Goal: Transaction & Acquisition: Obtain resource

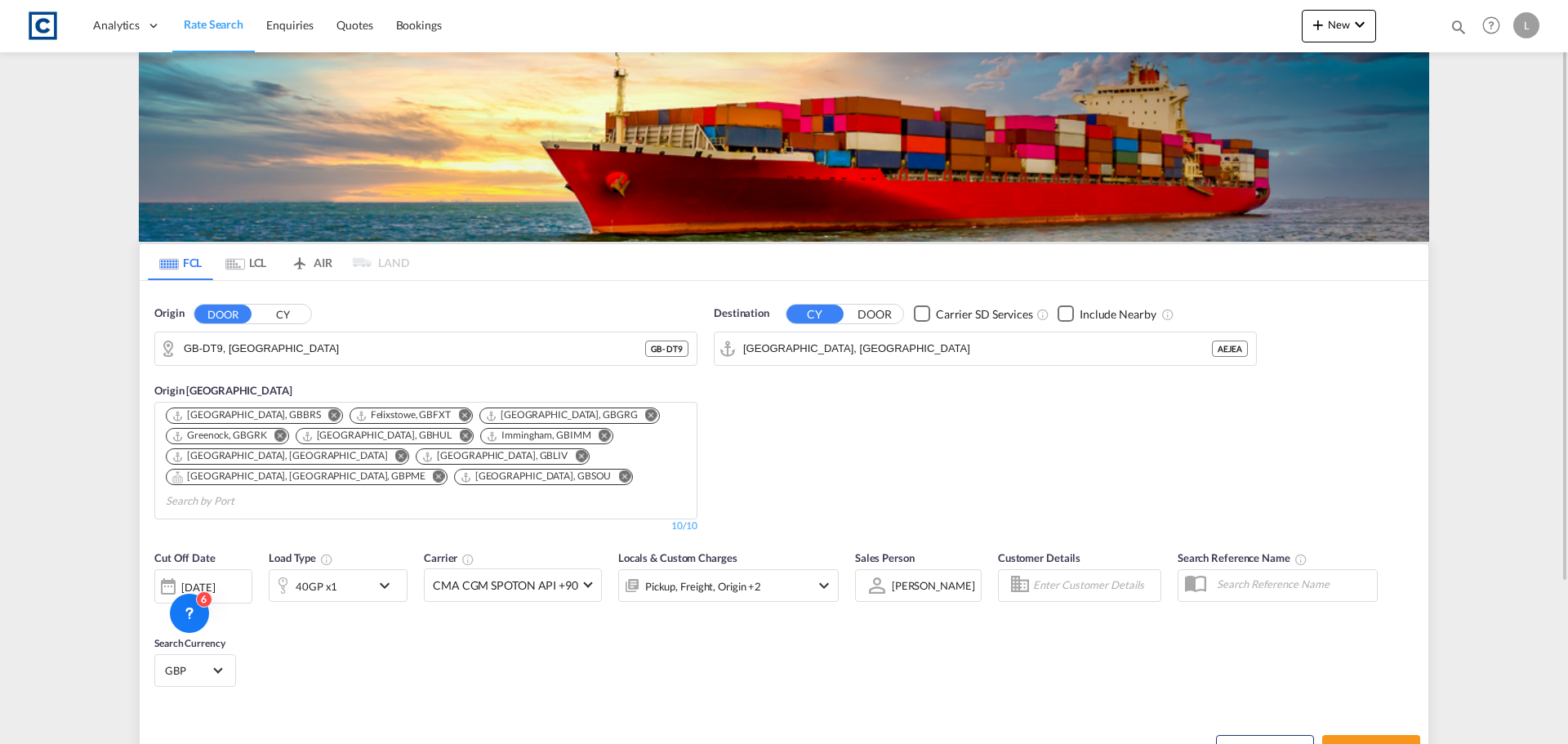
click at [280, 348] on input "GB-DT9, Dorset" at bounding box center [414, 348] width 461 height 24
click at [281, 346] on input "GB-DT9, Dorset" at bounding box center [436, 348] width 505 height 24
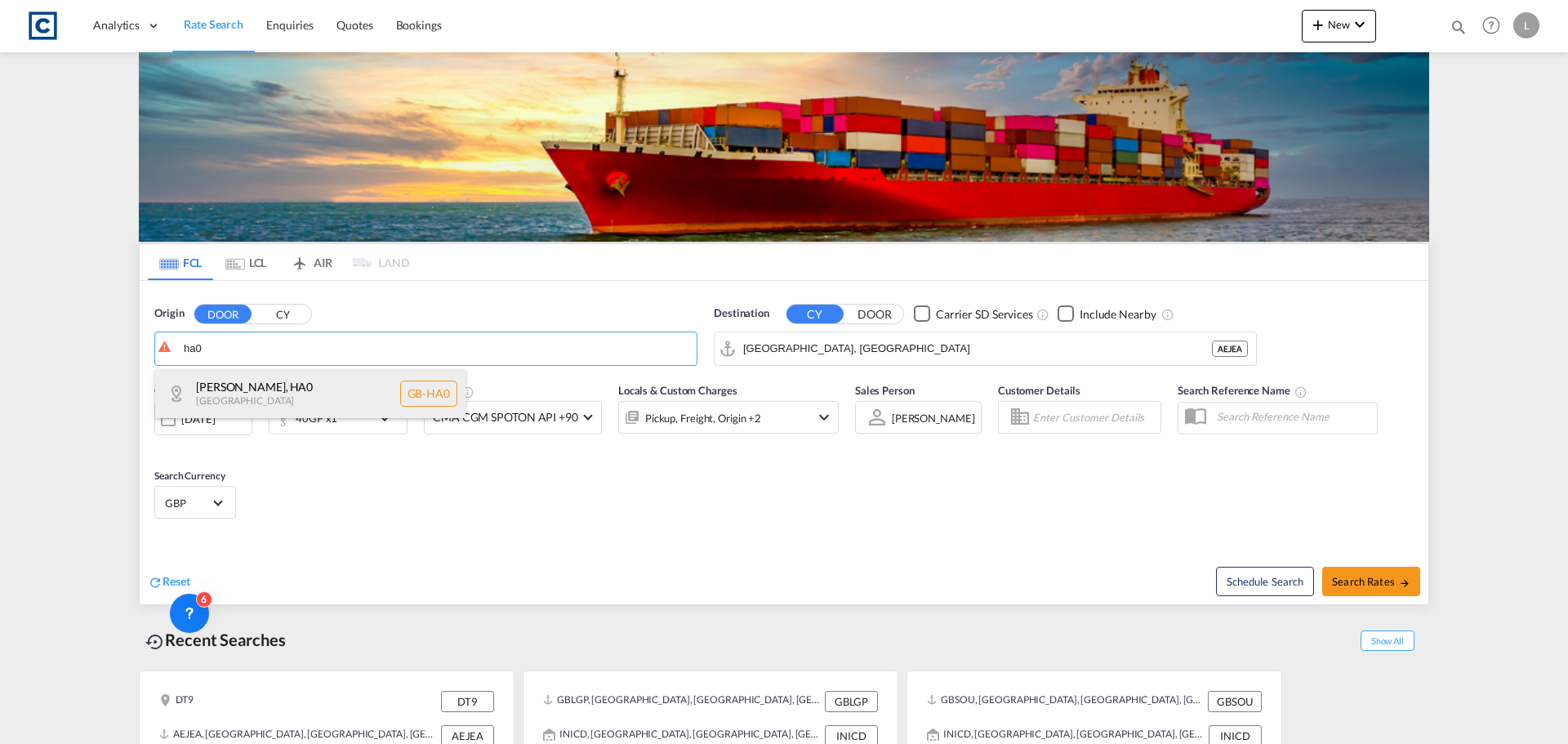
click at [255, 382] on div "Brent , HA0 United Kingdom GB-HA0" at bounding box center [310, 394] width 310 height 49
type input "GB-HA0, Brent"
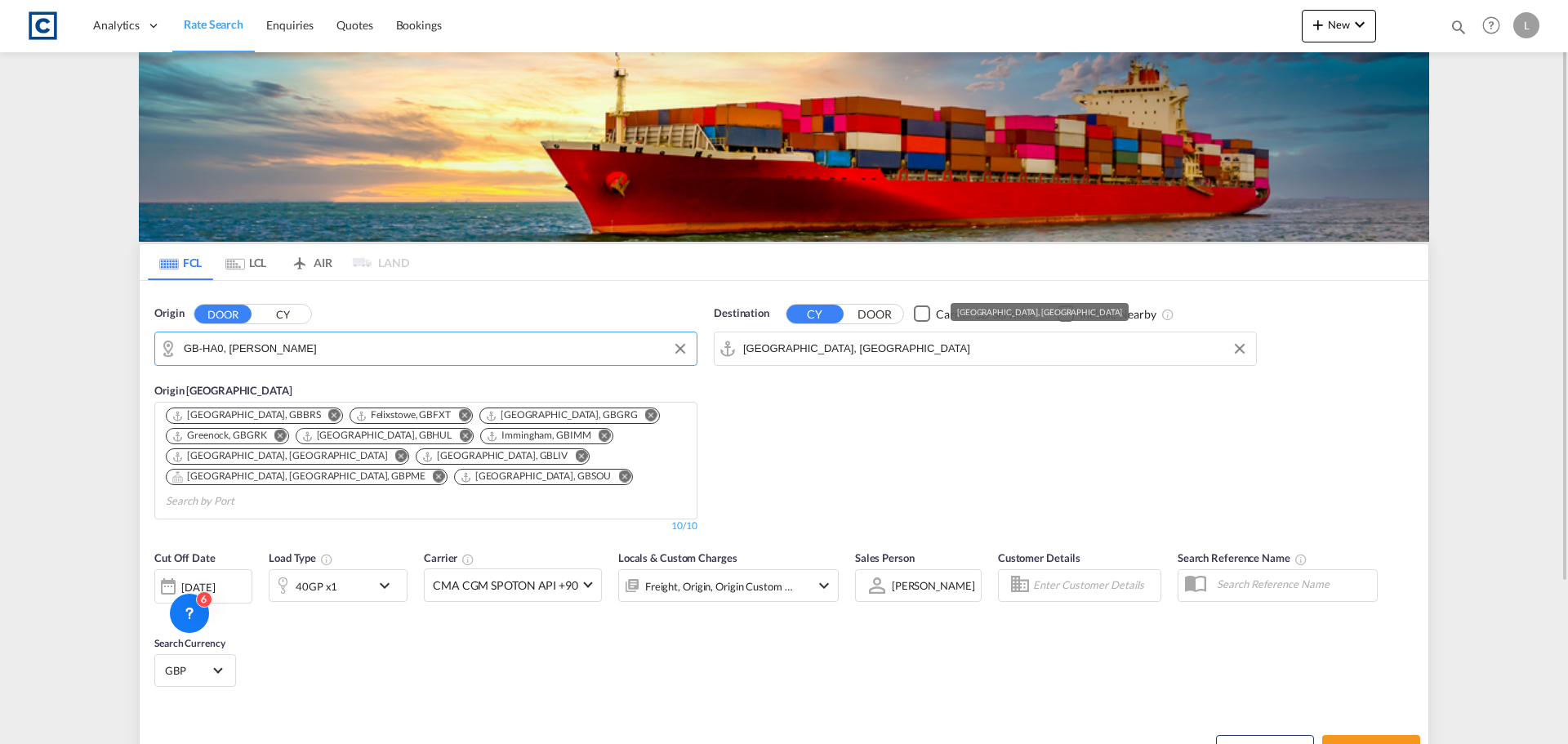
click at [860, 349] on input "Jebel Ali, AEJEA" at bounding box center [996, 348] width 505 height 24
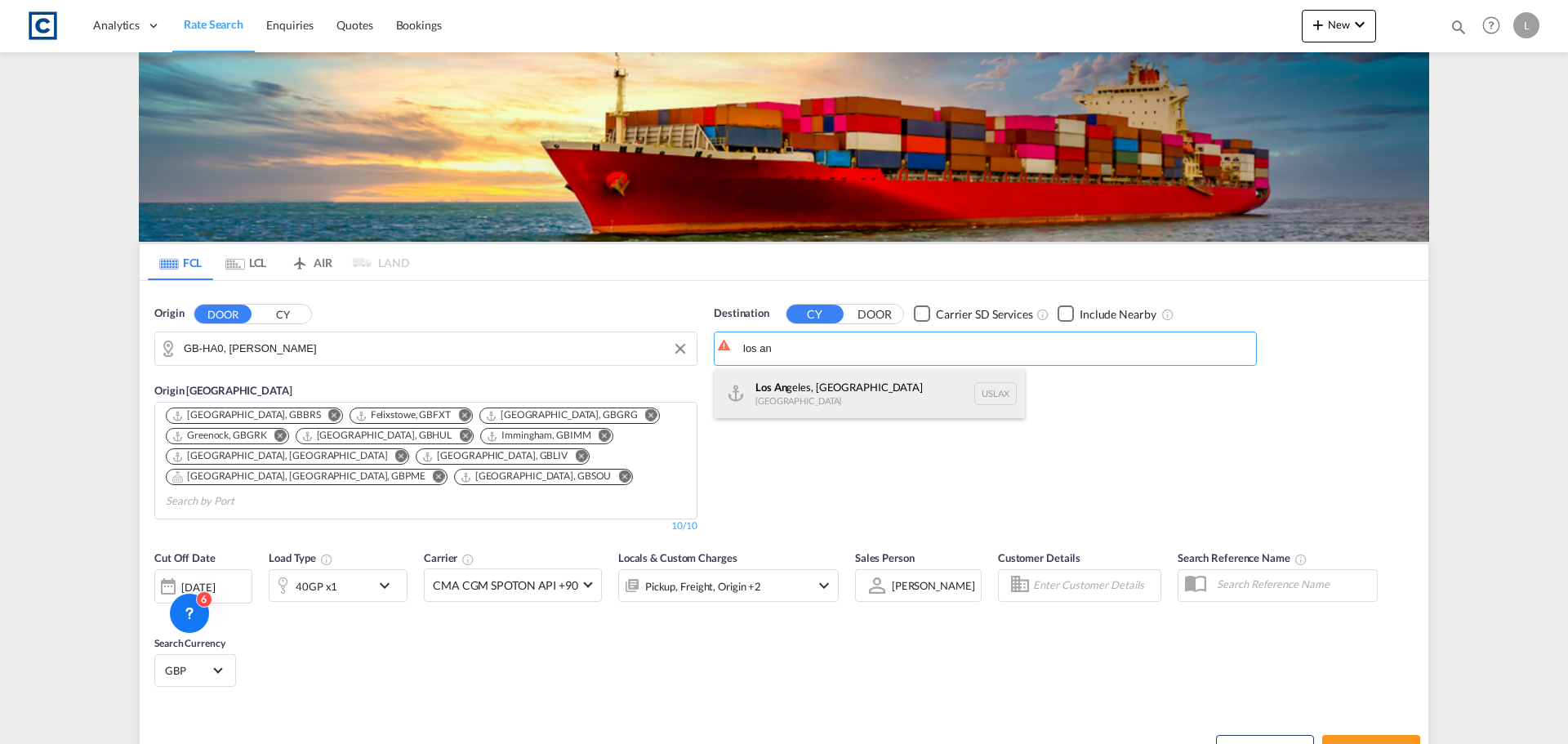
click at [788, 391] on div "Los An geles, CA United States USLAX" at bounding box center [869, 394] width 310 height 49
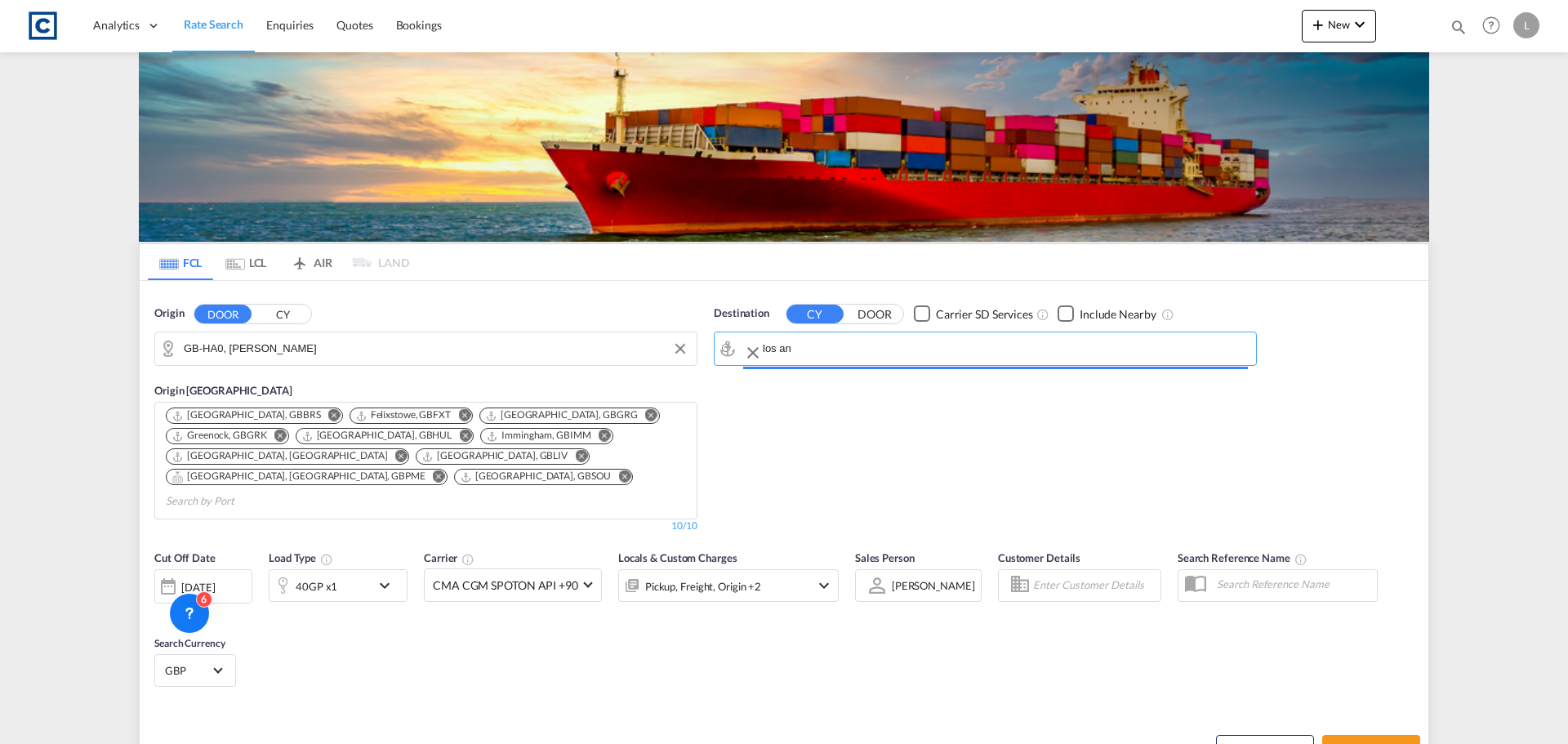
type input "Los Angeles, CA, USLAX"
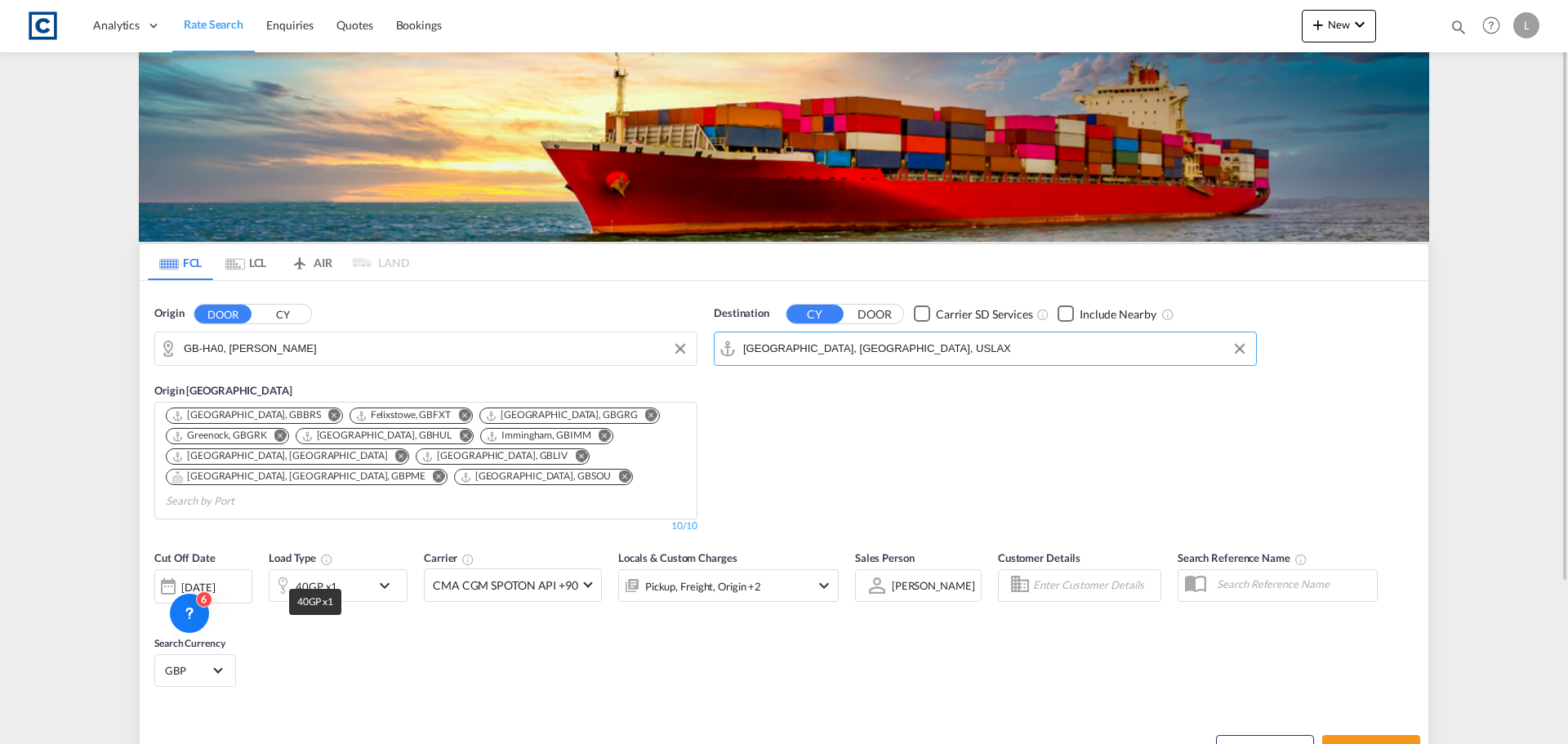
click at [310, 575] on div "40GP x1" at bounding box center [316, 586] width 42 height 23
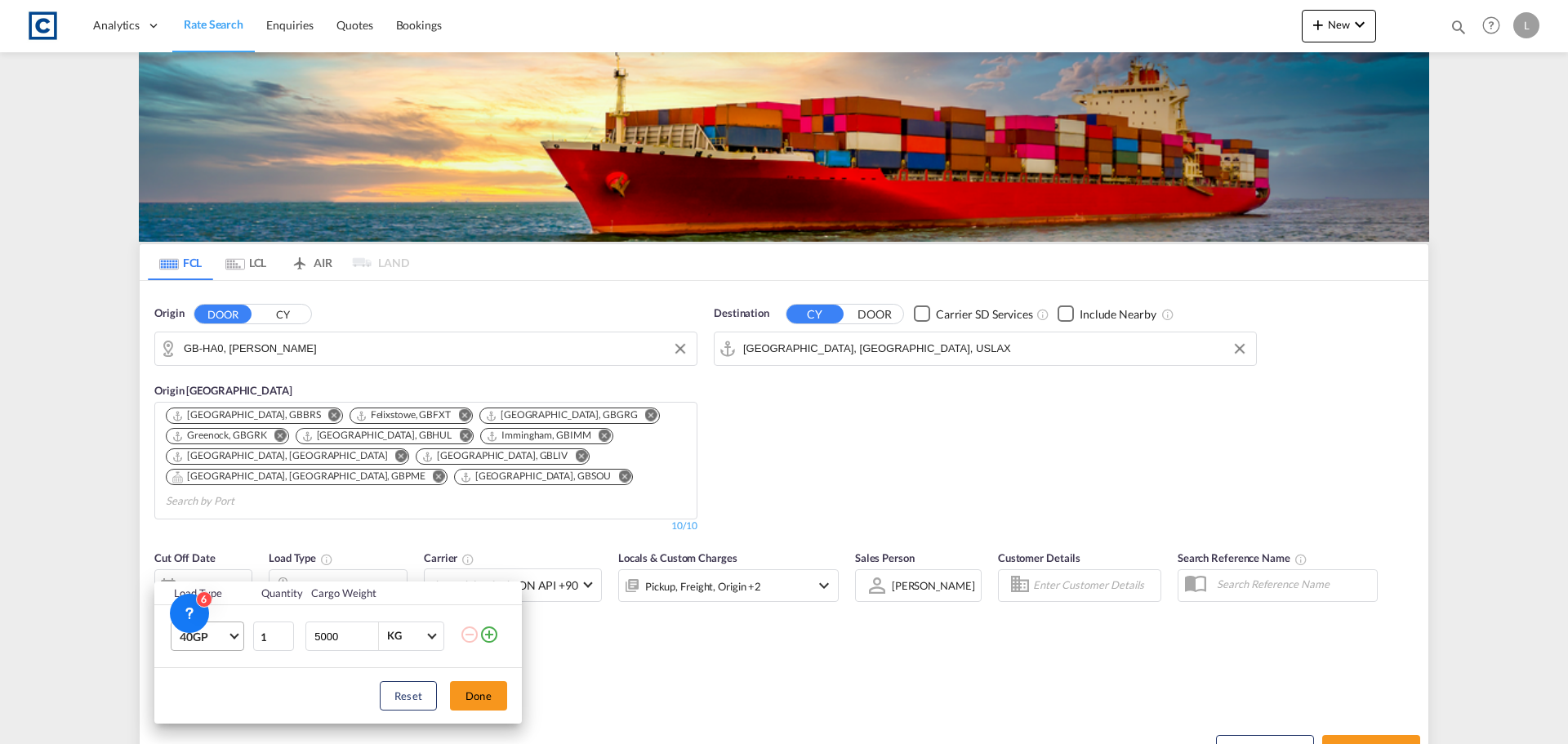
click at [218, 634] on span "40GP" at bounding box center [204, 637] width 47 height 17
click at [230, 548] on md-option "20GP" at bounding box center [222, 547] width 111 height 39
drag, startPoint x: 343, startPoint y: 637, endPoint x: 135, endPoint y: 641, distance: 208.0
click at [145, 647] on div "Load Type Quantity Cargo Weight 20GP 1 5000 KG KG Load type addition is restric…" at bounding box center [784, 372] width 1568 height 744
type input "18000"
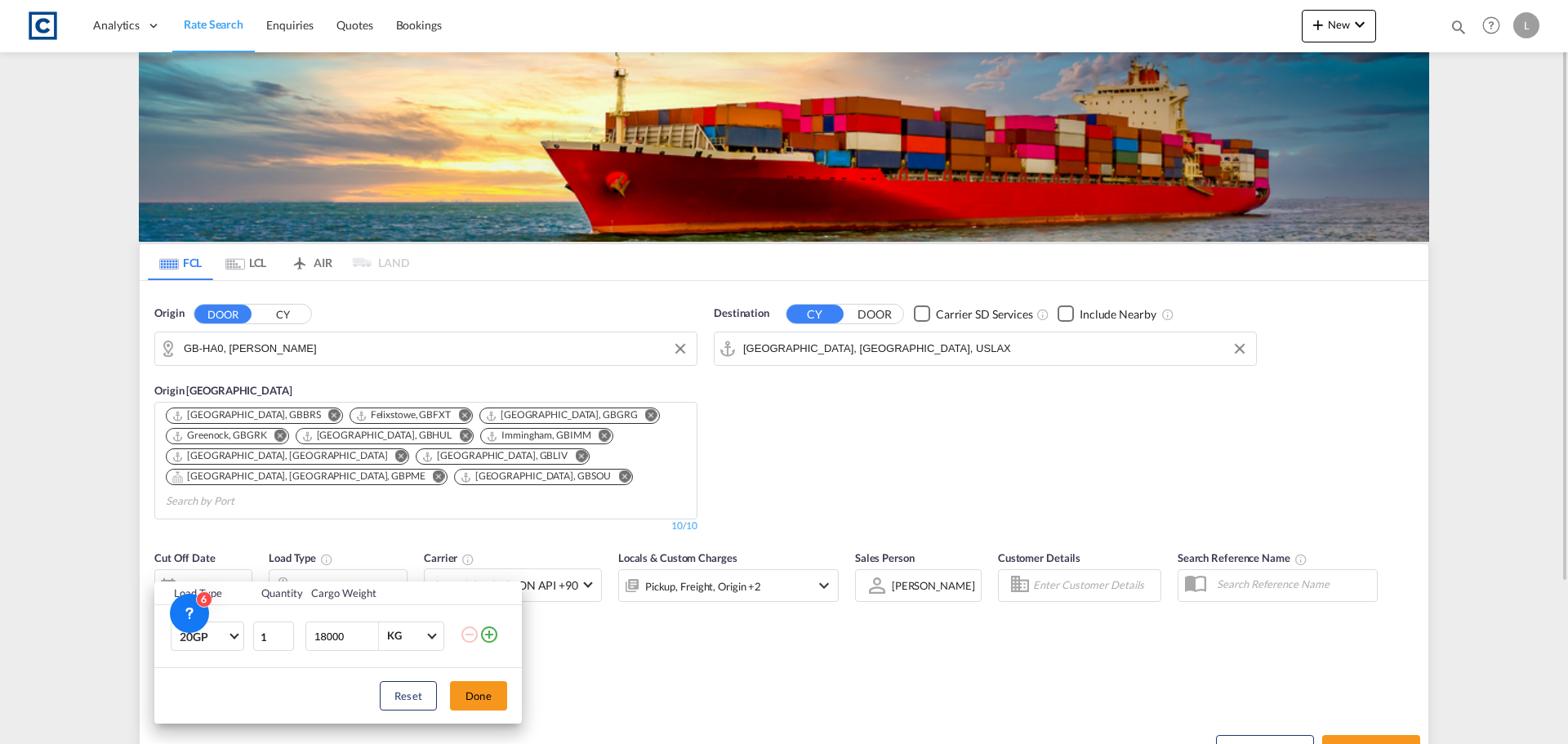
drag, startPoint x: 493, startPoint y: 699, endPoint x: 383, endPoint y: 674, distance: 112.8
click at [491, 699] on button "Done" at bounding box center [478, 696] width 57 height 30
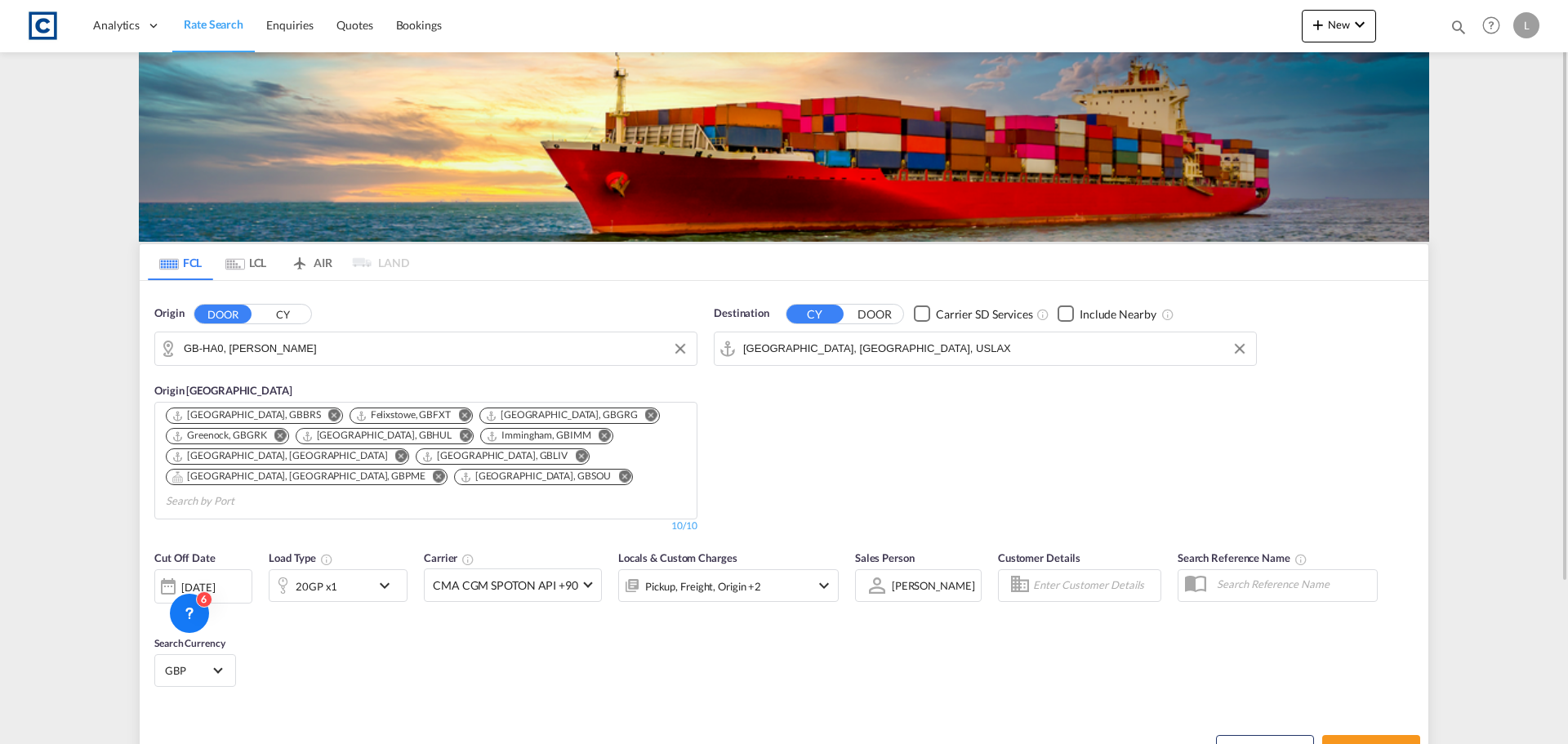
click at [211, 580] on div "[DATE]" at bounding box center [198, 587] width 33 height 15
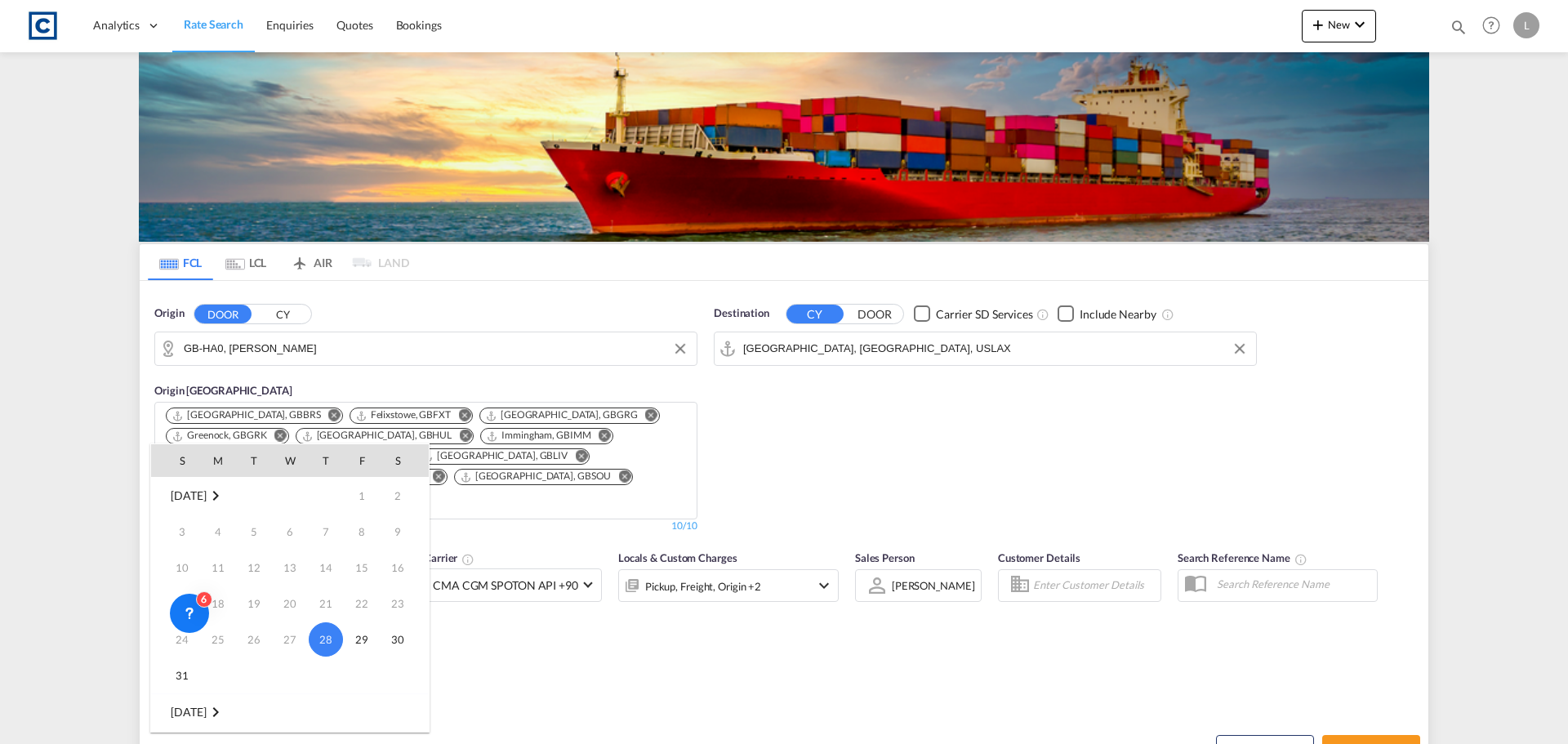
scroll to position [81, 0]
click at [221, 668] on span "1" at bounding box center [218, 665] width 32 height 32
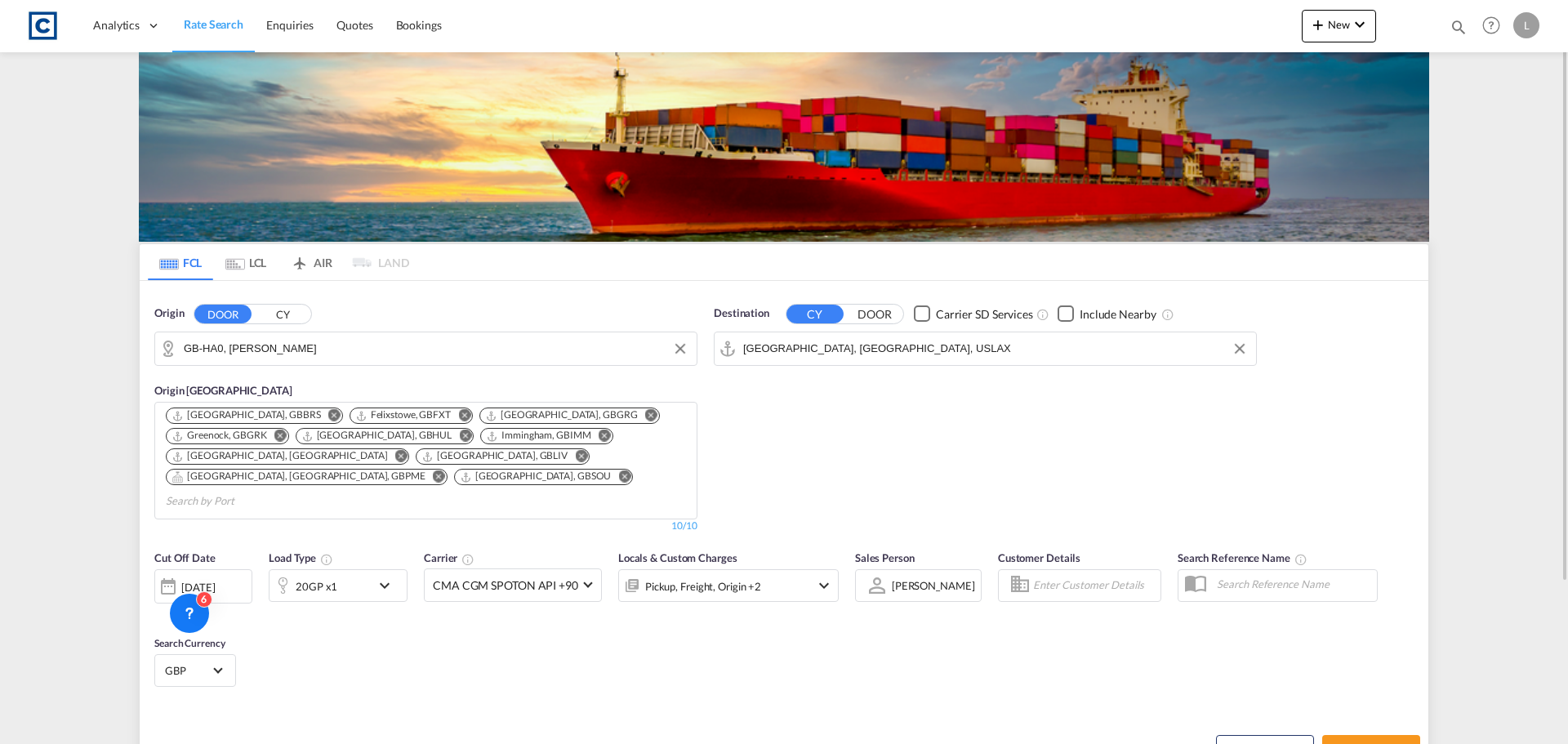
click at [760, 582] on div "Locals & Custom Charges Pickup, Freight, Origin +2" at bounding box center [729, 583] width 220 height 69
click at [765, 569] on div "Pickup, Freight, Origin +2" at bounding box center [707, 585] width 175 height 32
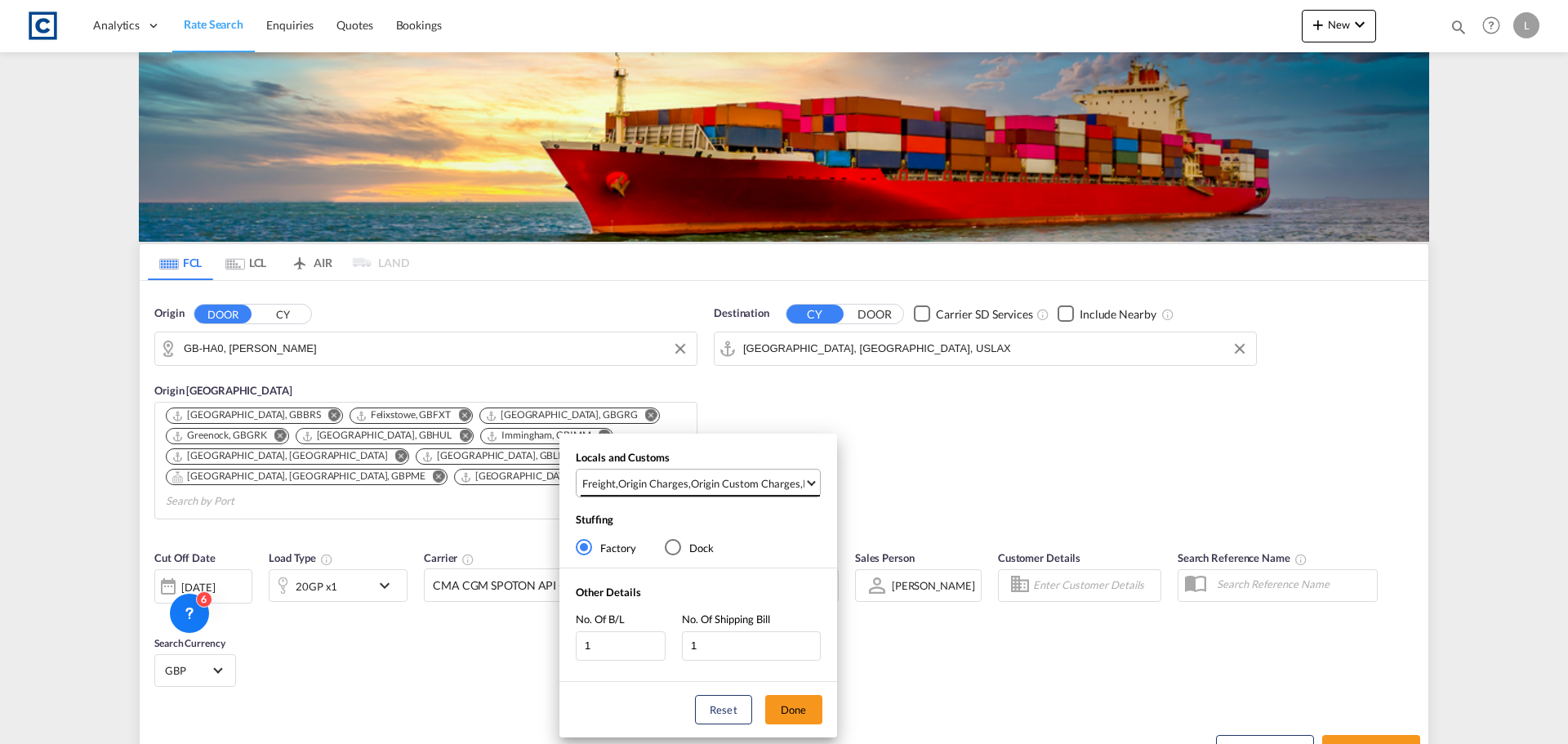
click at [729, 471] on md-select-value "Freight , Origin Charges , Origin Custom Charges , Pickup Charges" at bounding box center [701, 483] width 239 height 27
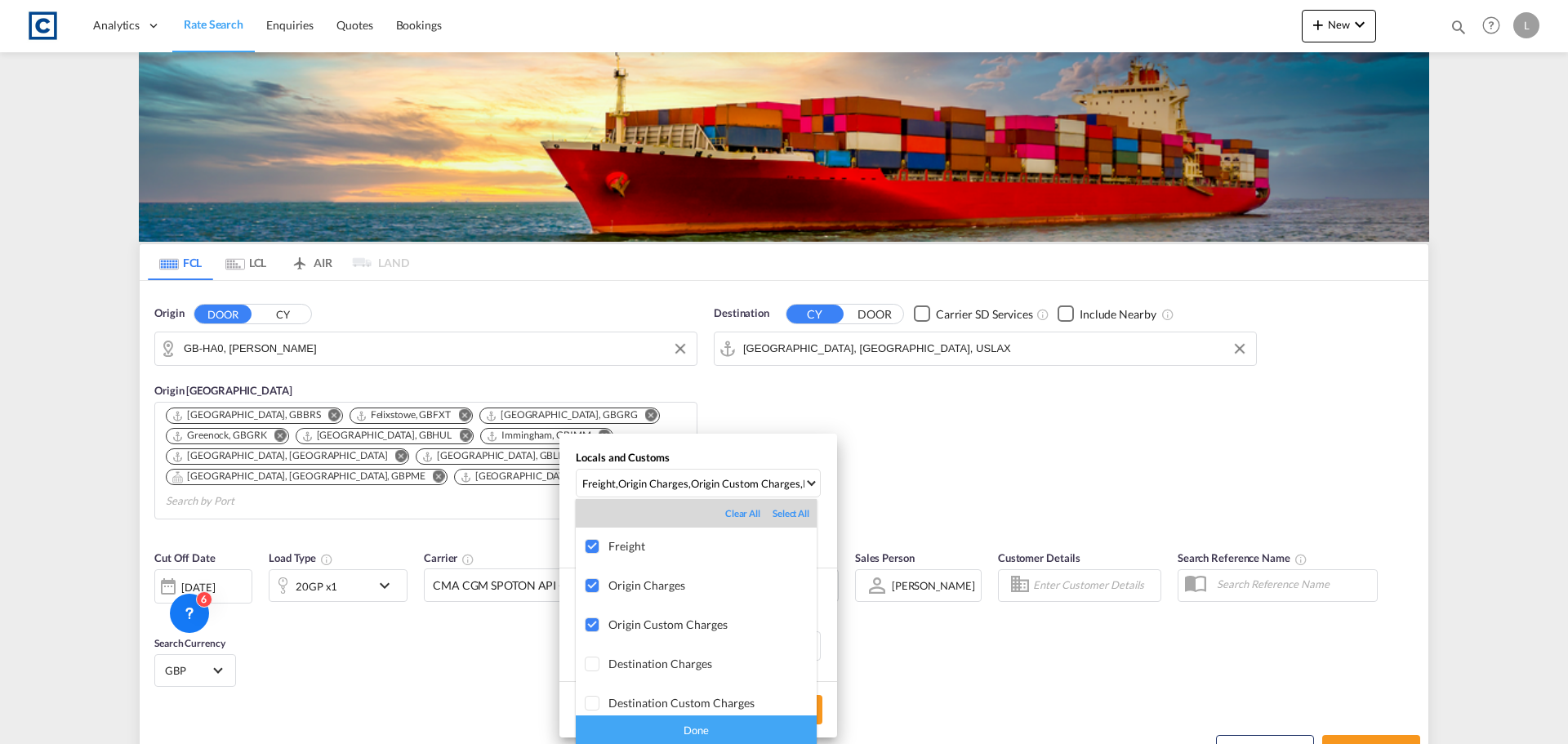
click at [669, 724] on div "Done" at bounding box center [696, 729] width 241 height 29
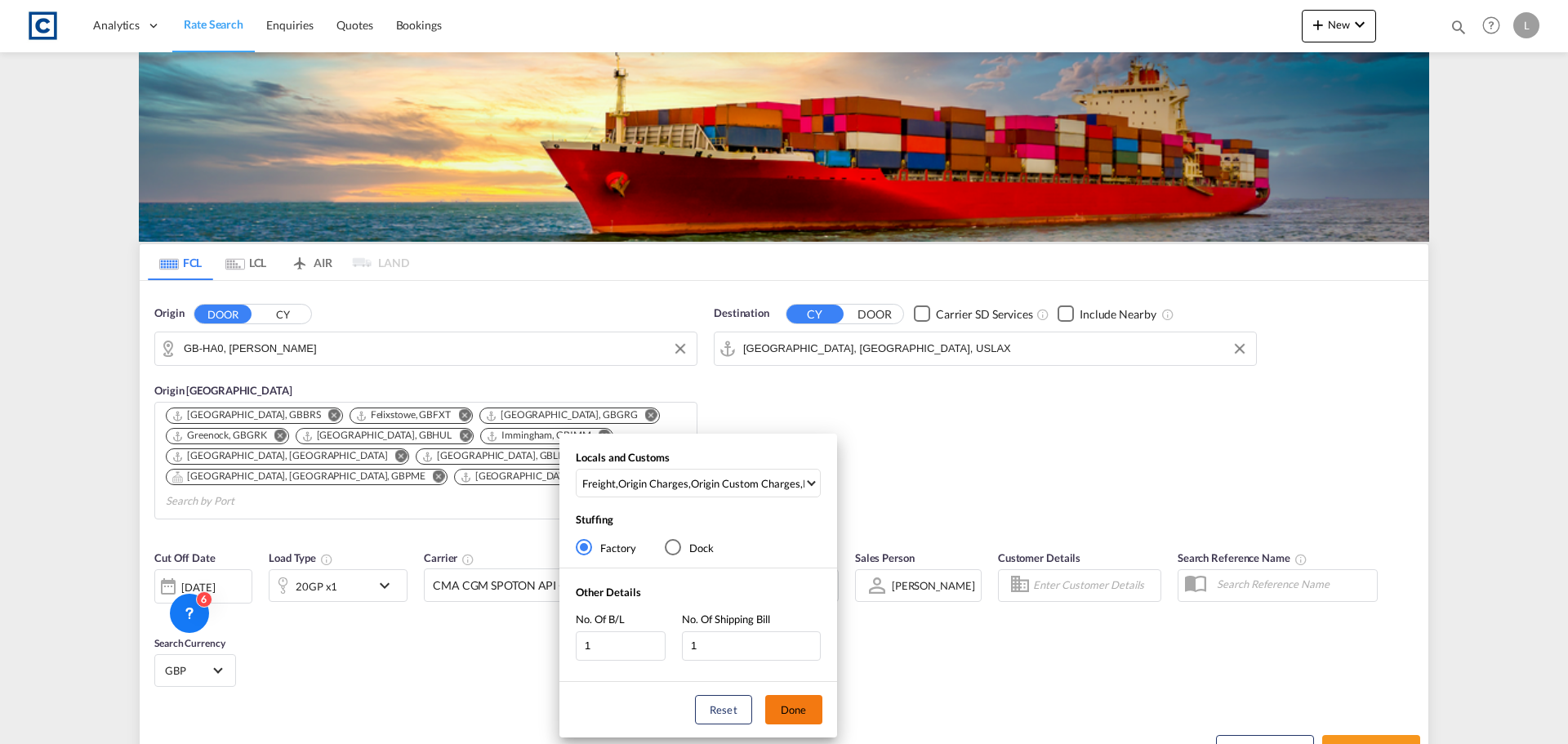
drag, startPoint x: 805, startPoint y: 707, endPoint x: 830, endPoint y: 708, distance: 25.0
click at [805, 707] on button "Done" at bounding box center [793, 710] width 57 height 30
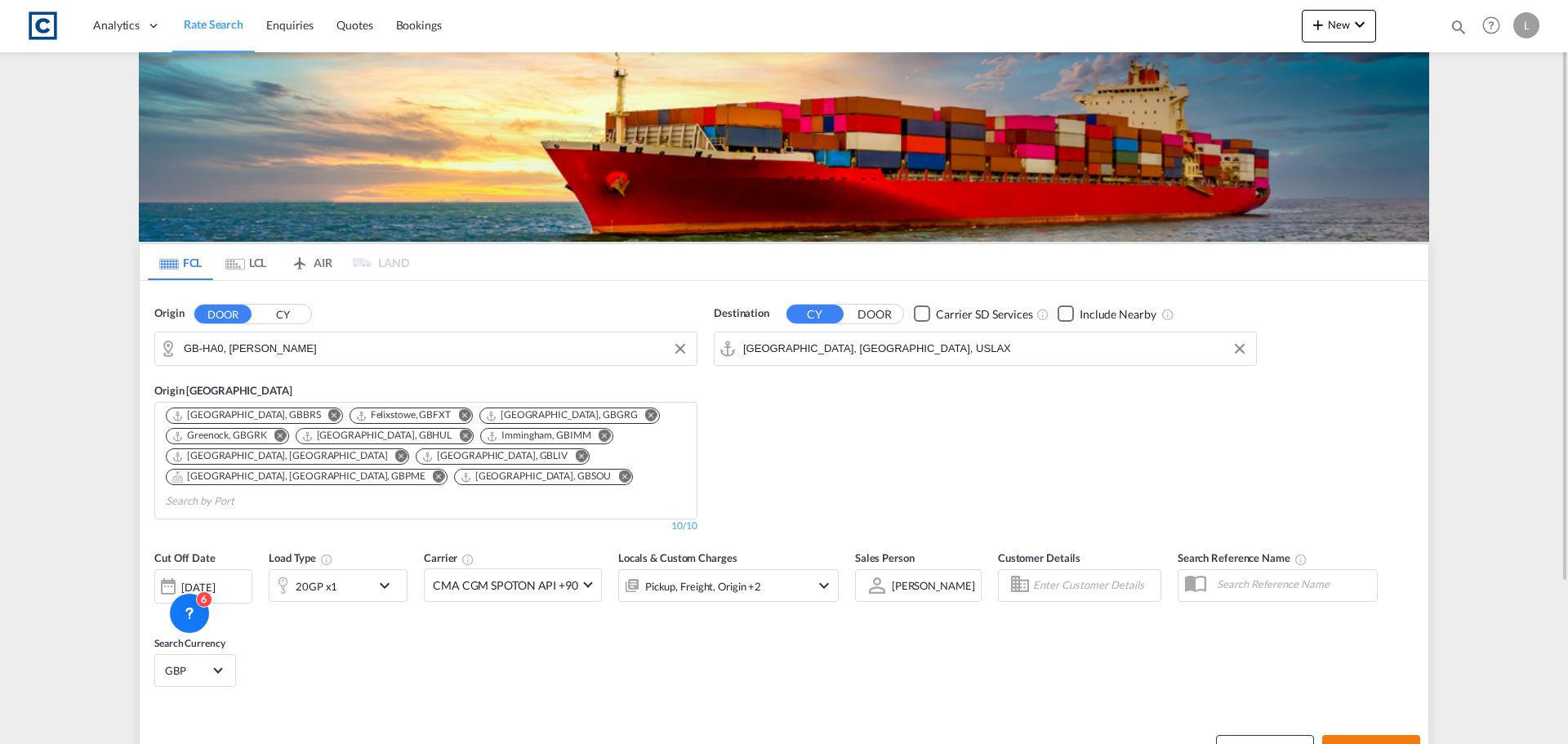
click at [1397, 743] on span "Search Rates" at bounding box center [1371, 749] width 79 height 13
type input "HA0 to USLAX / 1 Sep 2025"
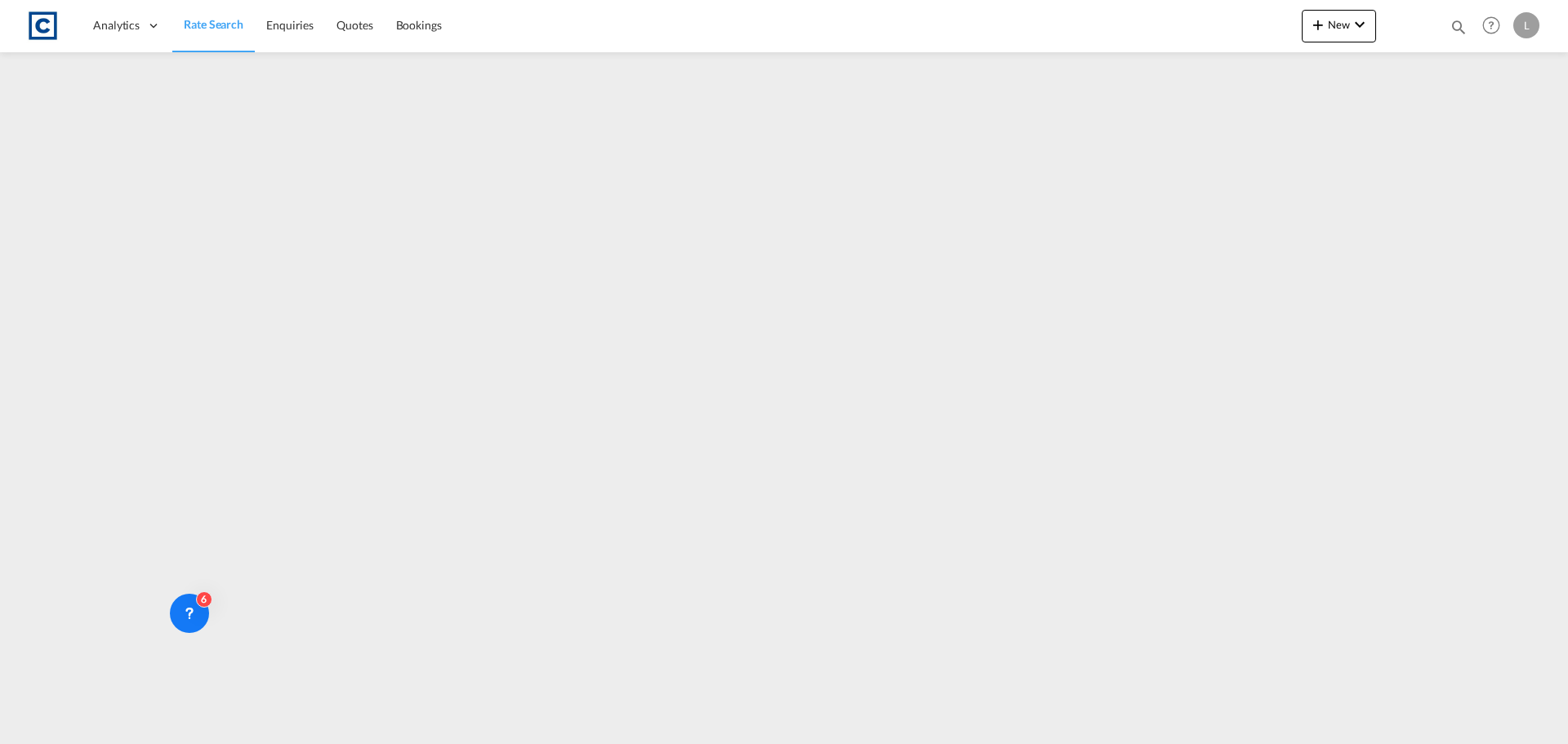
click at [218, 27] on span "Rate Search" at bounding box center [213, 24] width 59 height 14
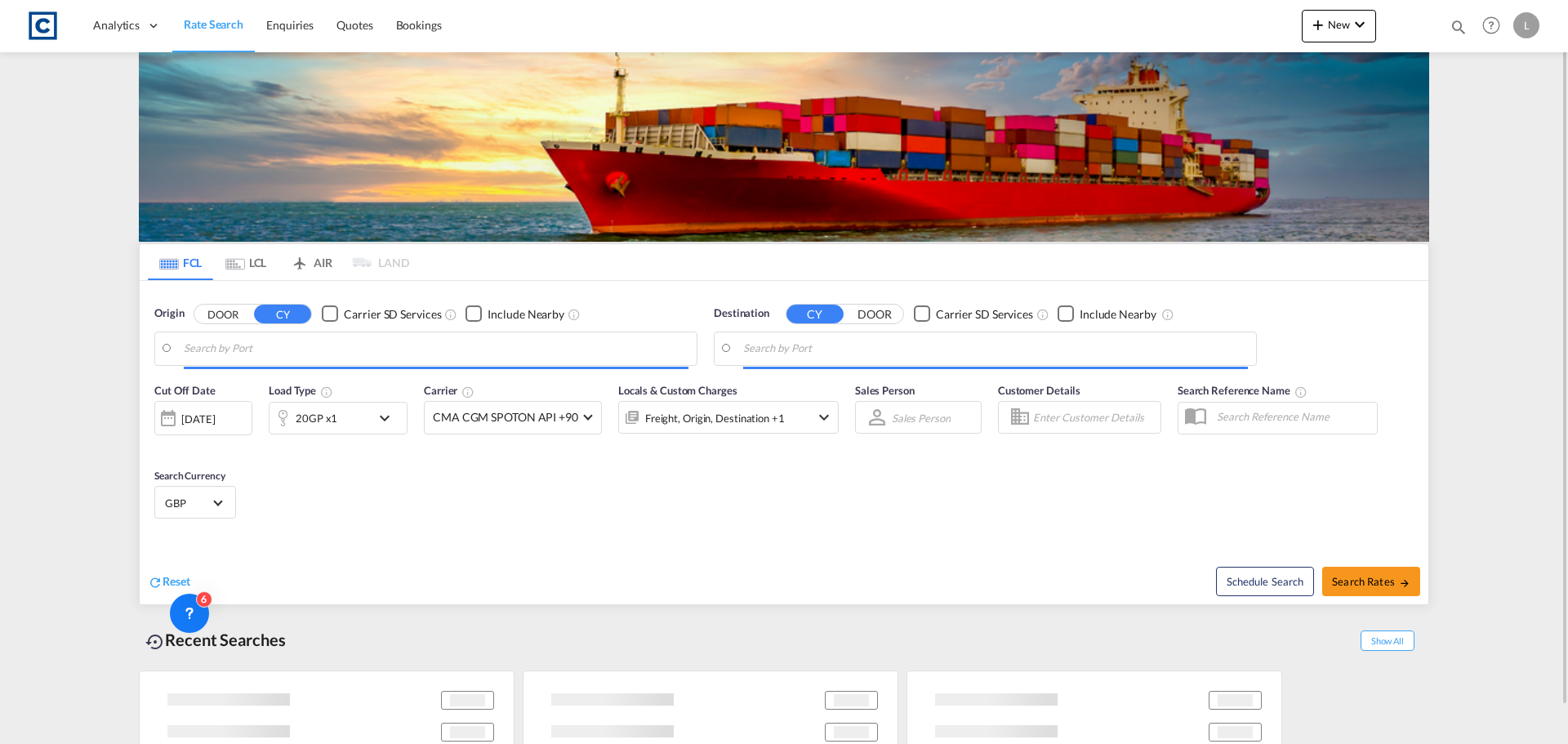
type input "GB-HA0, Brent"
type input "Los Angeles, CA, USLAX"
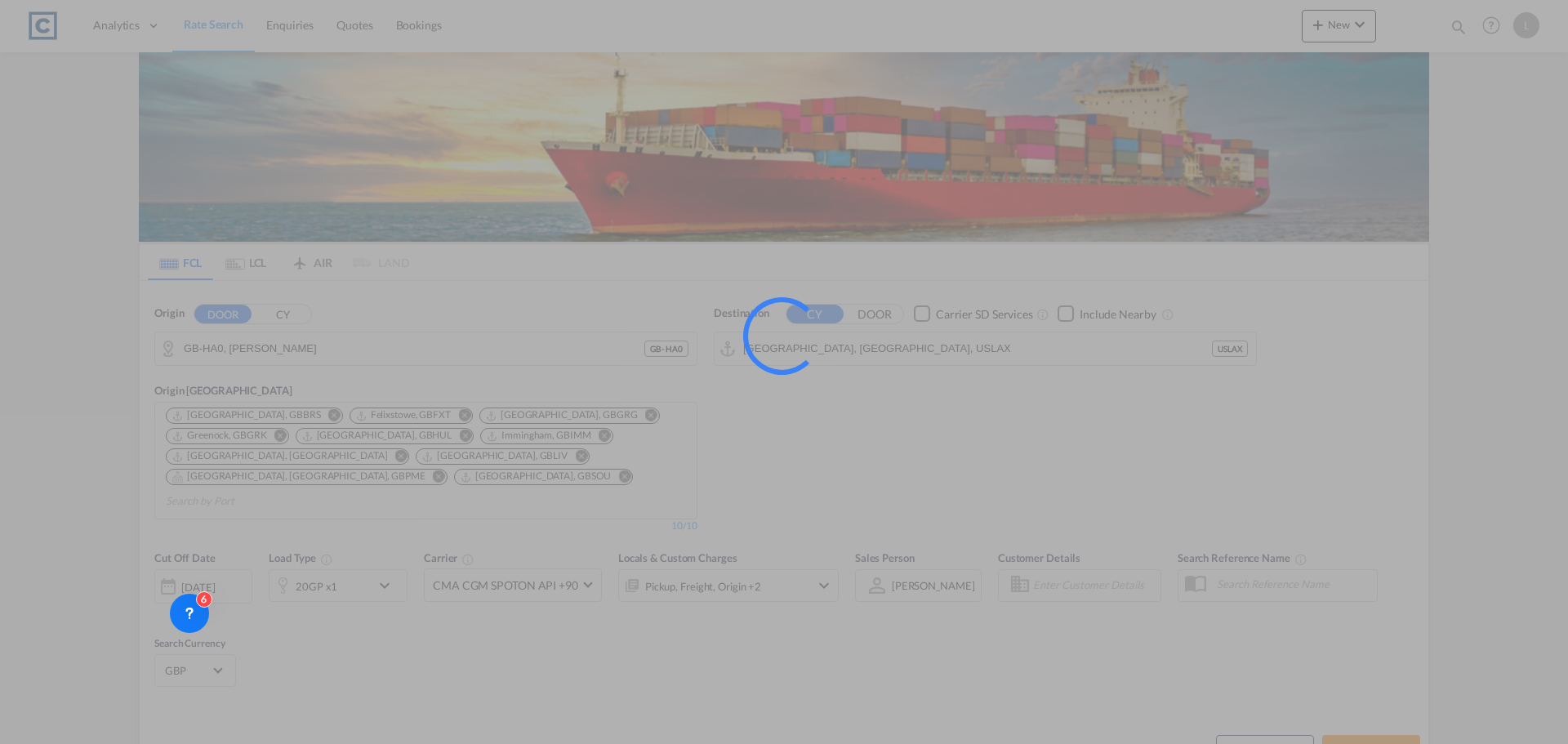
click at [224, 346] on div at bounding box center [784, 372] width 1568 height 744
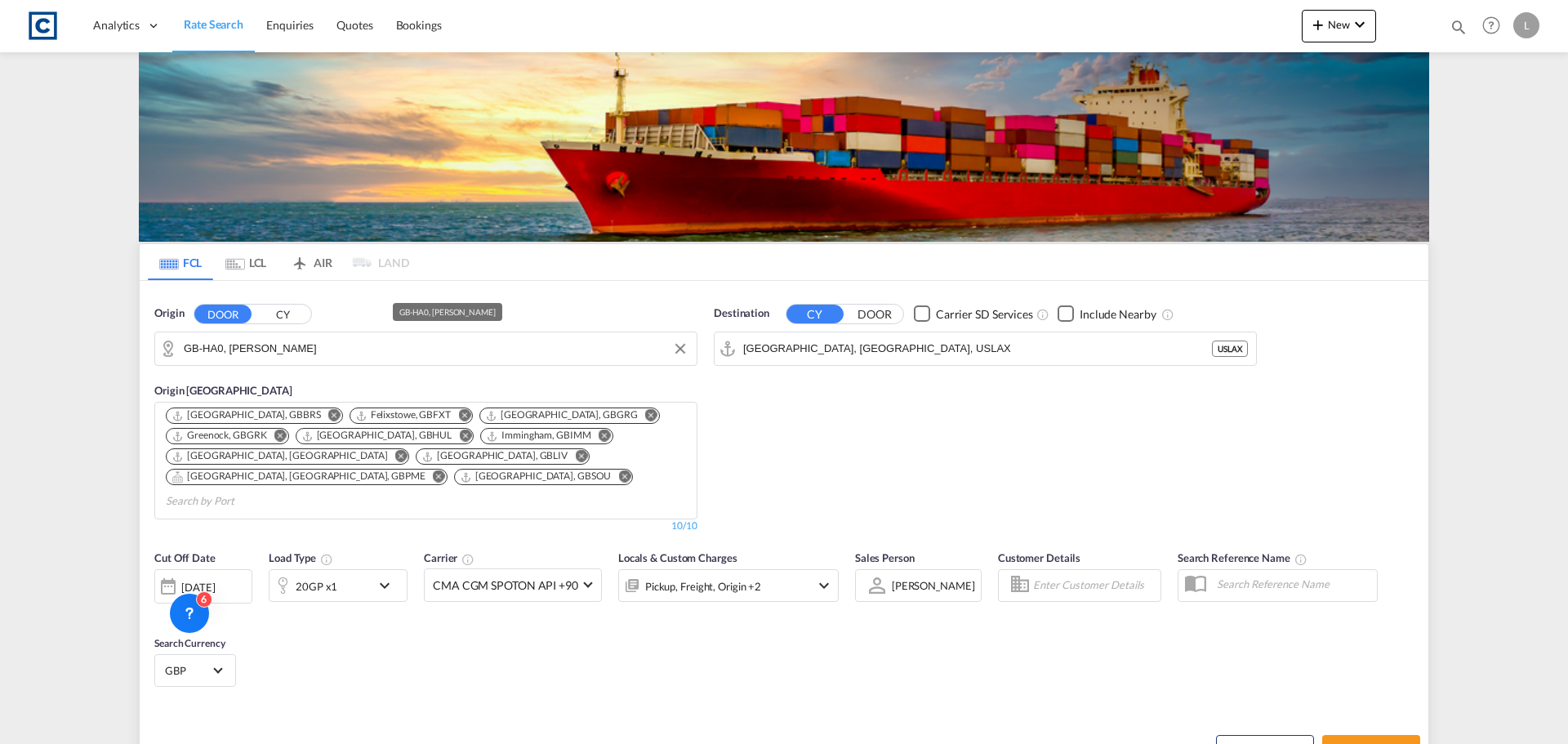
click at [224, 346] on input "GB-HA0, Brent" at bounding box center [436, 348] width 505 height 24
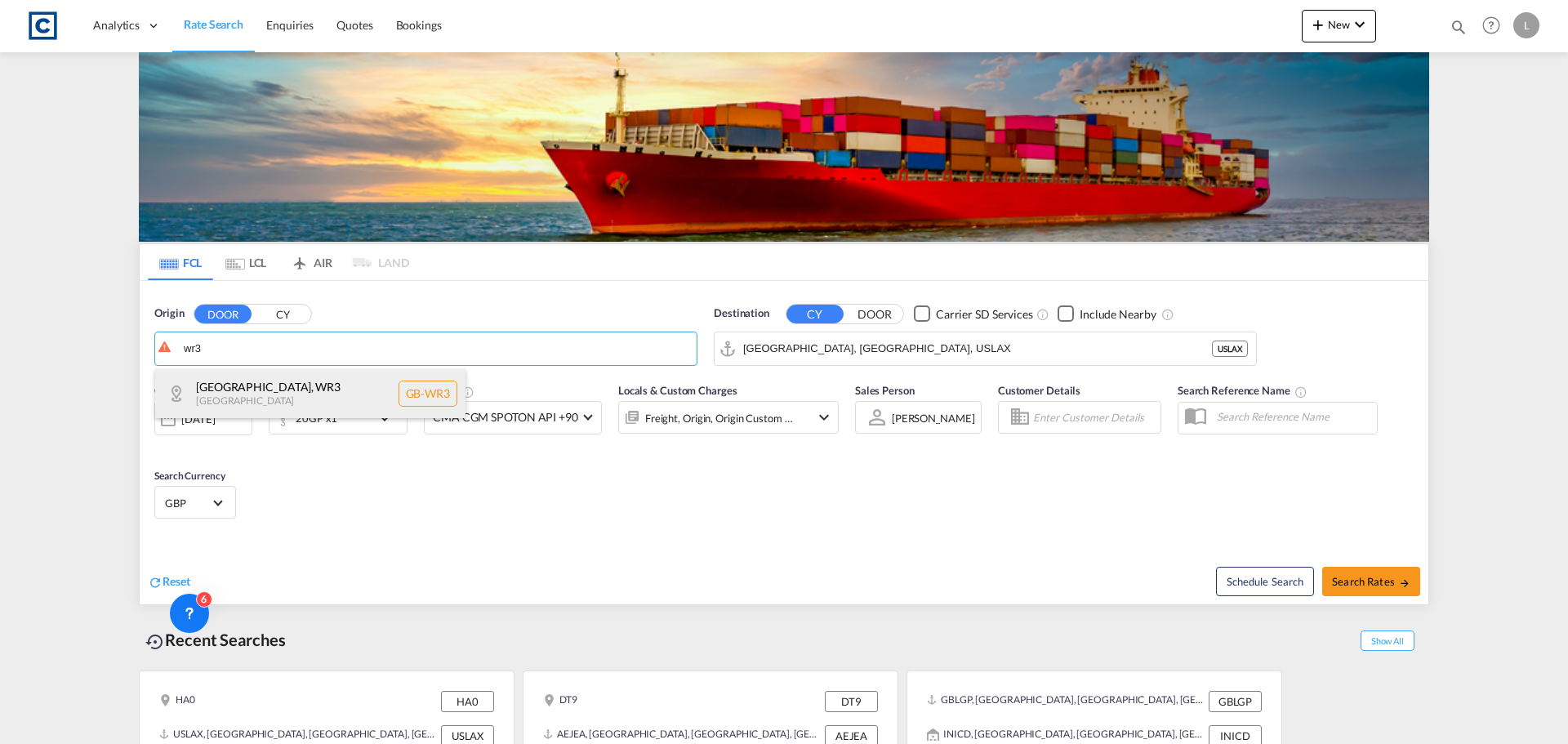
click at [294, 405] on div "Worcester , WR3 United Kingdom GB-WR3" at bounding box center [310, 394] width 310 height 49
type input "GB-WR3, Worcester"
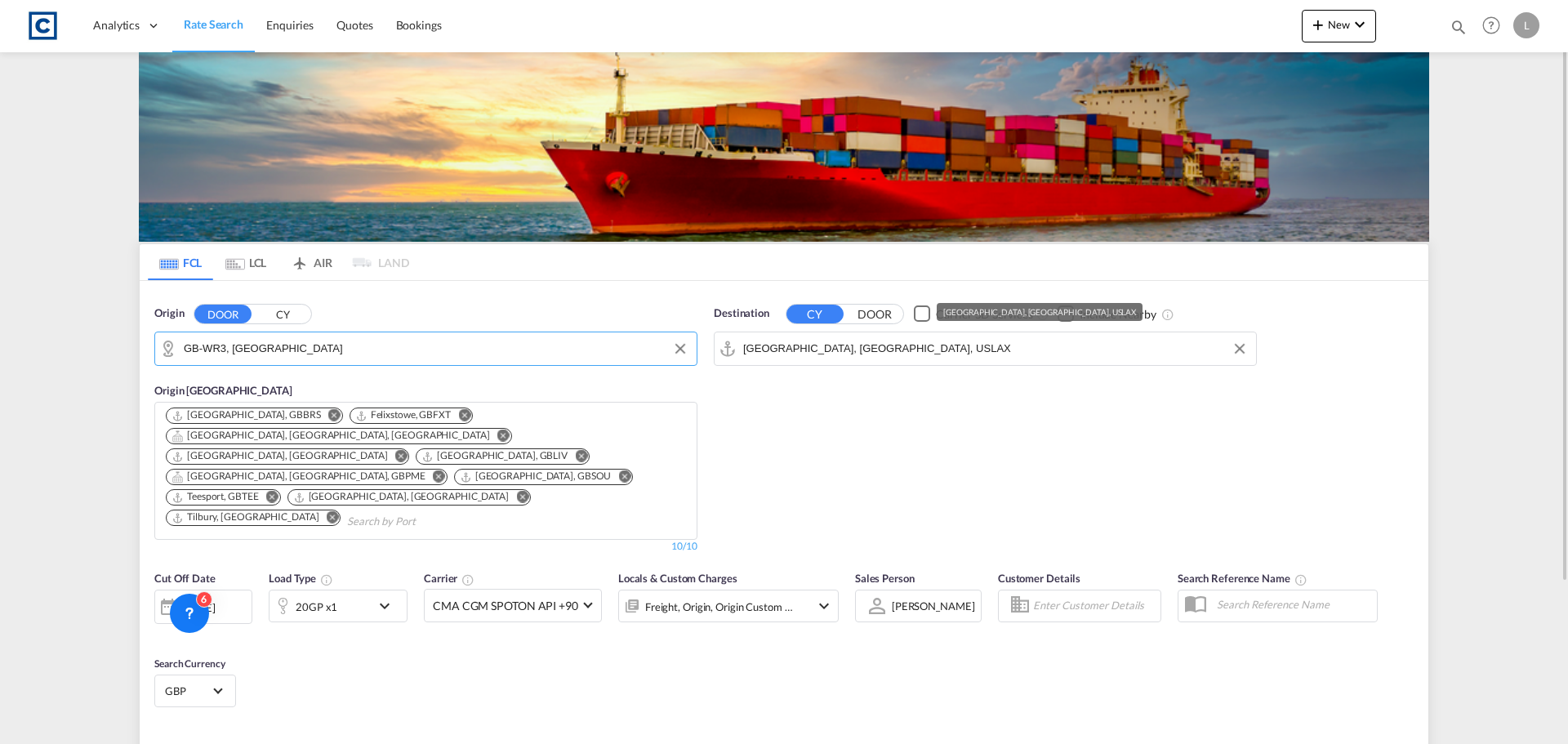
click at [841, 346] on input "Los Angeles, CA, USLAX" at bounding box center [996, 348] width 505 height 24
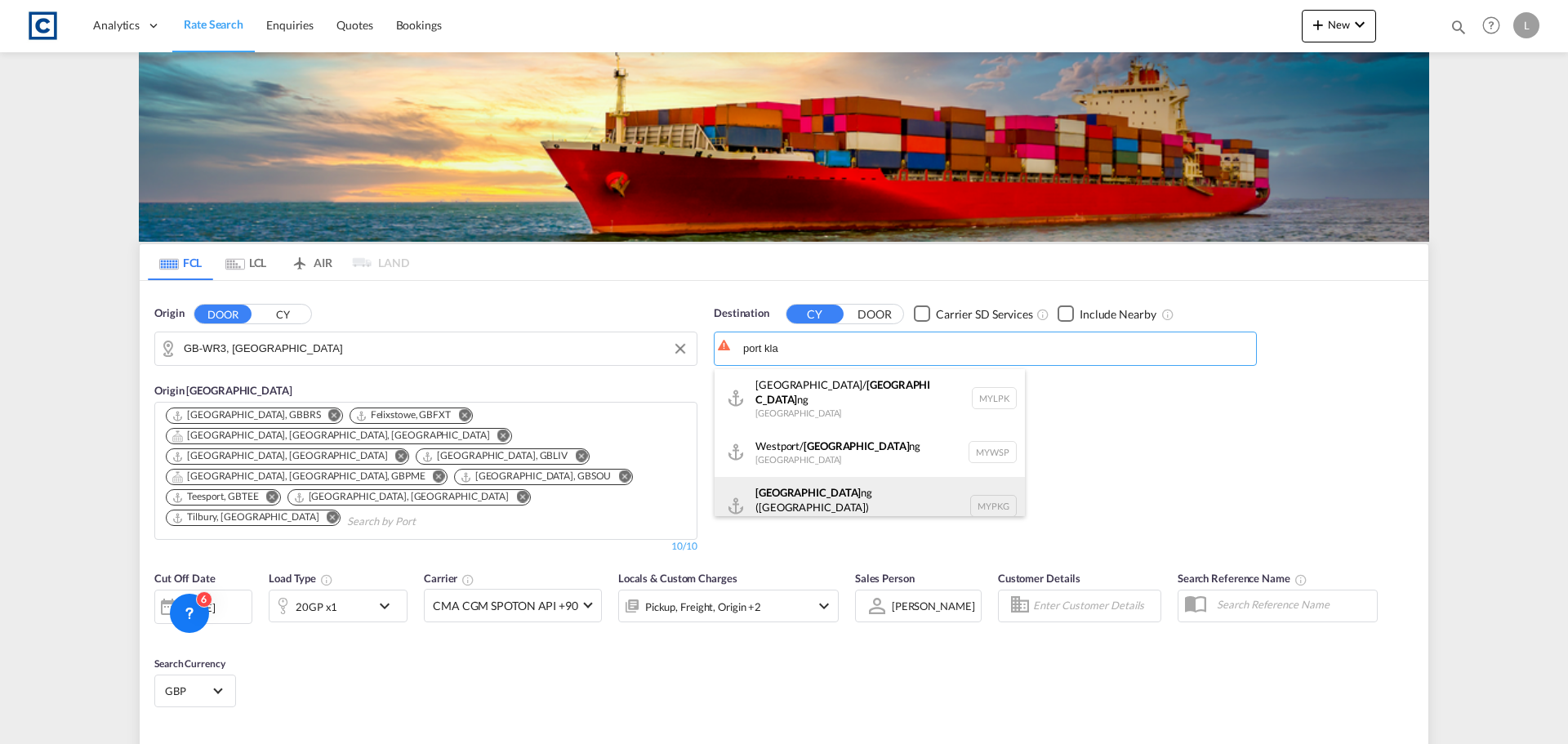
click at [847, 486] on div "Port Kla ng (Pelabuhan Klang) Malaysia MYPKG" at bounding box center [869, 506] width 310 height 59
type input "Port Klang (Pelabuhan Klang), MYPKG"
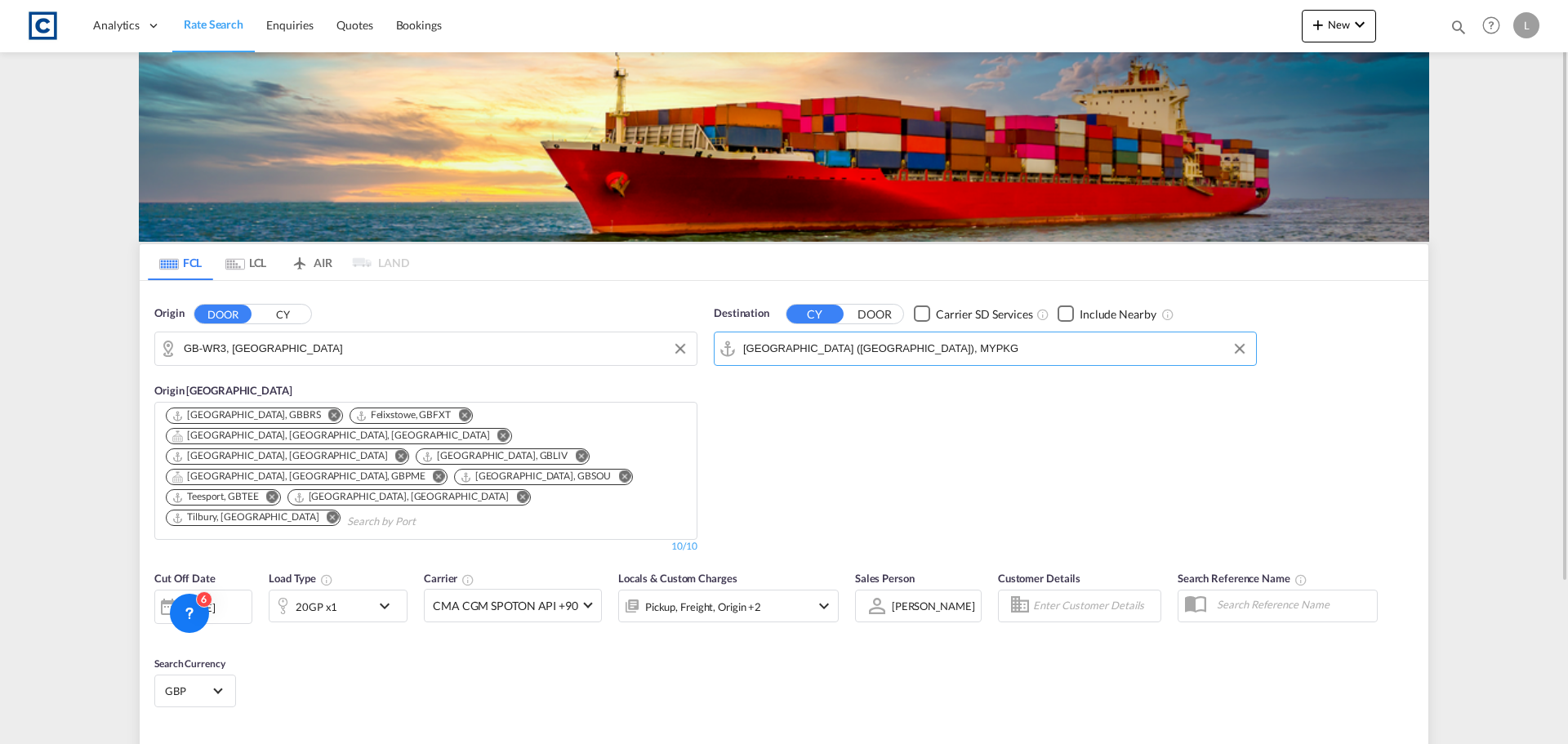
click at [376, 596] on md-icon "icon-chevron-down" at bounding box center [389, 605] width 28 height 19
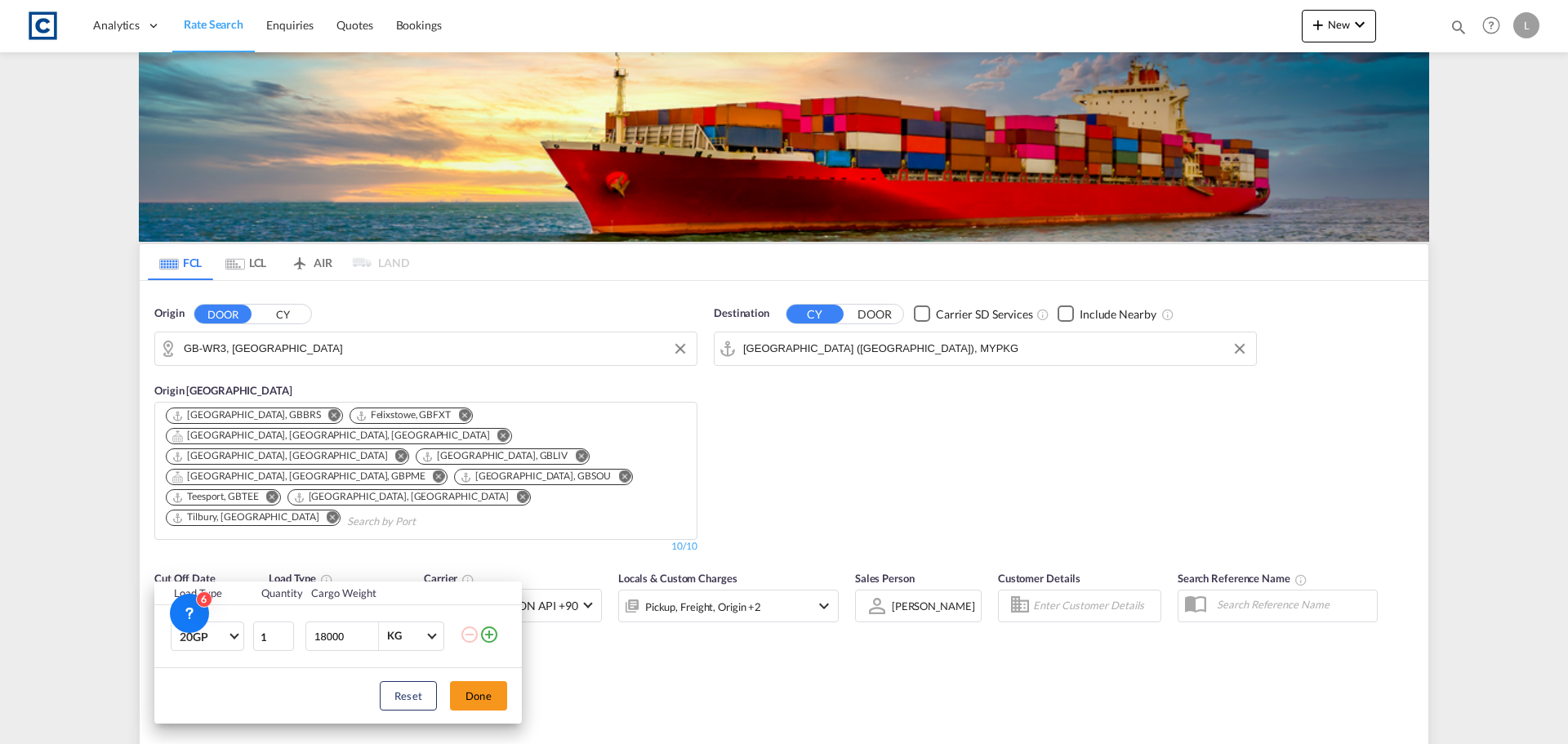
click at [482, 630] on md-icon "icon-plus-circle-outline" at bounding box center [489, 634] width 19 height 19
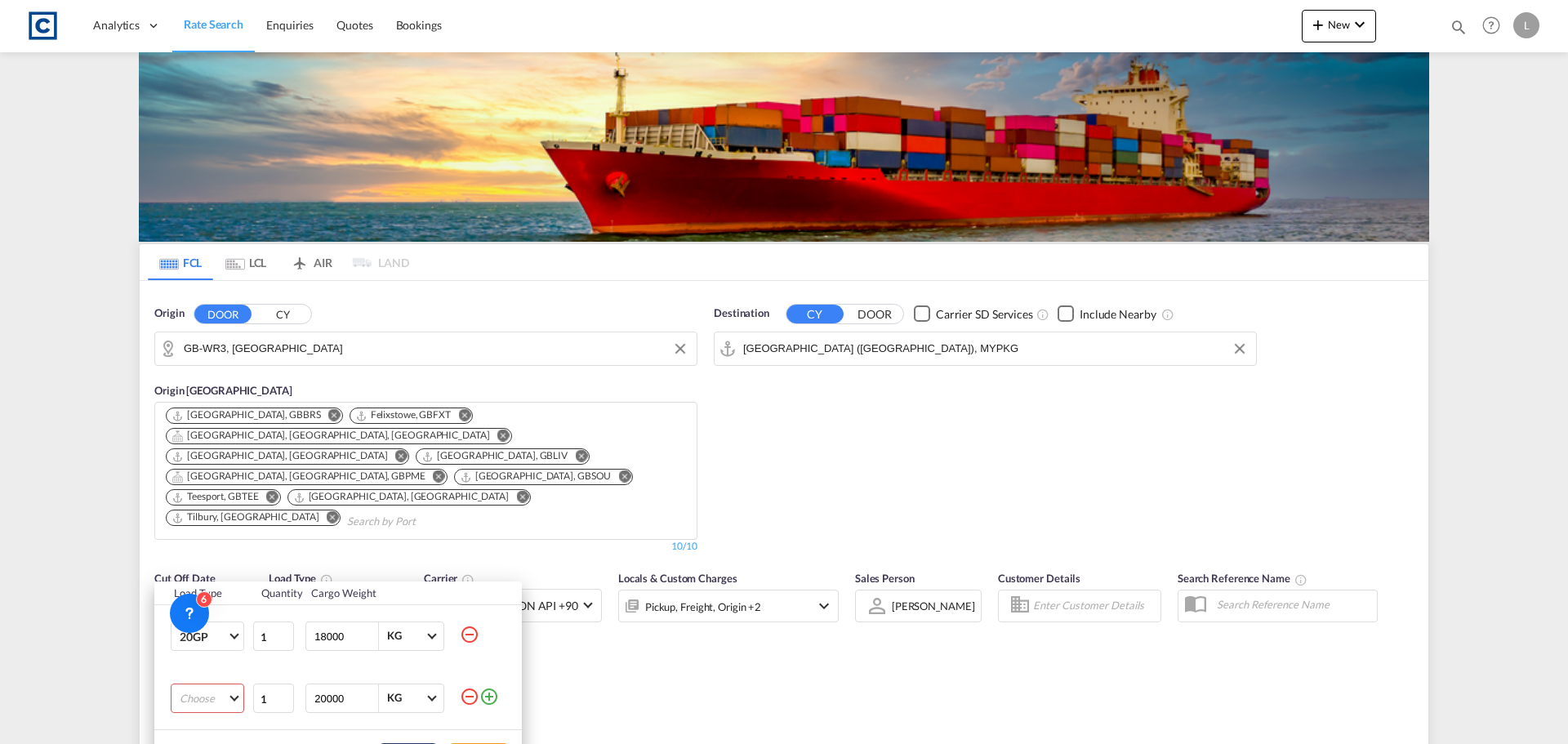
click at [195, 694] on md-select "Choose 20GP 40GP 40HC 45HC 20RE 40RE 40HR 20OT 40OT 20FR 40FR 40NR 20NR 45S 20T…" at bounding box center [207, 699] width 73 height 30
click at [227, 623] on md-option "40HC" at bounding box center [222, 625] width 111 height 39
click at [211, 700] on span "40HC" at bounding box center [204, 699] width 47 height 17
click at [207, 583] on div "40GP" at bounding box center [194, 586] width 29 height 17
drag, startPoint x: 357, startPoint y: 709, endPoint x: 240, endPoint y: 710, distance: 117.0
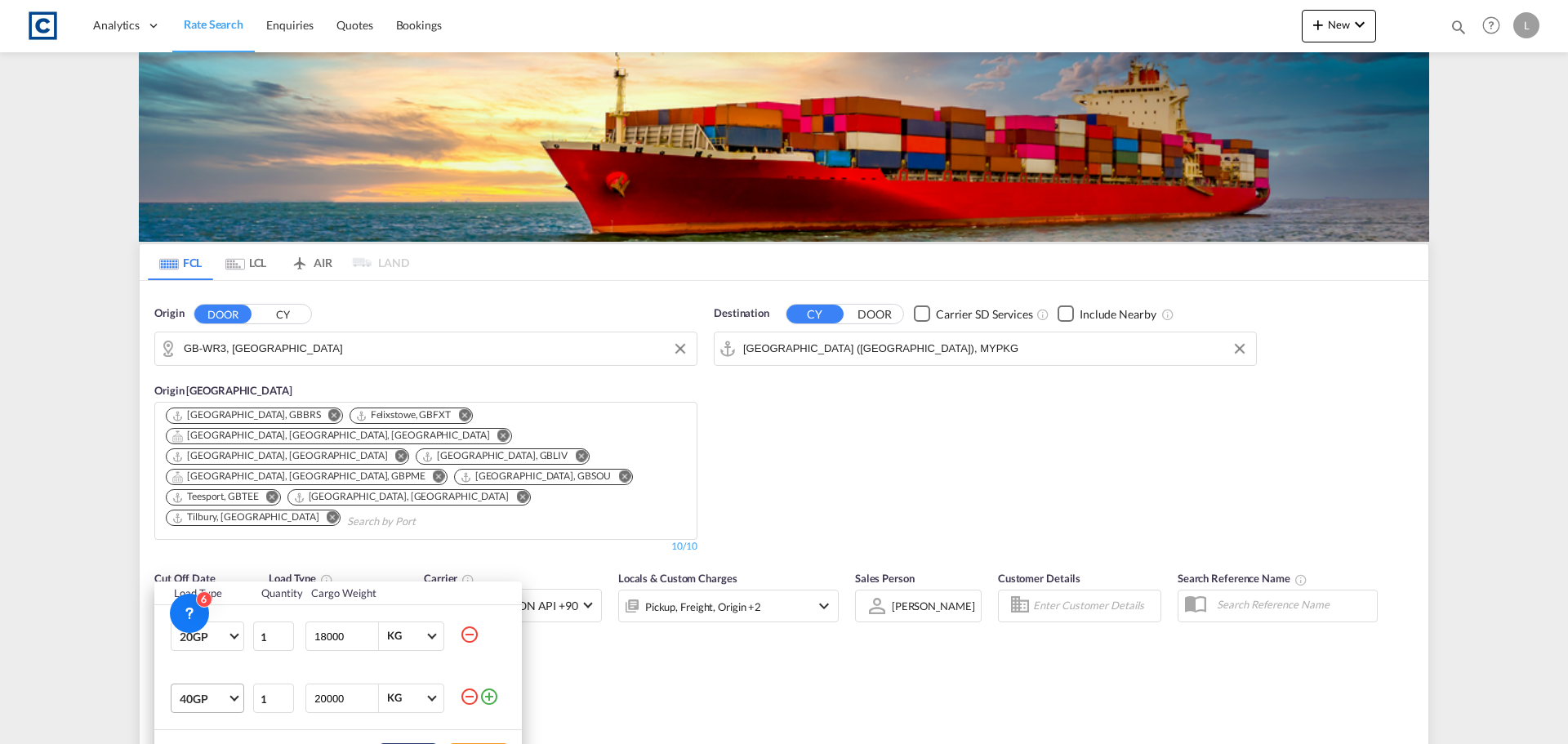
click at [240, 710] on tr "40GP 1 20000 KG KG" at bounding box center [338, 698] width 368 height 62
type input "18000"
click at [825, 657] on div "Load Type Quantity Cargo Weight 20GP 20GP 40GP 40HC 45HC 20RE 40RE 40HR 20OT 40…" at bounding box center [784, 372] width 1568 height 744
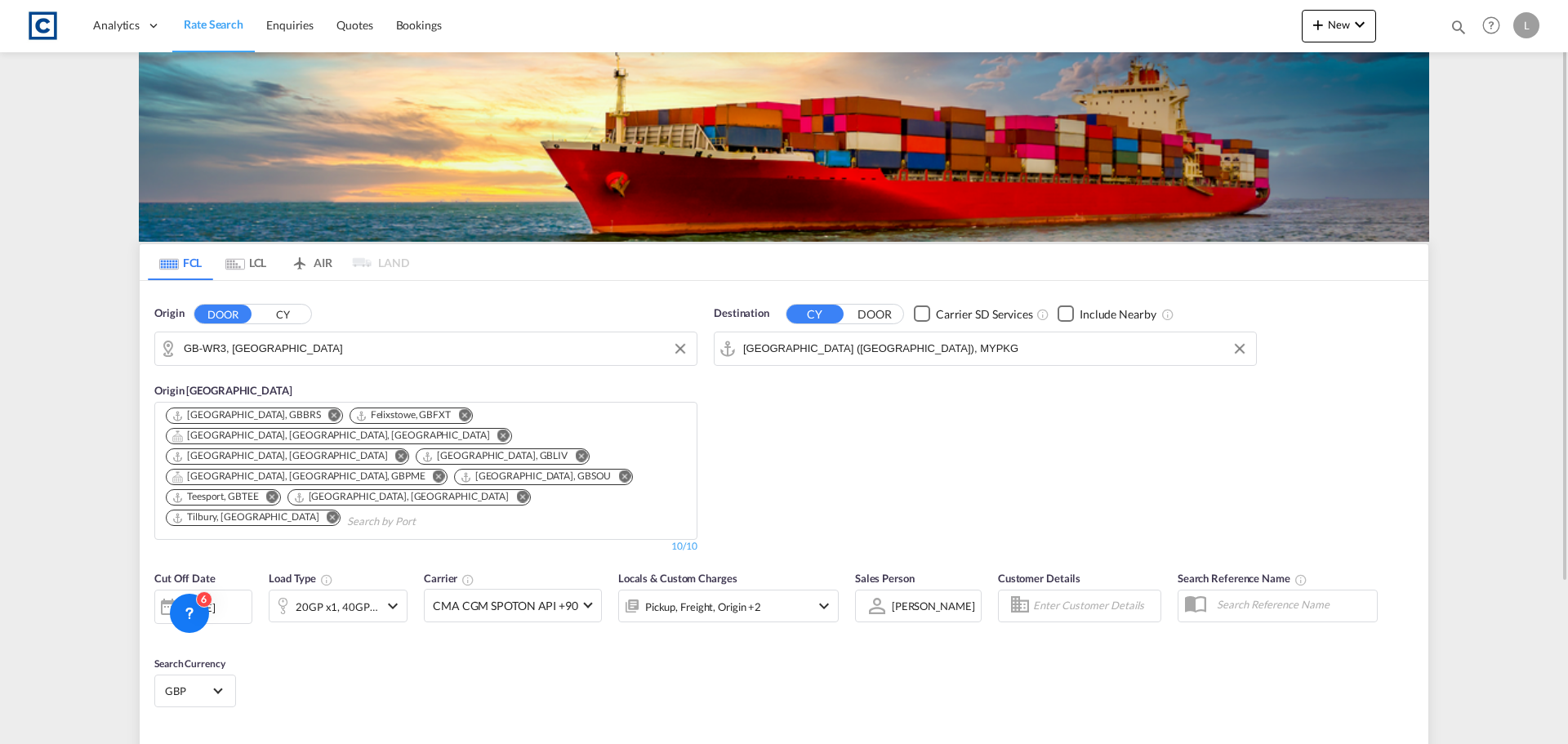
click at [207, 600] on div "[DATE]" at bounding box center [198, 607] width 33 height 15
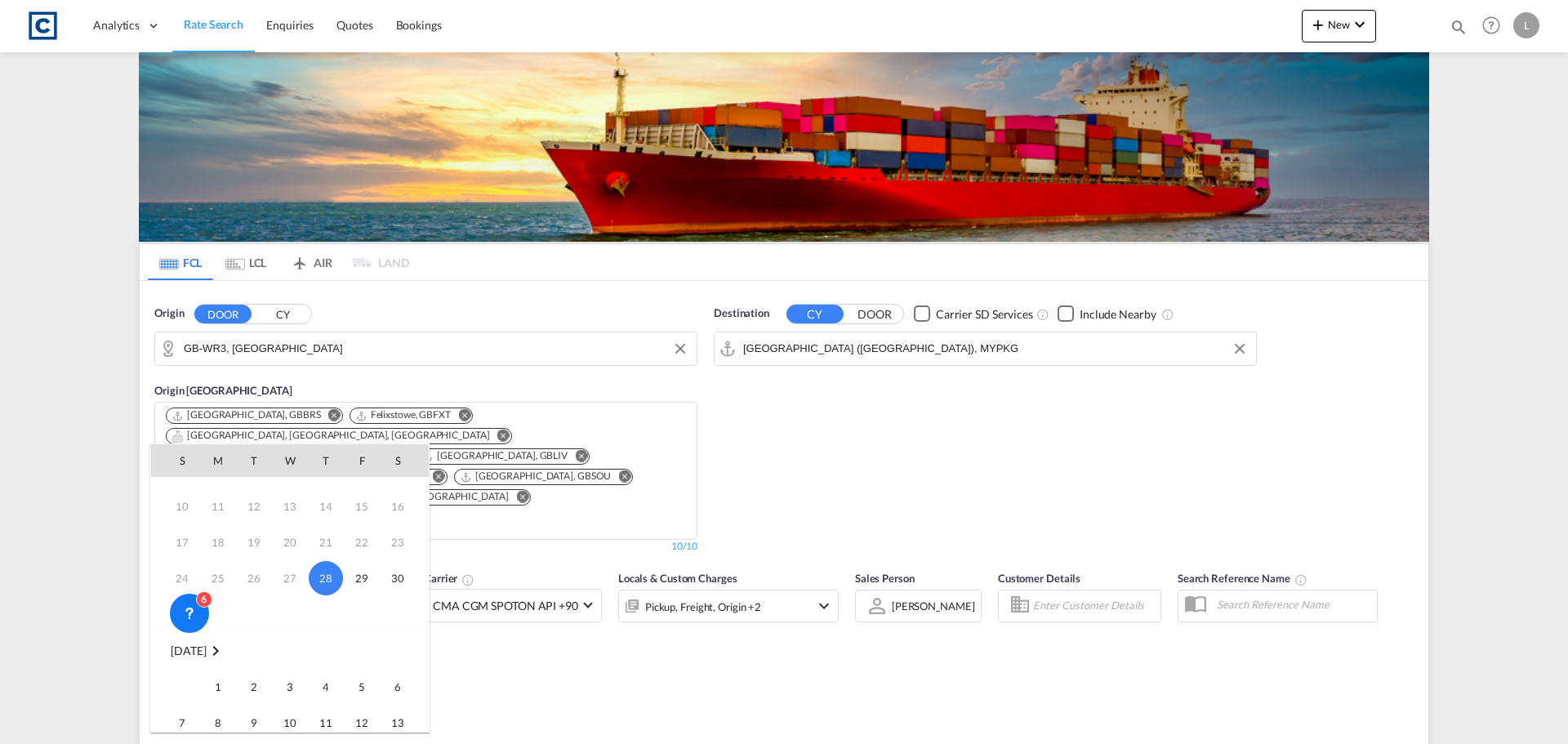
scroll to position [81, 0]
click at [219, 665] on span "1" at bounding box center [218, 665] width 32 height 32
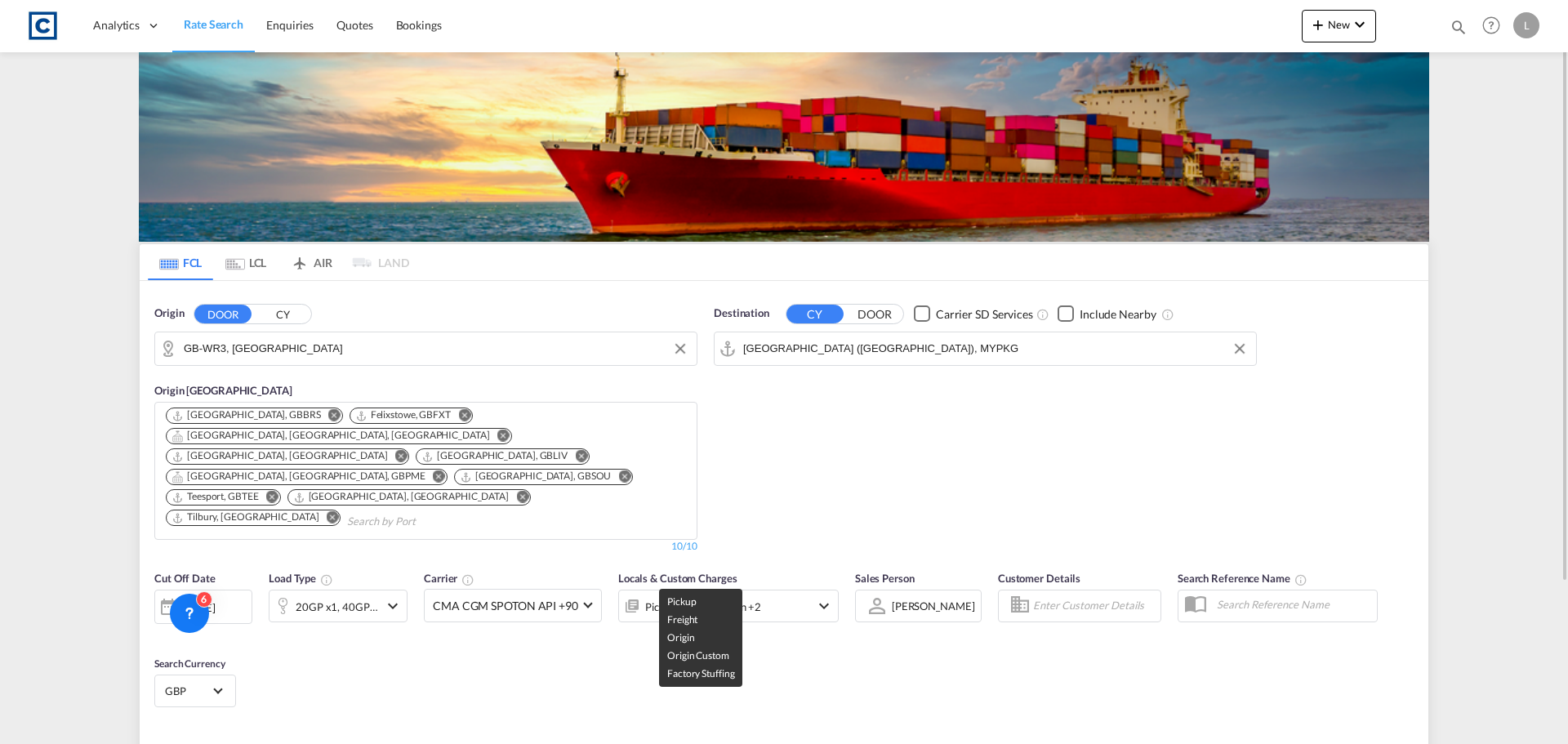
click at [736, 596] on div "Pickup, Freight, Origin +2" at bounding box center [703, 607] width 116 height 23
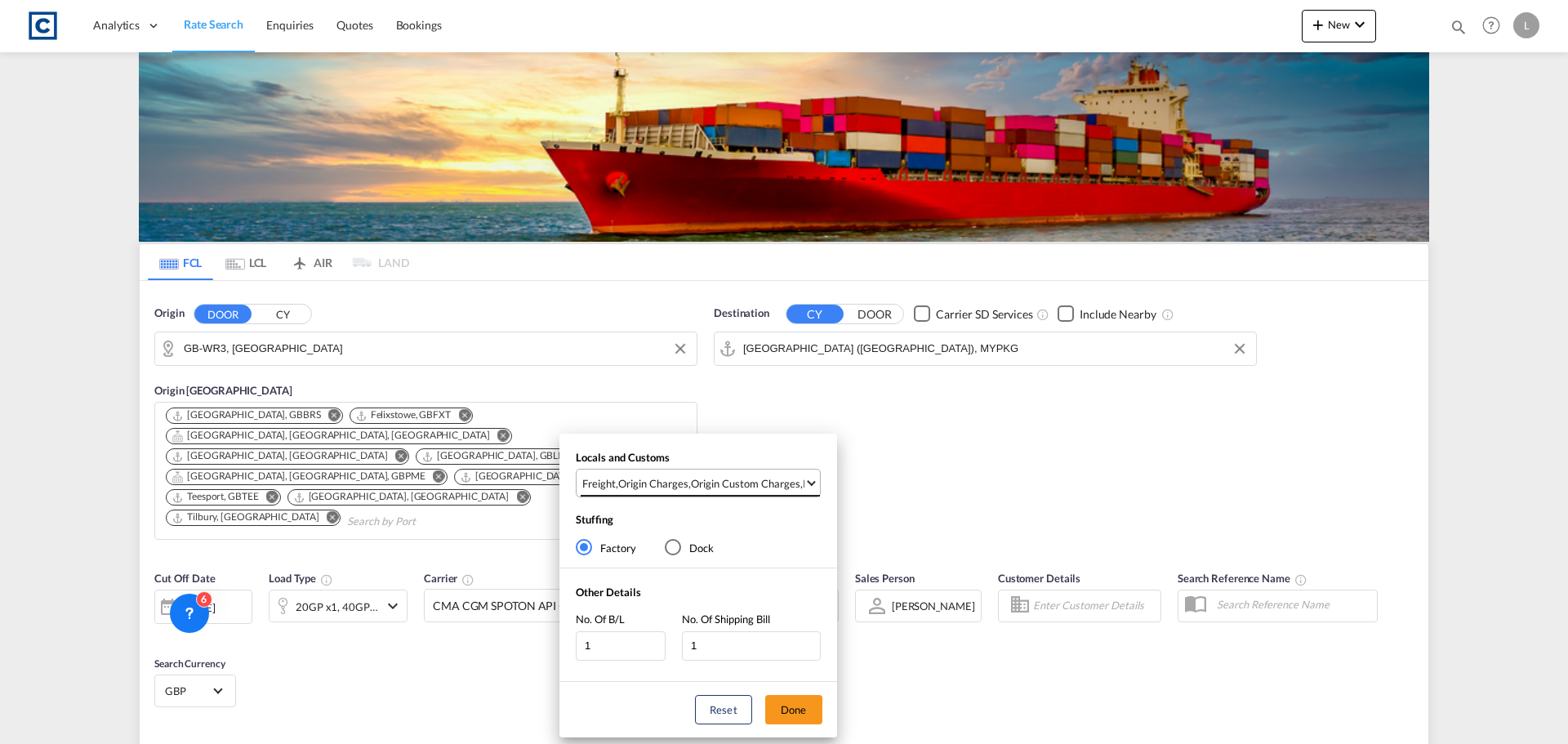
click at [731, 482] on div "Origin Custom Charges" at bounding box center [745, 483] width 109 height 15
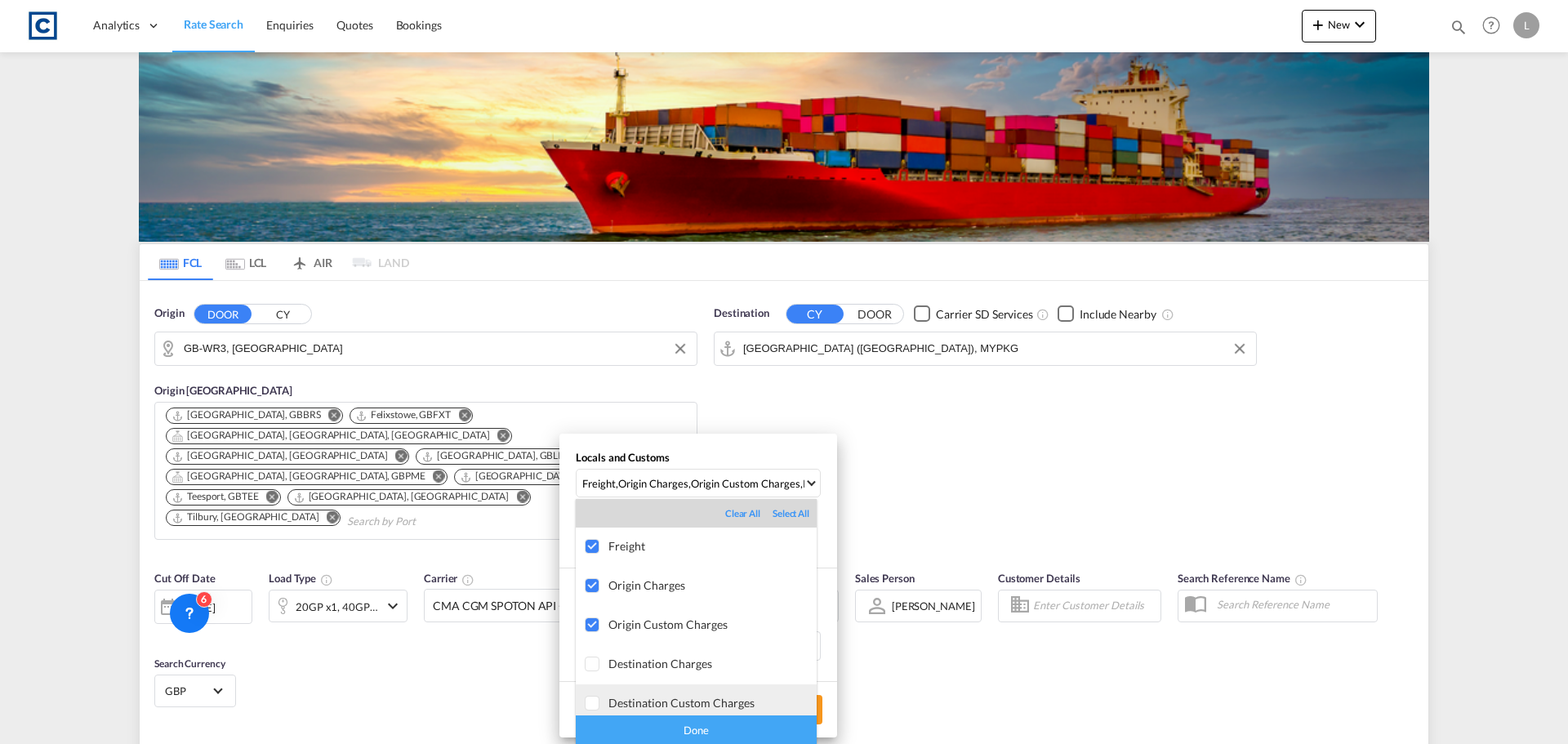
scroll to position [86, 0]
click at [724, 728] on div "Done" at bounding box center [696, 729] width 241 height 29
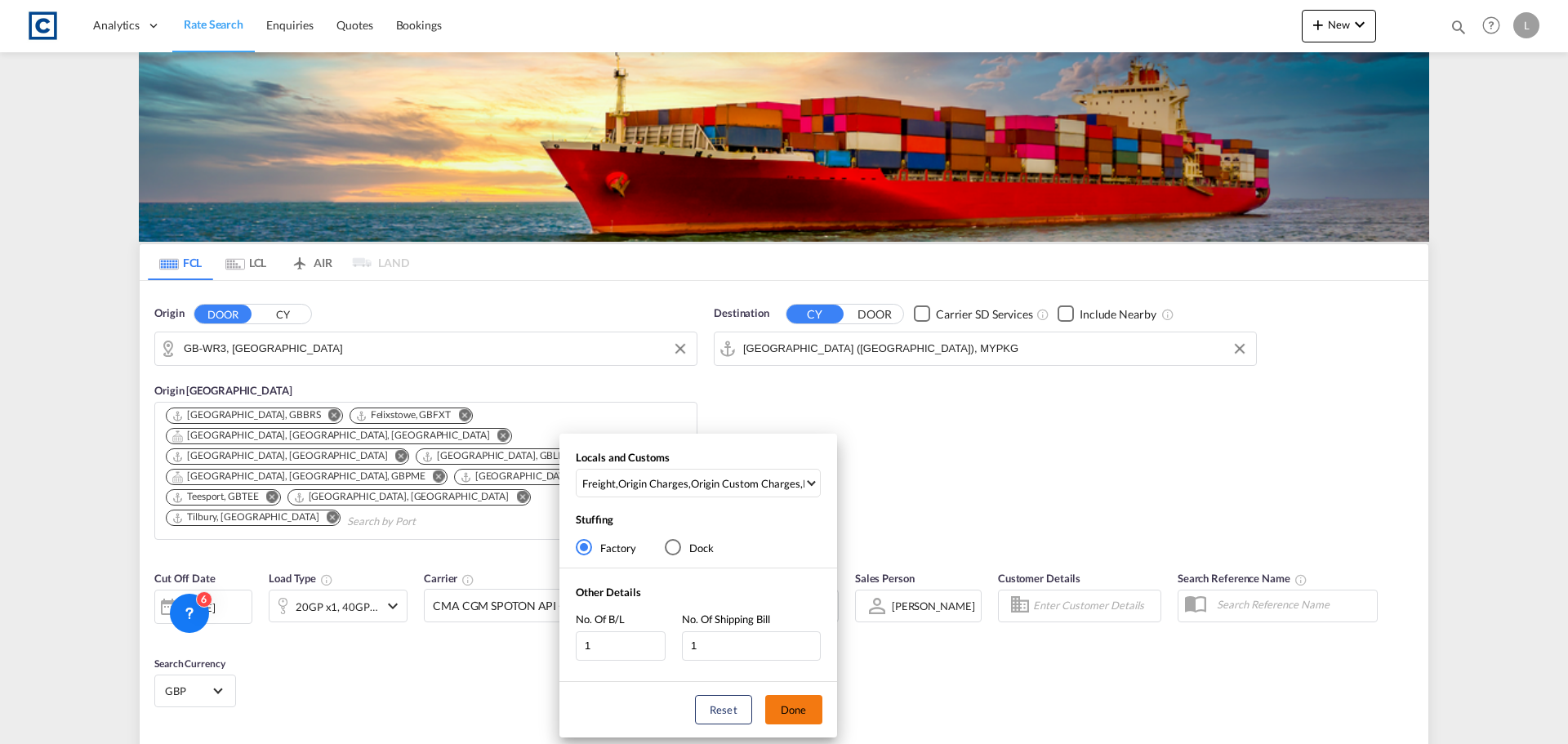
click at [797, 707] on button "Done" at bounding box center [793, 710] width 57 height 30
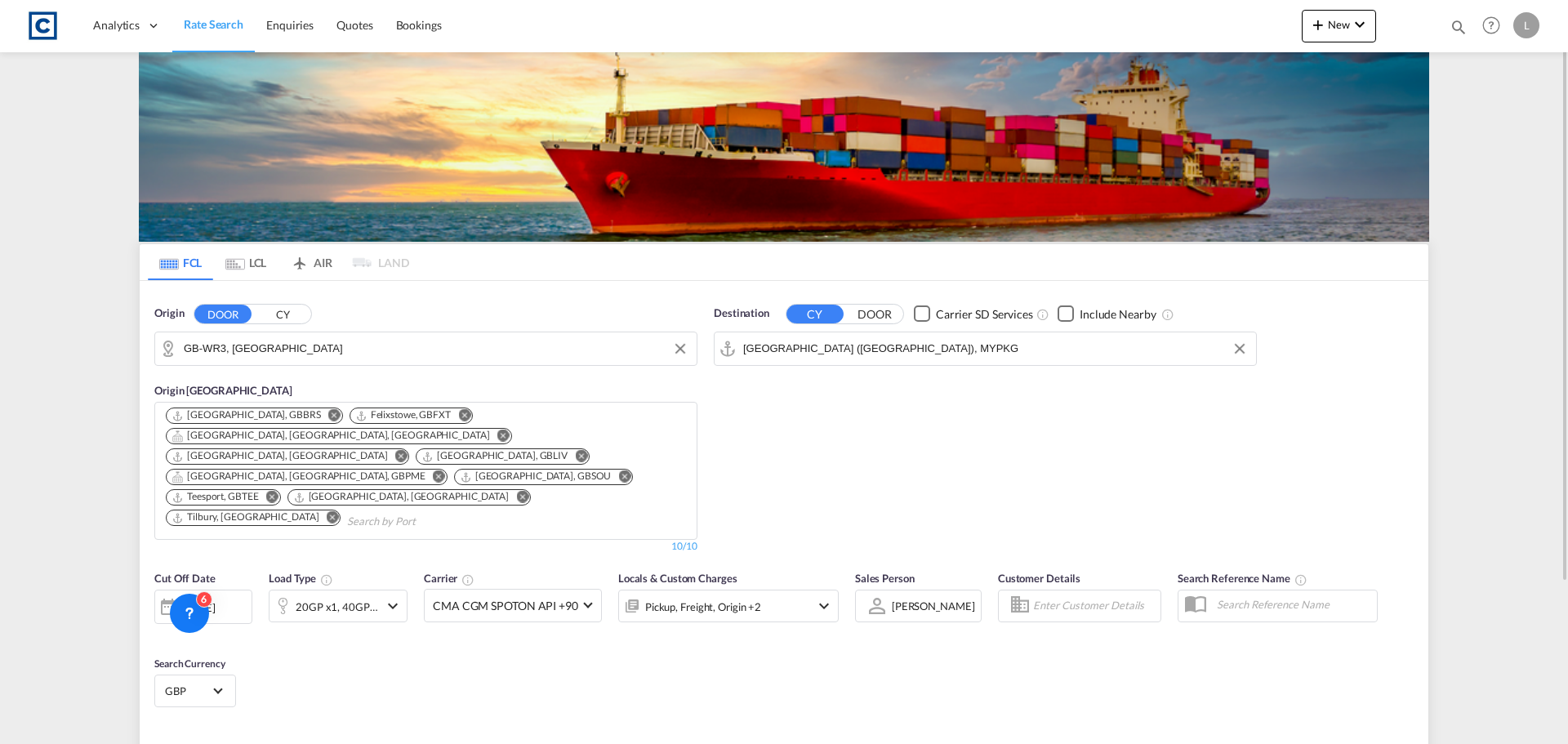
type input "WR3 to MYPKG / 1 Sep 2025"
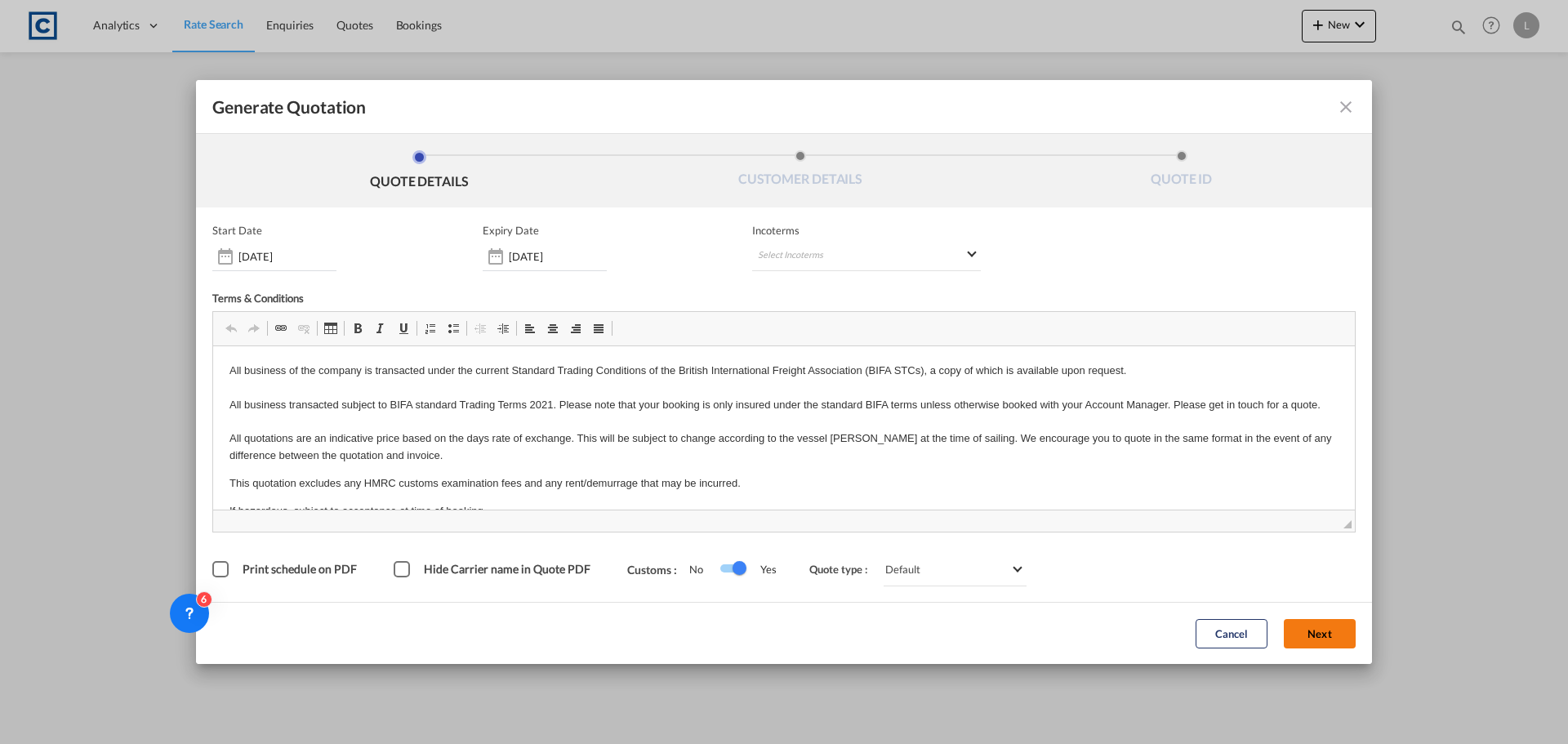
click at [1337, 638] on button "Next" at bounding box center [1320, 634] width 72 height 30
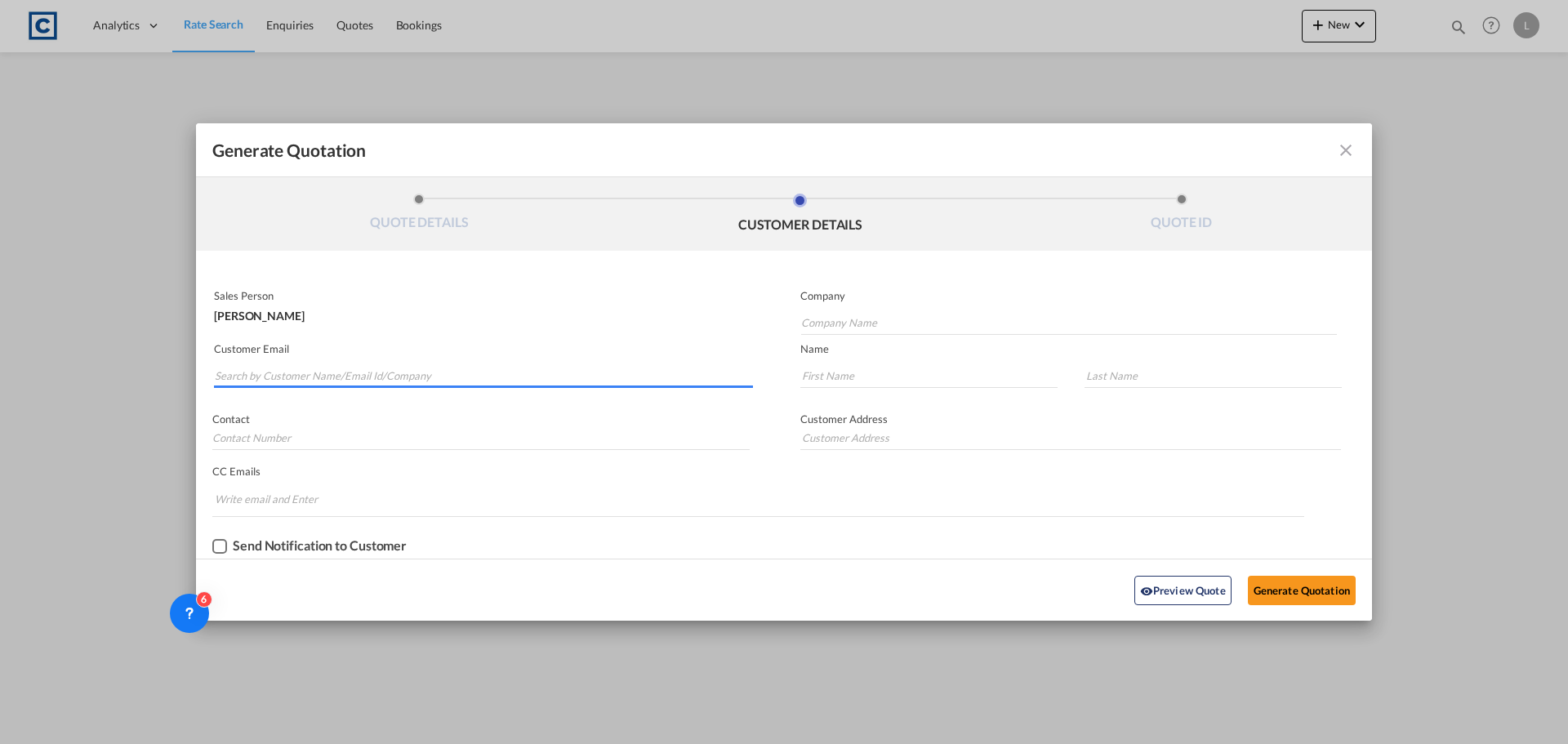
click at [376, 373] on input "Search by Customer Name/Email Id/Company" at bounding box center [484, 375] width 538 height 24
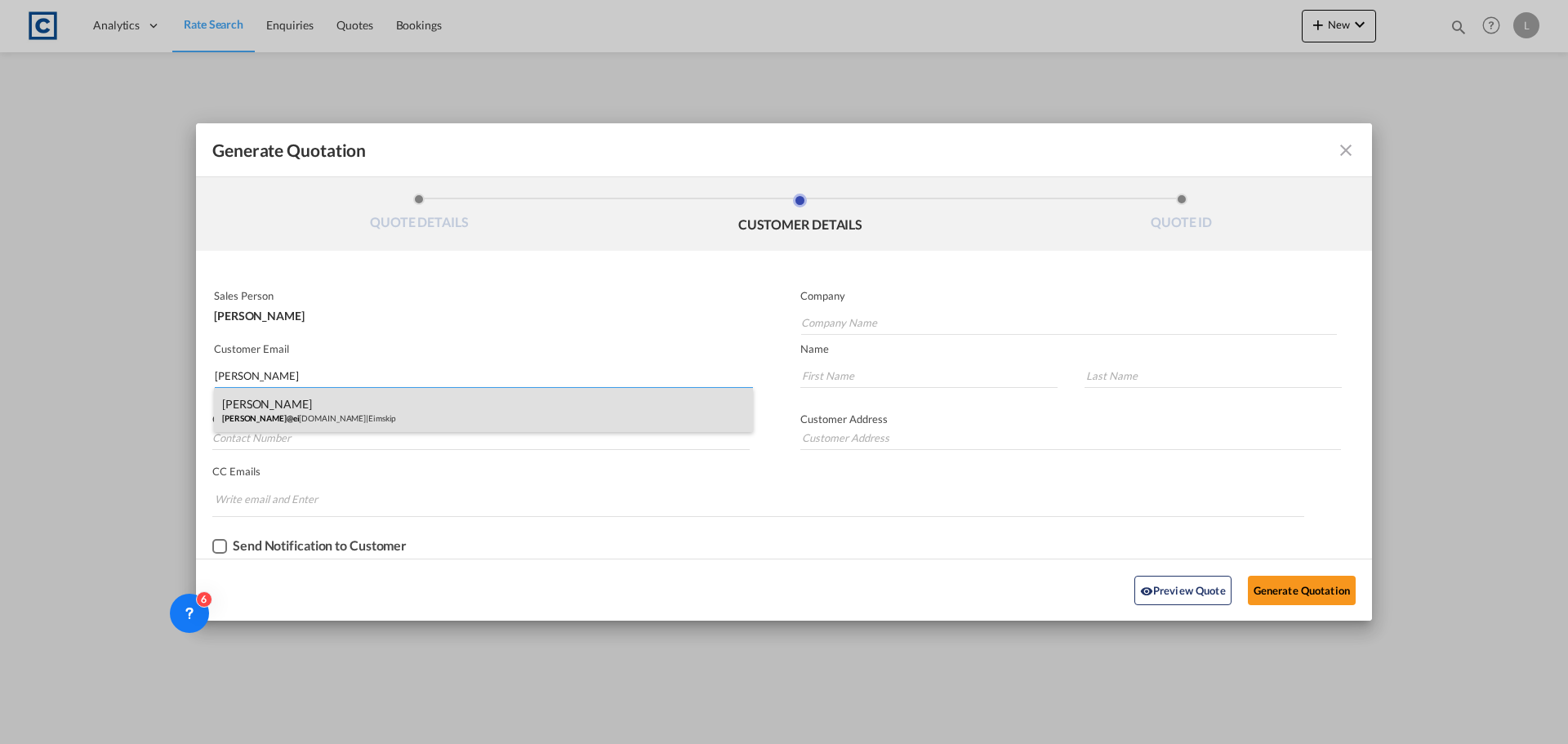
type input "WAYNE@EI"
click at [309, 415] on div "Wayne Nicholls wayne@ei mskip.com | Eimskip" at bounding box center [483, 410] width 539 height 44
type input "Eimskip"
type input "wayne@eimskip.com"
type input "Wayne"
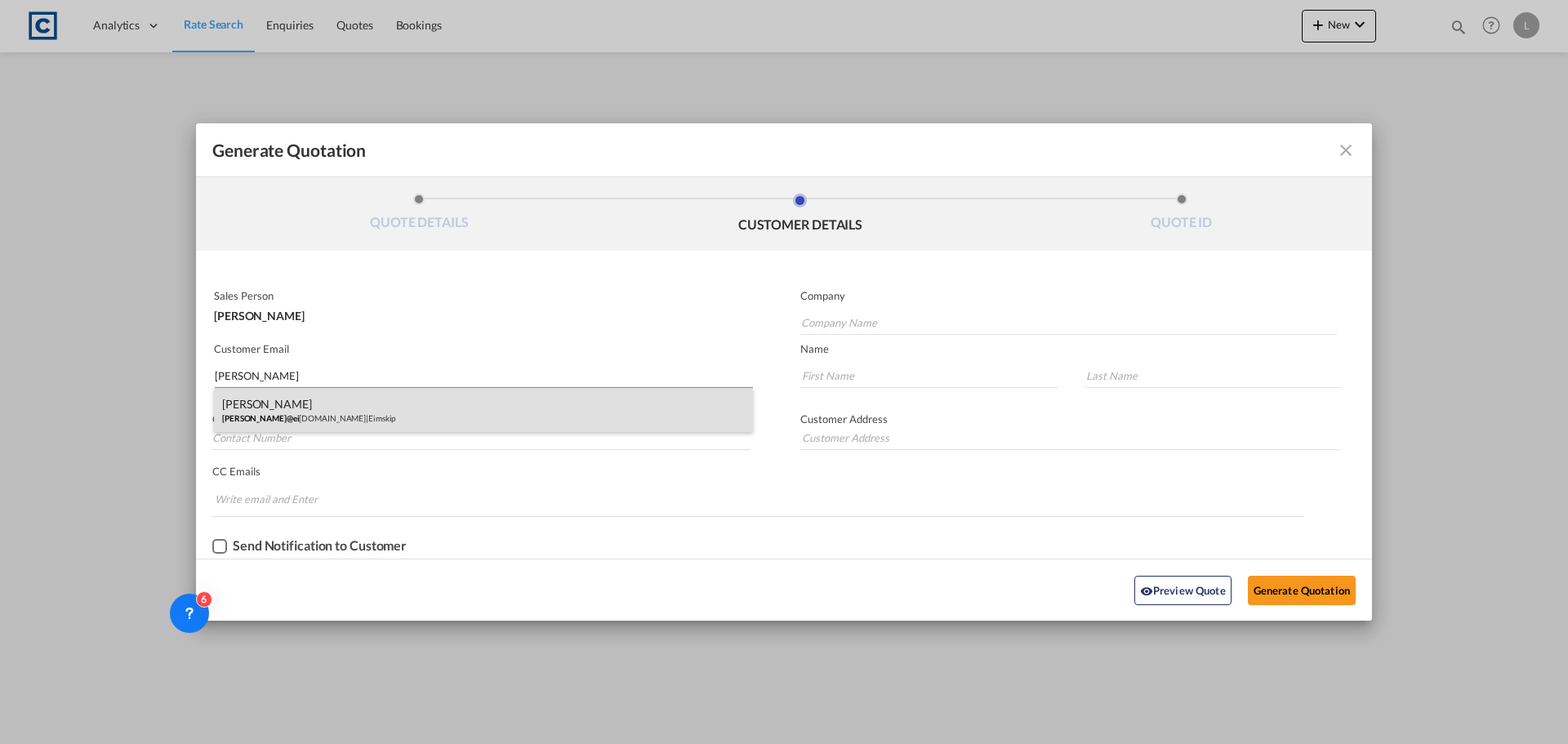
type input "Nicholls"
type input "+44 1293 611700"
type input "Unit 6, Meadowbrook Industrial Centre, Maxwell Way, Crawley, RH10 9SA, UK"
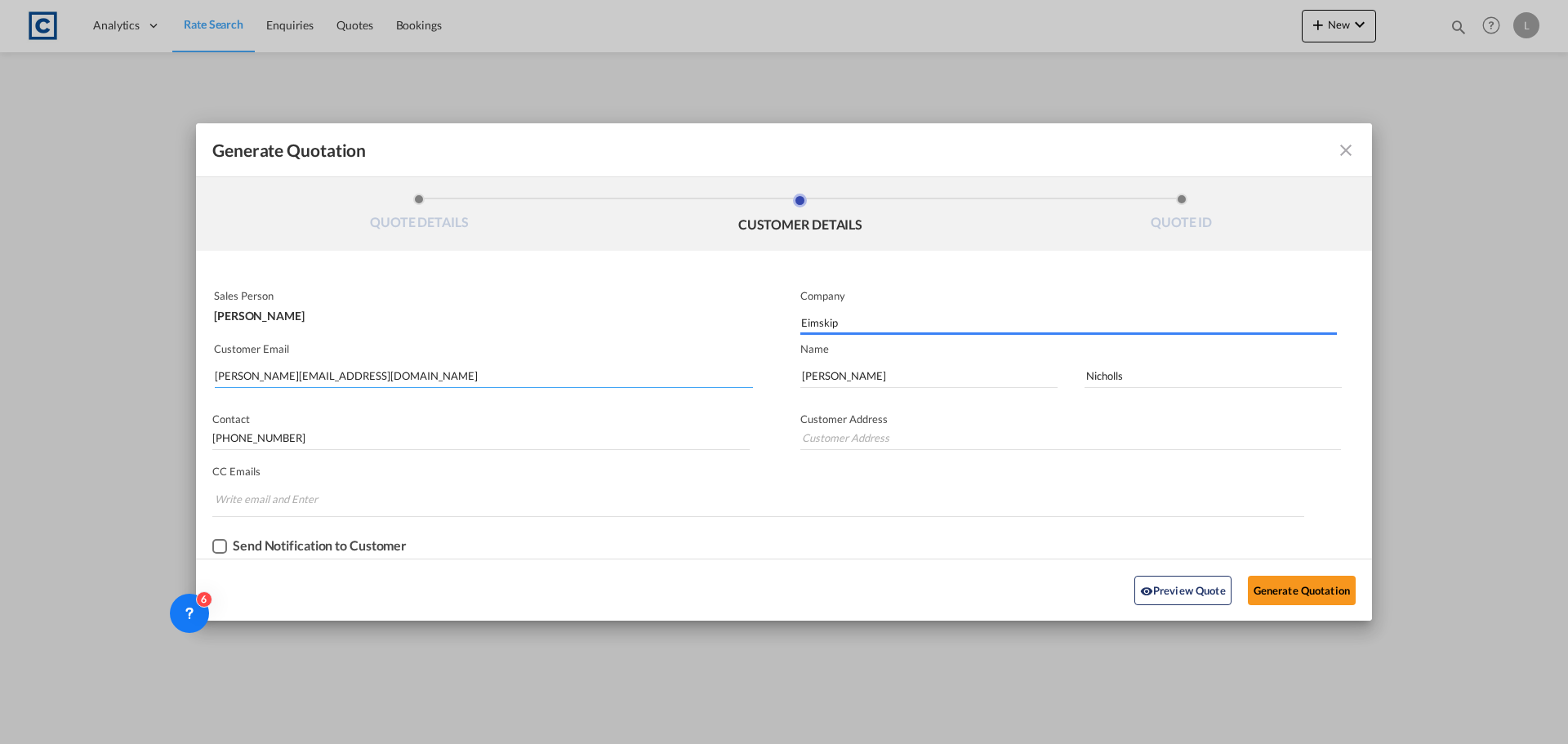
type input "Unit 6, Meadowbrook Industrial Centre, Maxwell Way, Crawley, RH10 9SA, UK"
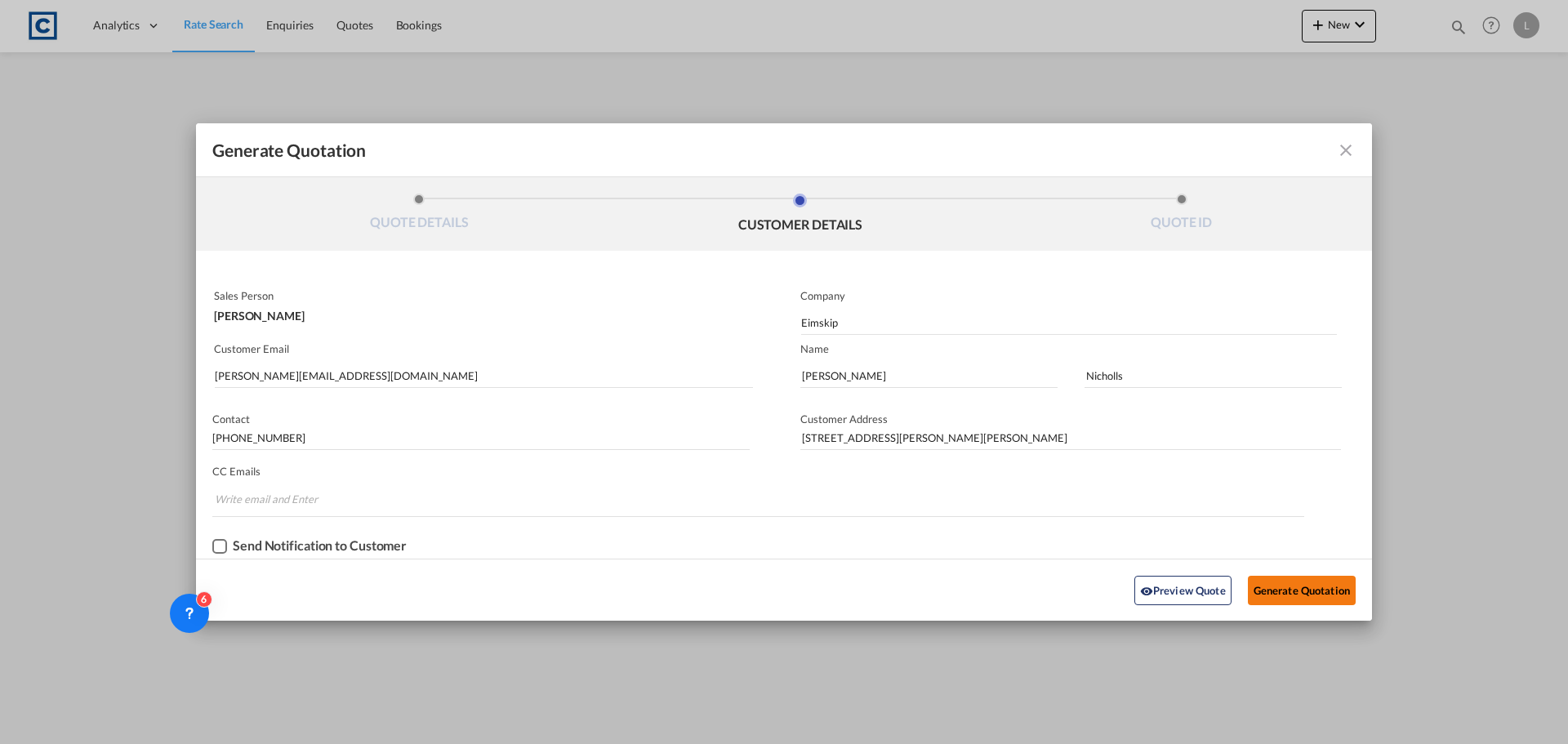
click at [1297, 581] on button "Generate Quotation" at bounding box center [1302, 590] width 107 height 30
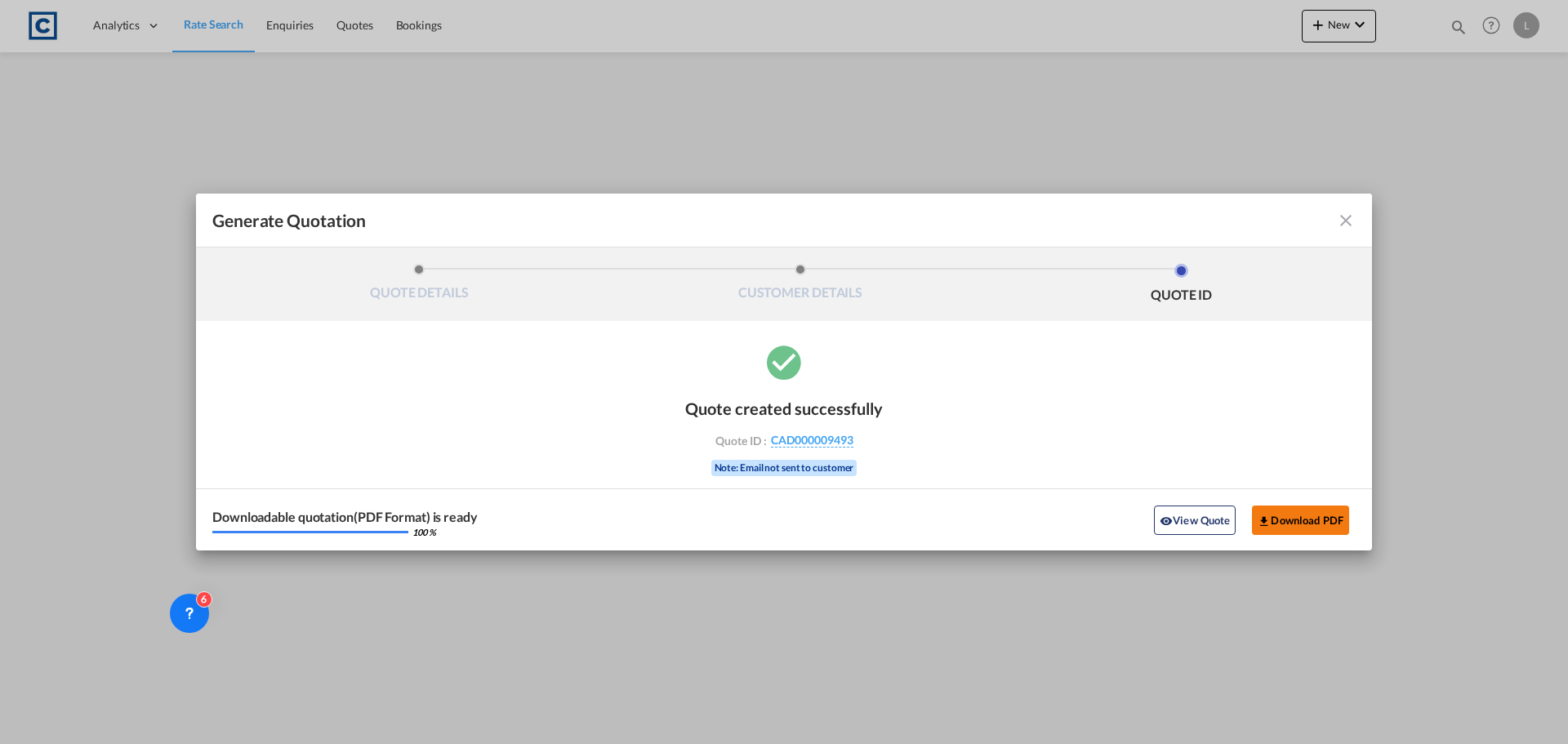
click at [1311, 522] on button "Download PDF" at bounding box center [1300, 520] width 97 height 30
click at [1347, 221] on md-icon "icon-close fg-AAA8AD cursor m-0" at bounding box center [1345, 220] width 19 height 19
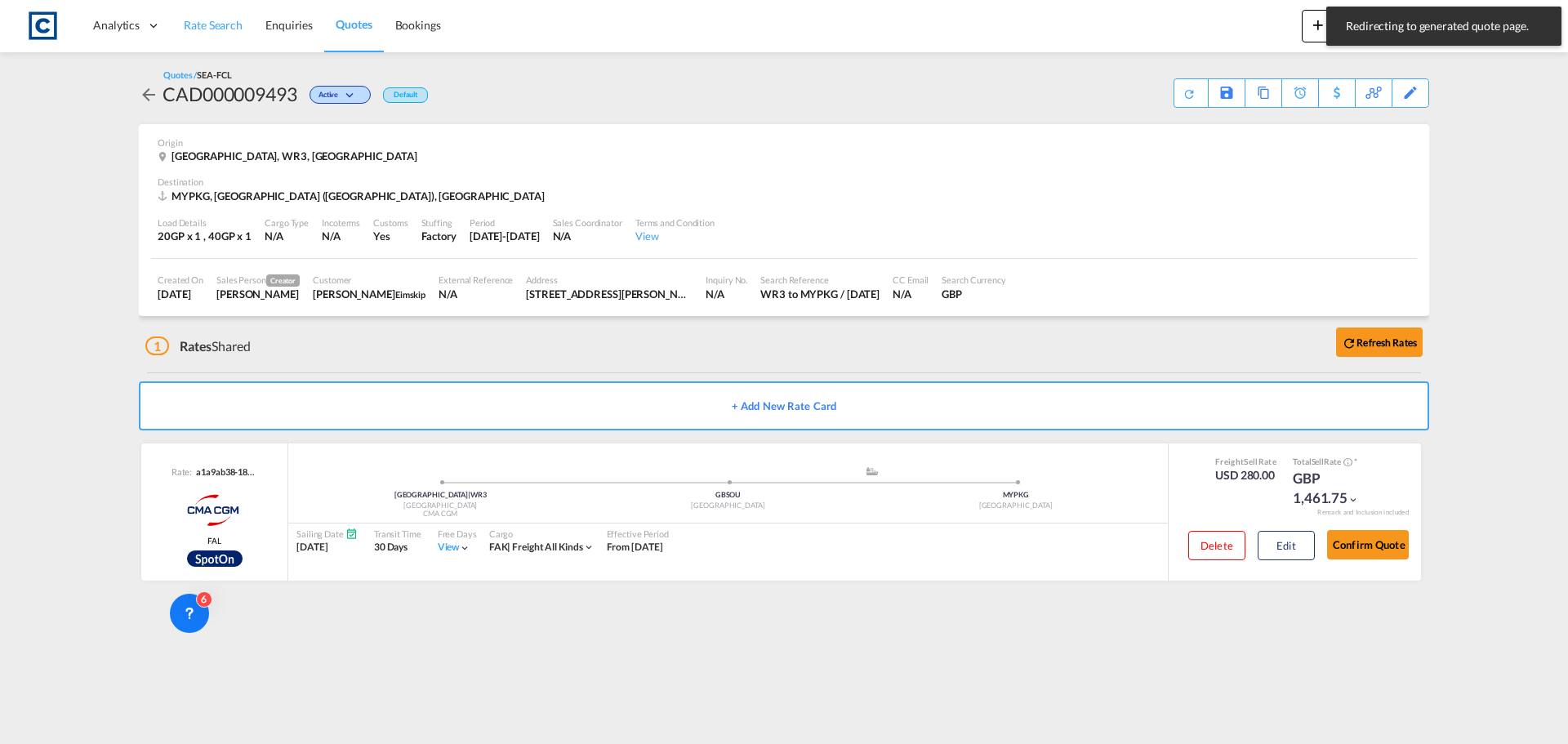
click at [220, 24] on span "Rate Search" at bounding box center [212, 25] width 59 height 14
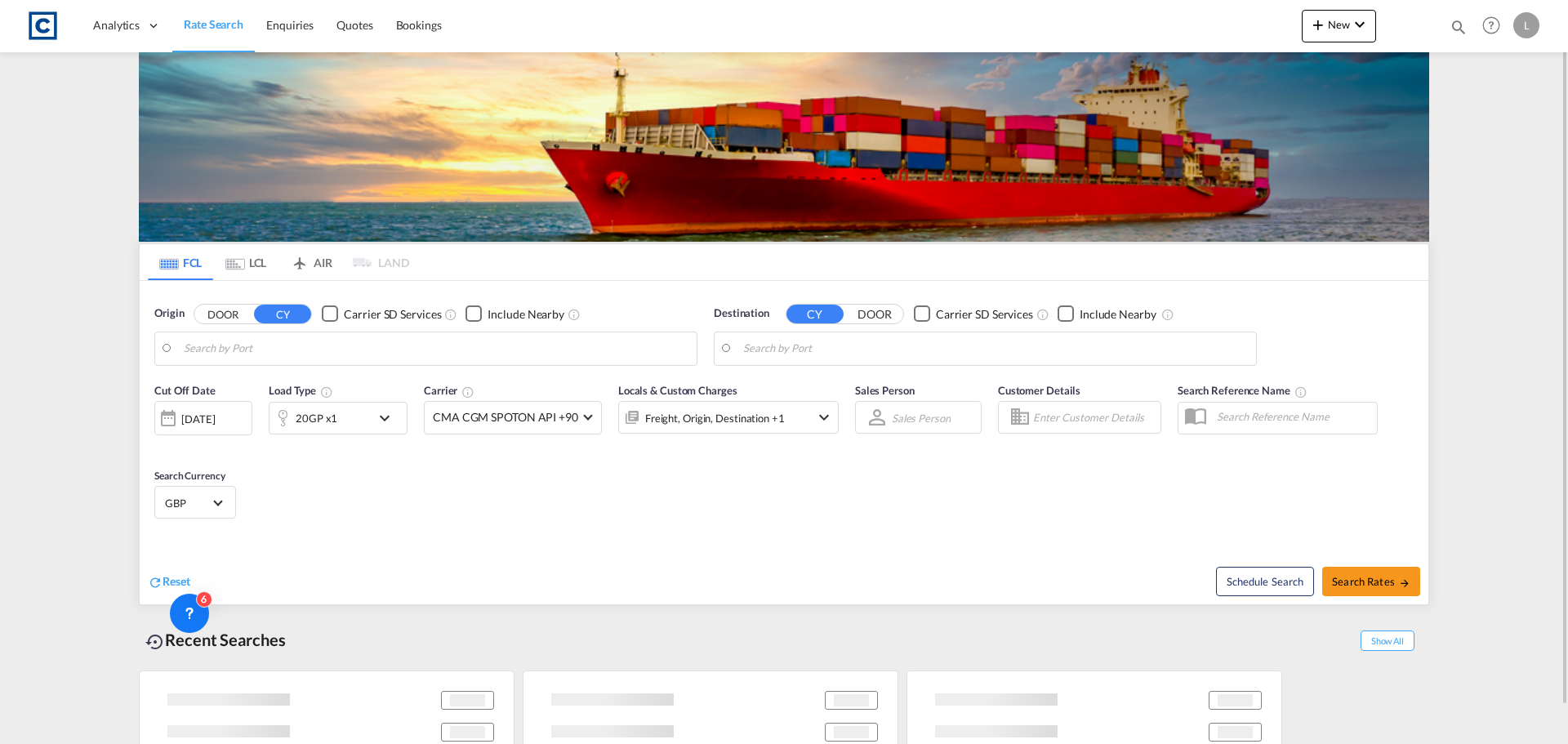
type input "GB-WR3, Worcester"
type input "Port Klang (Pelabuhan Klang), MYPKG"
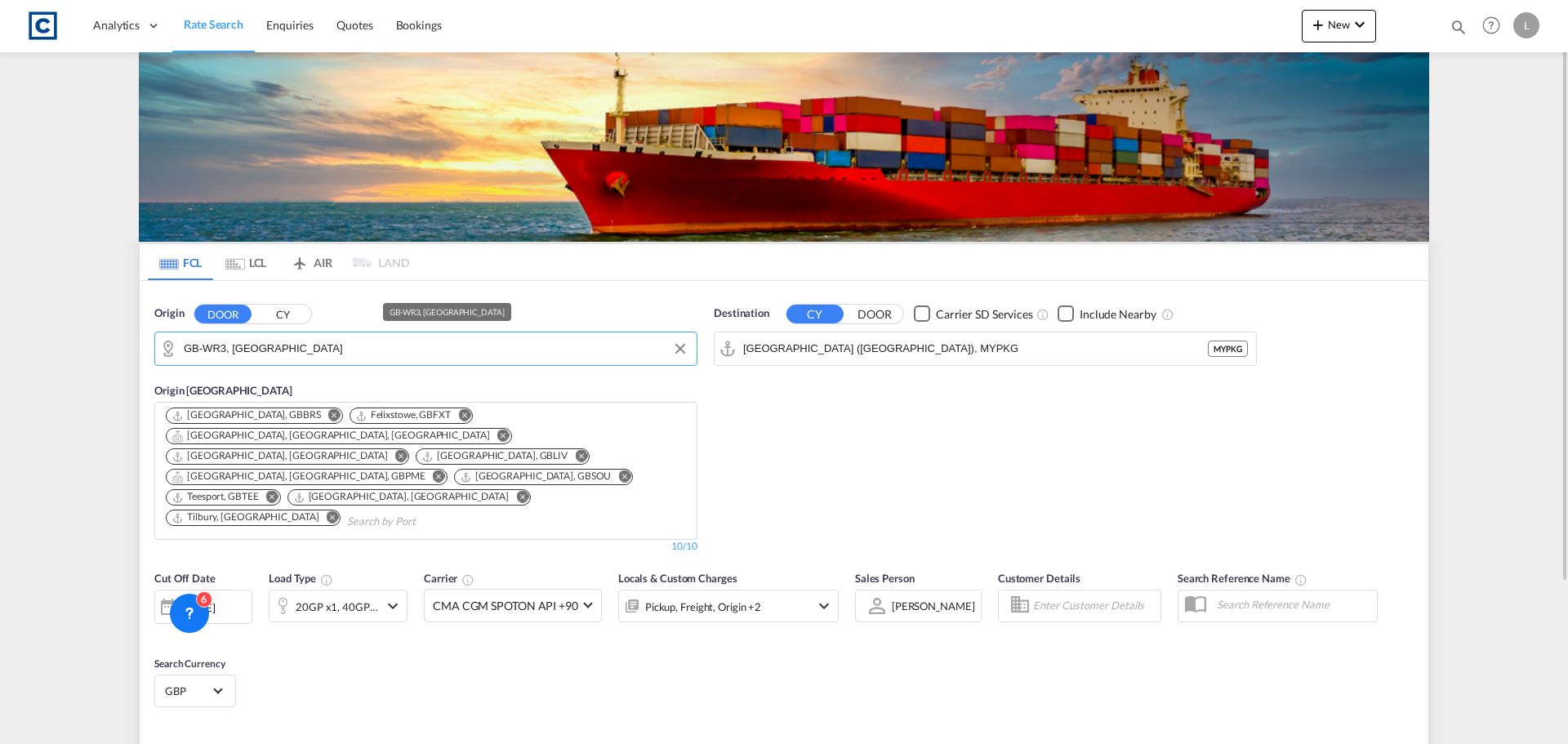
click at [232, 349] on input "GB-WR3, Worcester" at bounding box center [436, 348] width 505 height 24
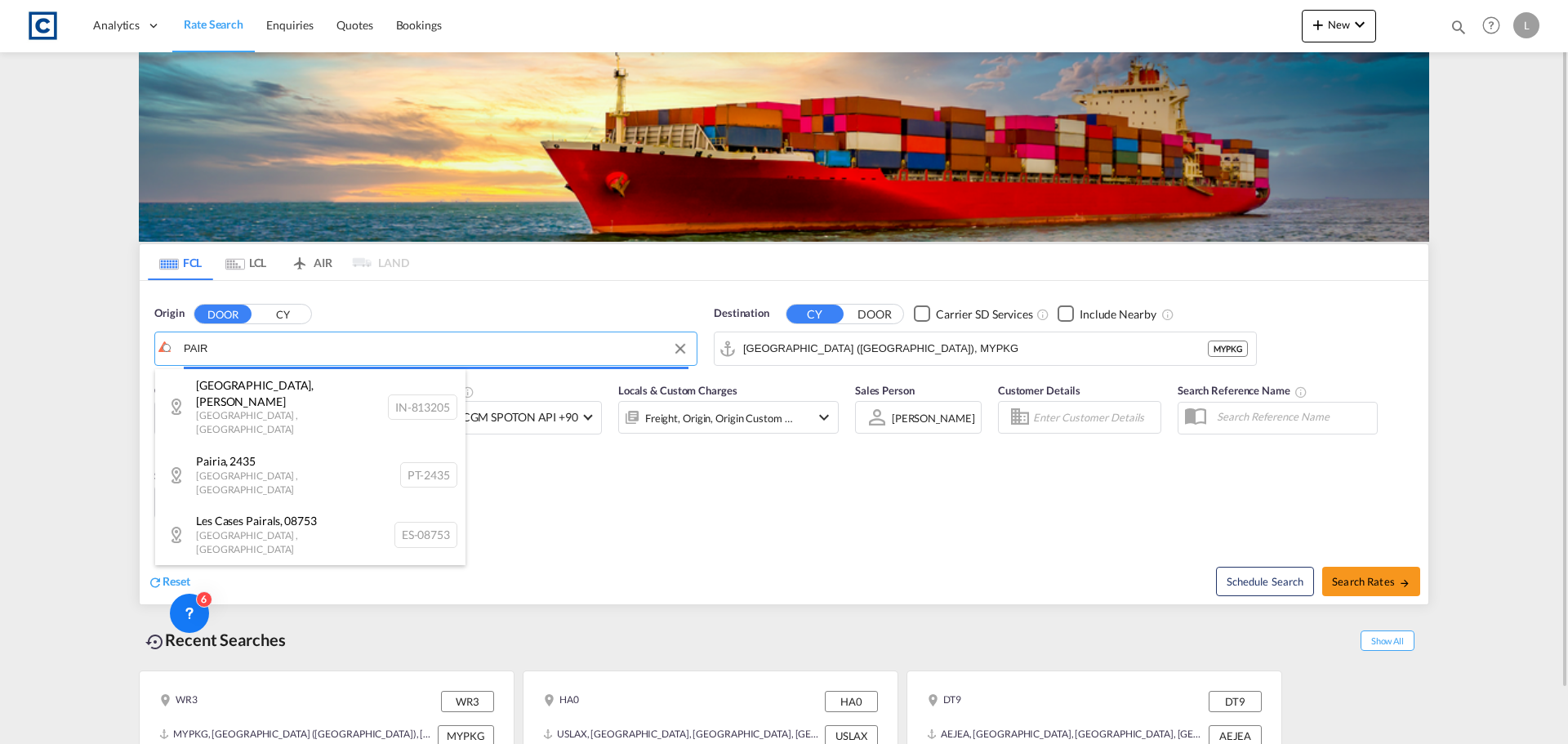
click at [286, 355] on body "Analytics Dashboard Rate Search Enquiries Quotes Bookings" at bounding box center [784, 372] width 1568 height 744
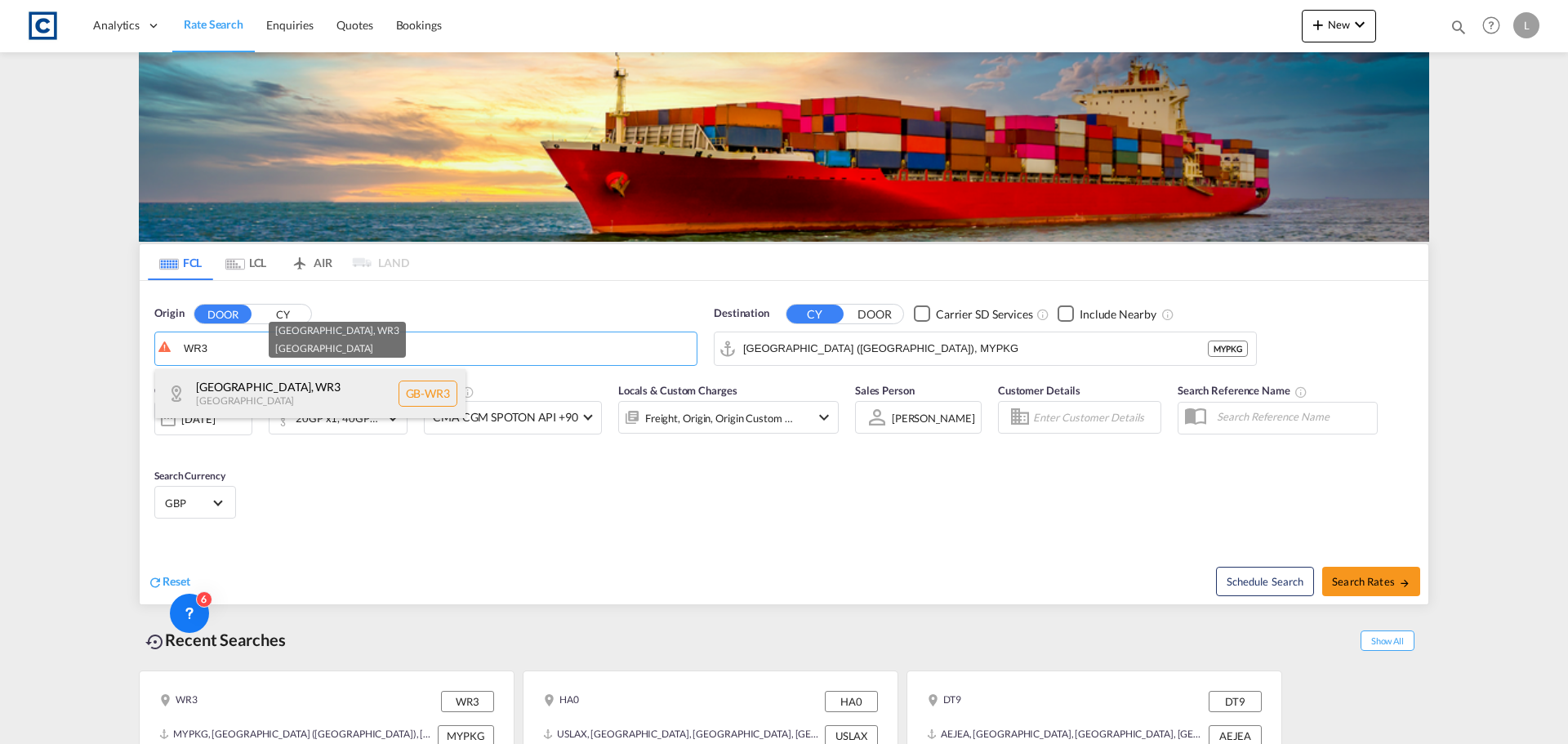
click at [323, 402] on div "Worcester , WR3 United Kingdom GB-WR3" at bounding box center [310, 394] width 310 height 49
type input "GB-WR3, Worcester"
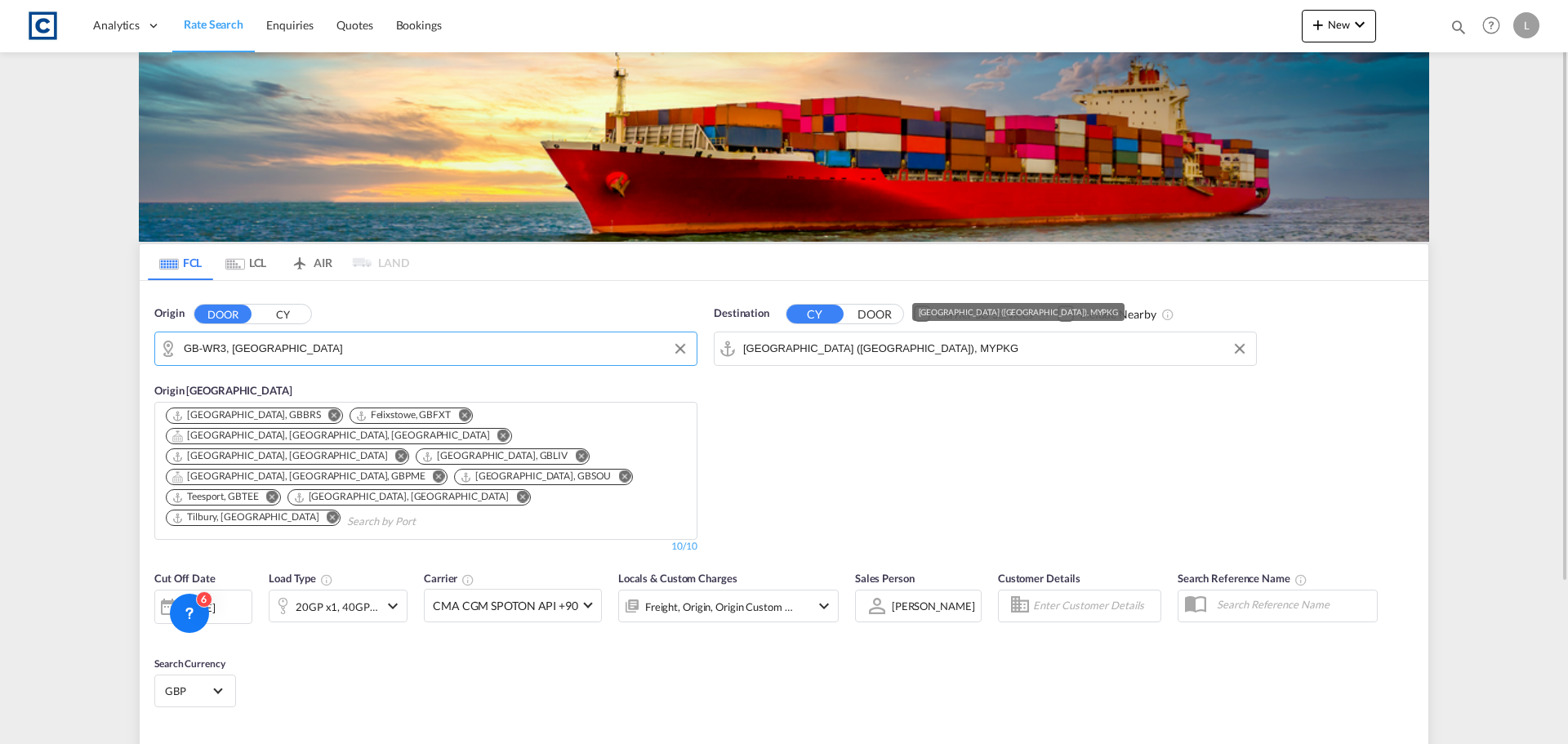
click at [822, 348] on input "Port Klang (Pelabuhan Klang), MYPKG" at bounding box center [996, 348] width 505 height 24
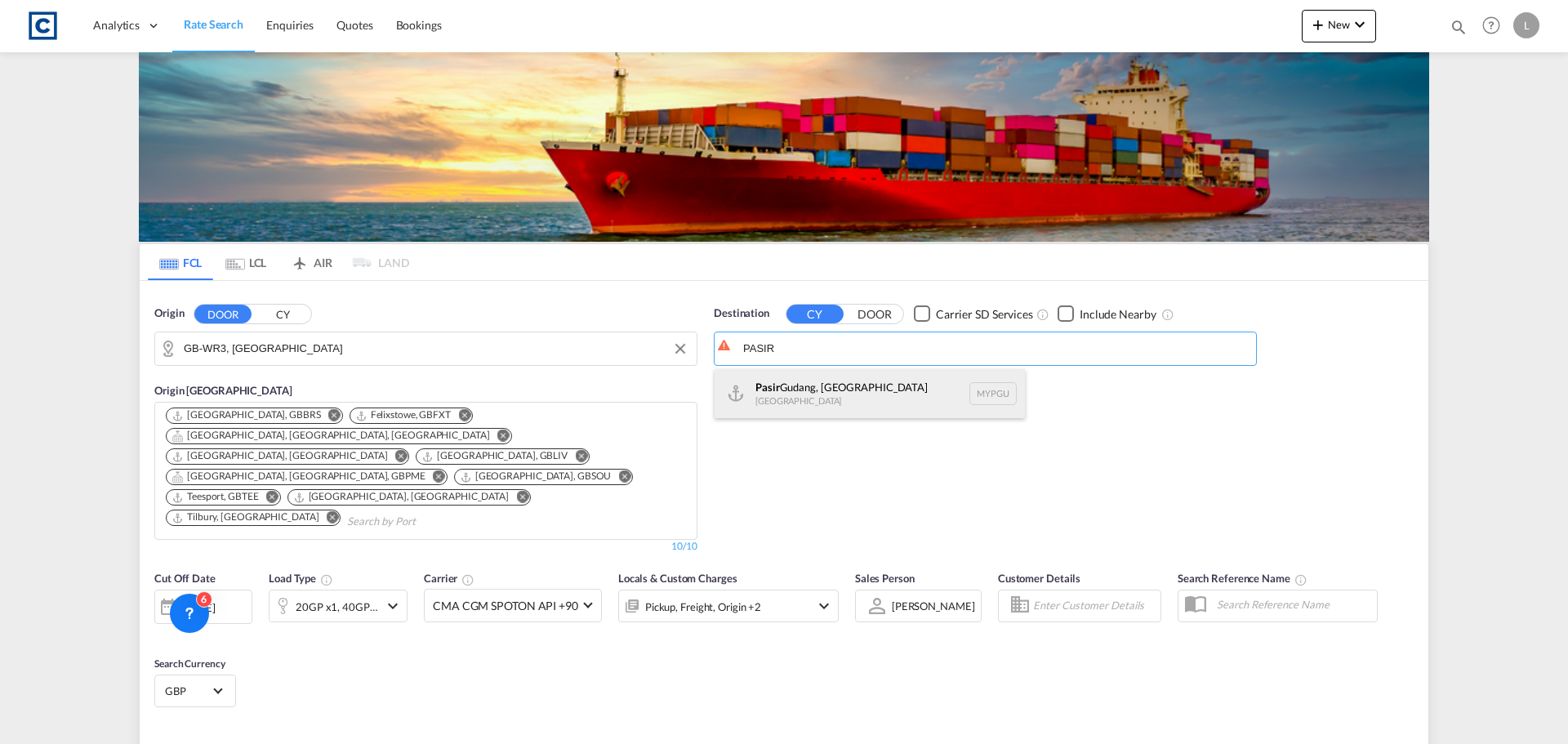
click at [851, 394] on div "Pasir Gudang, Johor Malaysia MYPGU" at bounding box center [869, 394] width 310 height 49
type input "Pasir Gudang, Johor, MYPGU"
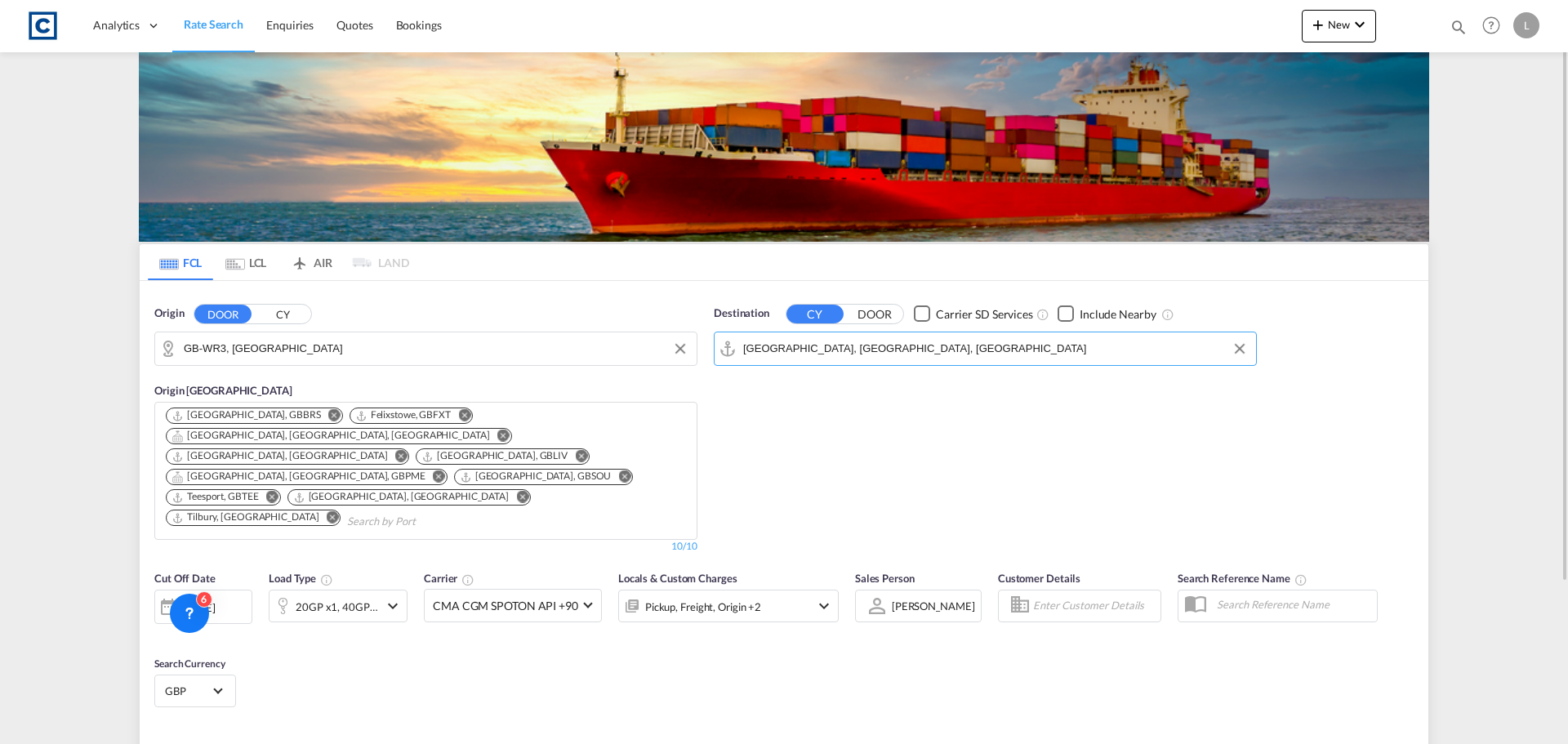
click at [213, 589] on div "[DATE]" at bounding box center [204, 606] width 98 height 34
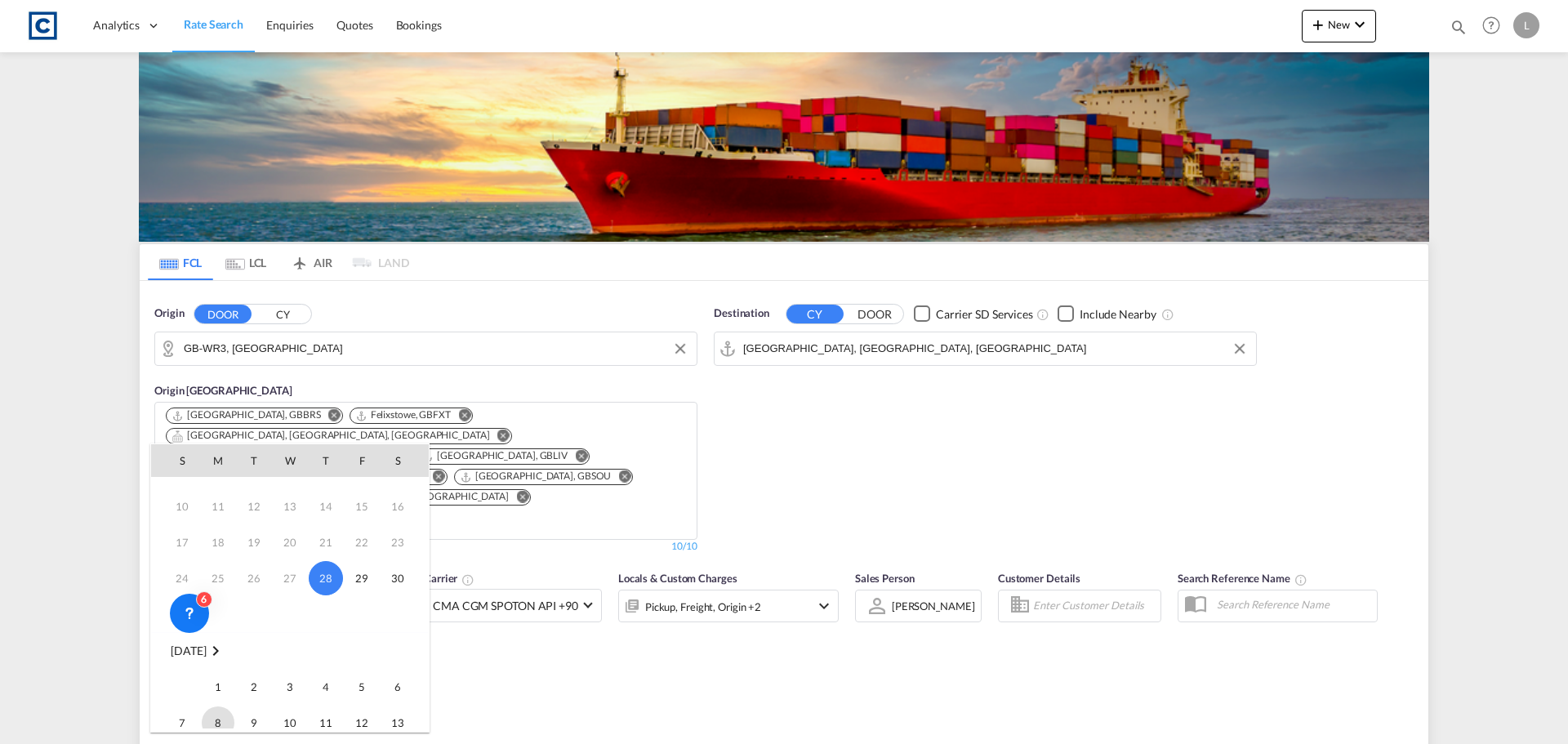
scroll to position [81, 0]
click at [218, 666] on span "1" at bounding box center [218, 665] width 32 height 32
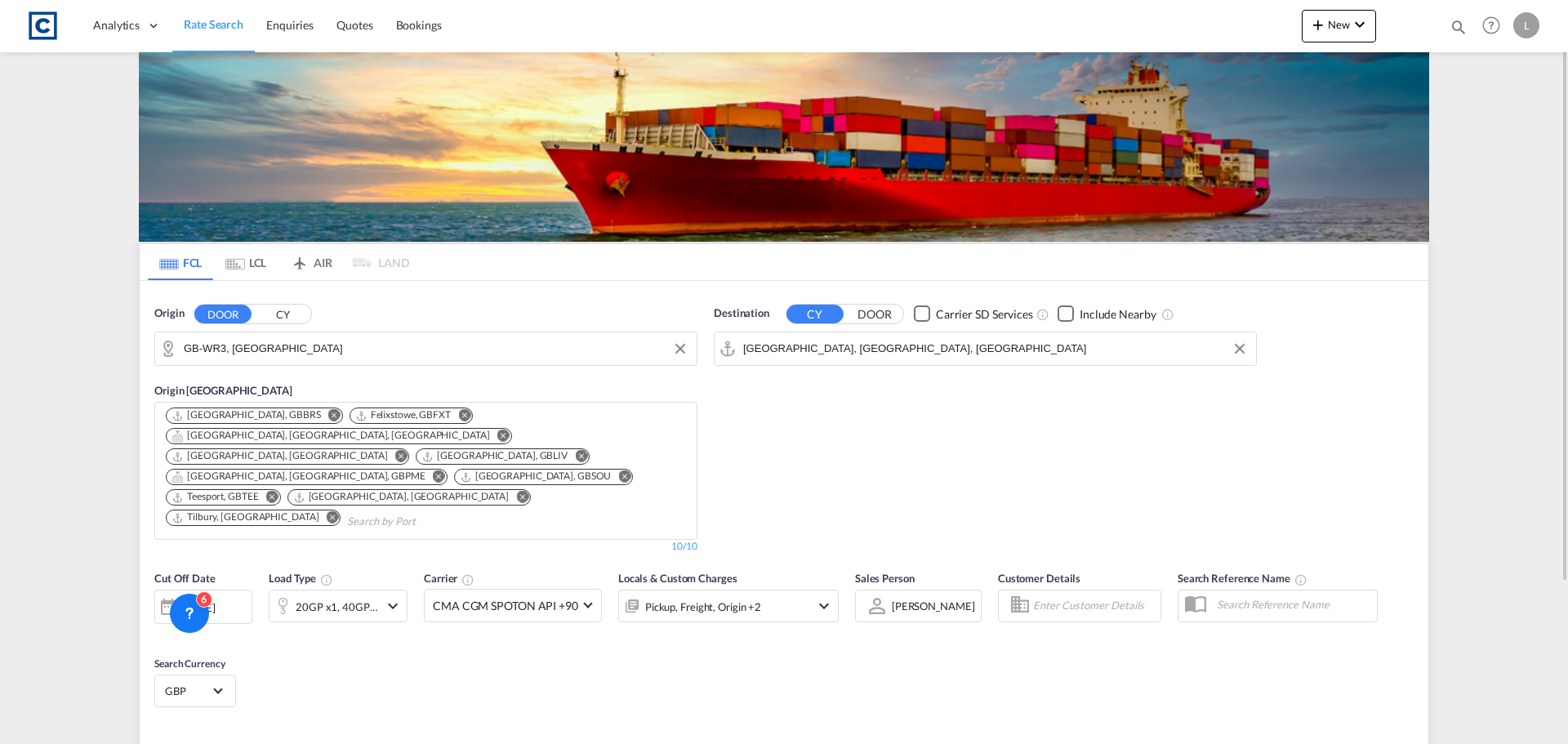
type input "WR3 to MYPGU / 1 Sep 2025"
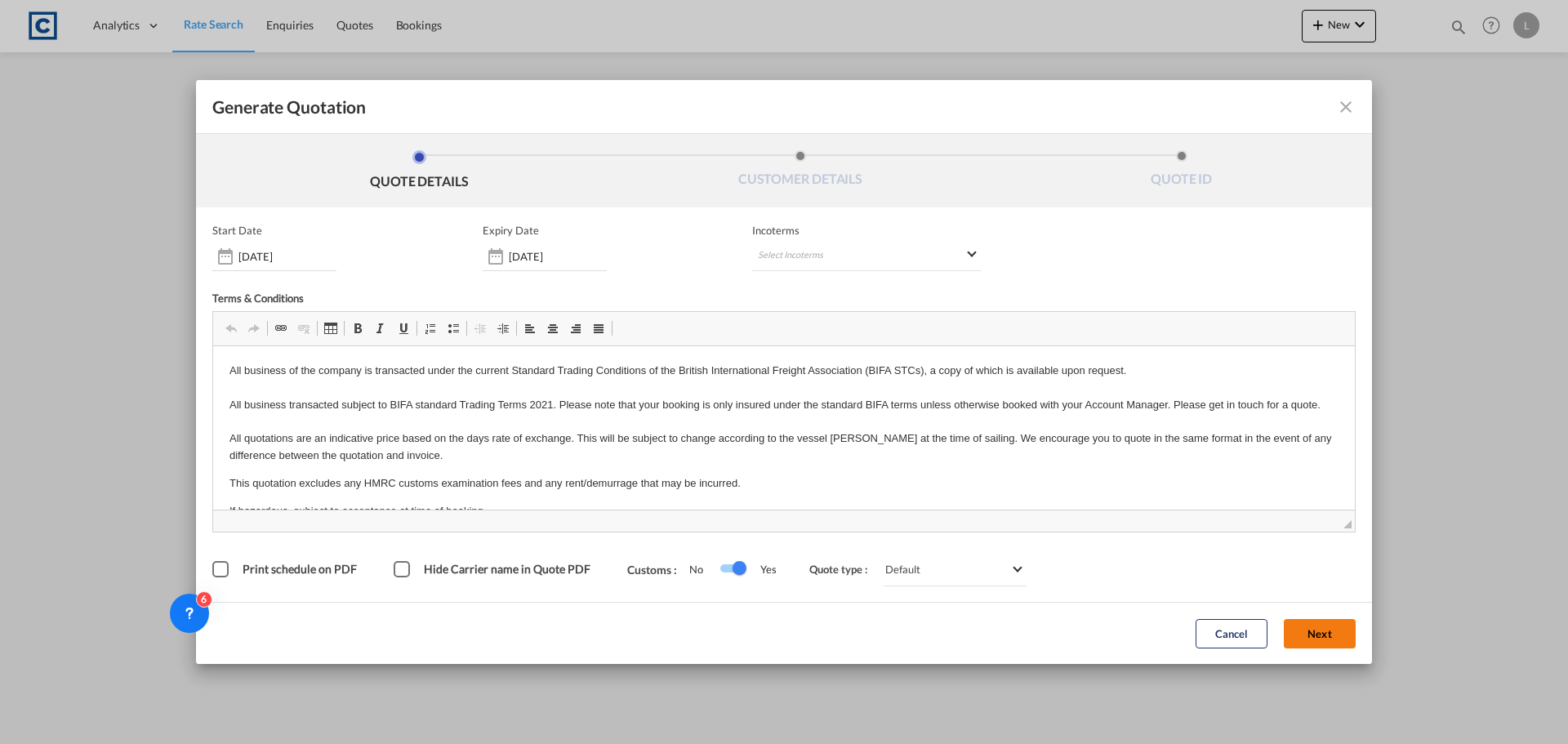
click at [1342, 640] on button "Next" at bounding box center [1320, 634] width 72 height 30
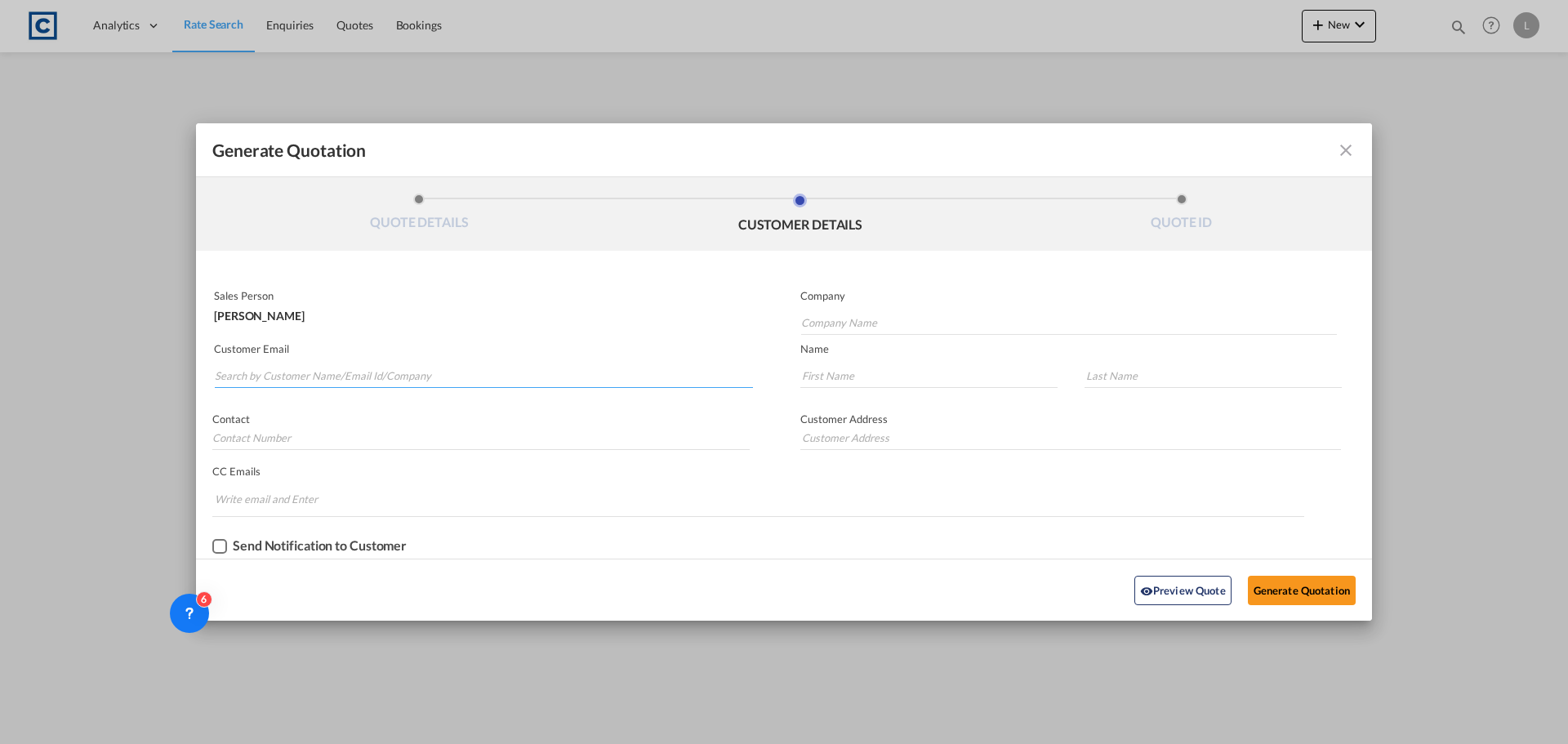
click at [469, 373] on input "Search by Customer Name/Email Id/Company" at bounding box center [484, 375] width 538 height 24
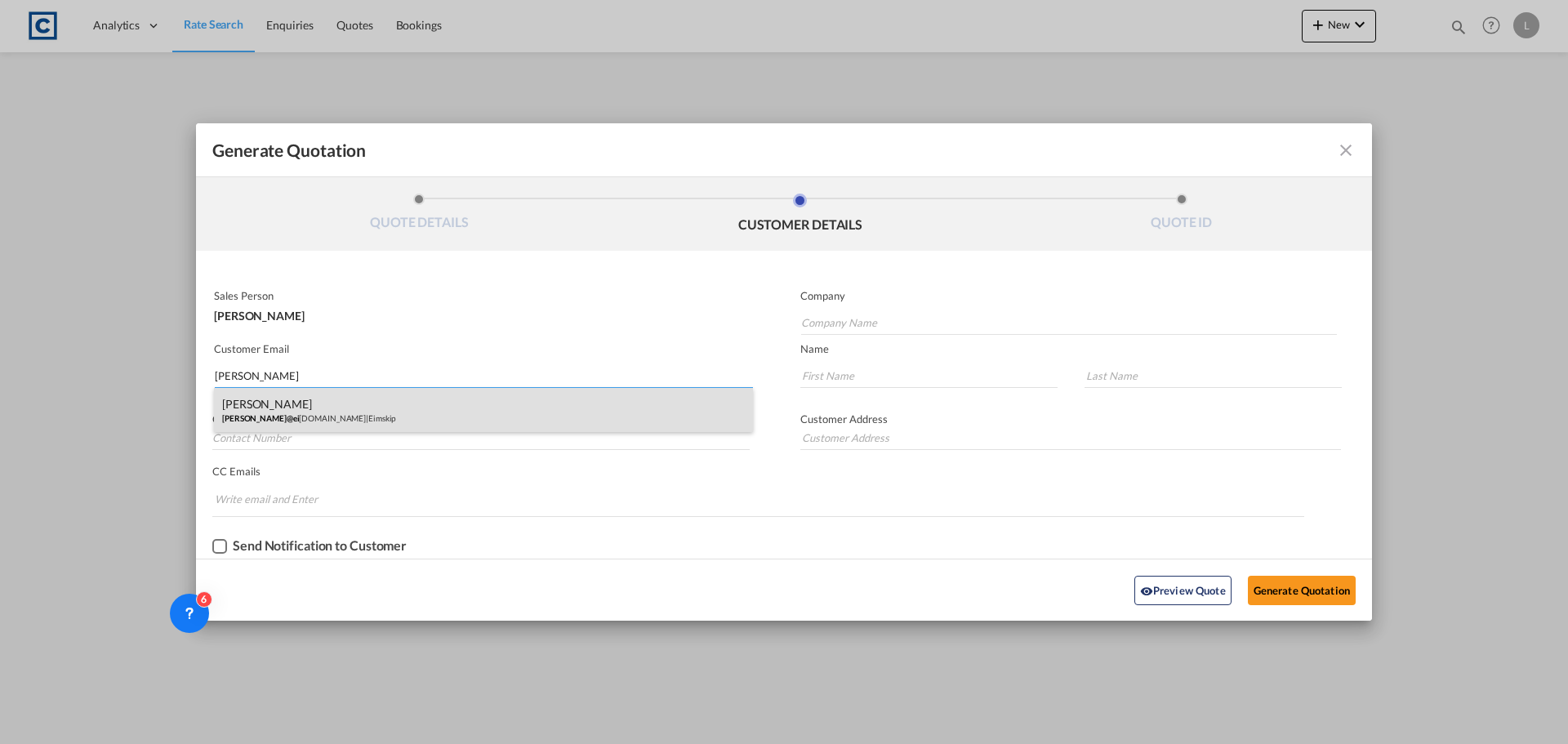
type input "WAYNE@EI"
click at [303, 406] on div "Wayne Nicholls wayne@ei mskip.com | Eimskip" at bounding box center [483, 410] width 539 height 44
type input "Eimskip"
type input "wayne@eimskip.com"
type input "Wayne"
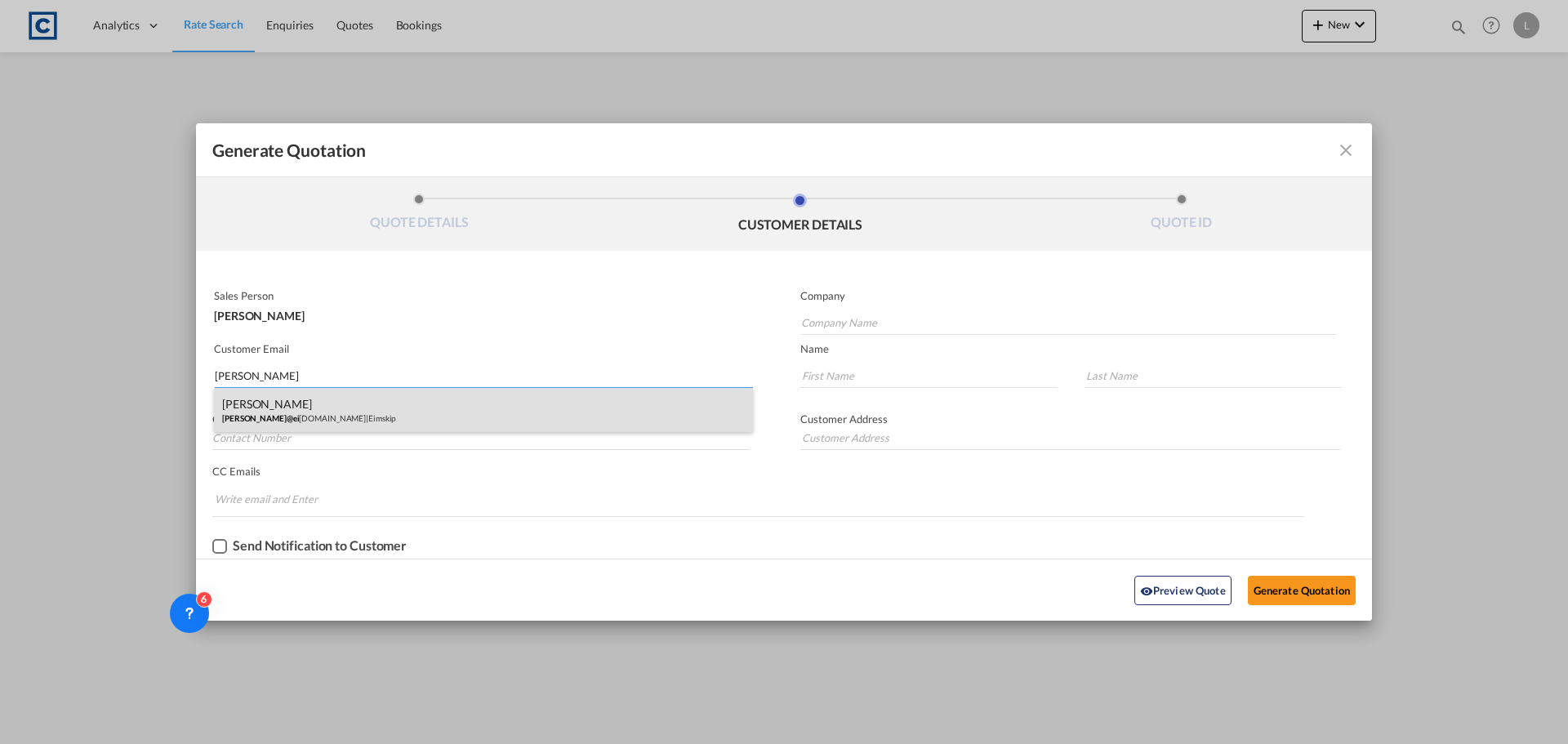
type input "Nicholls"
type input "+44 1293 611700"
type input "Unit 6, Meadowbrook Industrial Centre, Maxwell Way, Crawley, RH10 9SA, UK"
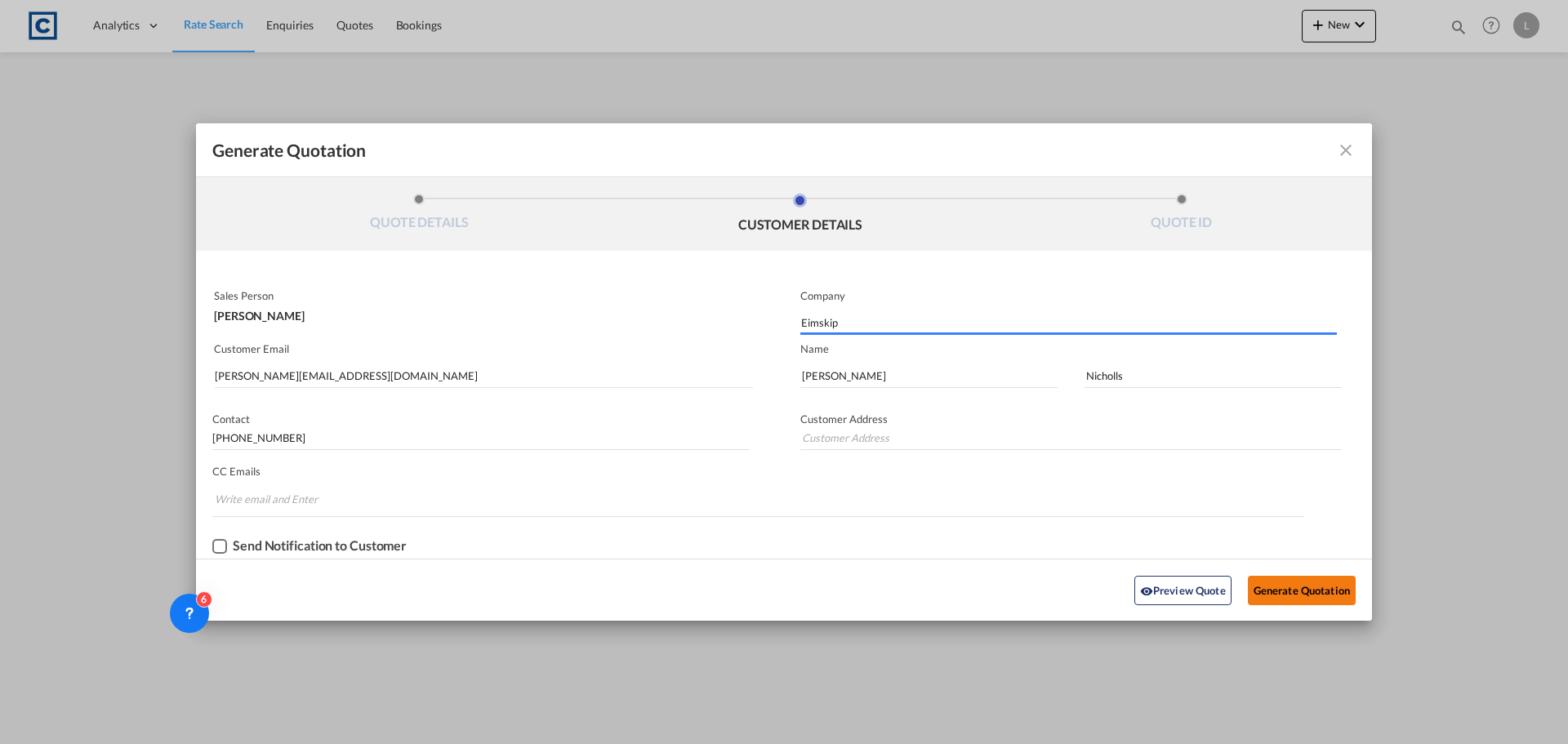
click at [1295, 591] on button "Generate Quotation" at bounding box center [1302, 590] width 107 height 30
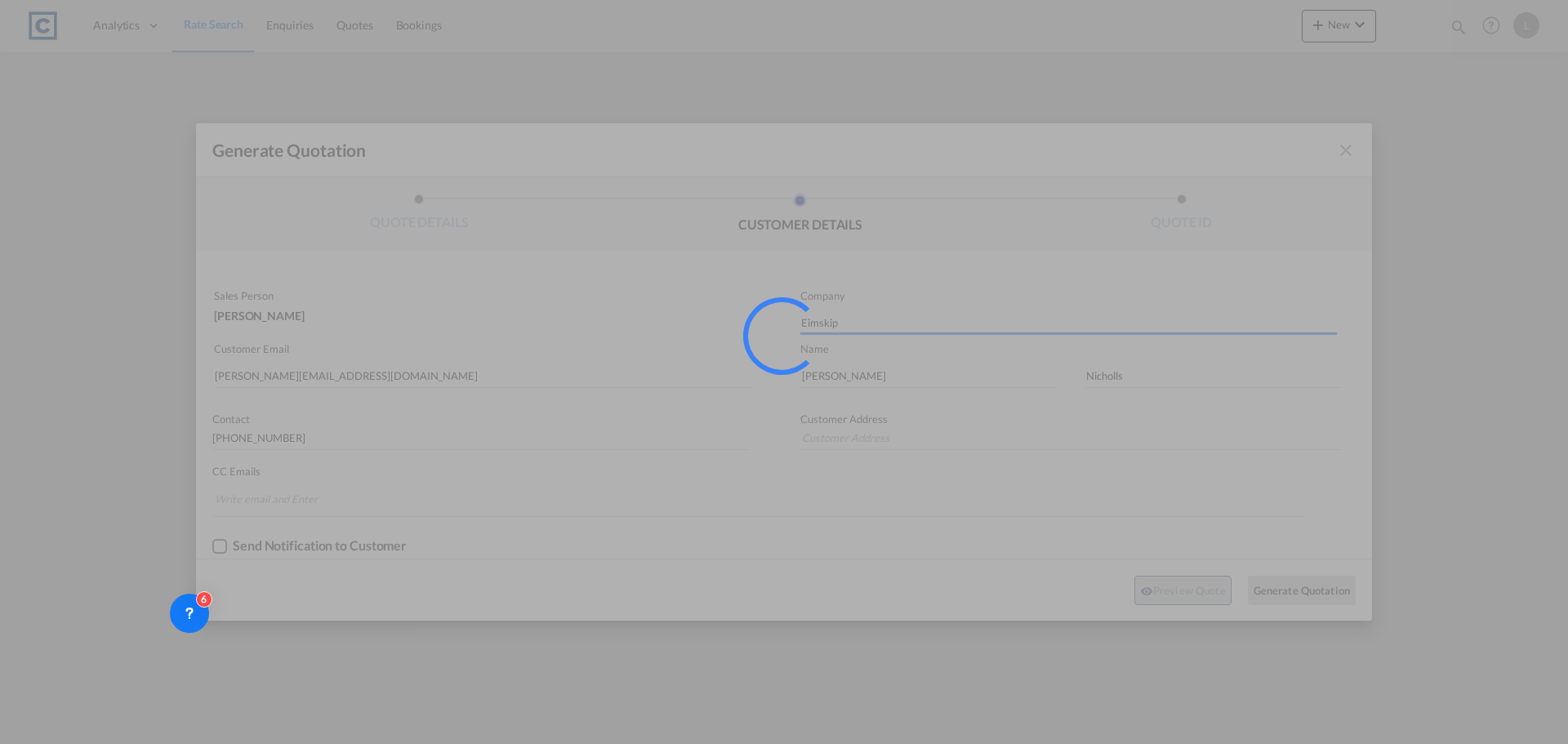
type input "Unit 6, Meadowbrook Industrial Centre, Maxwell Way, Crawley, RH10 9SA, UK"
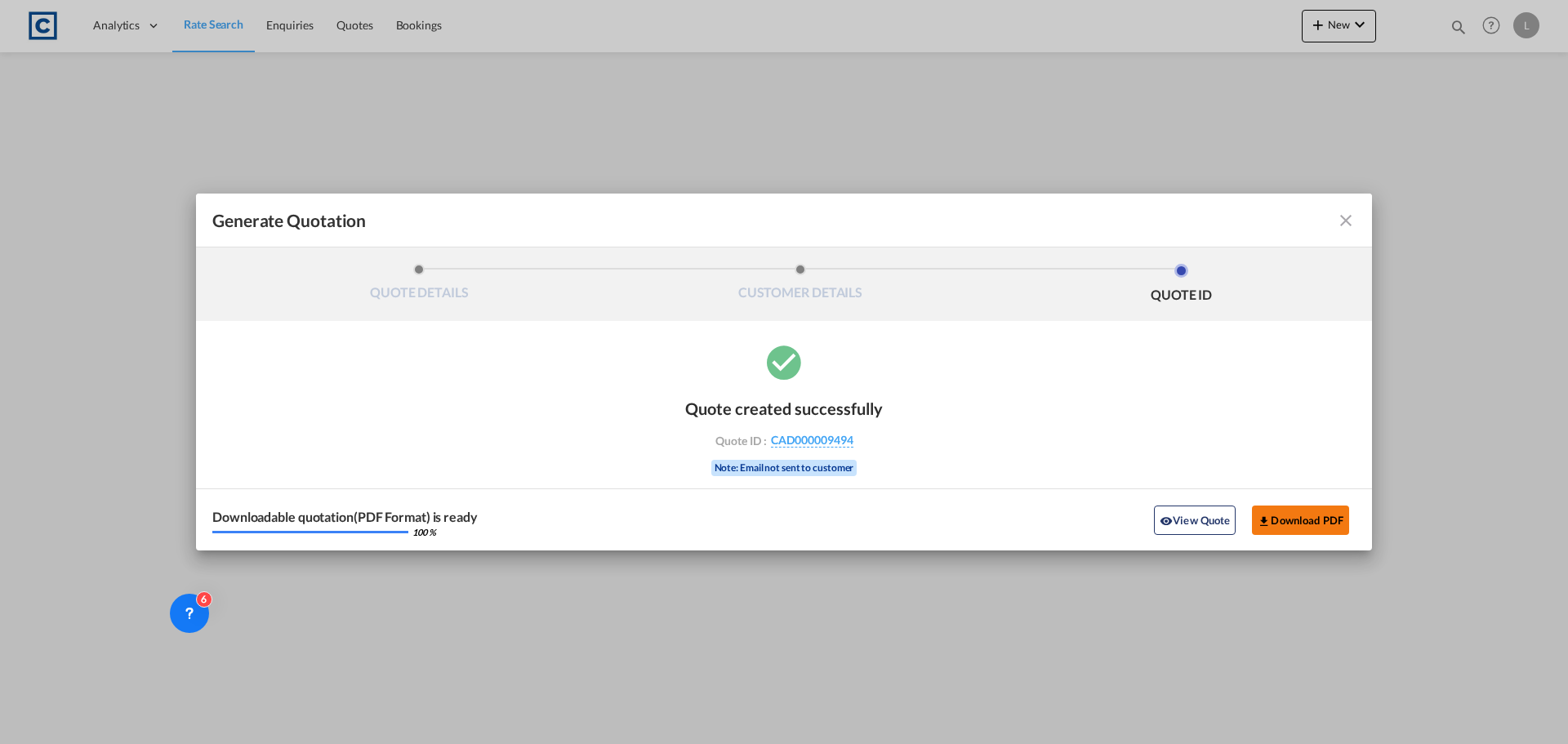
click at [1312, 520] on button "Download PDF" at bounding box center [1300, 520] width 97 height 30
click at [1344, 220] on md-icon "icon-close fg-AAA8AD cursor m-0" at bounding box center [1345, 220] width 19 height 19
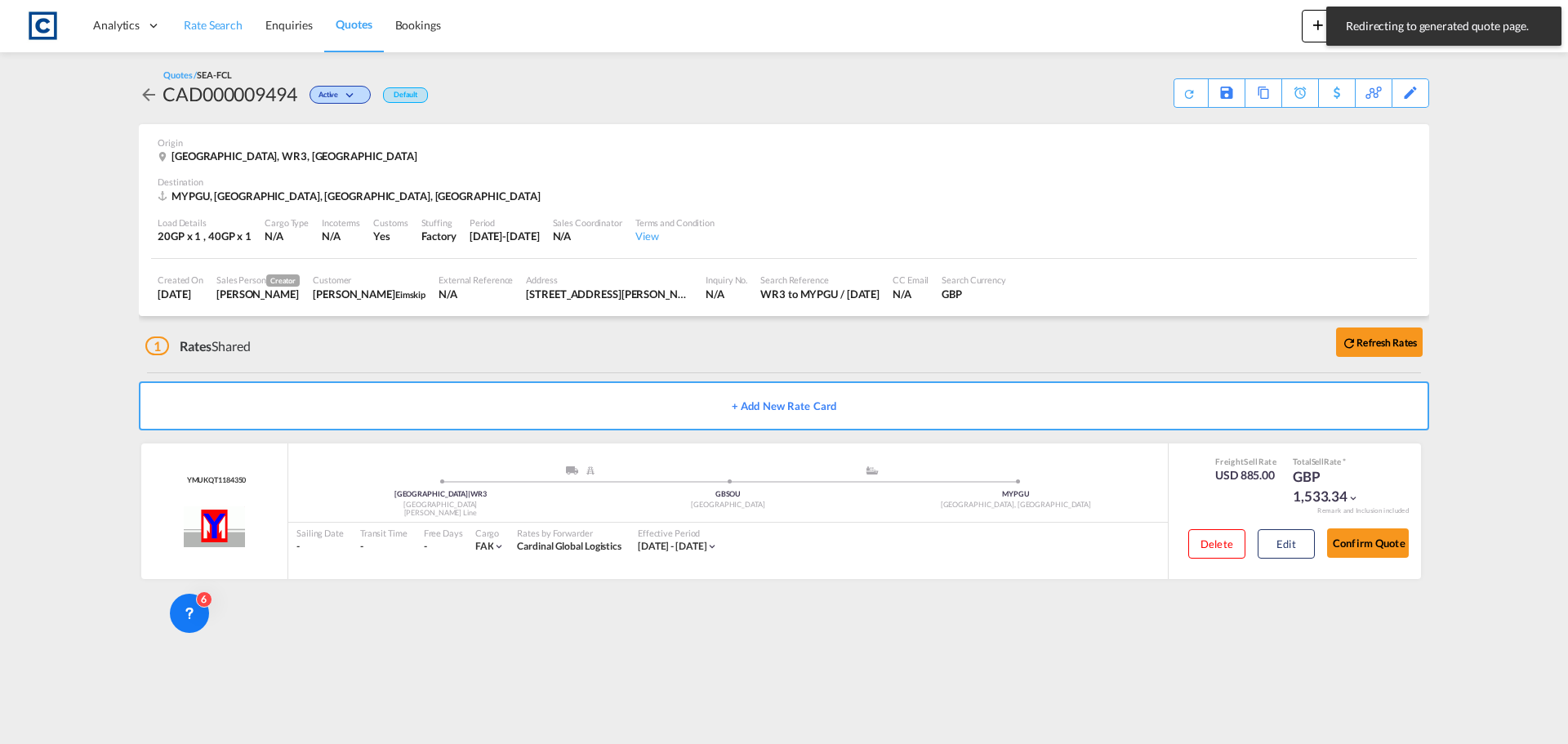
click at [196, 20] on span "Rate Search" at bounding box center [212, 25] width 59 height 14
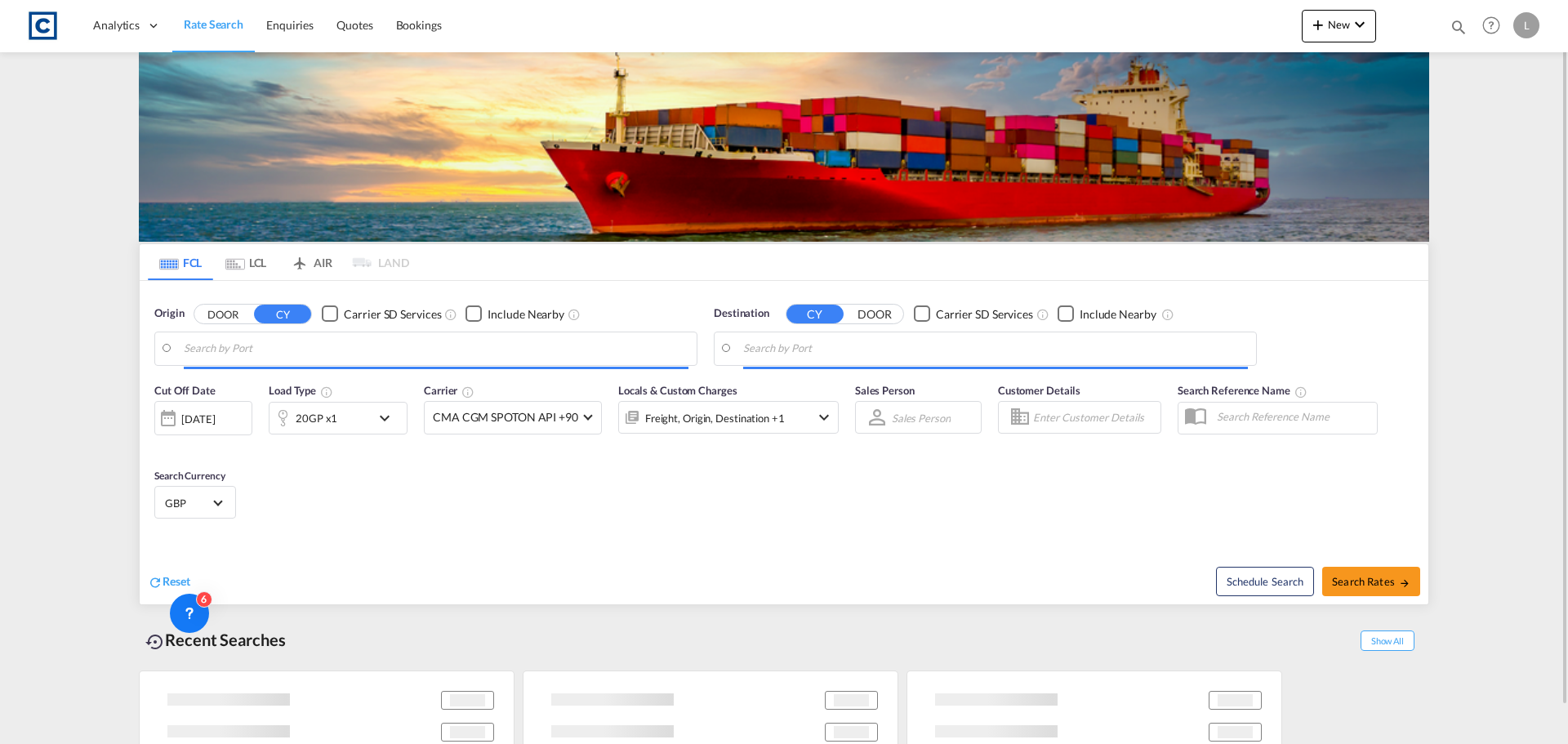
type input "GB-WR3, Worcester"
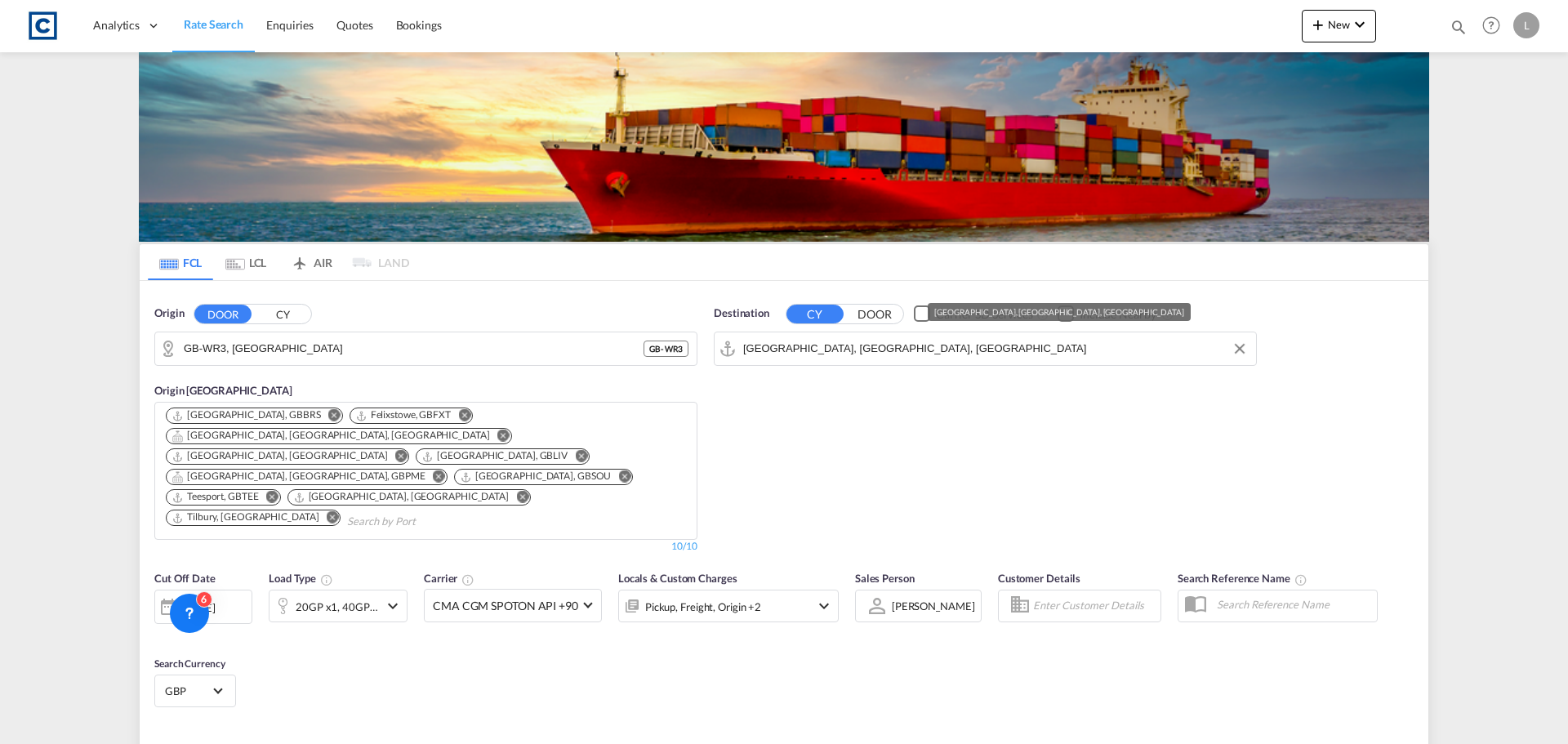
click at [843, 352] on input "Pasir Gudang, Johor, MYPGU" at bounding box center [996, 348] width 505 height 24
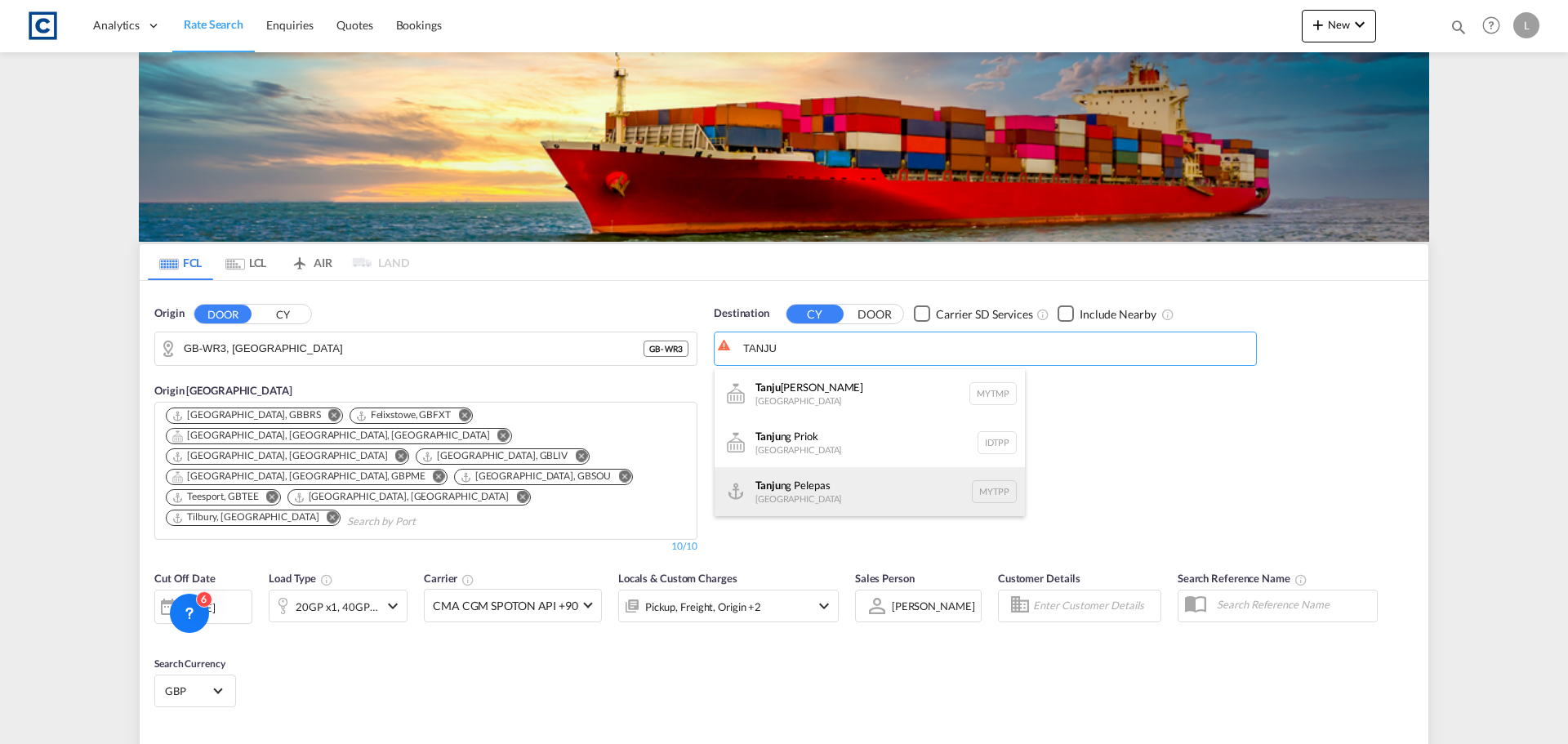
click at [836, 482] on div "Tanju ng Pelepas Malaysia MYTPP" at bounding box center [869, 492] width 310 height 49
type input "Tanjung Pelepas, MYTPP"
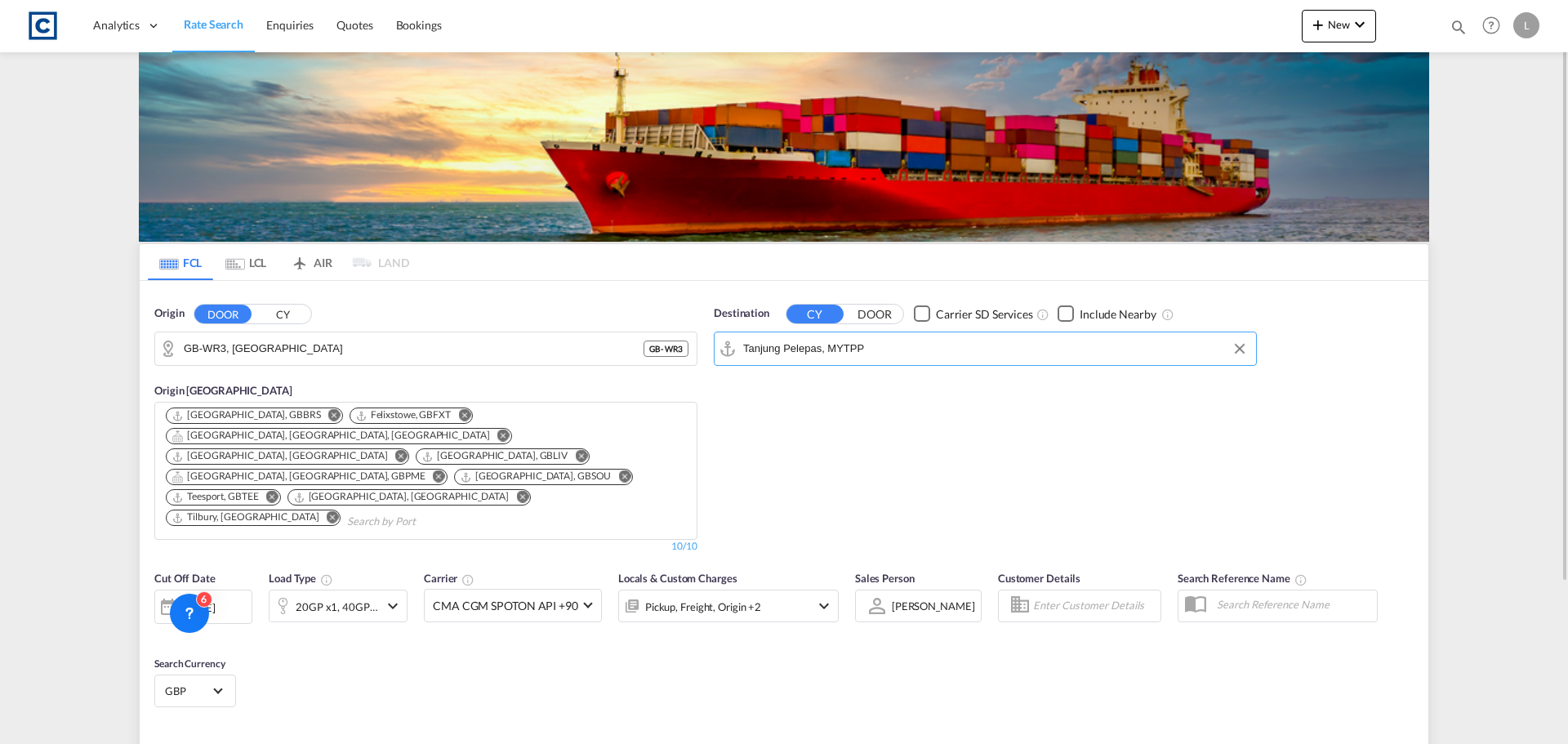
click at [215, 600] on div "[DATE]" at bounding box center [198, 607] width 33 height 15
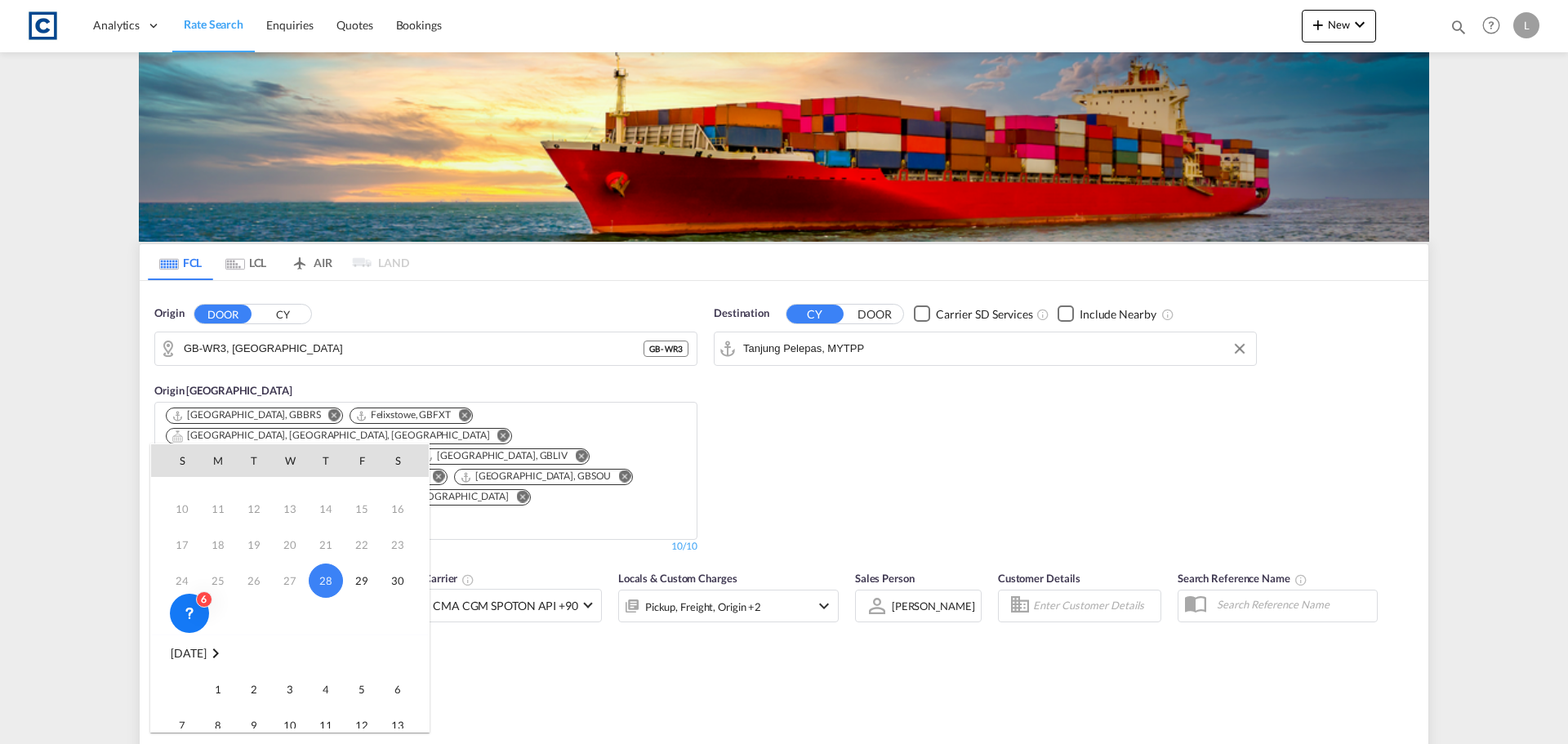
scroll to position [81, 0]
click at [215, 666] on span "1" at bounding box center [218, 665] width 32 height 32
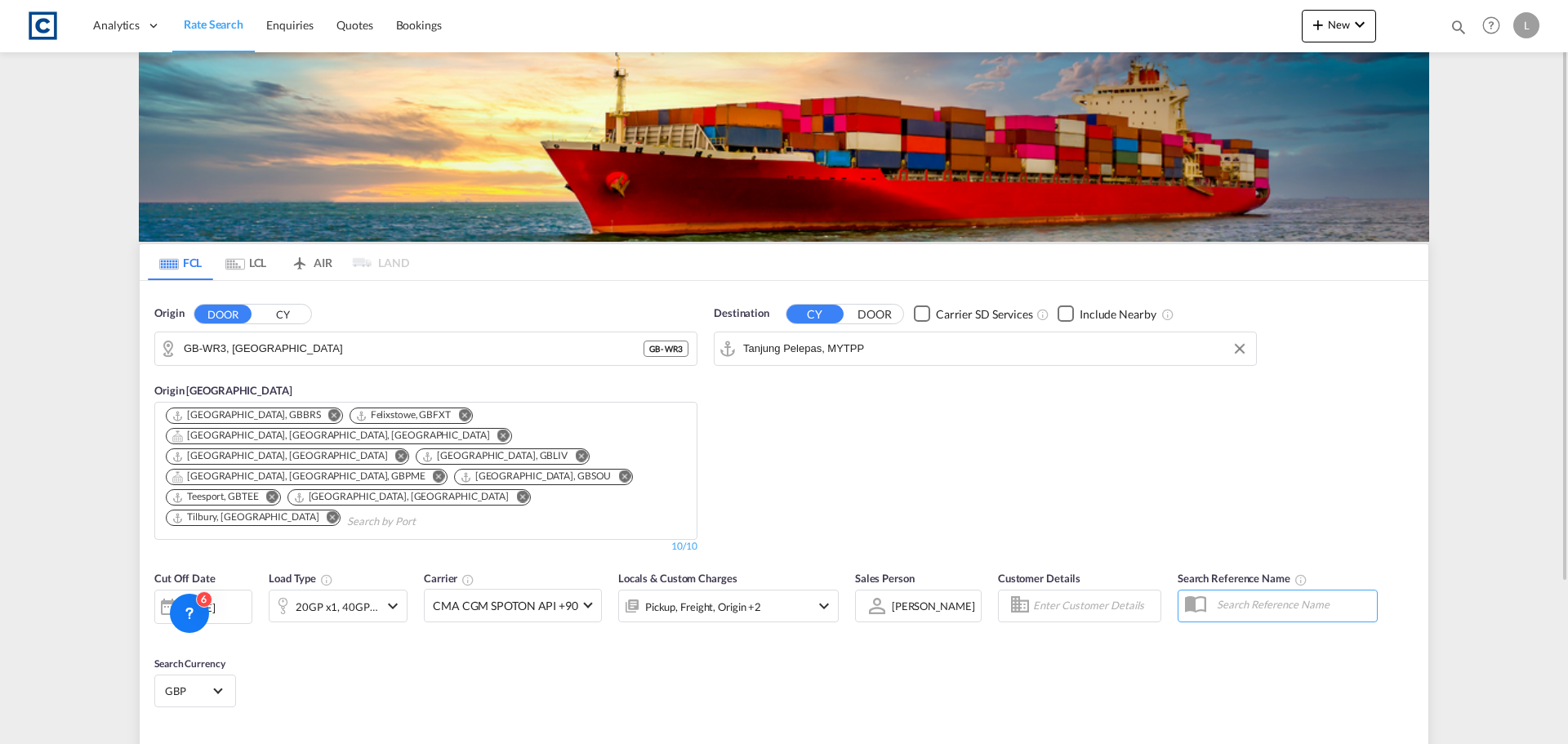
click at [766, 589] on div "Pickup, Freight, Origin +2" at bounding box center [707, 605] width 175 height 32
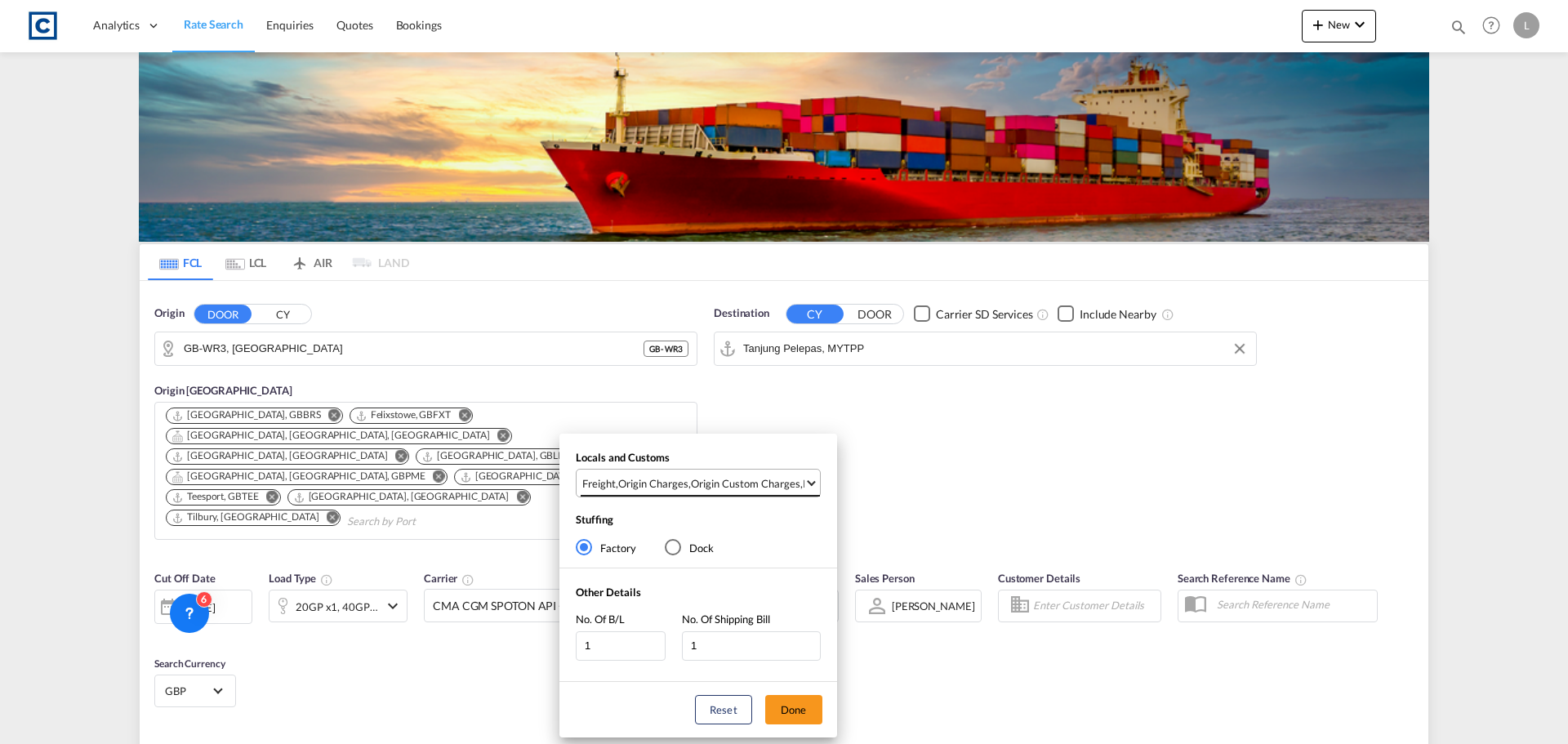
click at [737, 479] on div "Origin Custom Charges" at bounding box center [745, 483] width 109 height 15
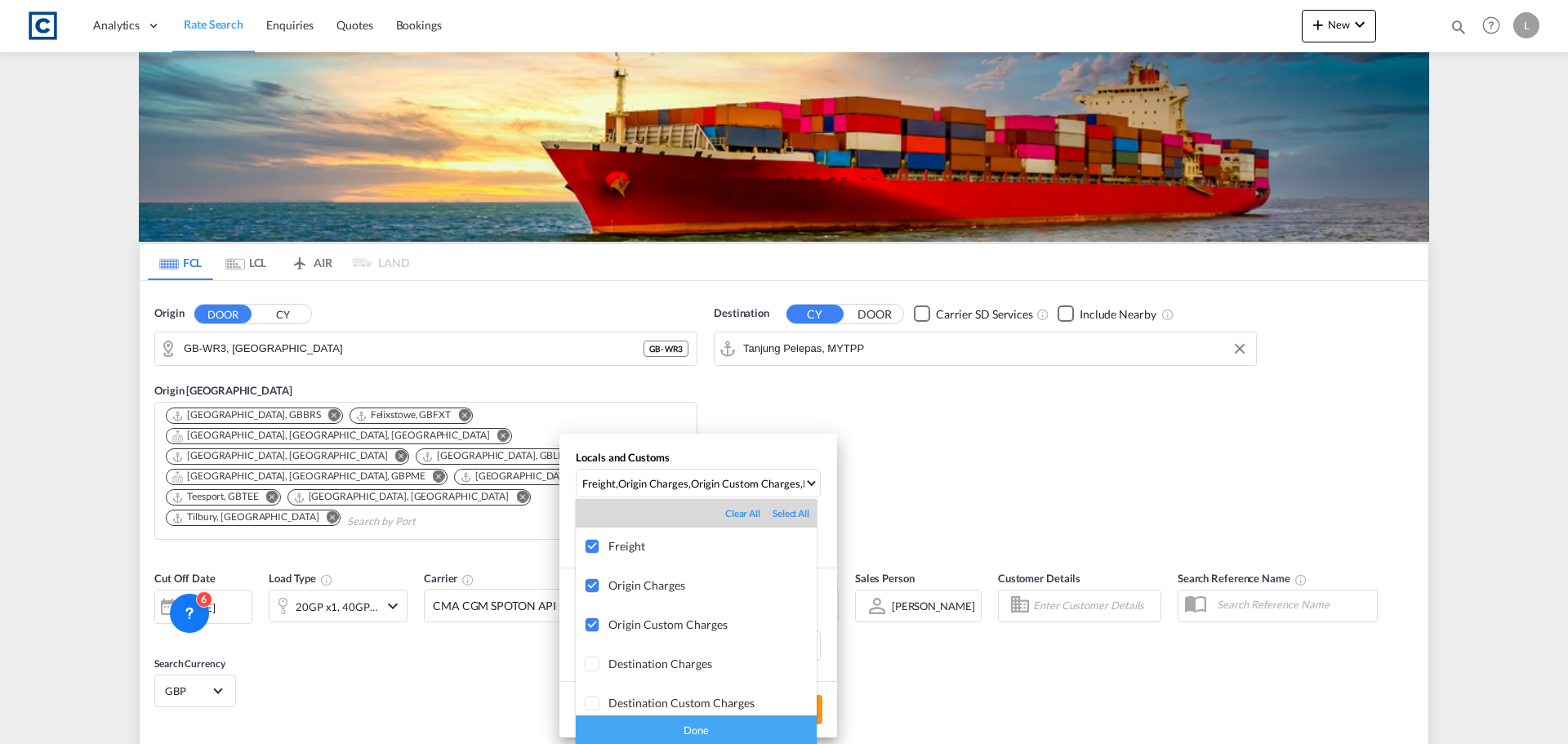
click at [715, 734] on div "Done" at bounding box center [696, 729] width 241 height 29
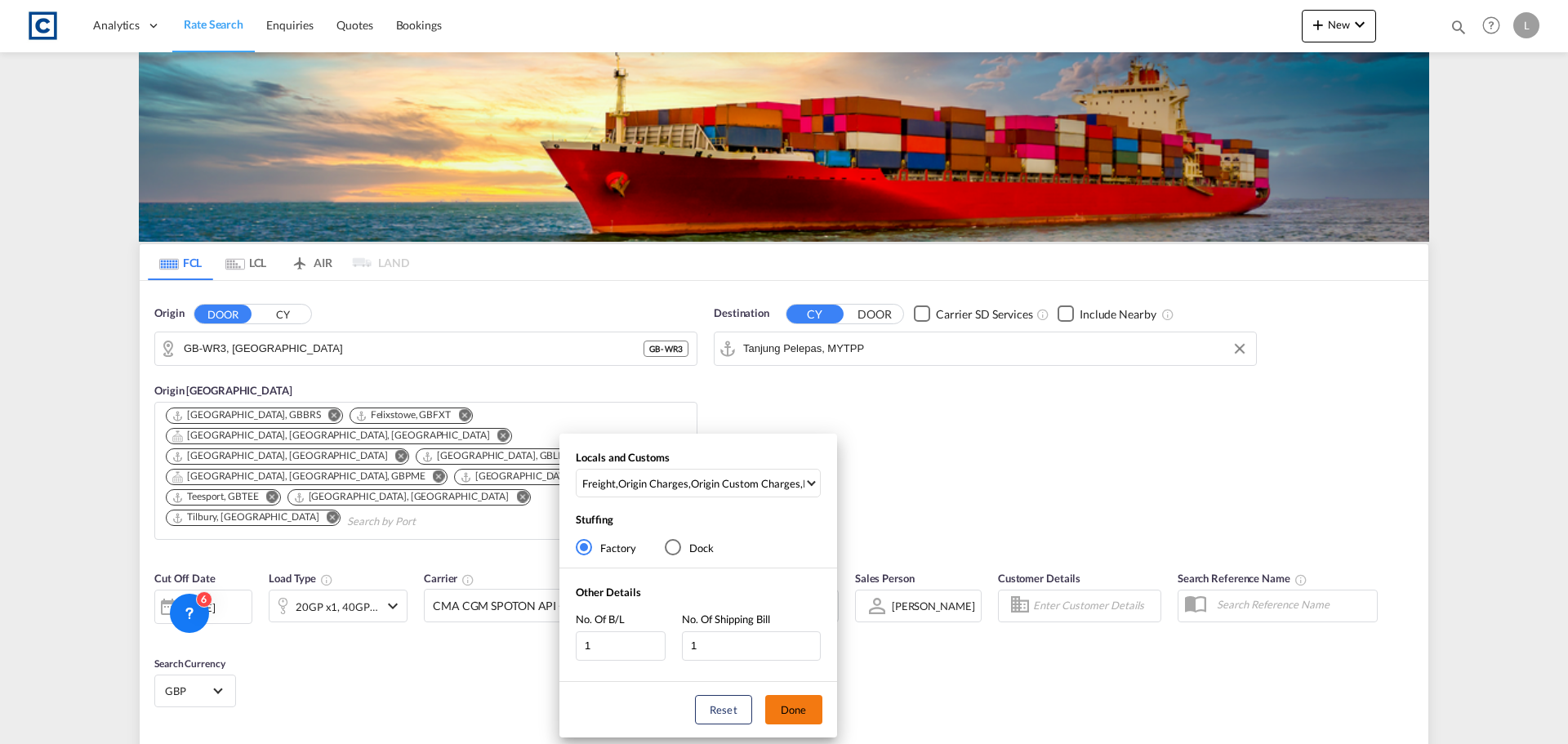
click at [800, 702] on button "Done" at bounding box center [793, 710] width 57 height 30
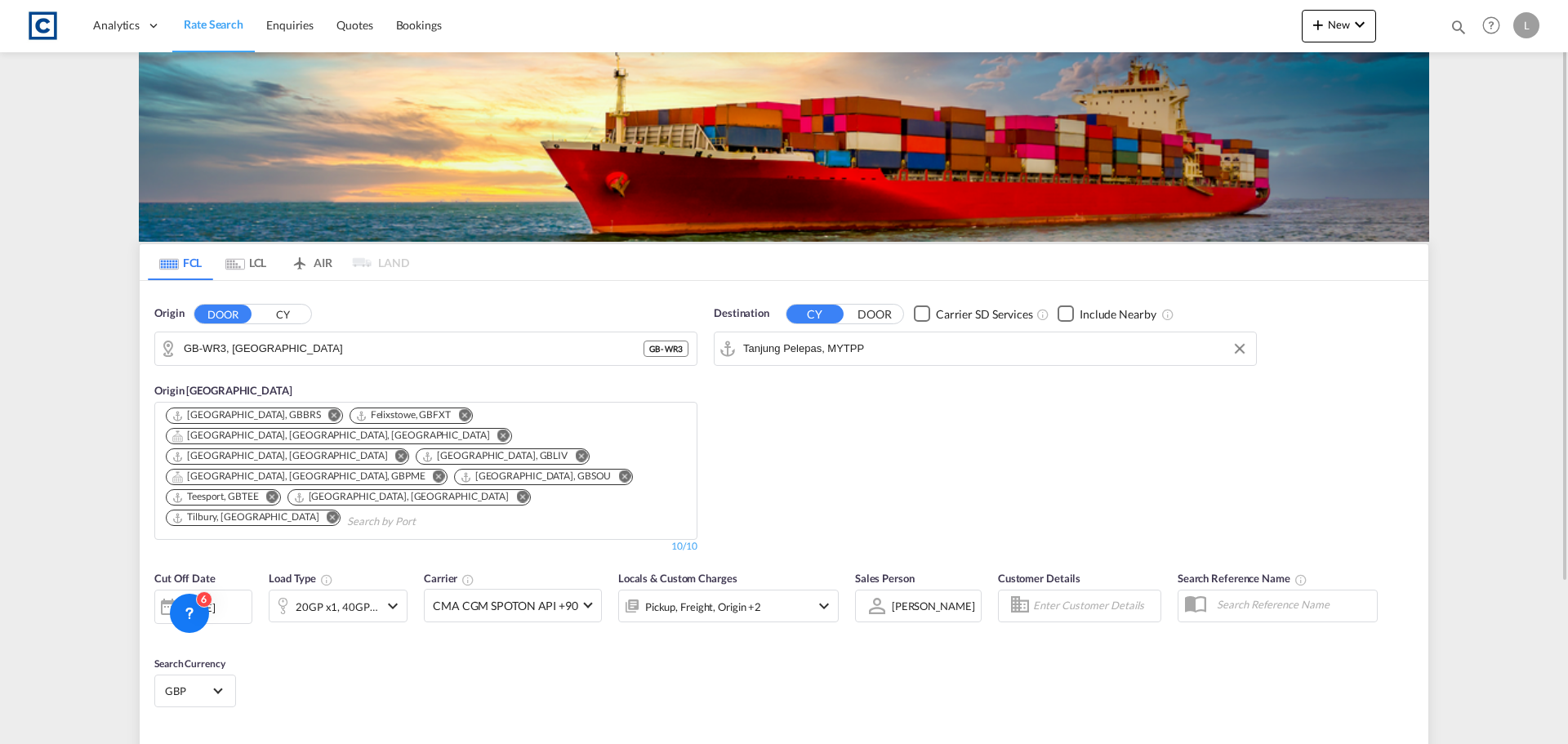
type input "WR3 to MYTPP / 1 Sep 2025"
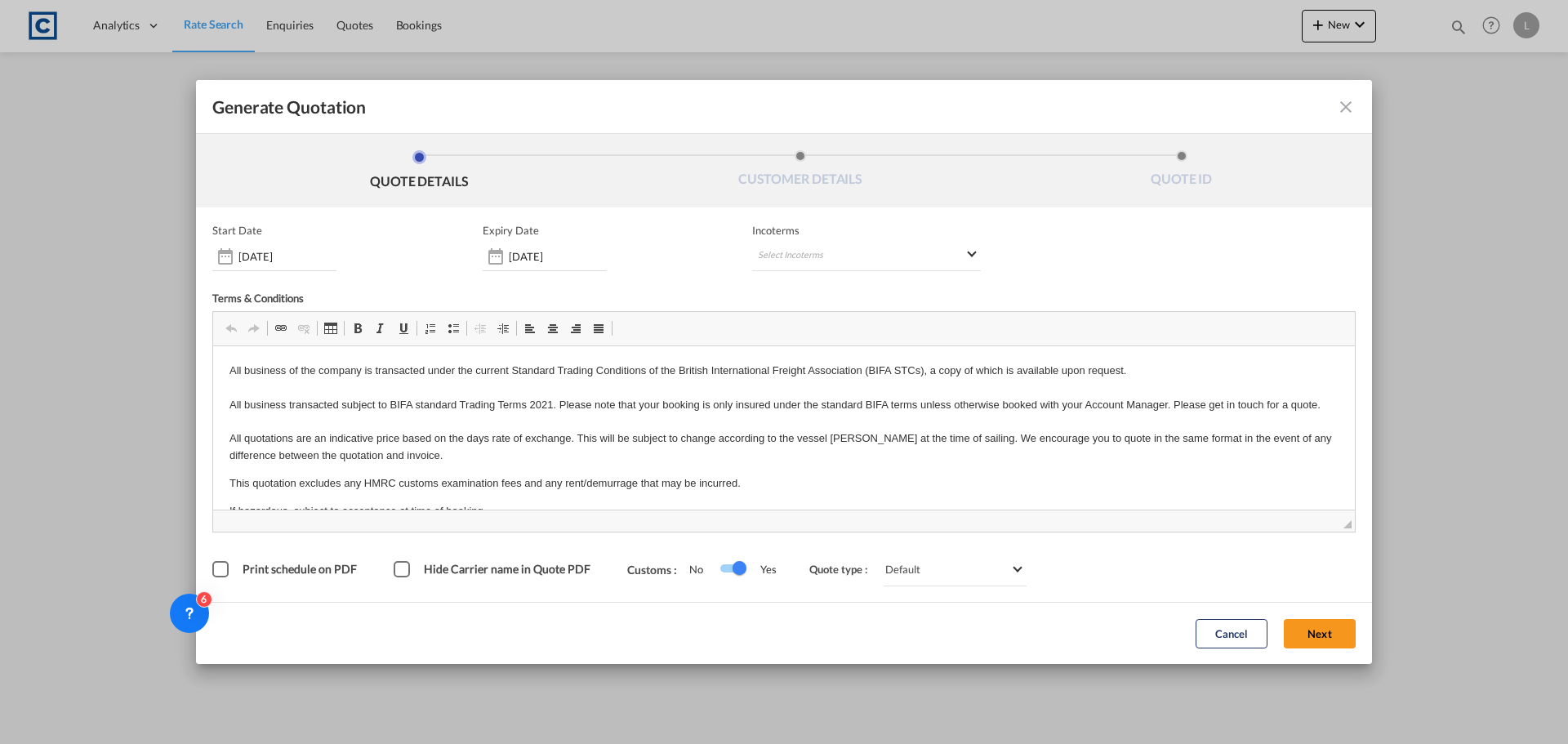
click at [1340, 645] on button "Next" at bounding box center [1320, 634] width 72 height 30
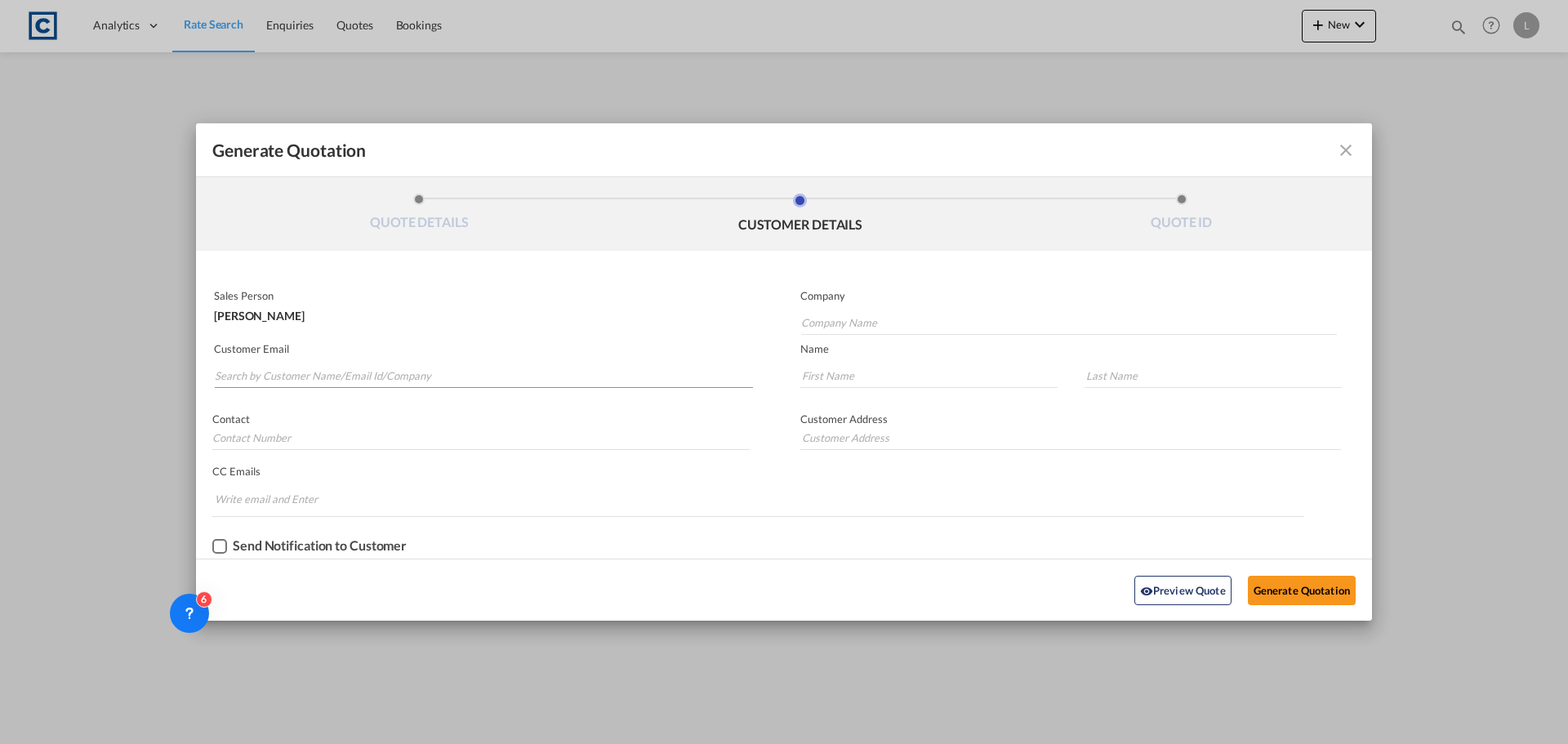
click at [371, 370] on input "Search by Customer Name/Email Id/Company" at bounding box center [484, 375] width 538 height 24
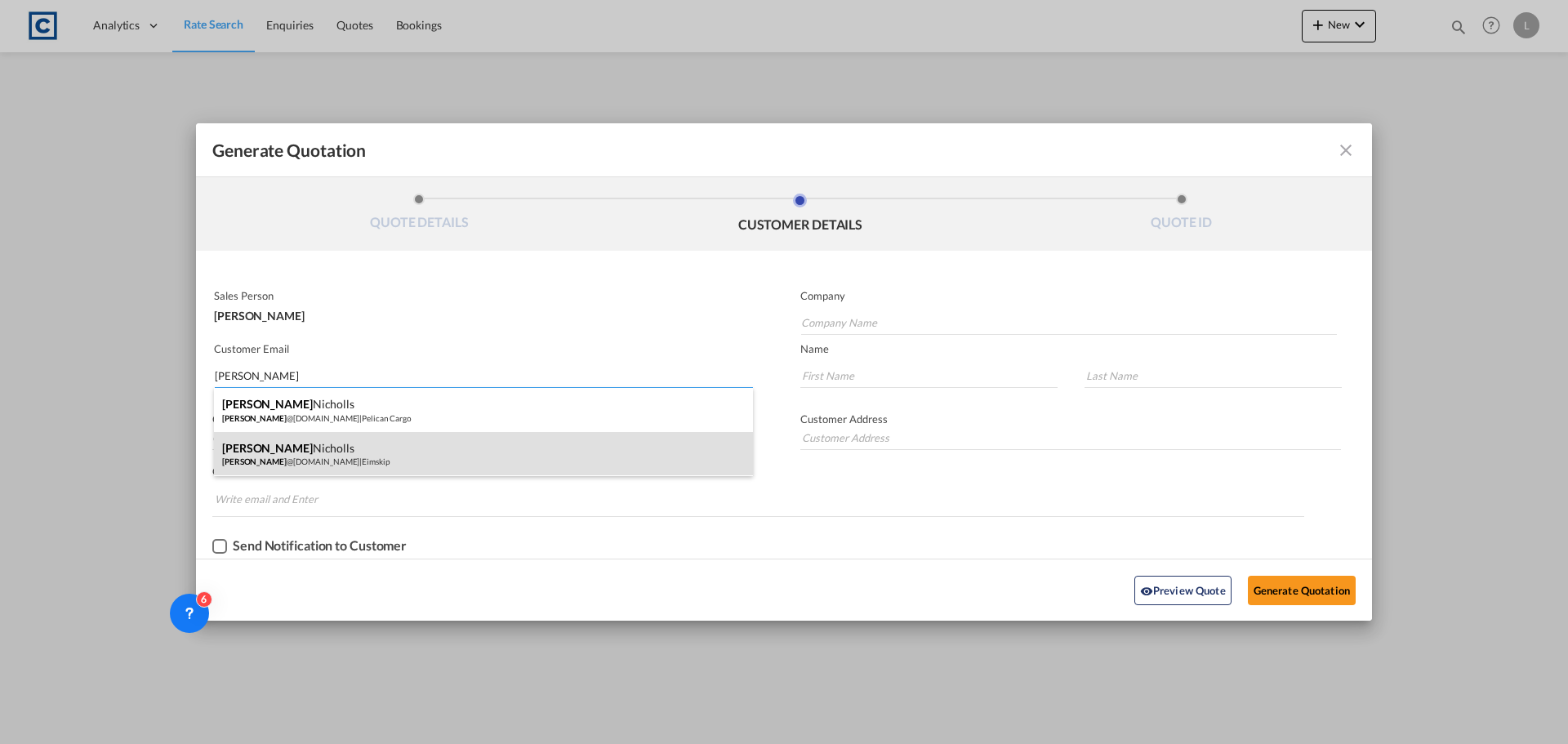
type input "WAYNE"
click at [327, 459] on div "Wayne Nicholls wayne @eimskip.com | Eimskip" at bounding box center [483, 454] width 539 height 44
type input "Eimskip"
type input "wayne@eimskip.com"
type input "Wayne"
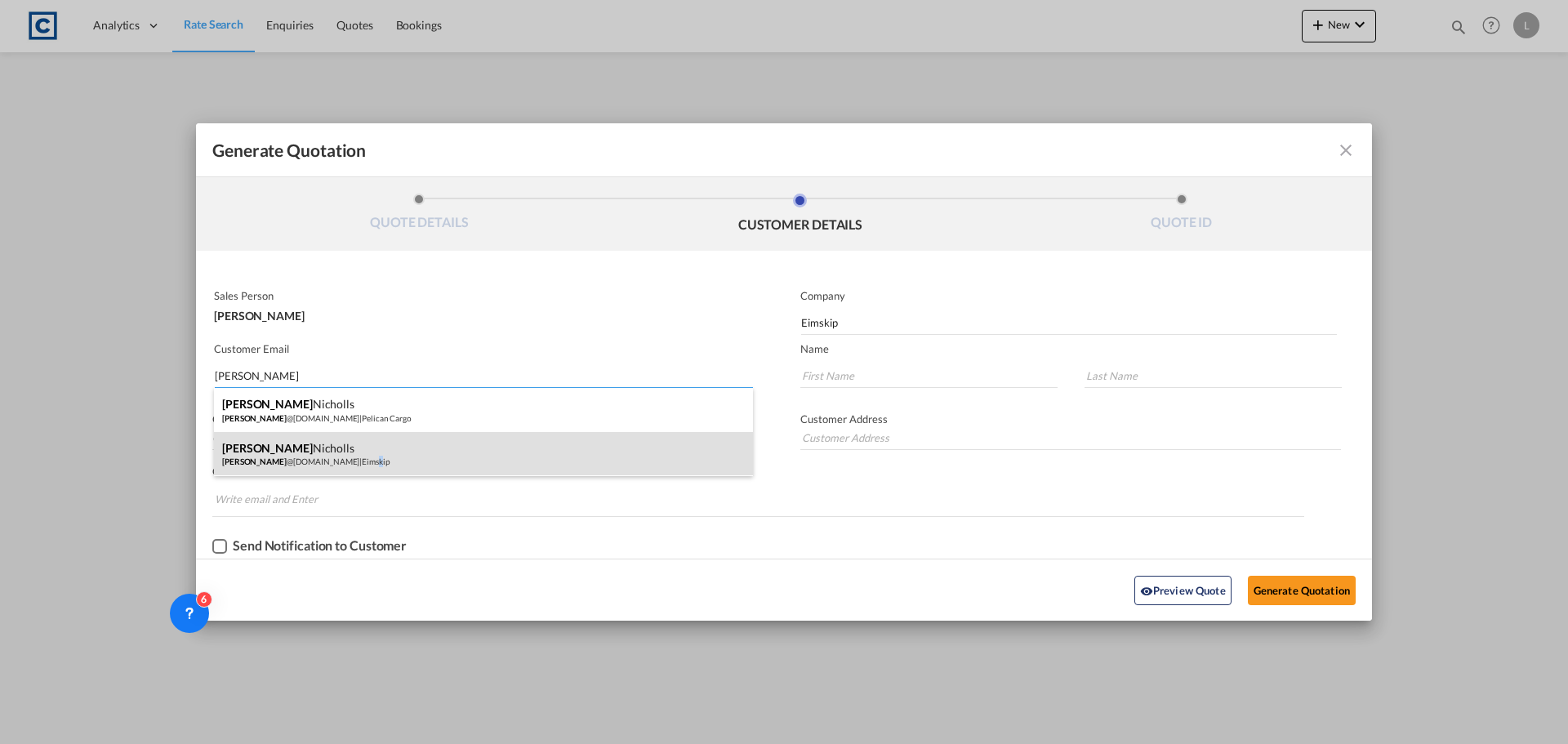
type input "Nicholls"
type input "+44 1293 611700"
type input "Unit 6, Meadowbrook Industrial Centre, Maxwell Way, Crawley, RH10 9SA, UK"
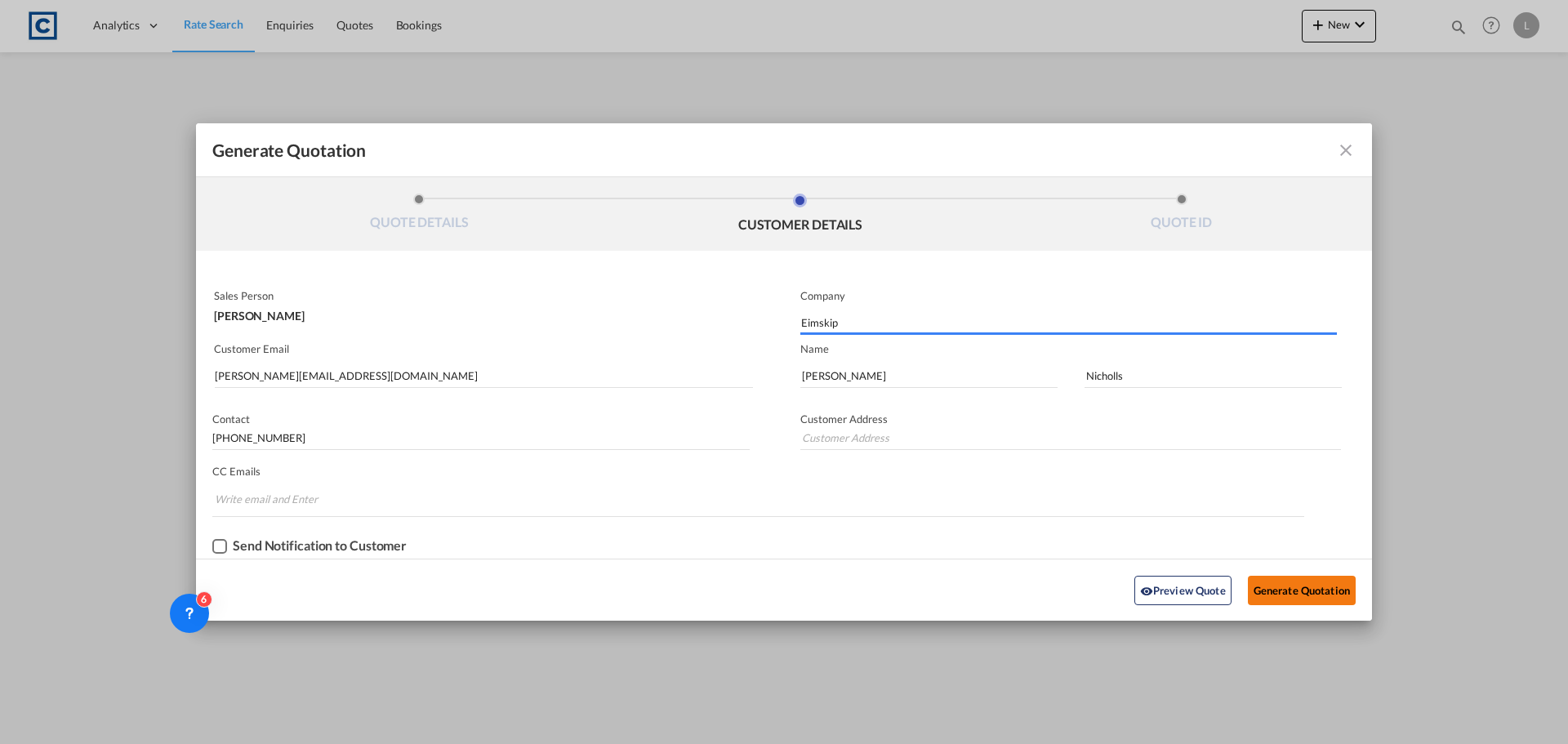
click at [1302, 586] on button "Generate Quotation" at bounding box center [1302, 590] width 107 height 30
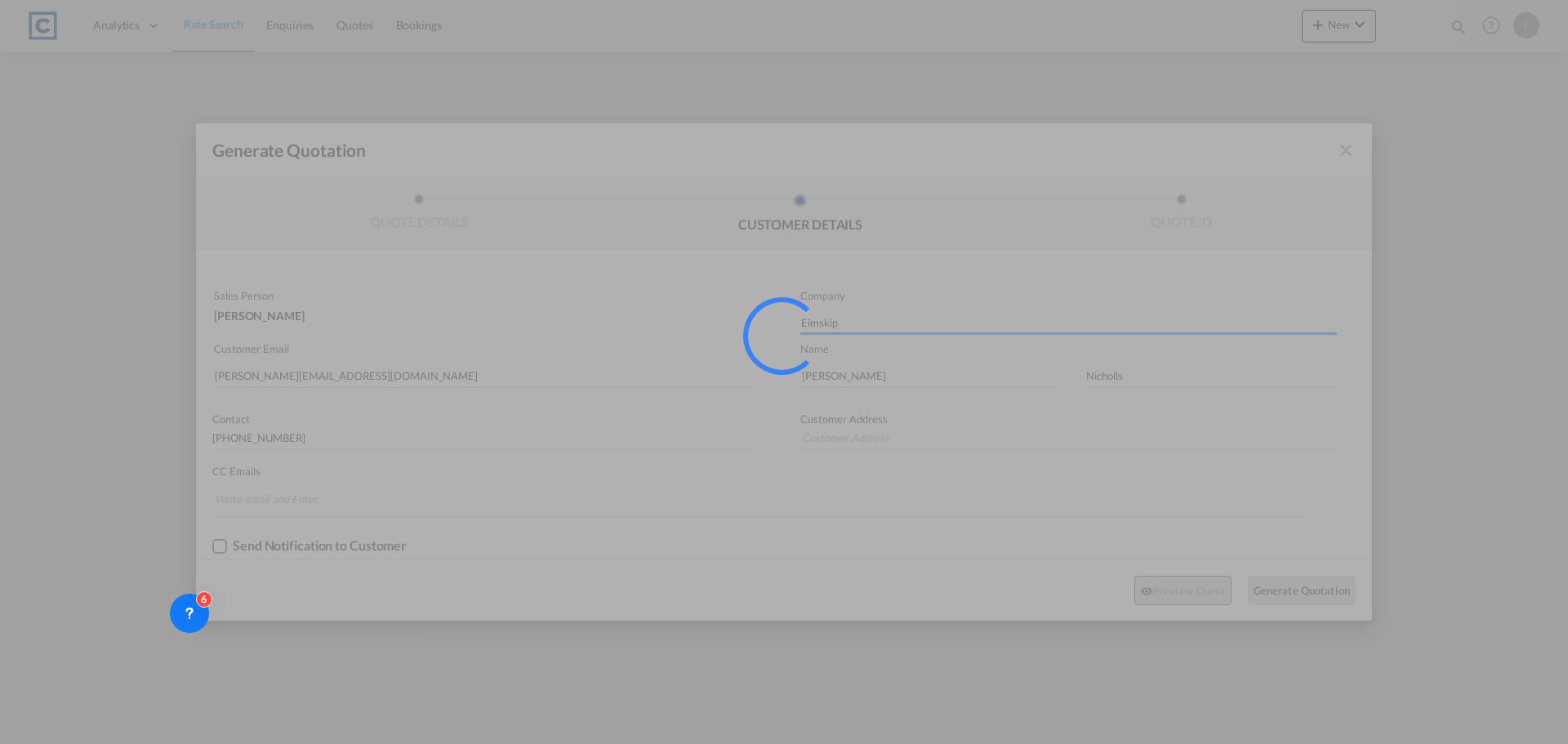
type input "Unit 6, Meadowbrook Industrial Centre, Maxwell Way, Crawley, RH10 9SA, UK"
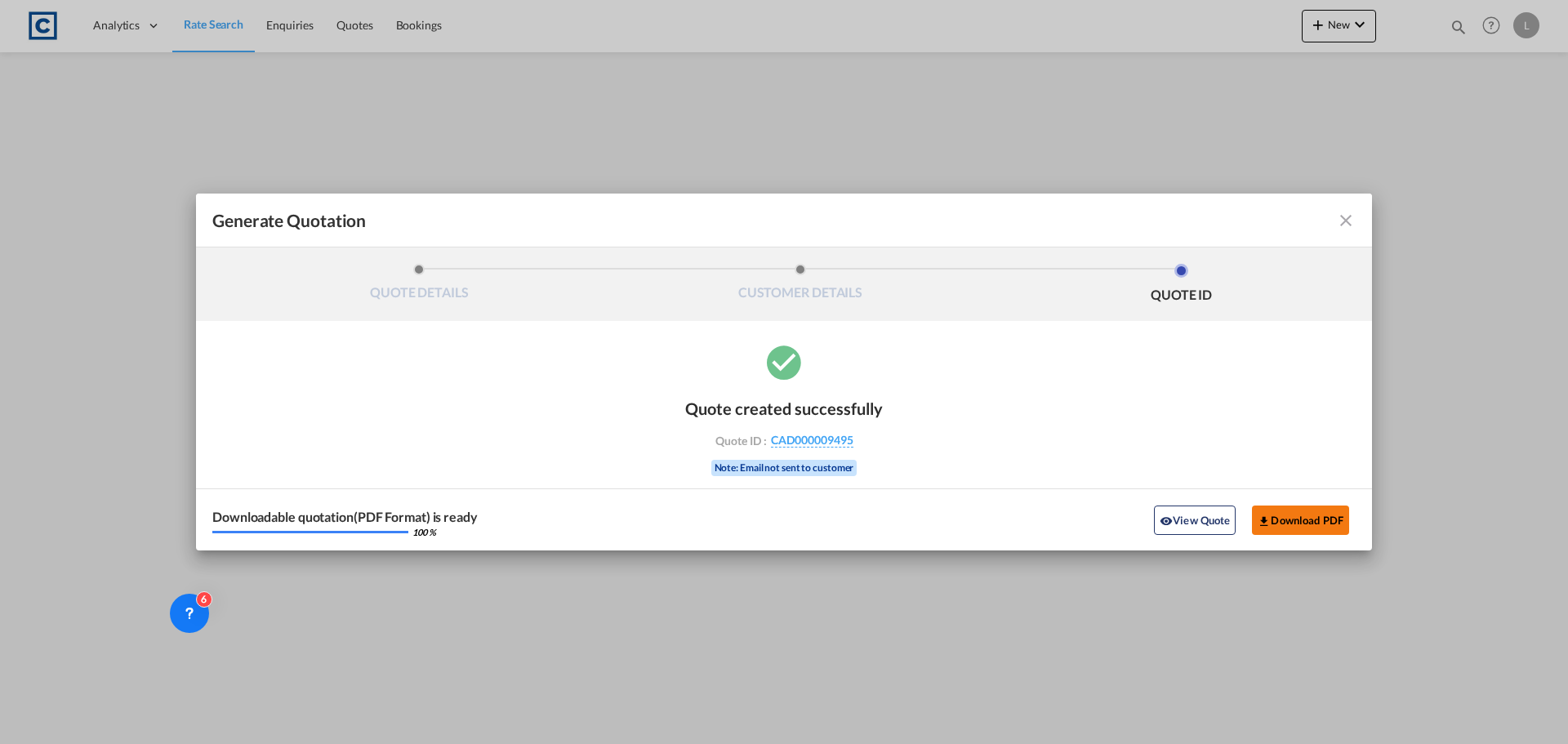
click at [1304, 520] on button "Download PDF" at bounding box center [1300, 520] width 97 height 30
click at [1348, 223] on md-icon "icon-close fg-AAA8AD cursor m-0" at bounding box center [1345, 220] width 19 height 19
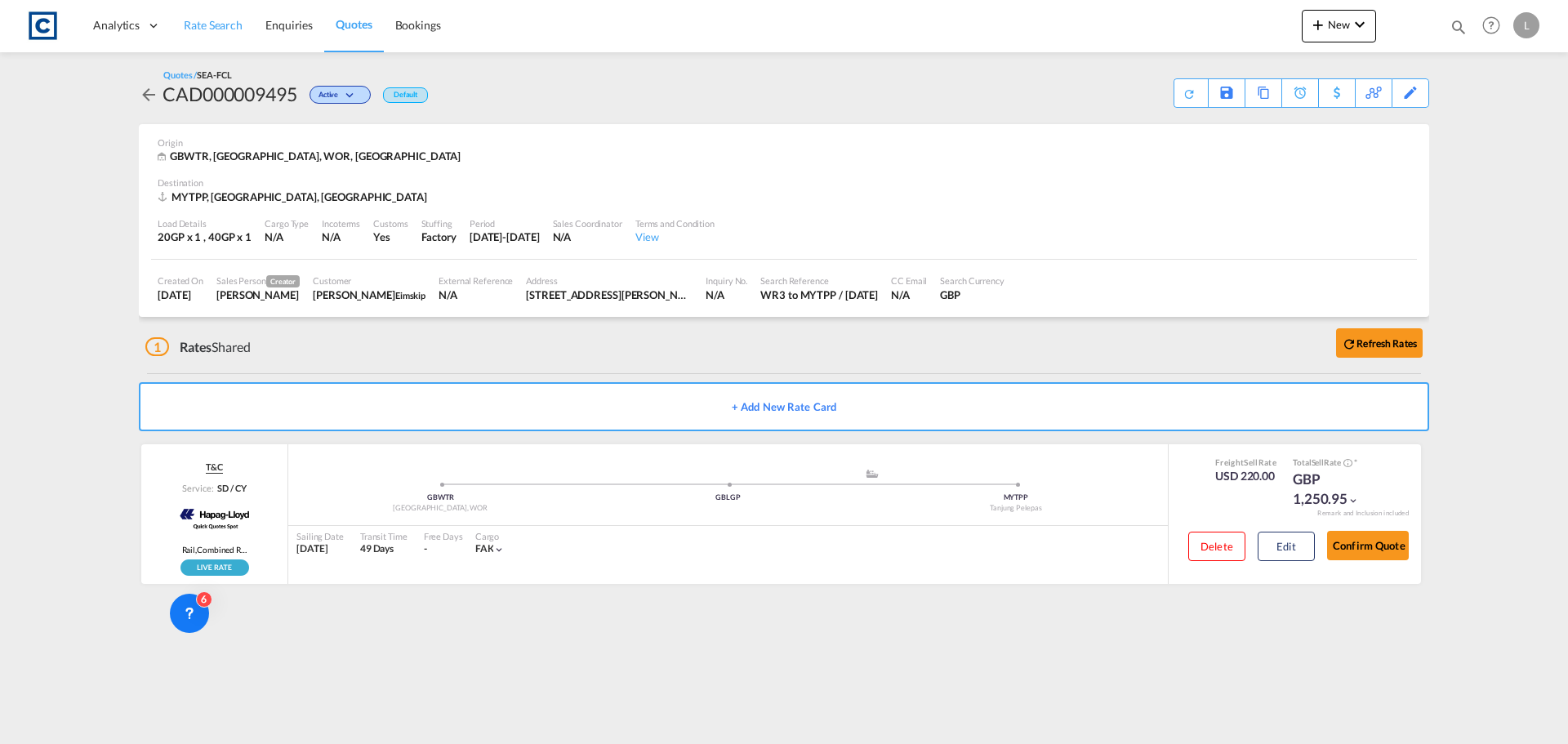
drag, startPoint x: 224, startPoint y: 38, endPoint x: 223, endPoint y: 46, distance: 8.1
click at [224, 38] on link "Rate Search" at bounding box center [212, 25] width 81 height 53
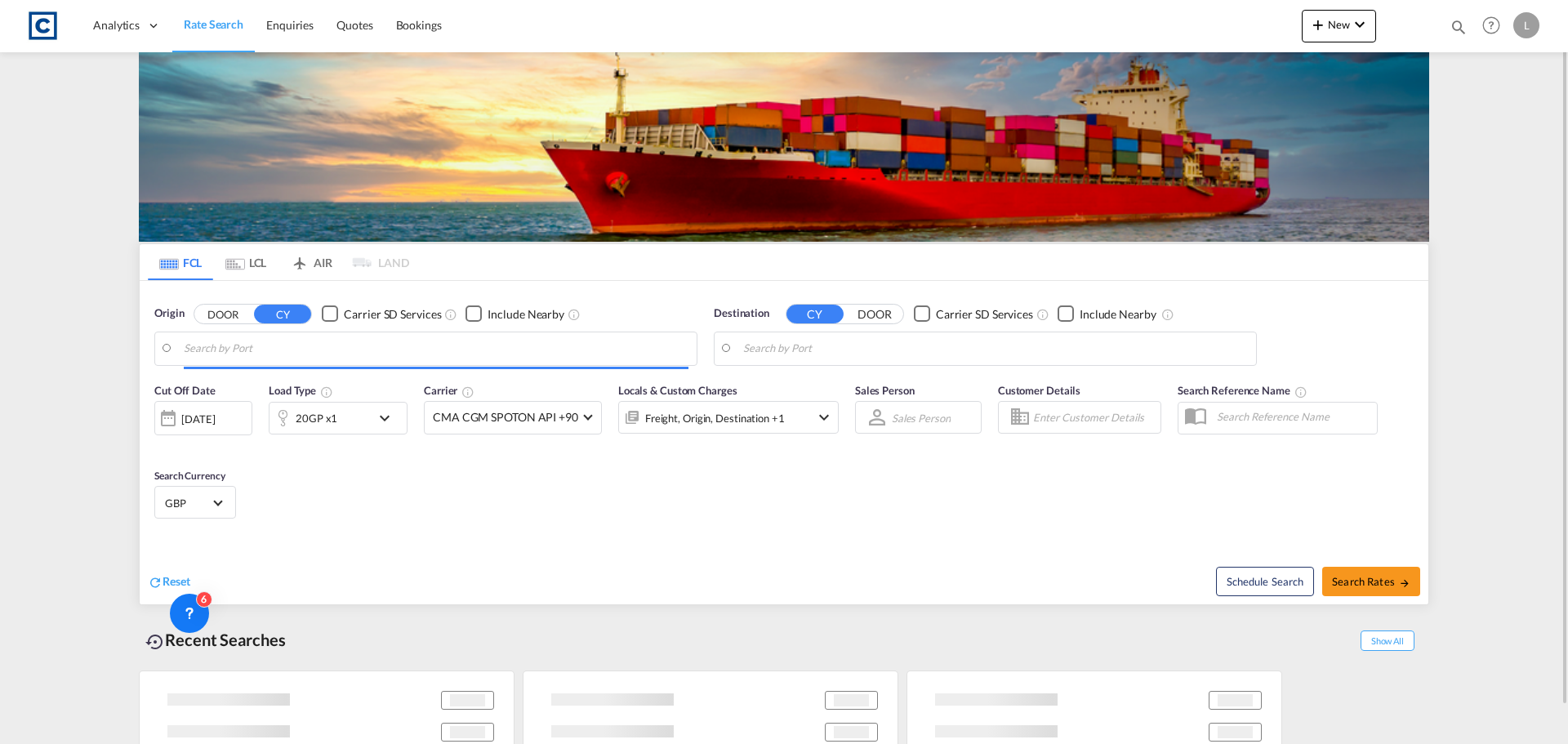
type input "GB-WR3, Worcester"
type input "Tanjung Pelepas, MYTPP"
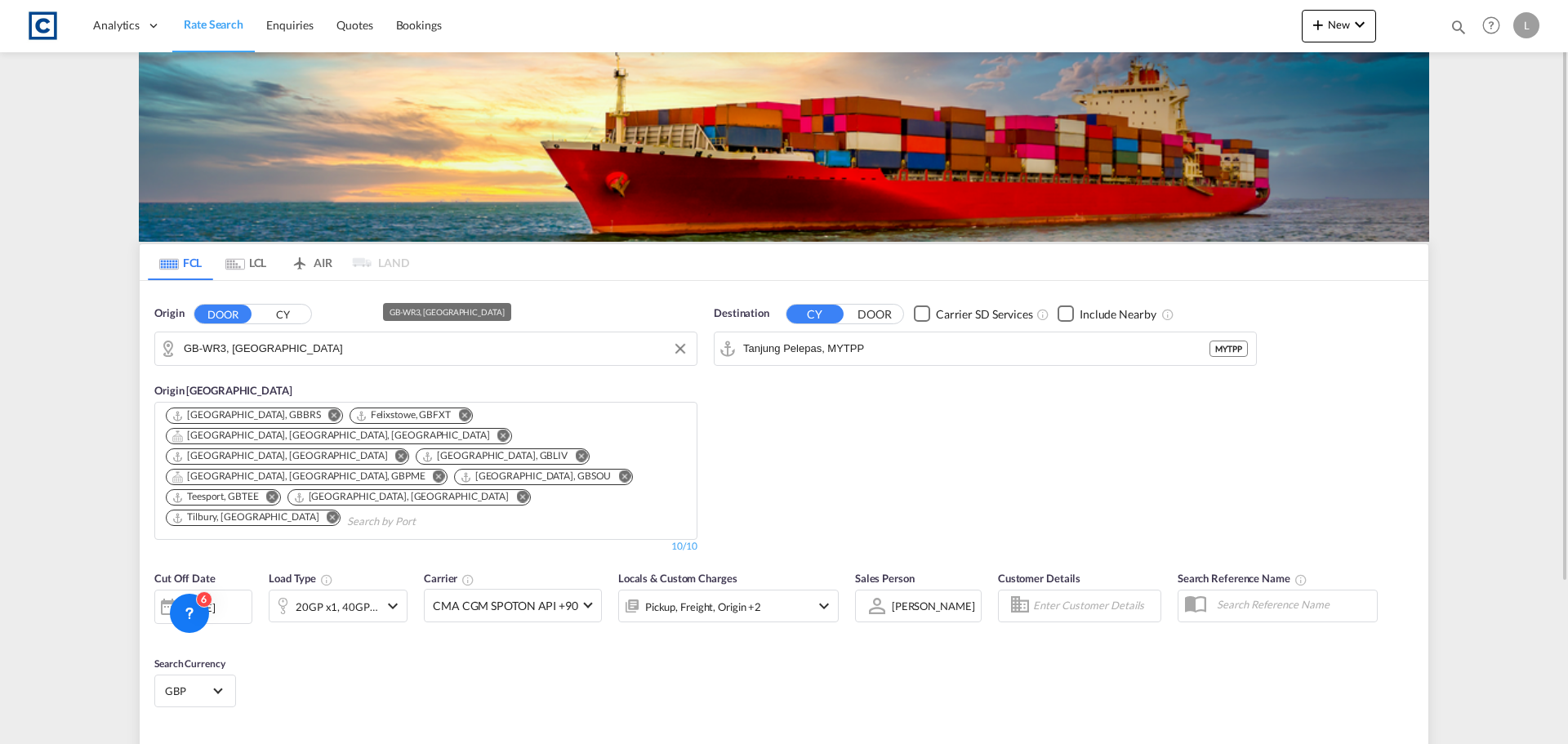
click at [275, 339] on input "GB-WR3, Worcester" at bounding box center [436, 348] width 505 height 24
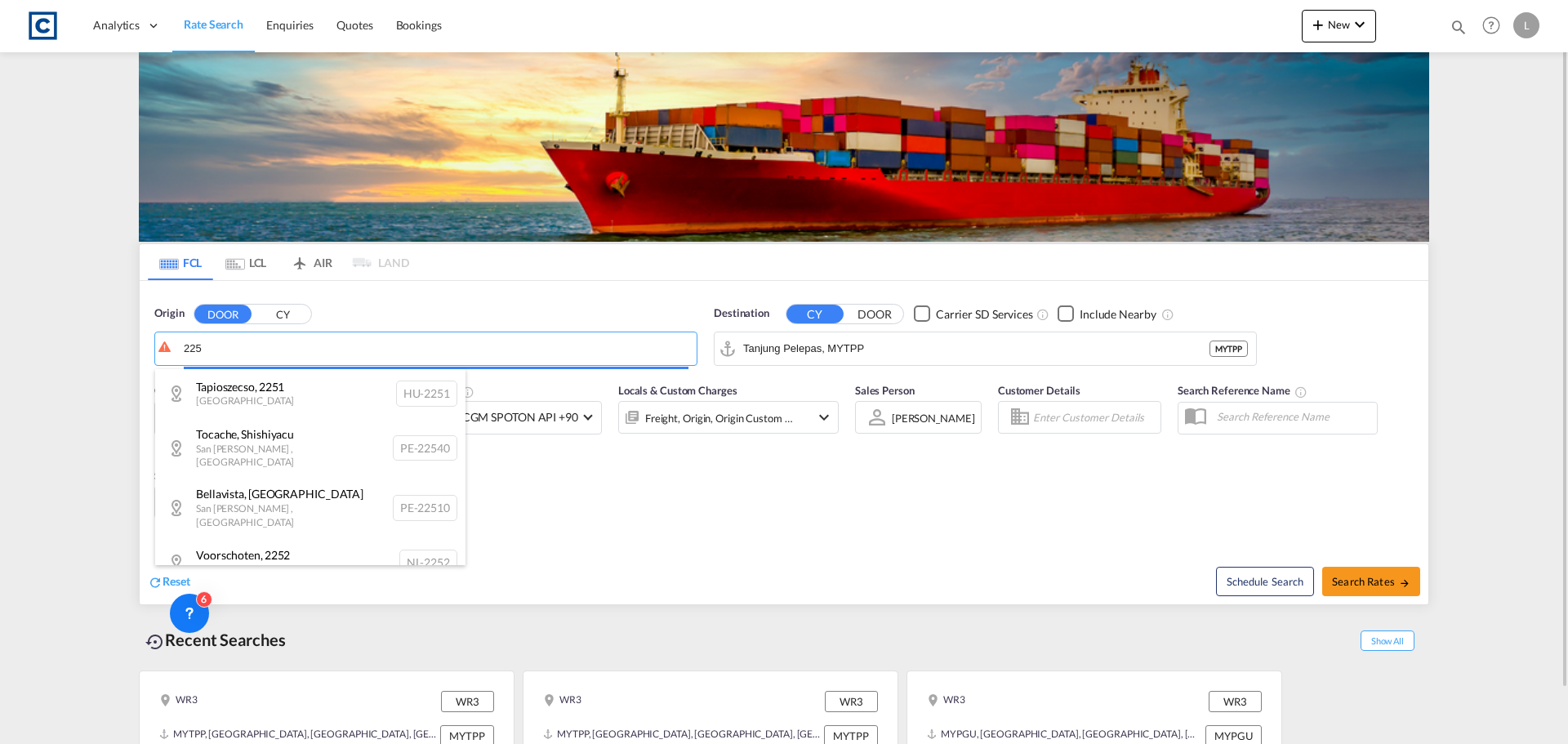
drag, startPoint x: 204, startPoint y: 342, endPoint x: 155, endPoint y: 350, distance: 49.6
click at [151, 351] on body "Analytics Dashboard Rate Search Enquiries Quotes Bookings" at bounding box center [784, 372] width 1568 height 744
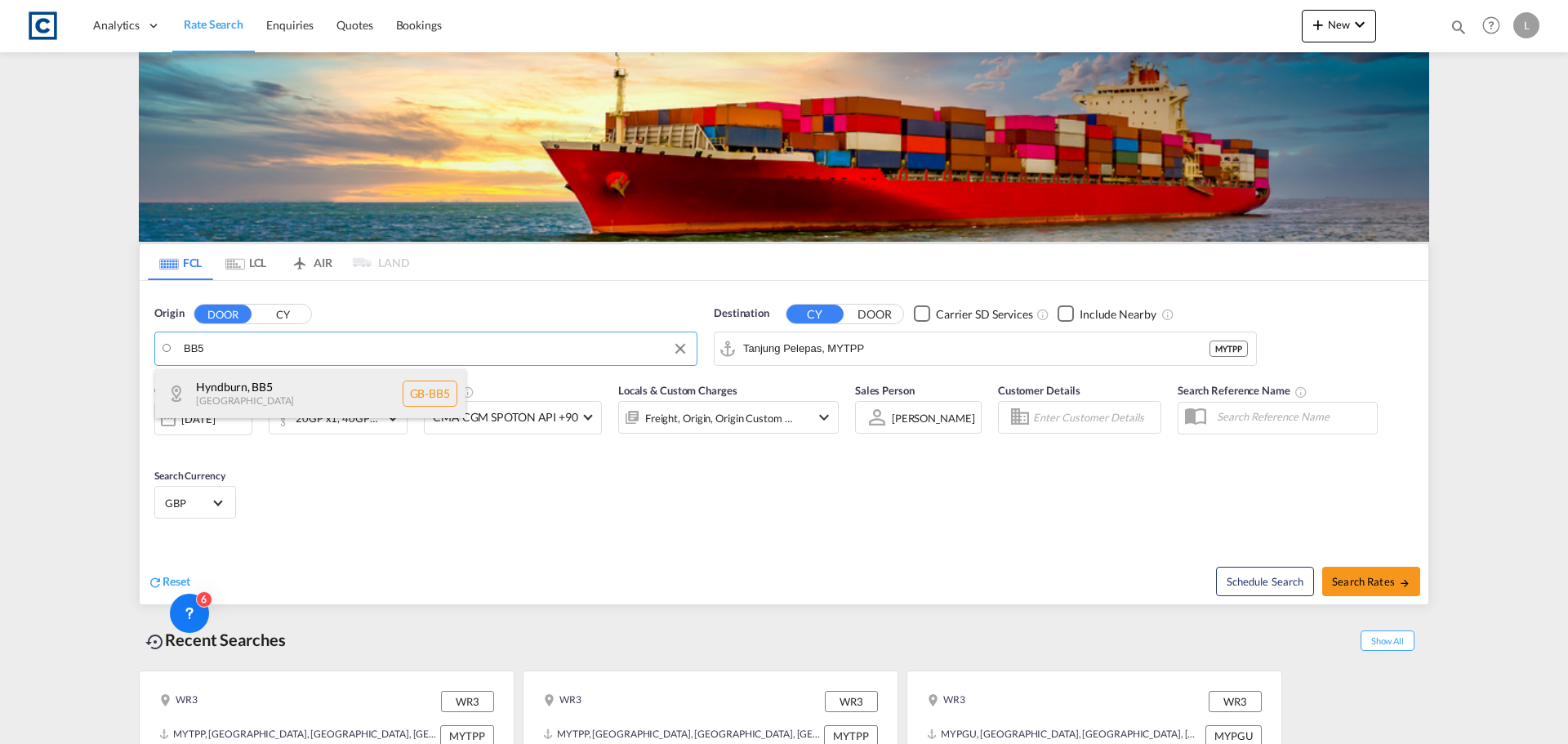
click at [287, 405] on div "Hyndburn , BB5 United Kingdom GB-BB5" at bounding box center [310, 394] width 310 height 49
type input "GB-BB5, Hyndburn"
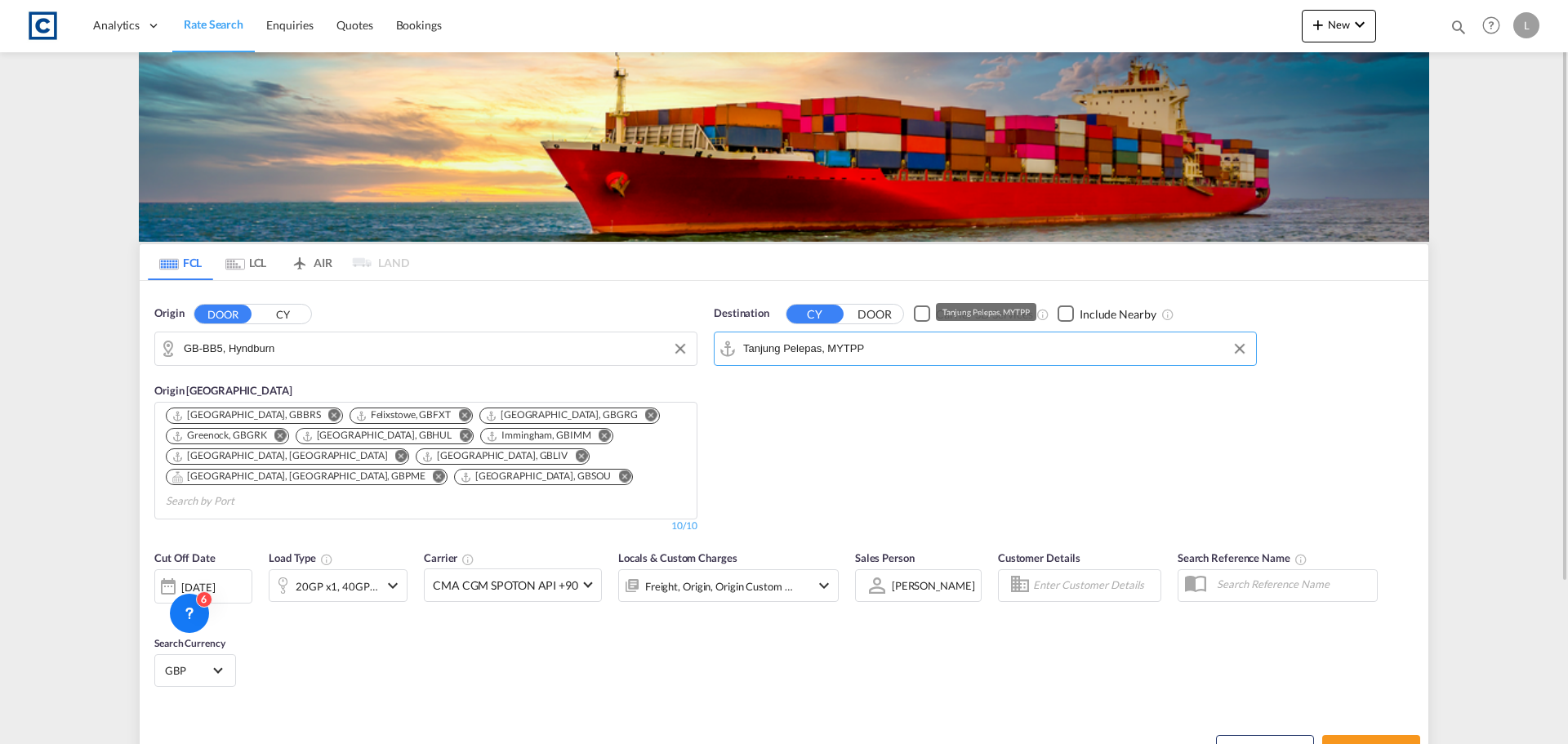
click at [860, 343] on input "Tanjung Pelepas, MYTPP" at bounding box center [996, 348] width 505 height 24
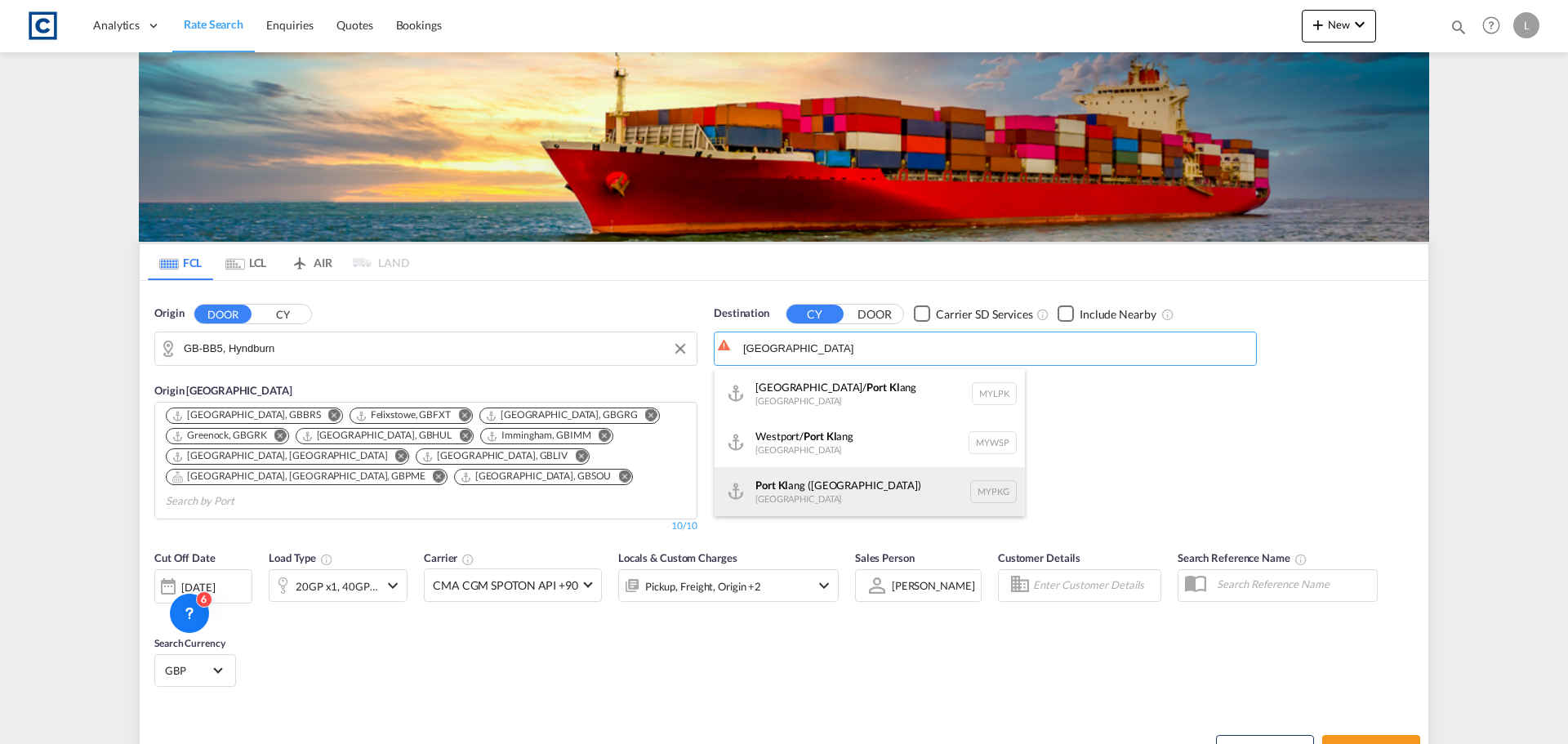
click at [839, 493] on div "Port Kl ang (Pelabuhan Klang) Malaysia MYPKG" at bounding box center [869, 492] width 310 height 49
type input "Port Klang (Pelabuhan Klang), MYPKG"
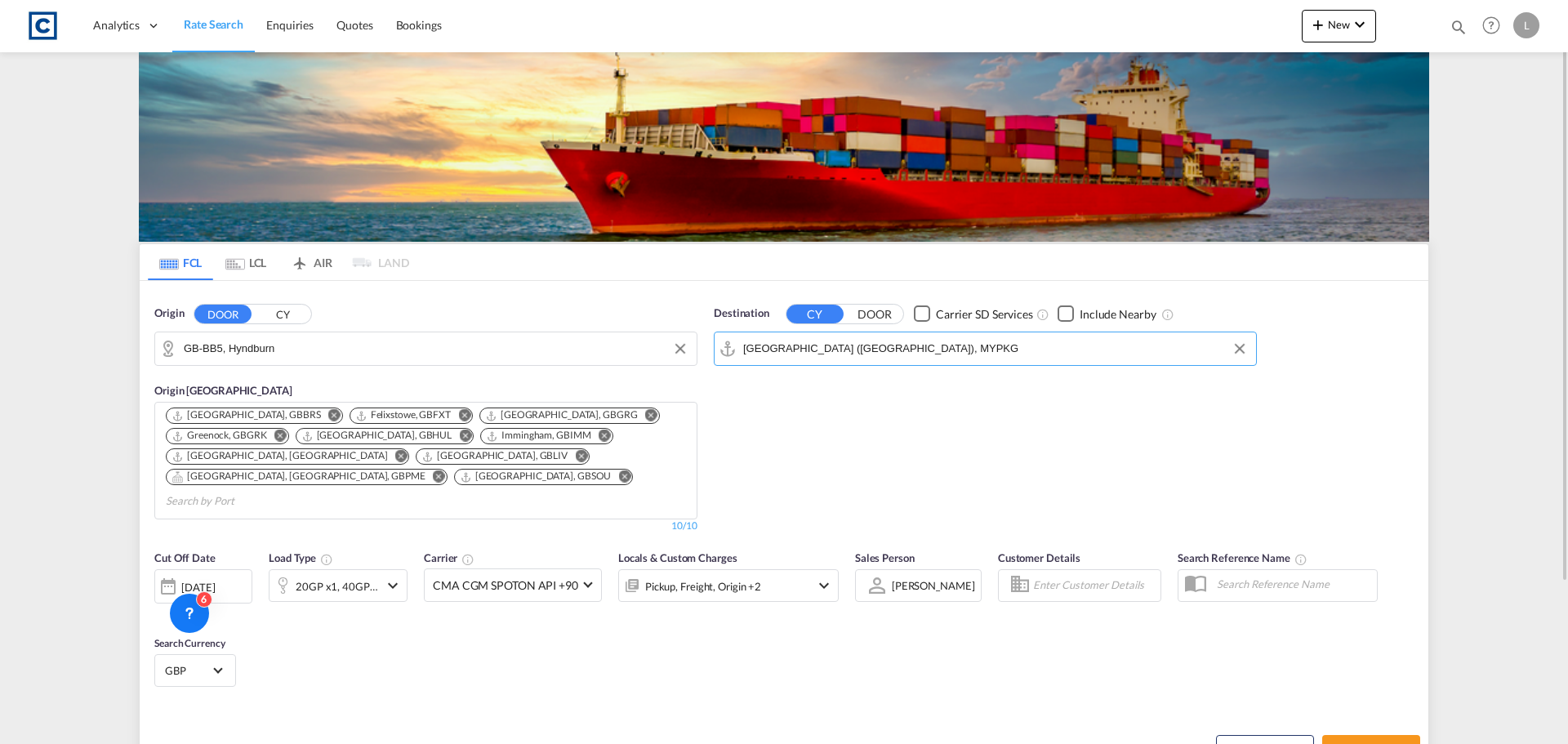
click at [215, 580] on div "[DATE]" at bounding box center [198, 587] width 33 height 15
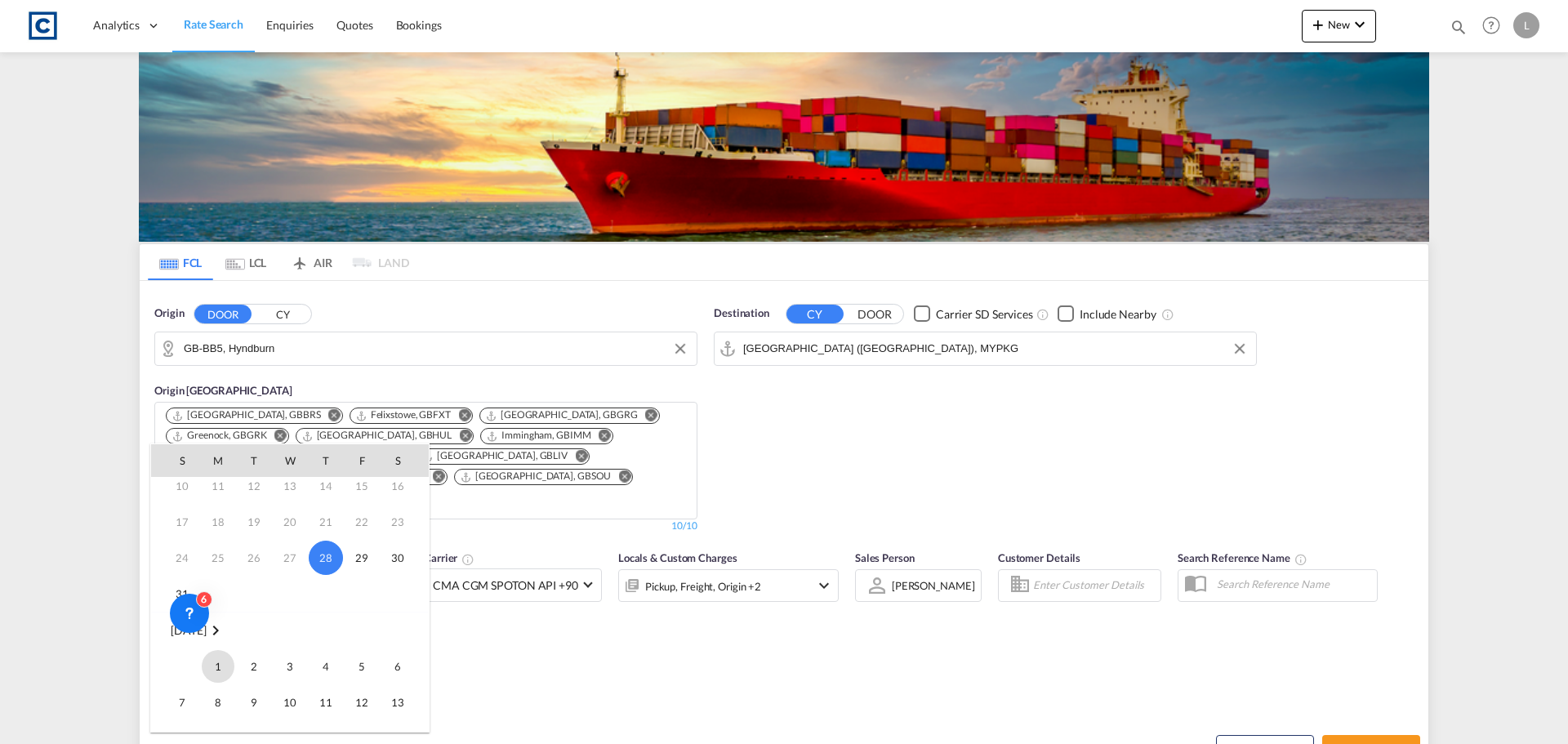
drag, startPoint x: 218, startPoint y: 671, endPoint x: 385, endPoint y: 668, distance: 167.0
click at [218, 671] on span "1" at bounding box center [218, 665] width 32 height 32
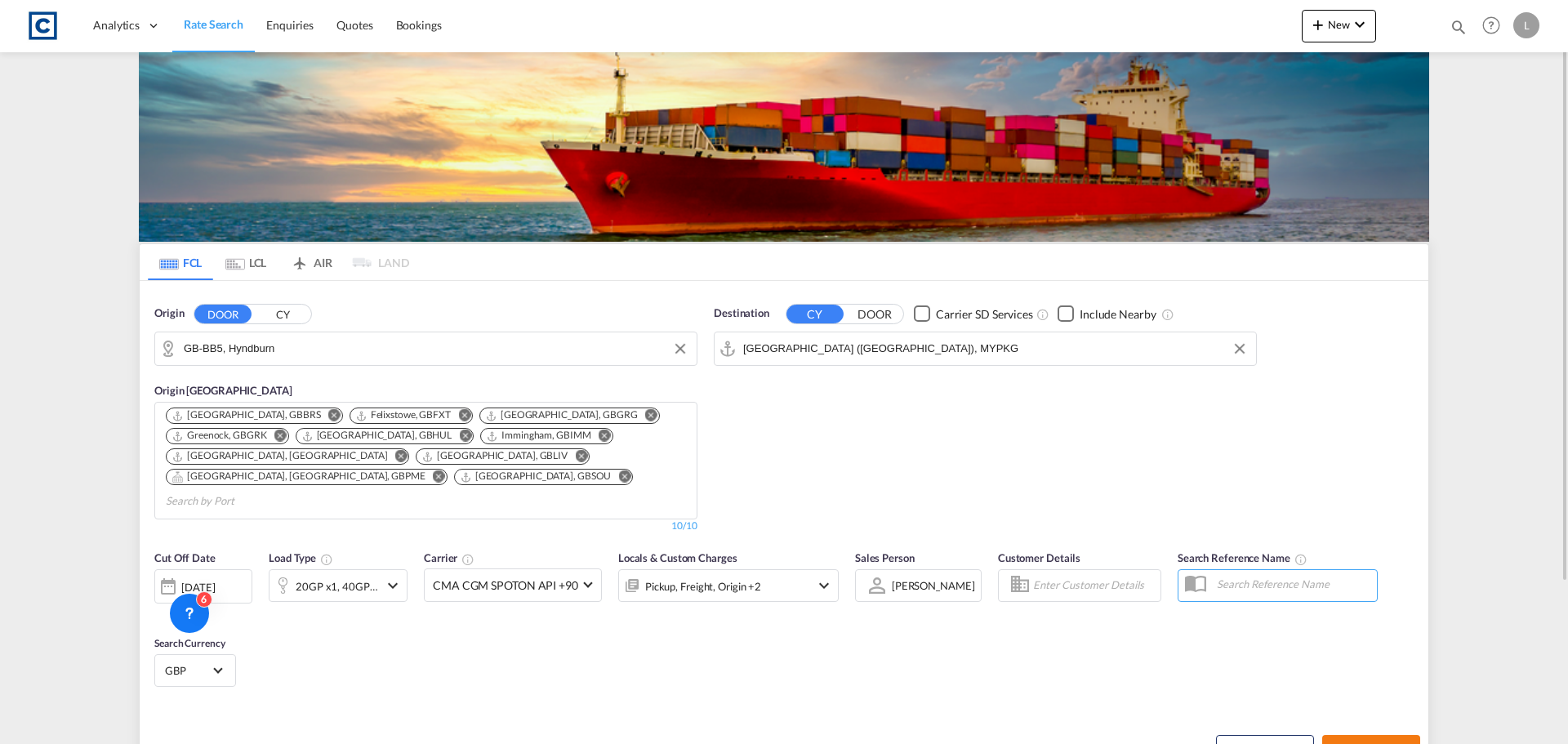
click at [1385, 743] on span "Search Rates" at bounding box center [1371, 749] width 79 height 13
type input "BB5 to MYPKG / 1 Sep 2025"
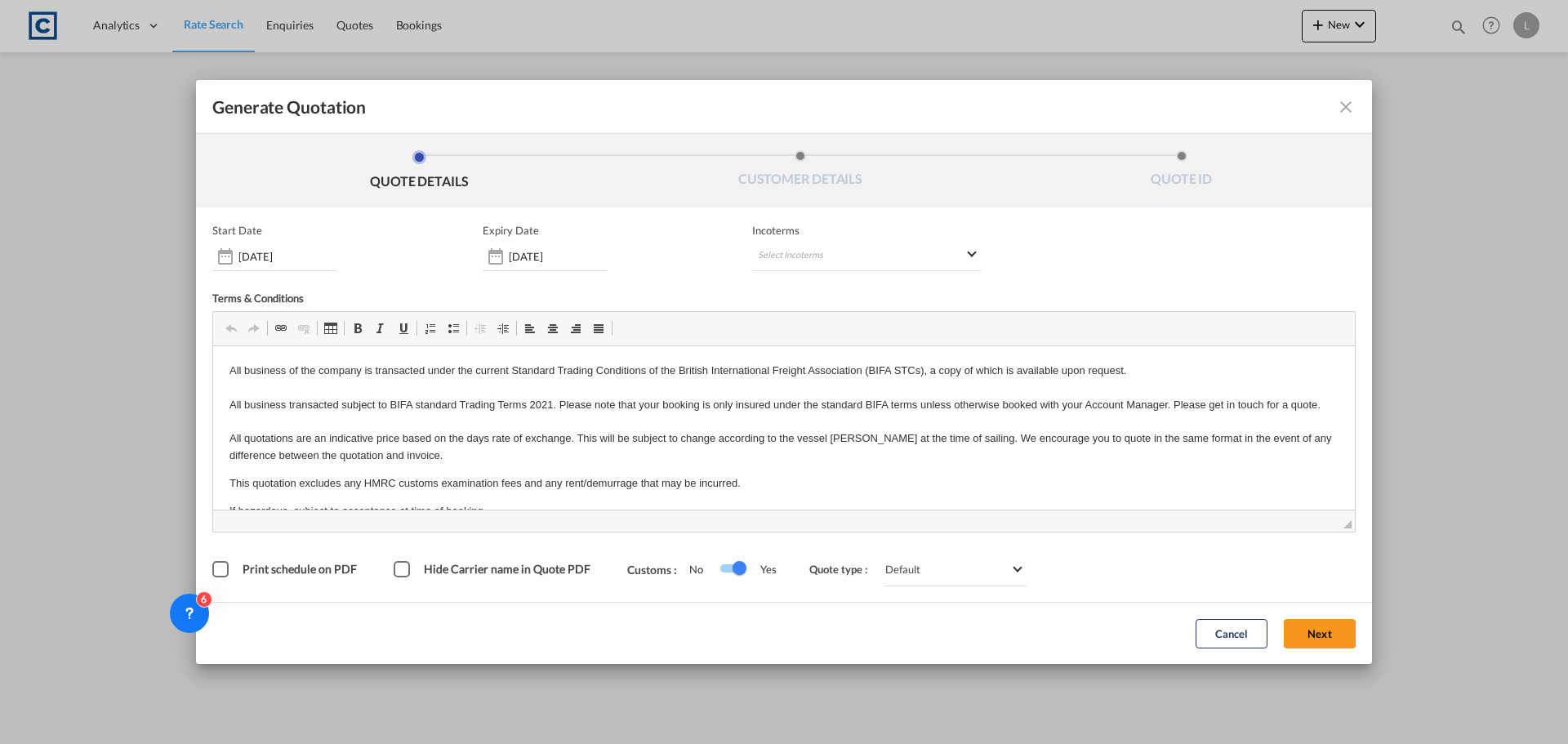
click at [1348, 637] on button "Next" at bounding box center [1320, 634] width 72 height 30
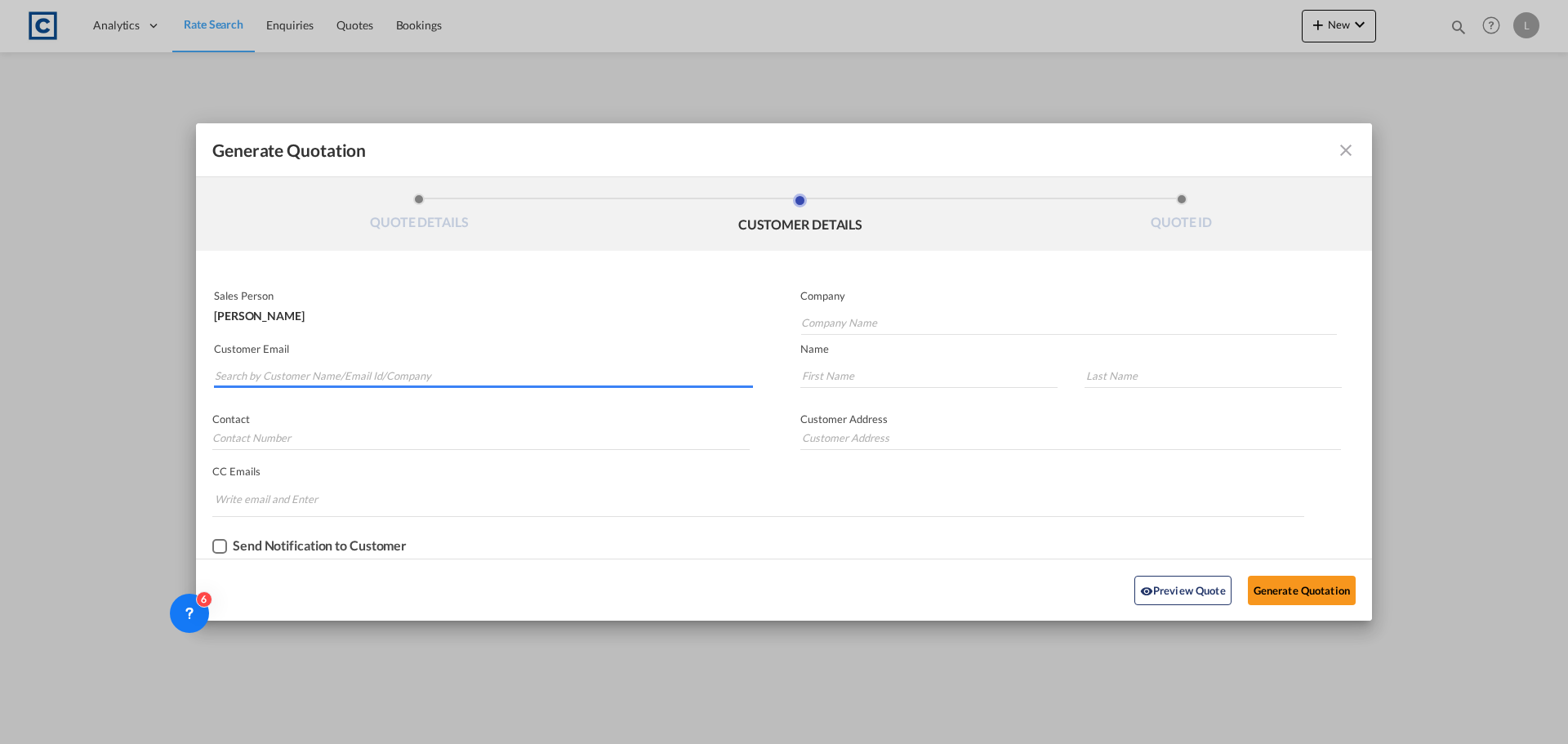
click at [495, 365] on input "Search by Customer Name/Email Id/Company" at bounding box center [484, 375] width 538 height 24
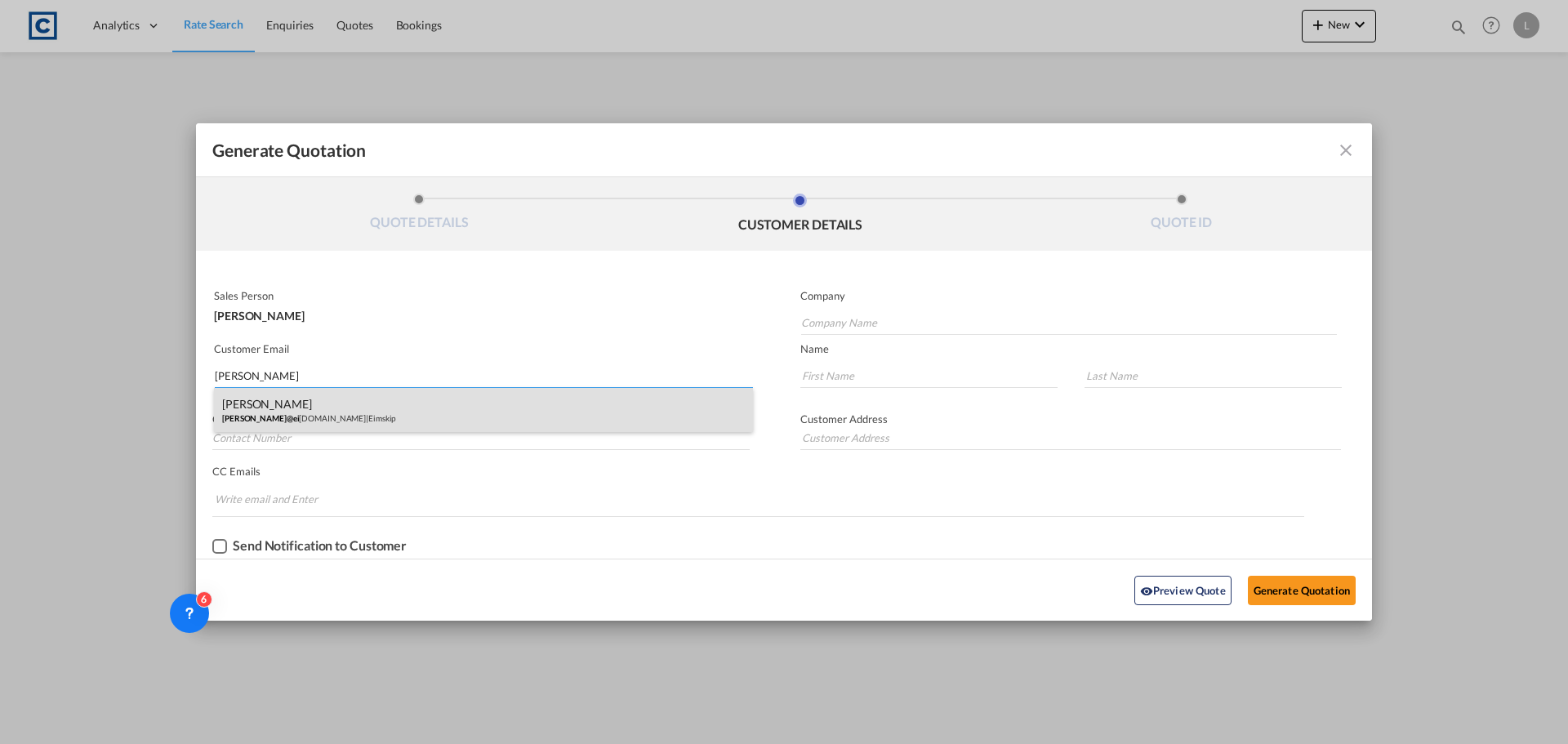
type input "WAYNE@EI"
click at [280, 410] on div "Wayne Nicholls wayne@ei mskip.com | Eimskip" at bounding box center [483, 410] width 539 height 44
type input "Eimskip"
type input "wayne@eimskip.com"
type input "Wayne"
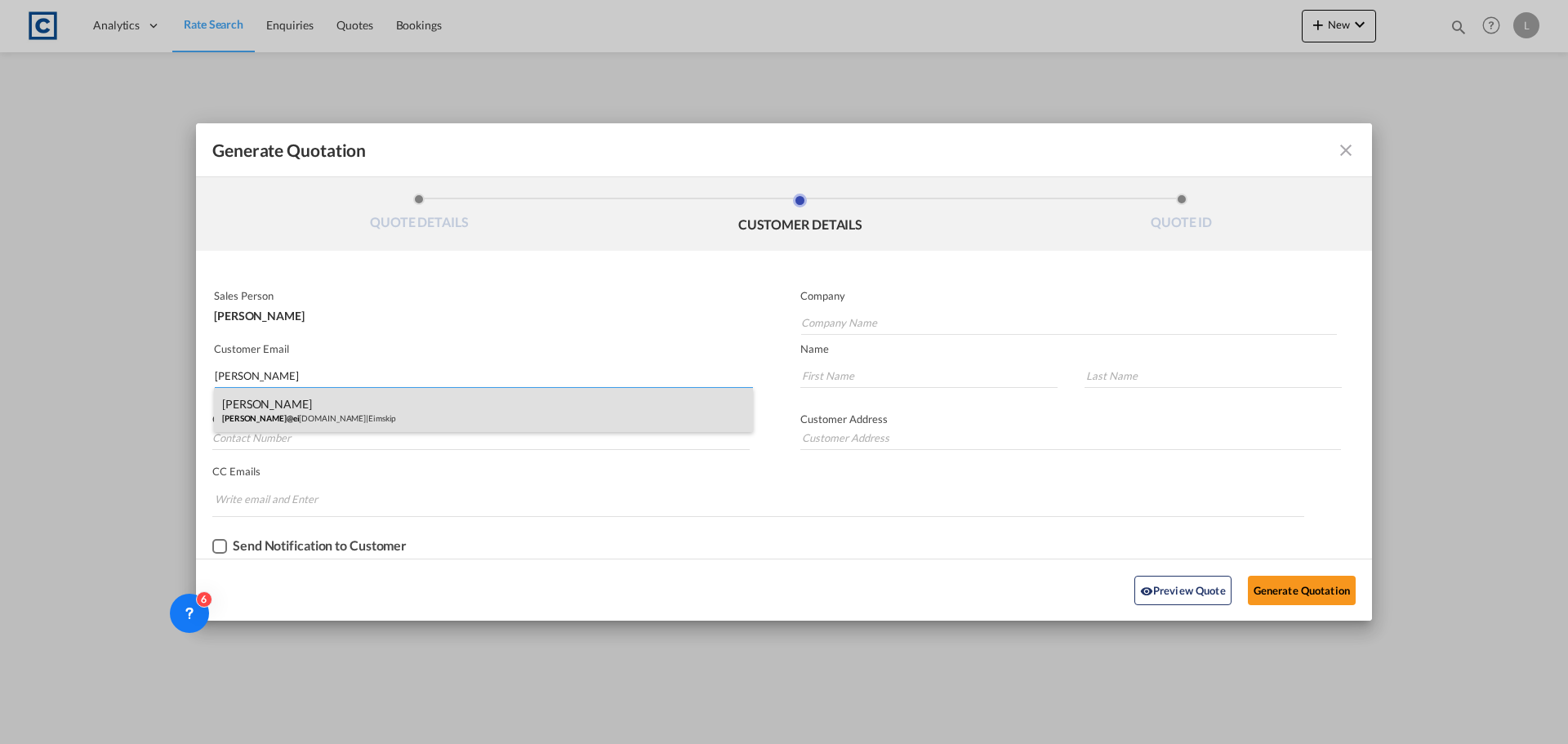
type input "Nicholls"
type input "+44 1293 611700"
type input "Unit 6, Meadowbrook Industrial Centre, Maxwell Way, Crawley, RH10 9SA, UK"
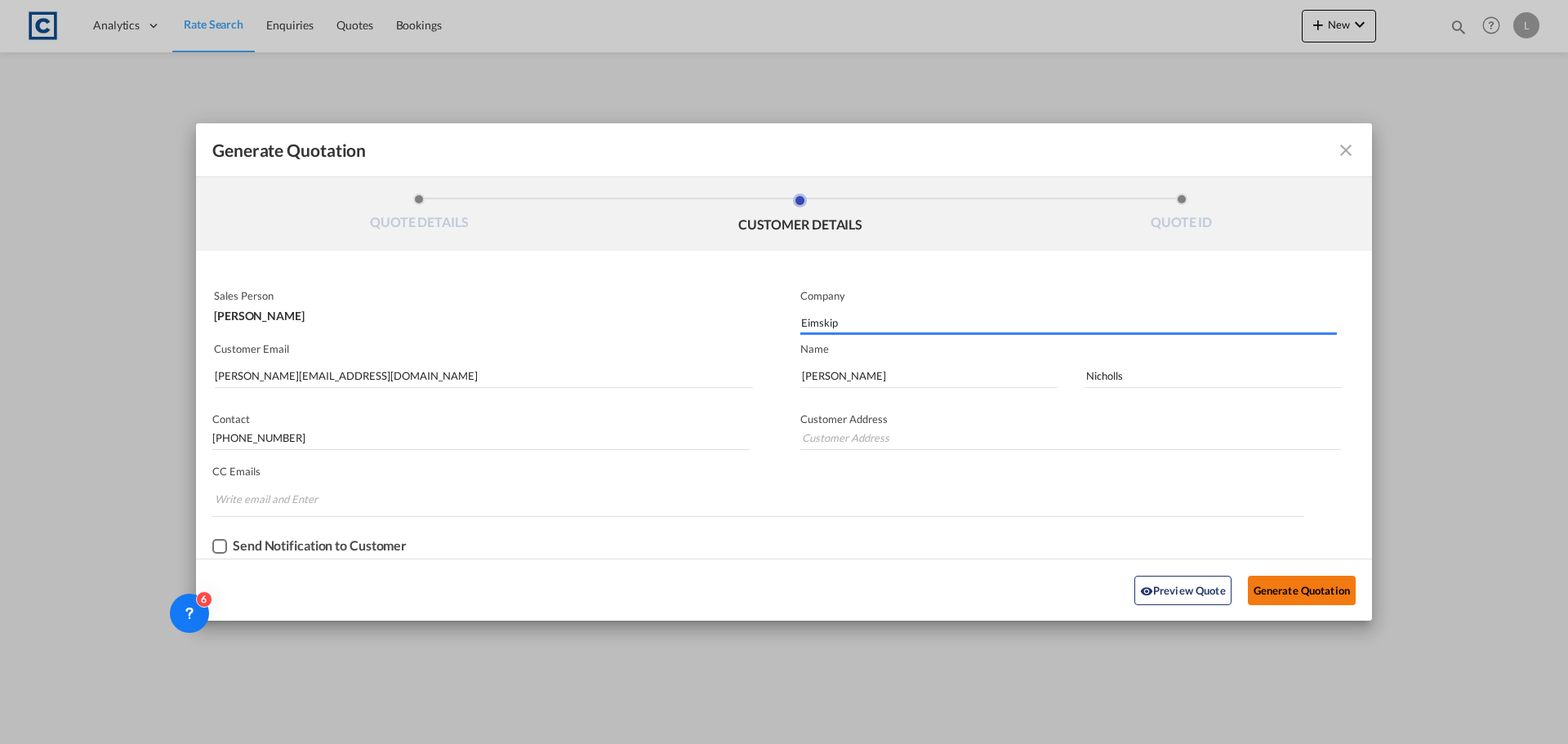
click at [1309, 590] on button "Generate Quotation" at bounding box center [1302, 590] width 107 height 30
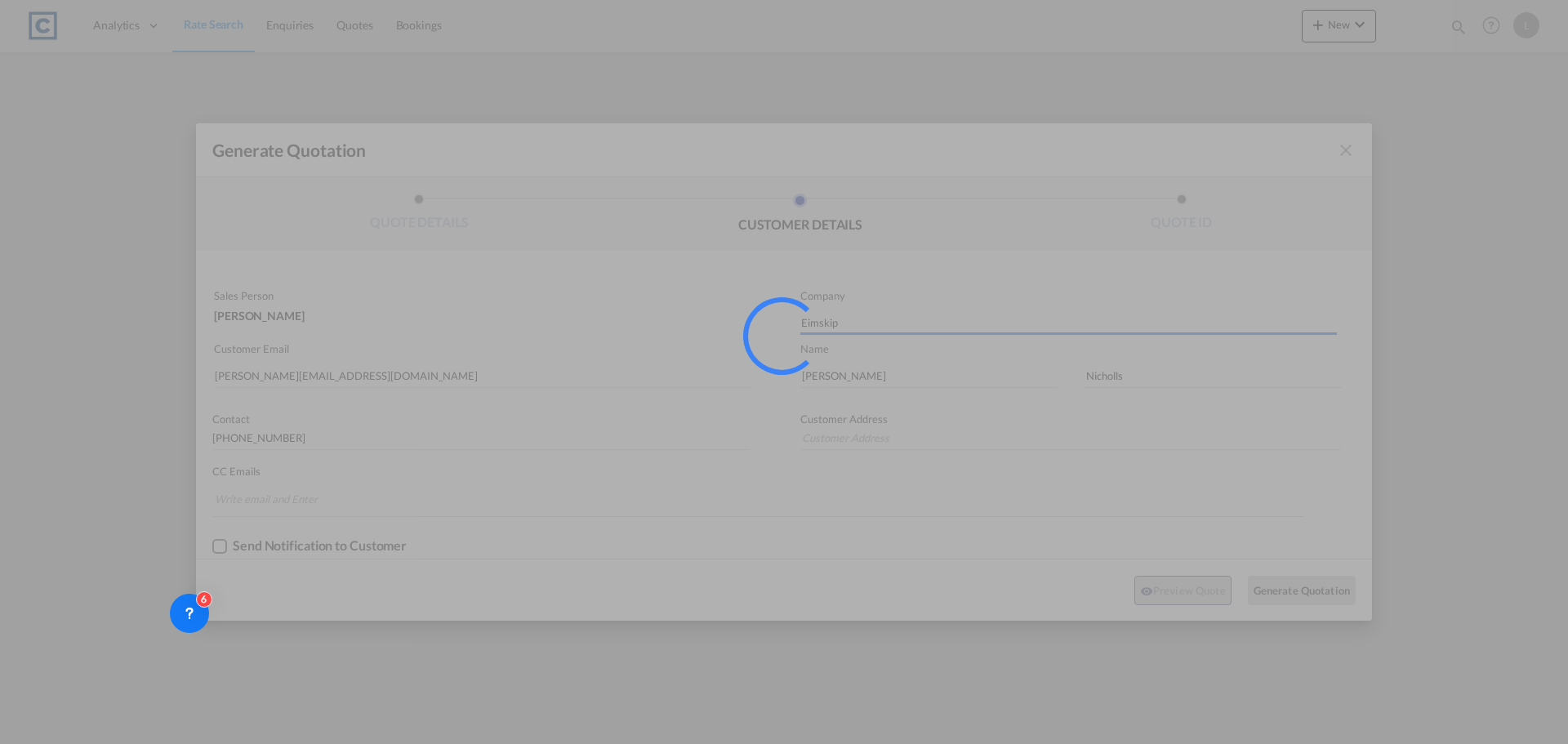
type input "Unit 6, Meadowbrook Industrial Centre, Maxwell Way, Crawley, RH10 9SA, UK"
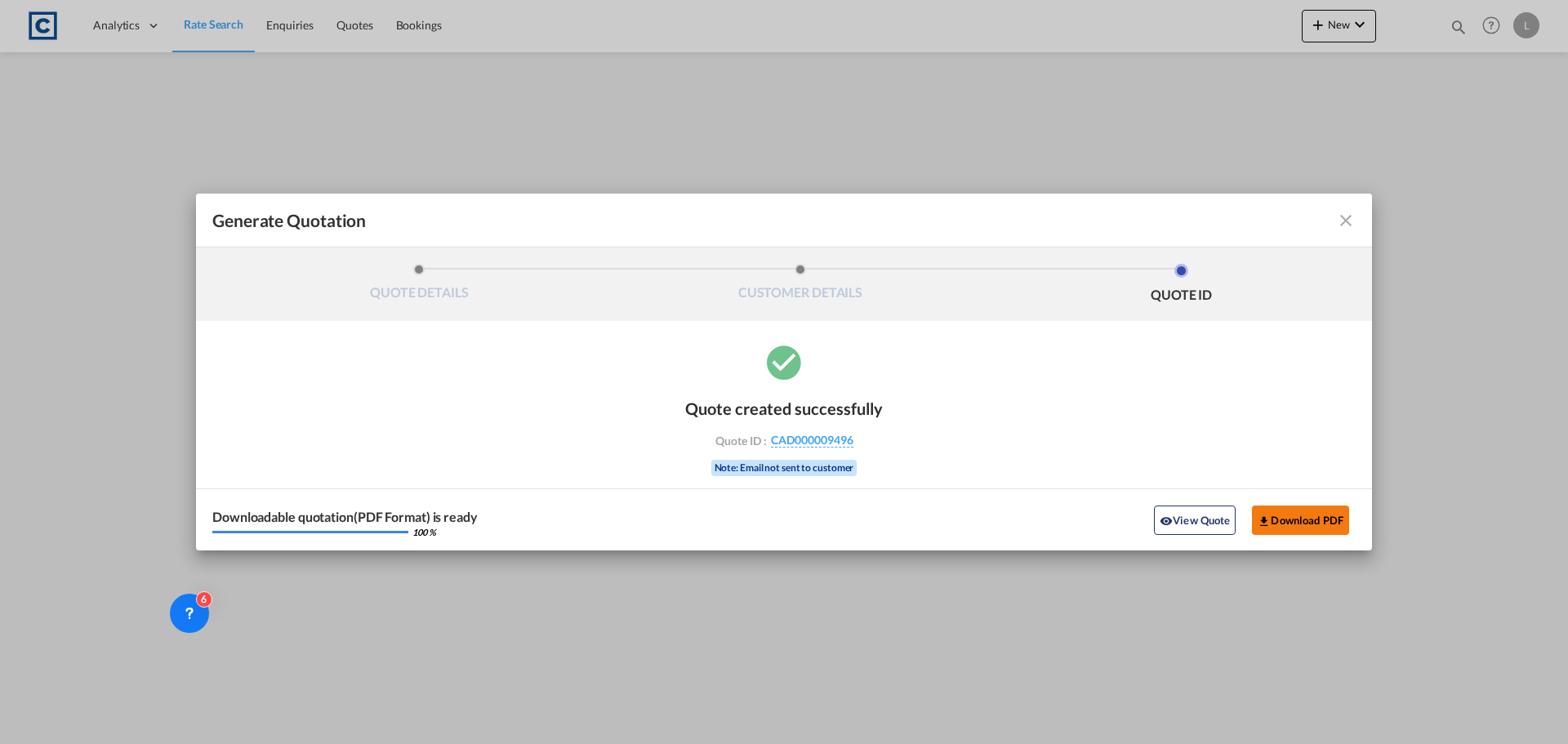
click at [1323, 520] on button "Download PDF" at bounding box center [1300, 520] width 97 height 30
click at [1345, 218] on md-icon "icon-close fg-AAA8AD cursor m-0" at bounding box center [1345, 220] width 19 height 19
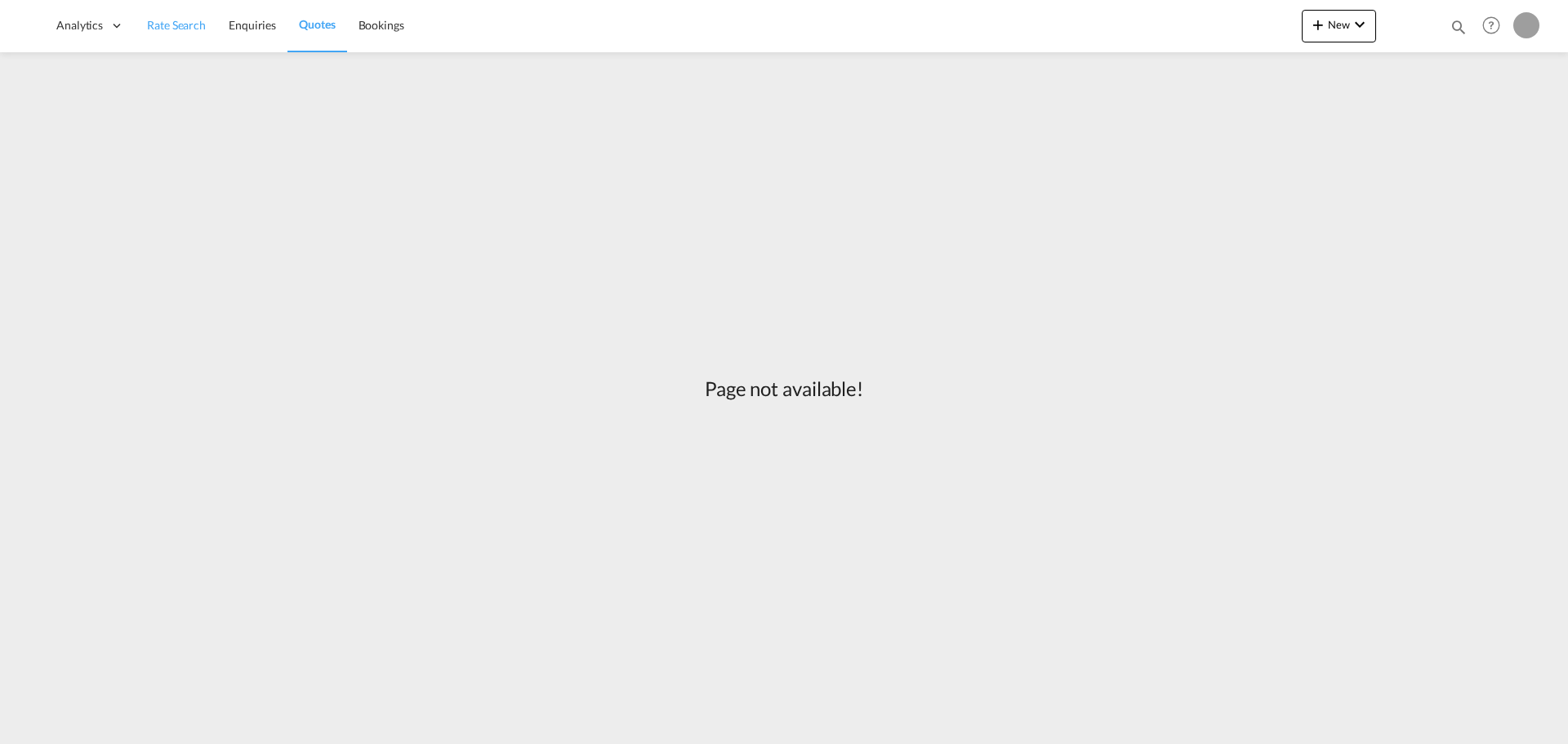
click at [176, 21] on span "Rate Search" at bounding box center [176, 25] width 59 height 14
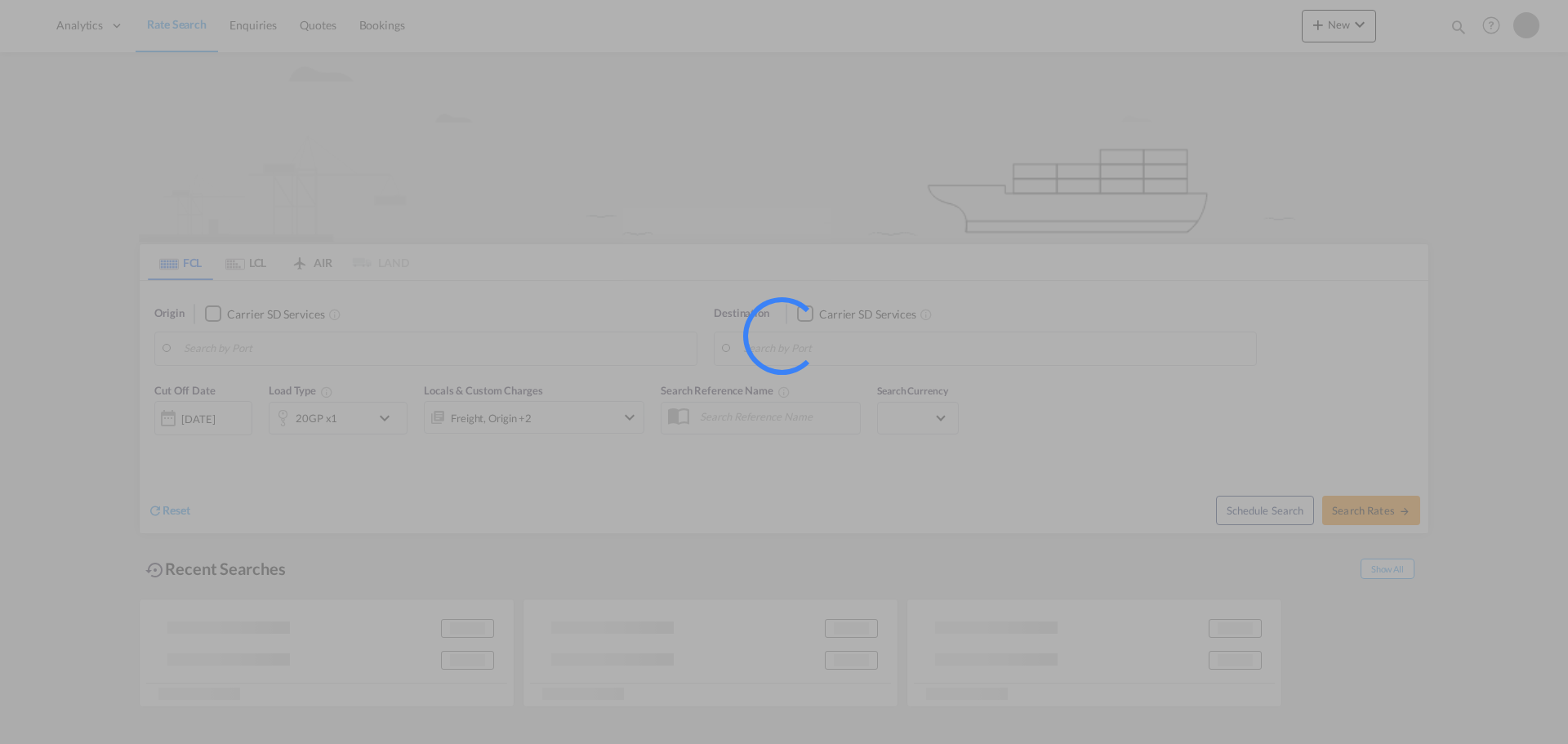
click at [1037, 330] on div at bounding box center [784, 372] width 1568 height 744
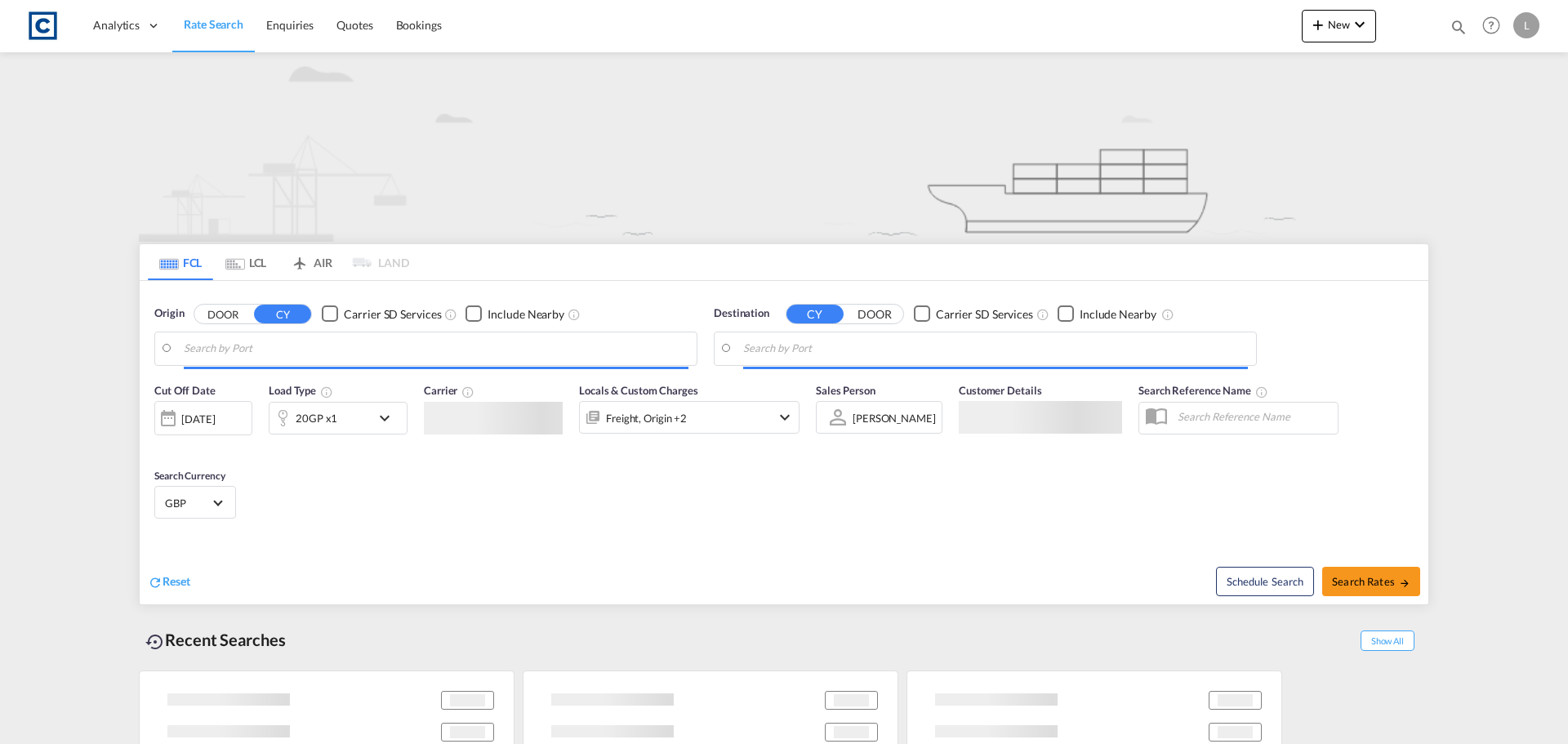
type input "GB-BB5, Hyndburn"
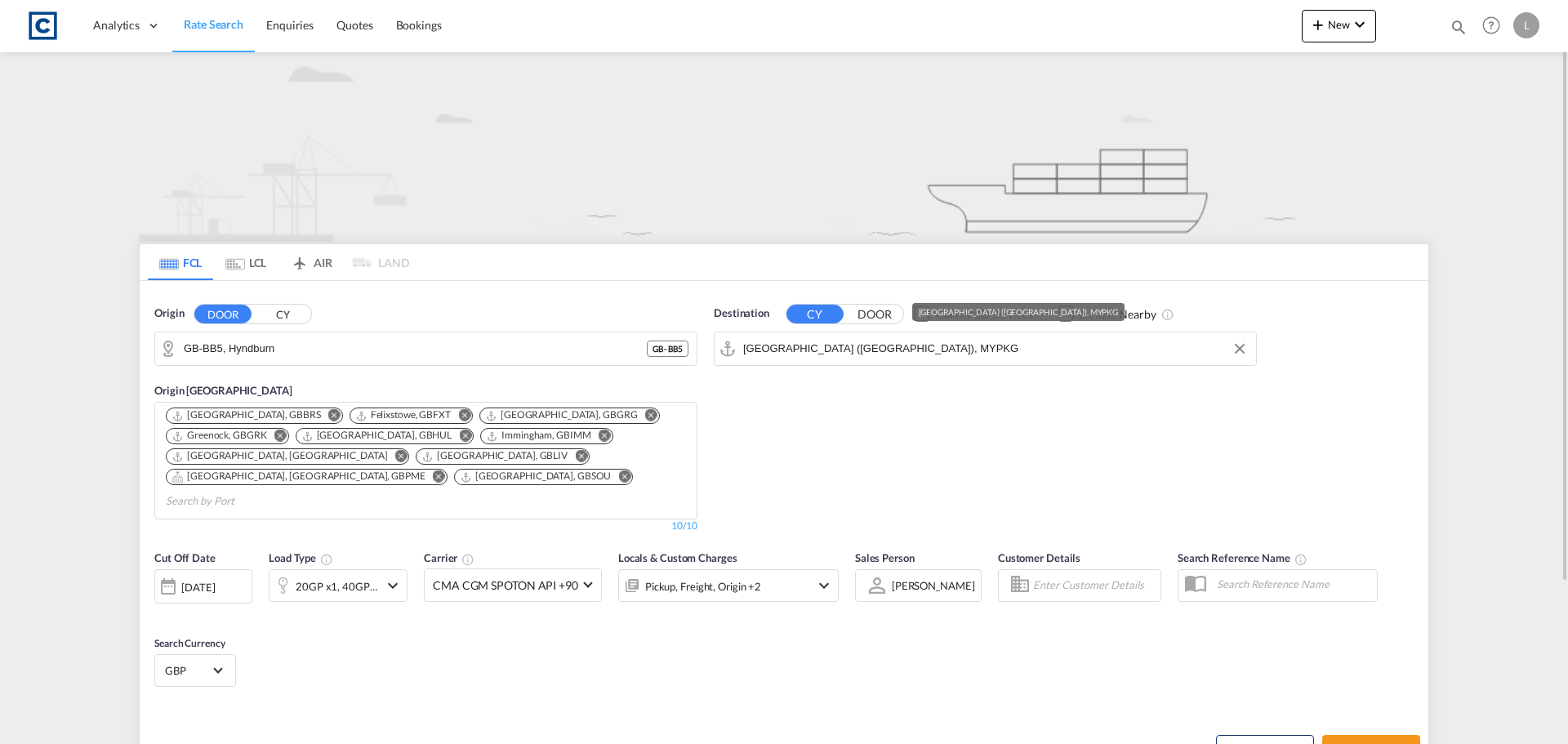
click at [939, 353] on input "Port Klang (Pelabuhan Klang), MYPKG" at bounding box center [996, 348] width 505 height 24
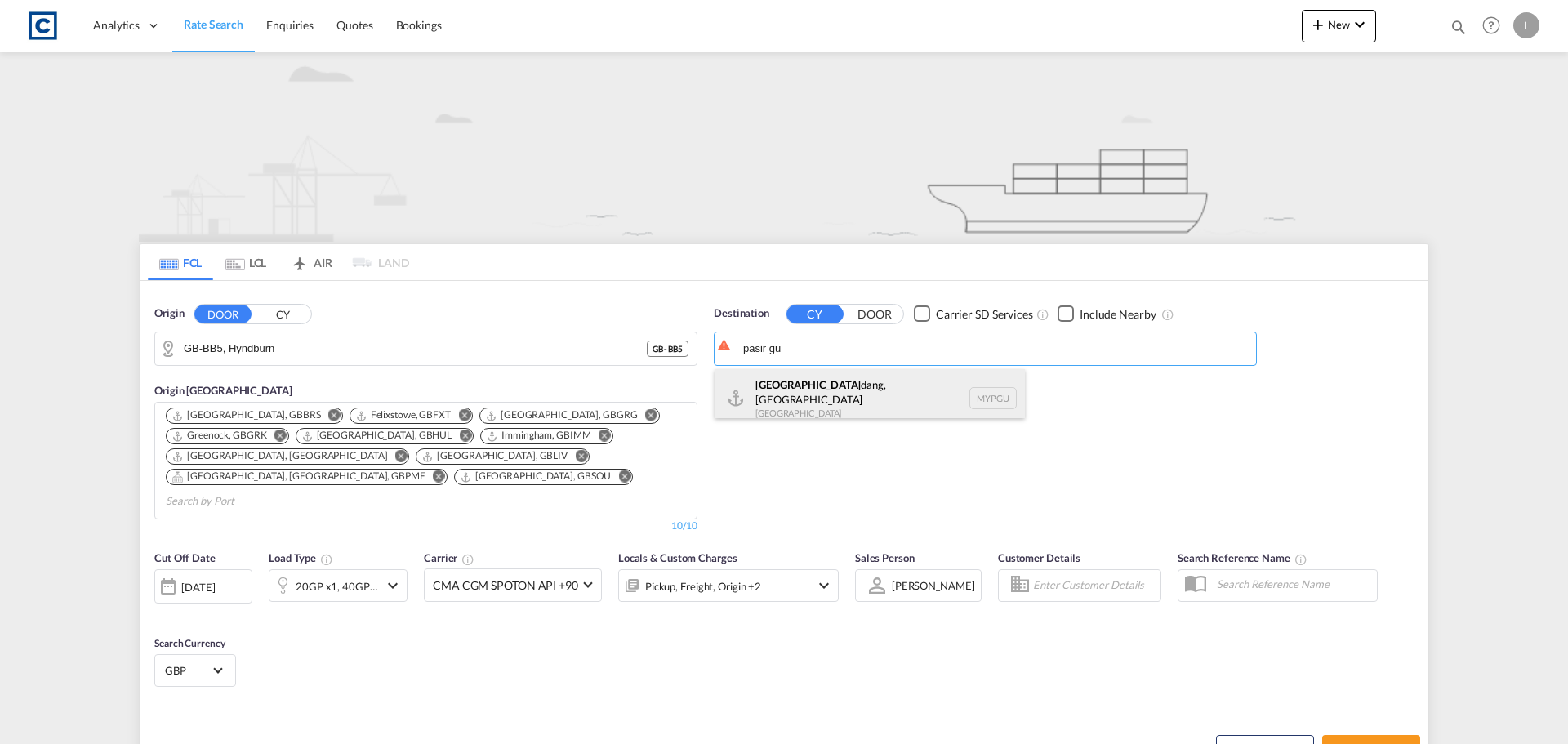
click at [810, 392] on div "Pasir Gu dang, Johor Malaysia MYPGU" at bounding box center [869, 398] width 310 height 59
type input "Pasir Gudang, Johor, MYPGU"
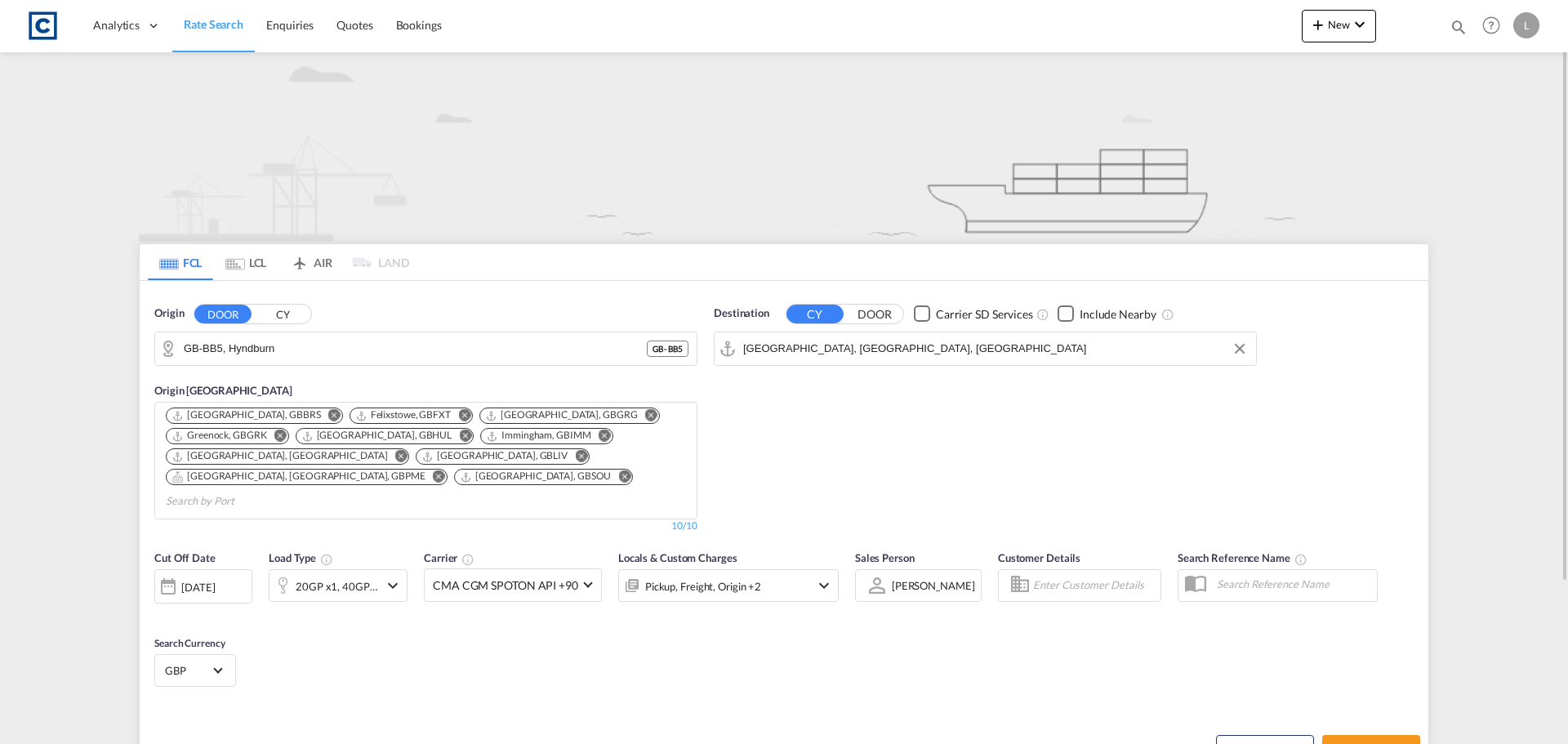
click at [214, 580] on div "[DATE]" at bounding box center [198, 587] width 33 height 15
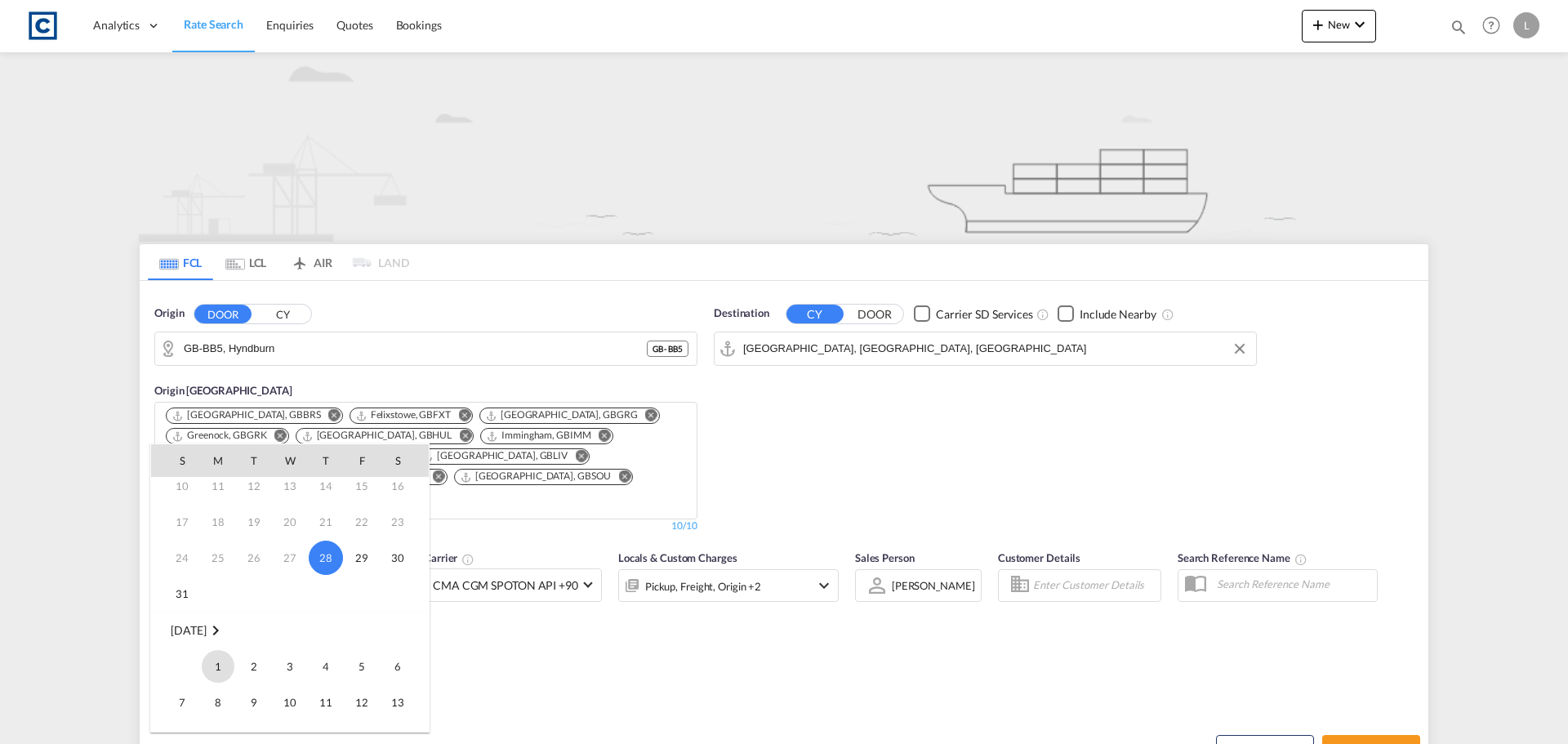
drag, startPoint x: 220, startPoint y: 668, endPoint x: 405, endPoint y: 674, distance: 185.1
click at [221, 668] on span "1" at bounding box center [218, 665] width 32 height 32
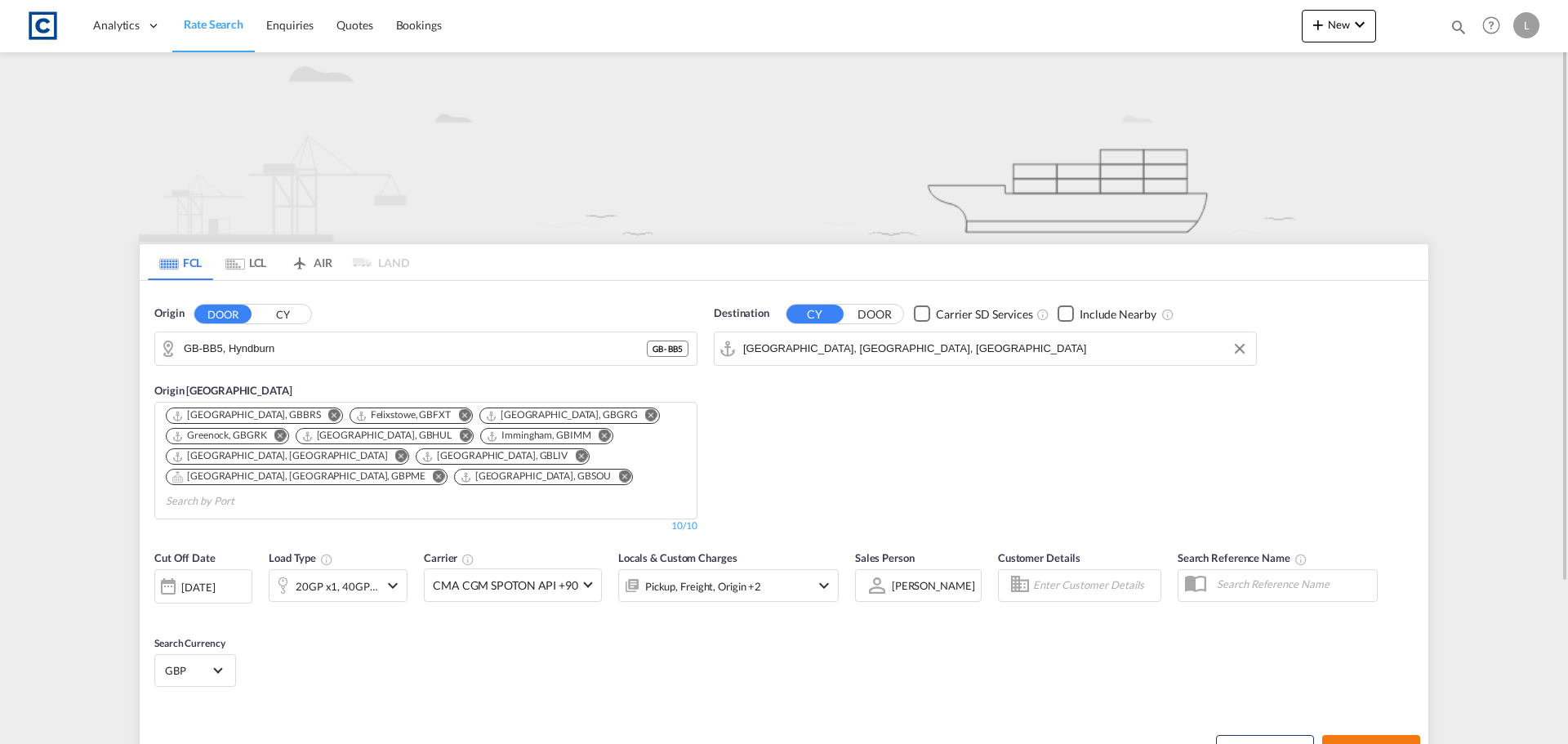
click at [1409, 743] on md-icon "icon-arrow-right" at bounding box center [1404, 750] width 11 height 11
type input "BB5 to MYPGU / 1 Sep 2025"
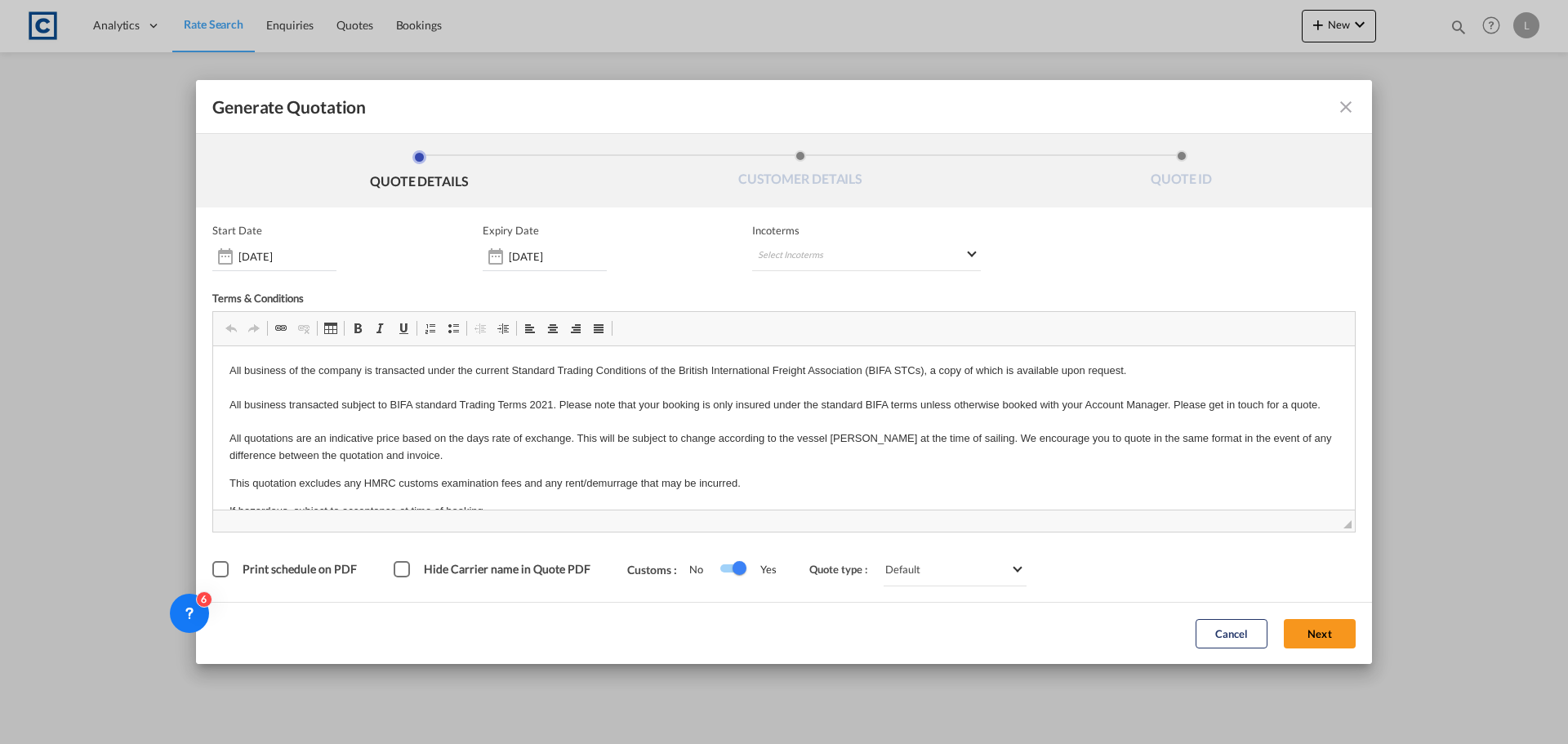
click at [1334, 624] on button "Next" at bounding box center [1320, 634] width 72 height 30
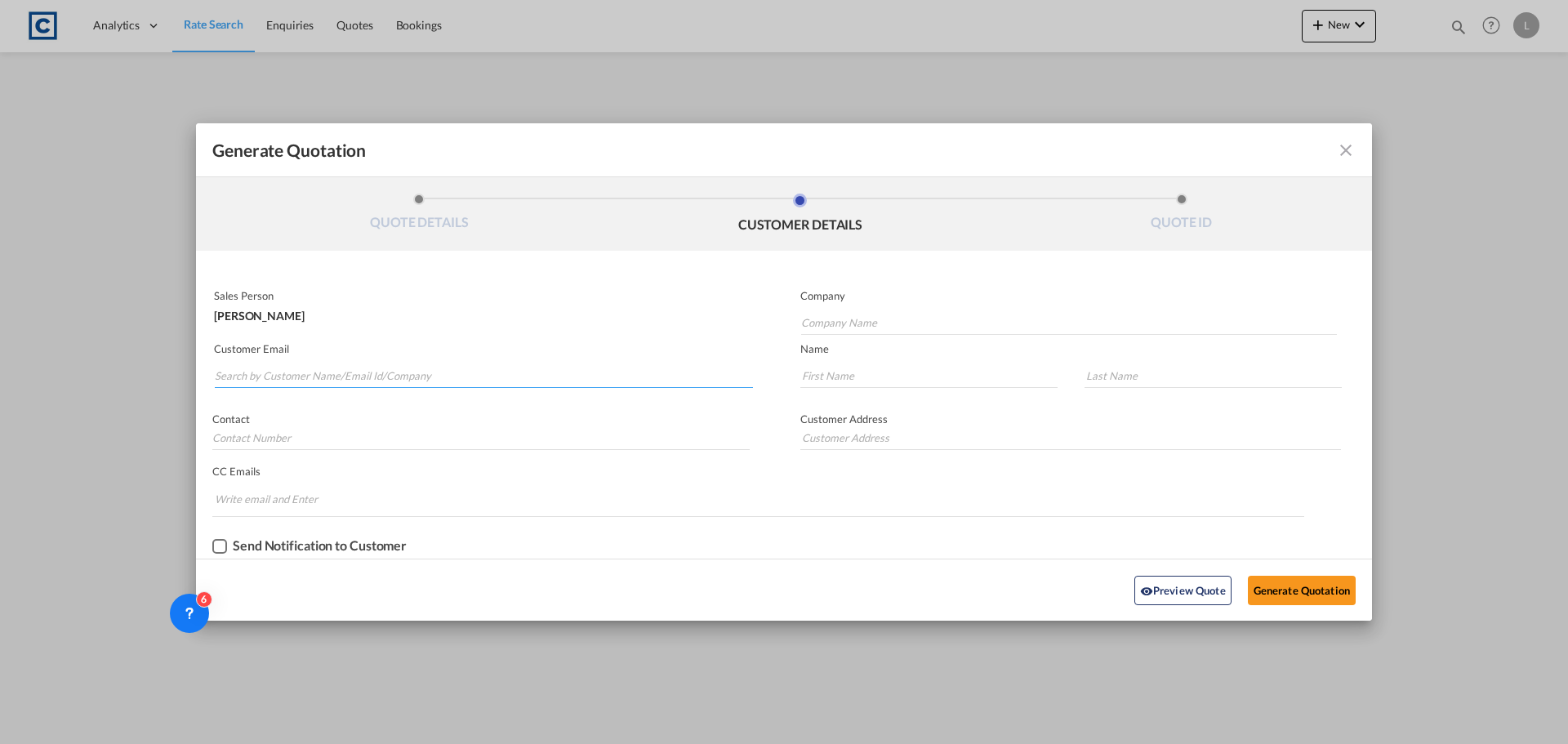
click at [398, 378] on input "Search by Customer Name/Email Id/Company" at bounding box center [484, 375] width 538 height 24
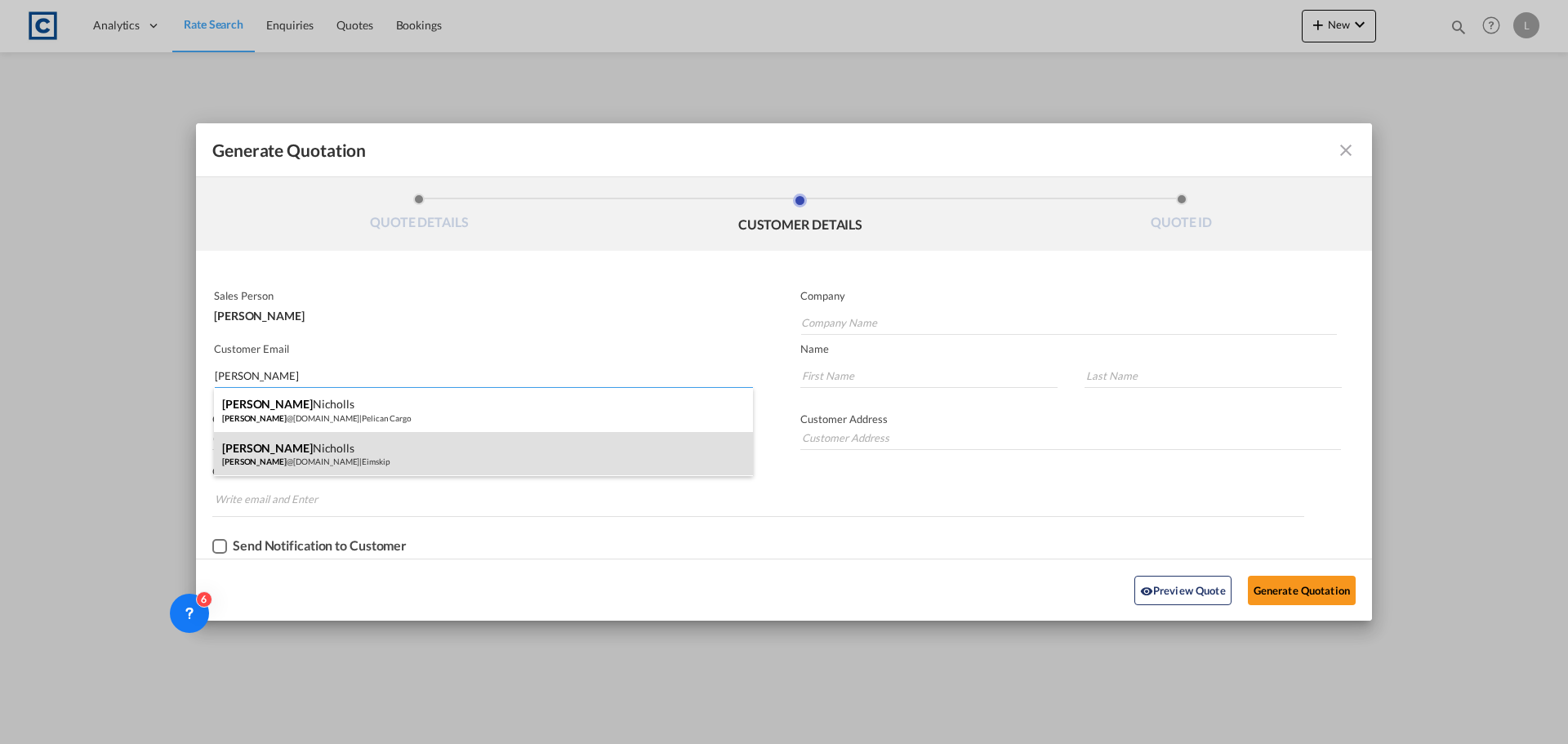
type input "wayne"
click at [299, 460] on div "Wayne Nicholls wayne @eimskip.com | Eimskip" at bounding box center [483, 454] width 539 height 44
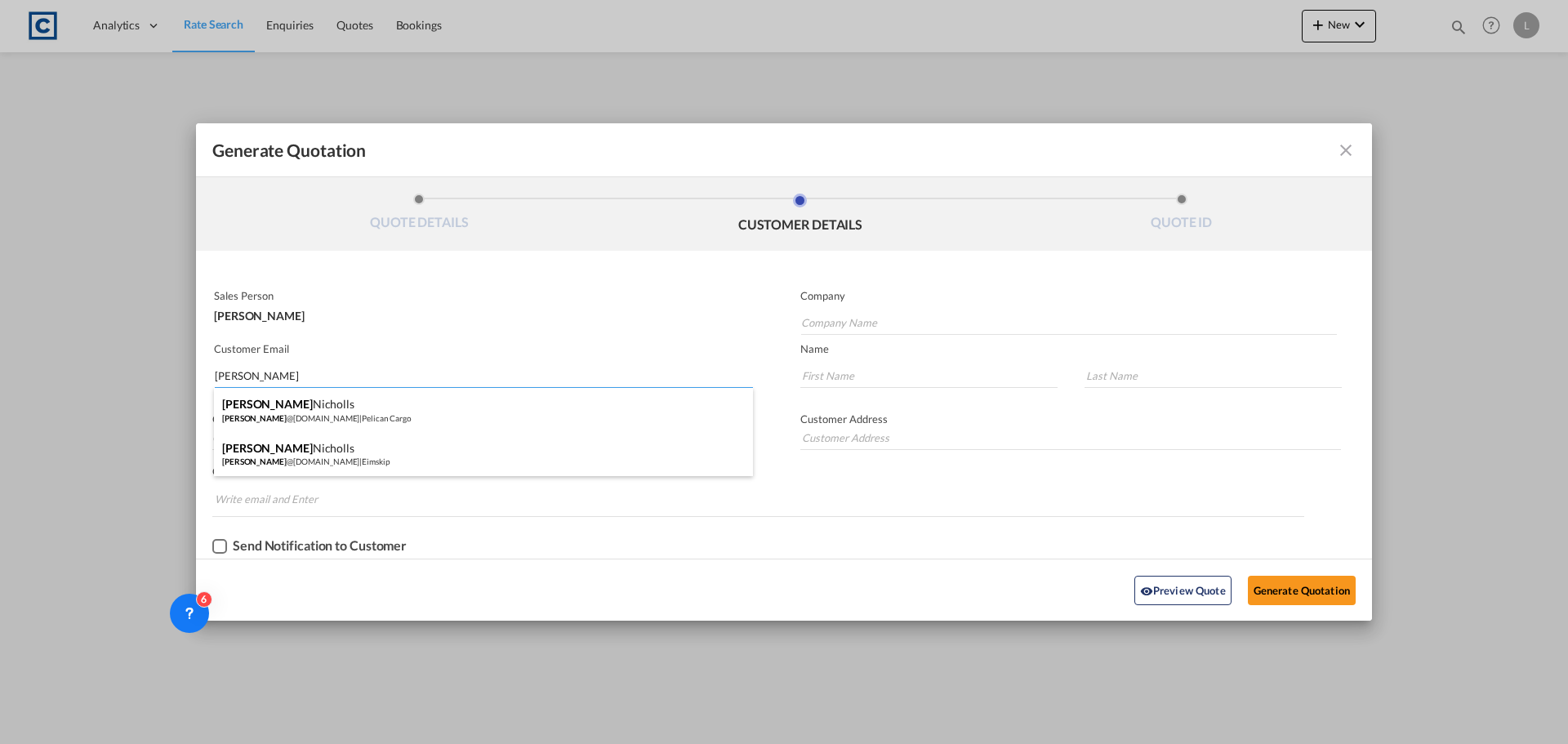
type input "Eimskip"
type input "wayne@eimskip.com"
type input "Wayne"
type input "Nicholls"
type input "+44 1293 611700"
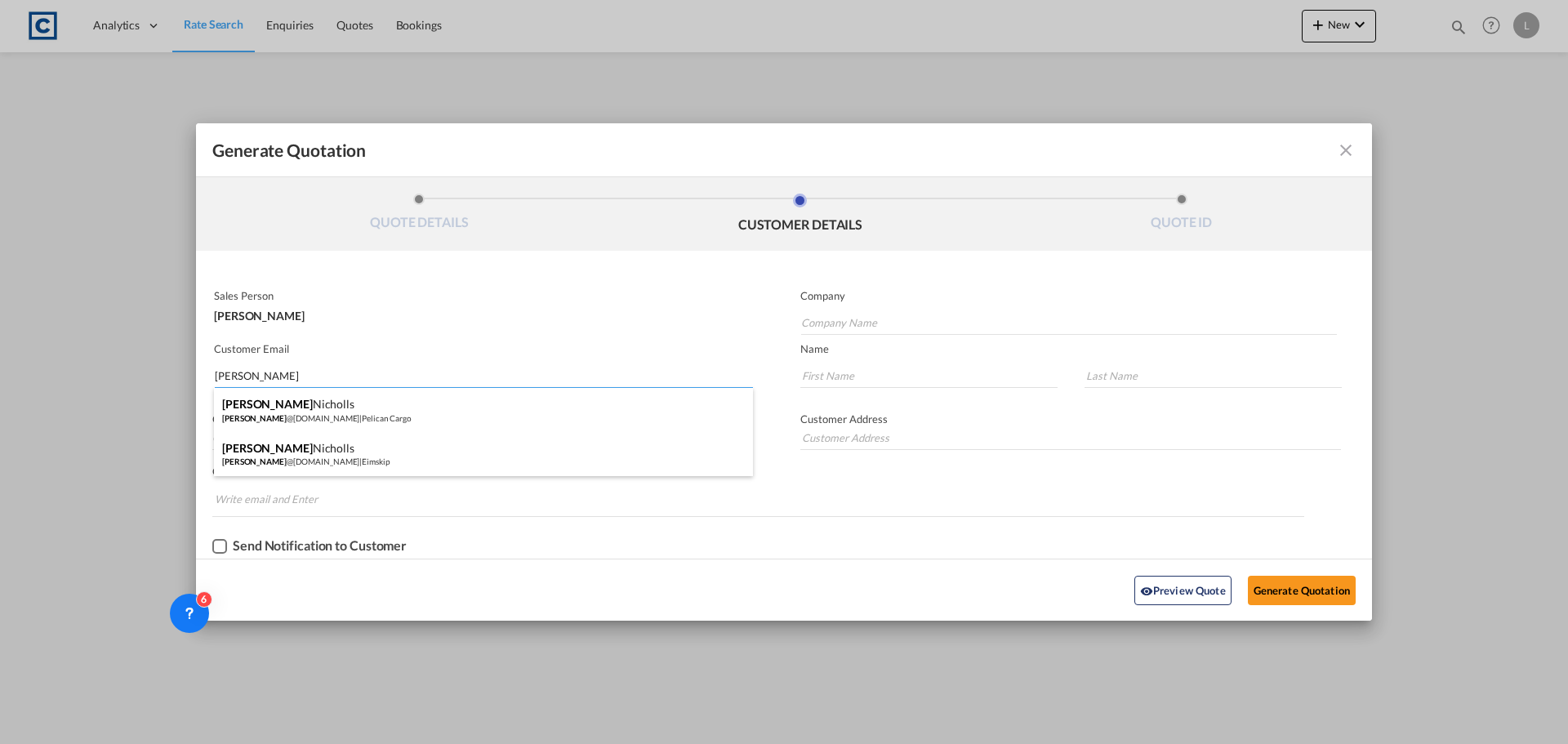
type input "Unit 6, Meadowbrook Industrial Centre, Maxwell Way, Crawley, RH10 9SA, UK"
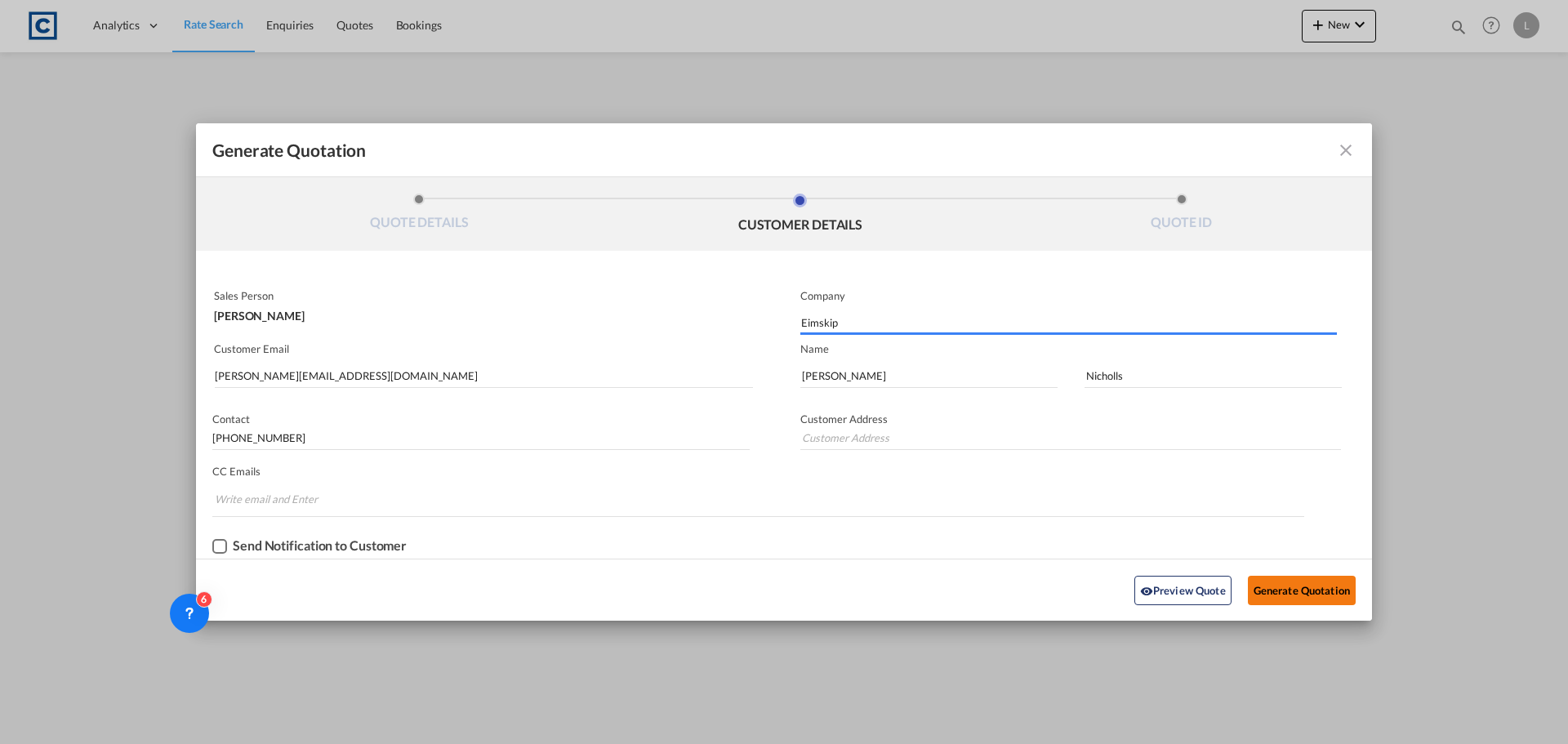
click at [1303, 592] on button "Generate Quotation" at bounding box center [1302, 590] width 107 height 30
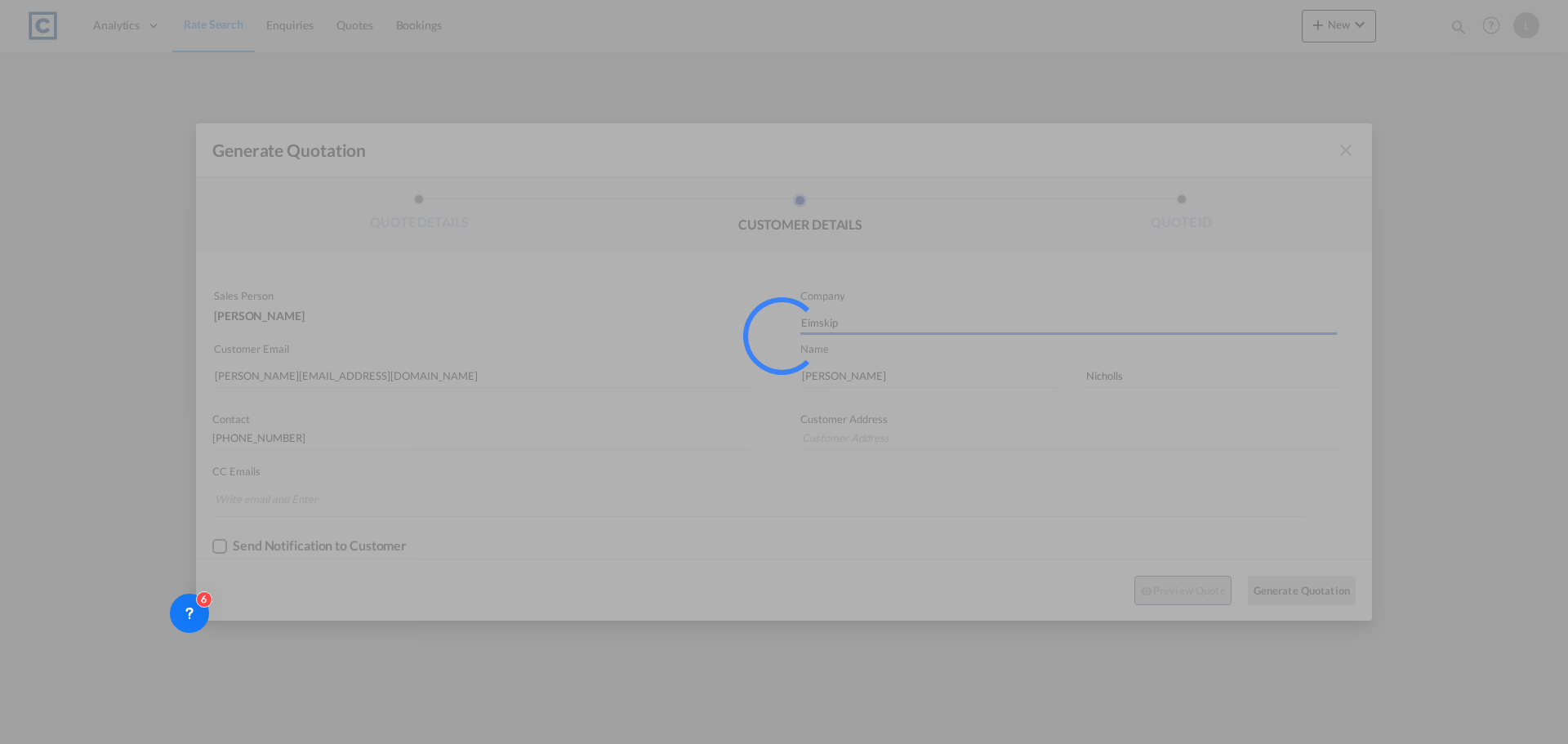
type input "Unit 6, Meadowbrook Industrial Centre, Maxwell Way, Crawley, RH10 9SA, UK"
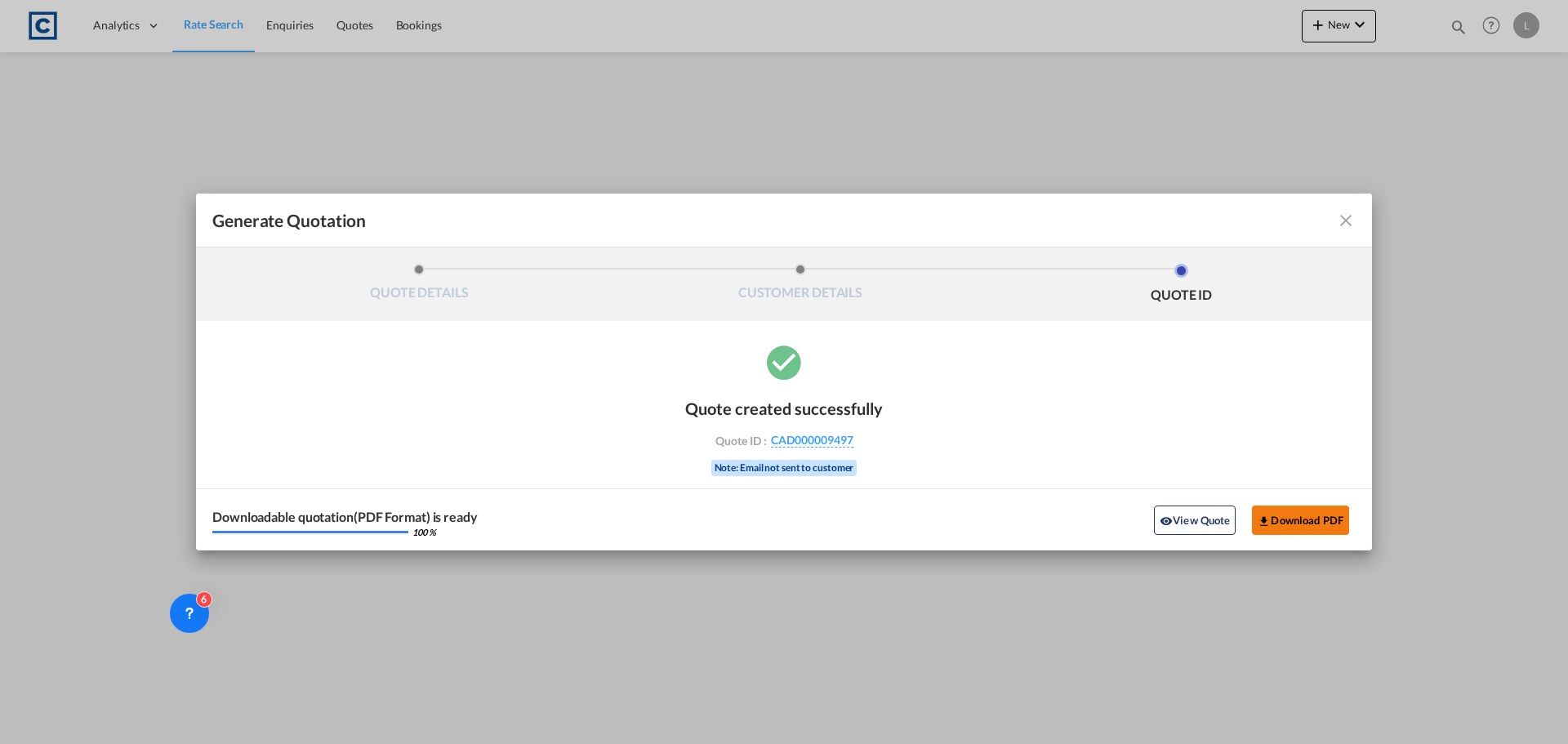
click at [1321, 524] on button "Download PDF" at bounding box center [1300, 520] width 97 height 30
drag, startPoint x: 1111, startPoint y: 222, endPoint x: 1241, endPoint y: 218, distance: 130.1
click at [1118, 221] on div "Generate Quotation" at bounding box center [784, 220] width 1143 height 21
click at [1354, 216] on md-icon "icon-close fg-AAA8AD cursor m-0" at bounding box center [1345, 220] width 19 height 19
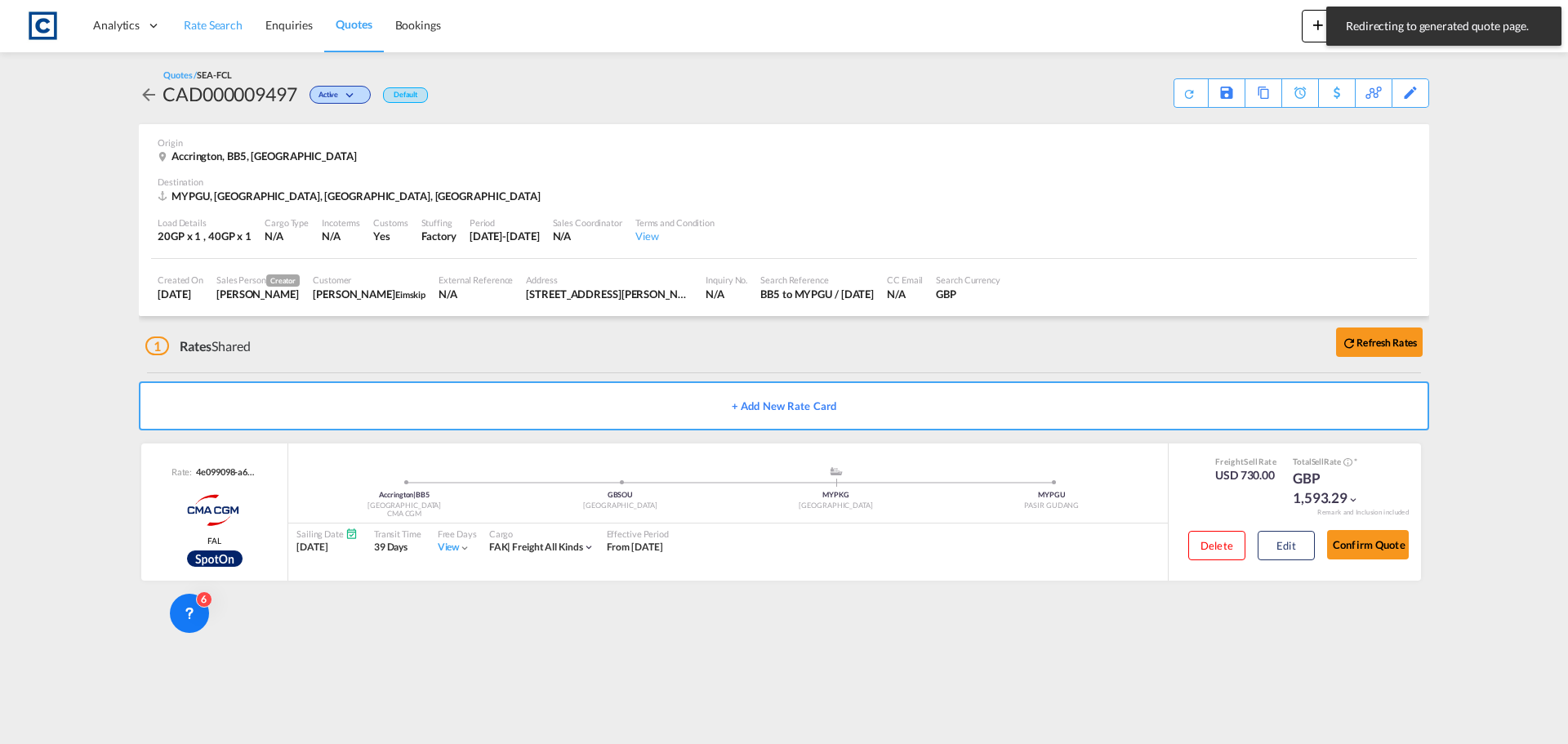
click at [217, 15] on link "Rate Search" at bounding box center [212, 25] width 81 height 53
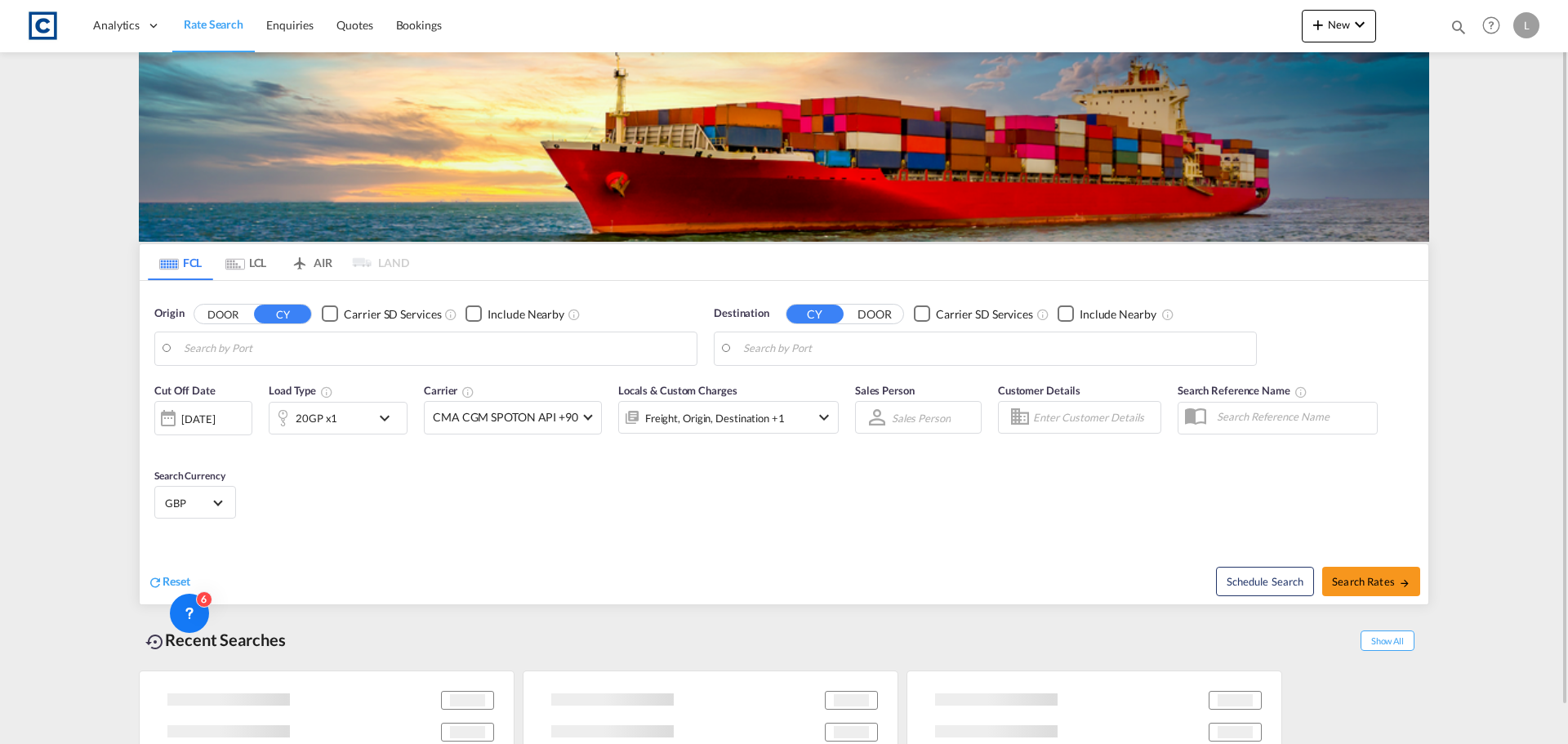
type input "GB-BB5, Hyndburn"
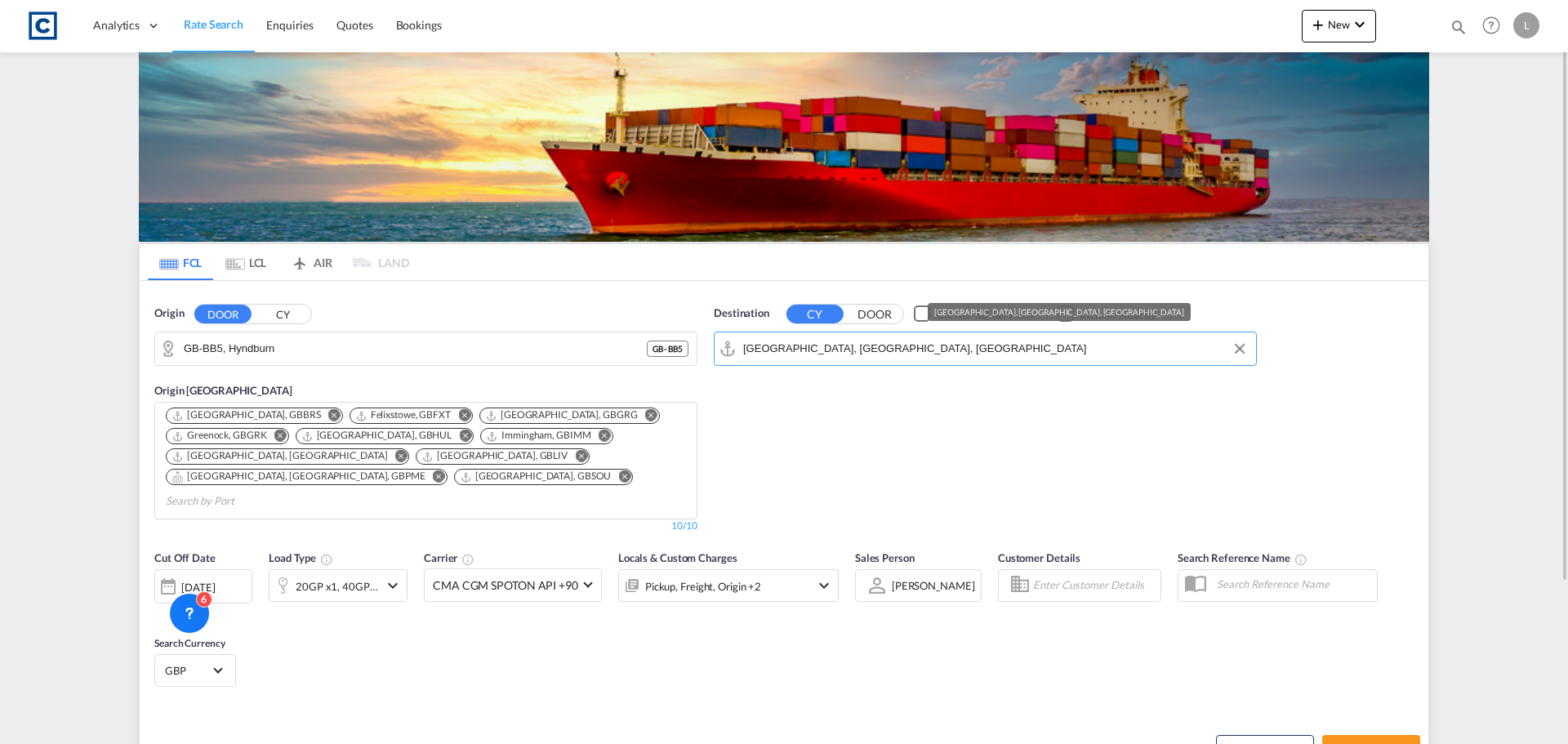
click at [846, 345] on input "Pasir Gudang, Johor, MYPGU" at bounding box center [996, 348] width 505 height 24
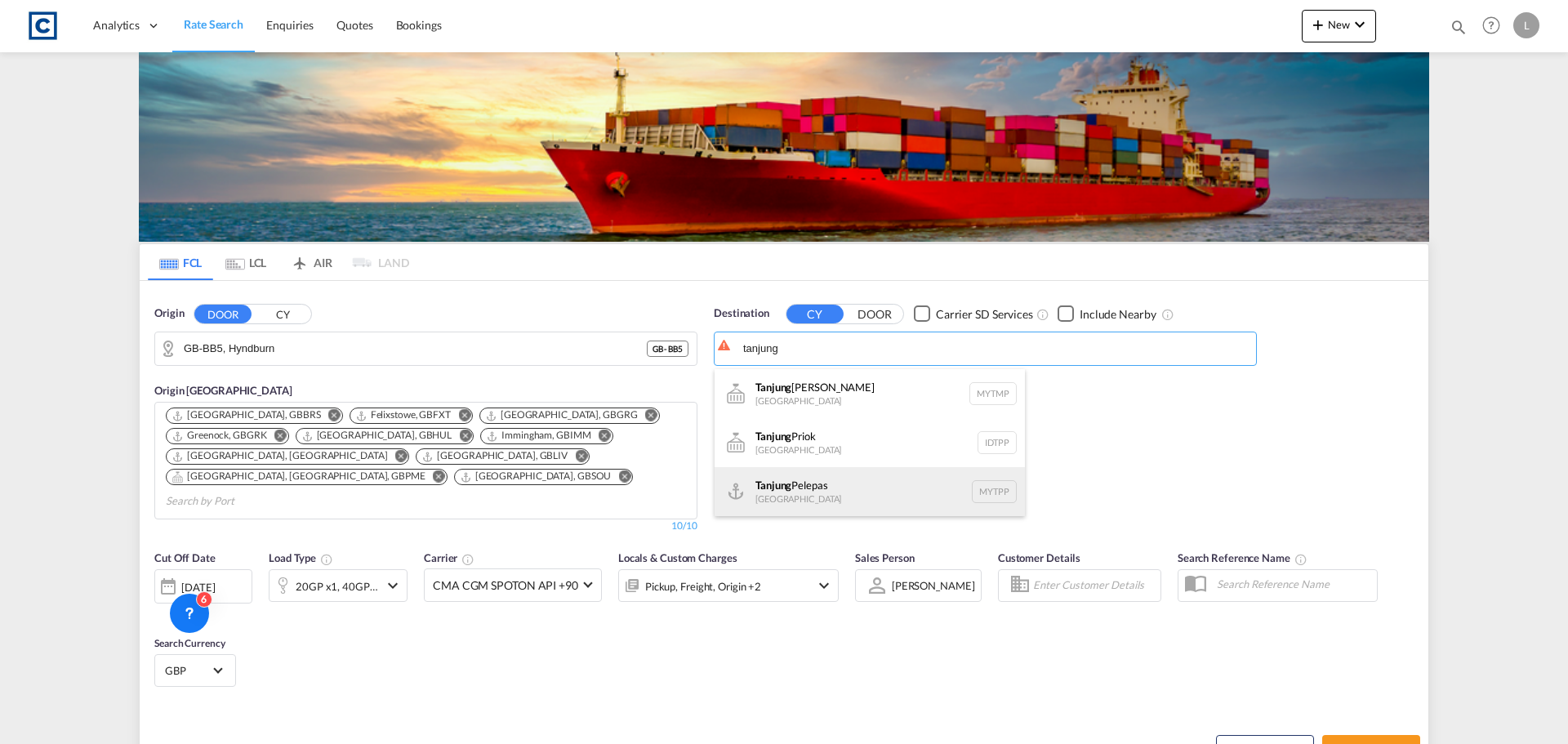
click at [847, 475] on div "Tanjung Pelepas Malaysia MYTPP" at bounding box center [869, 492] width 310 height 49
type input "Tanjung Pelepas, MYTPP"
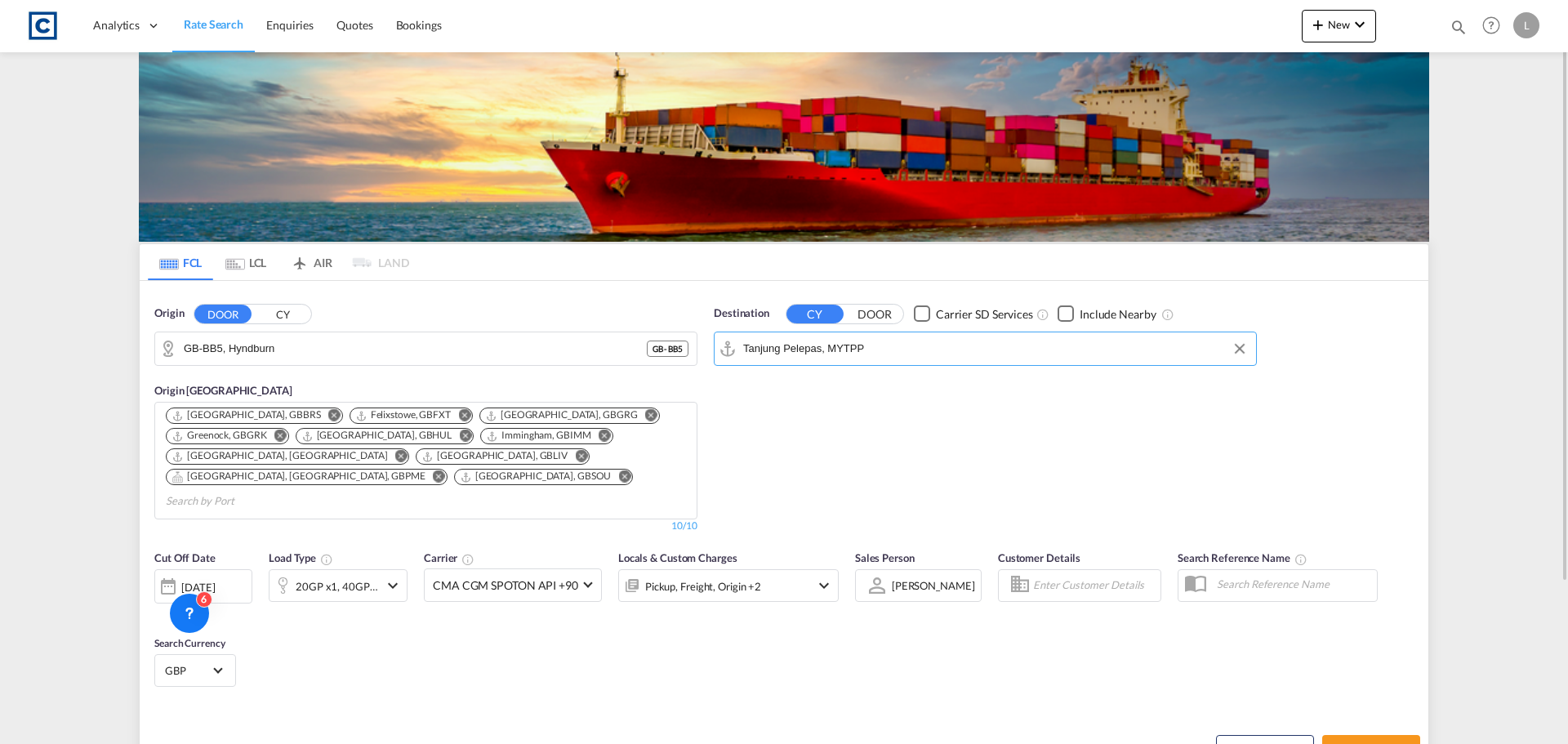
click at [214, 580] on div "[DATE]" at bounding box center [198, 587] width 33 height 15
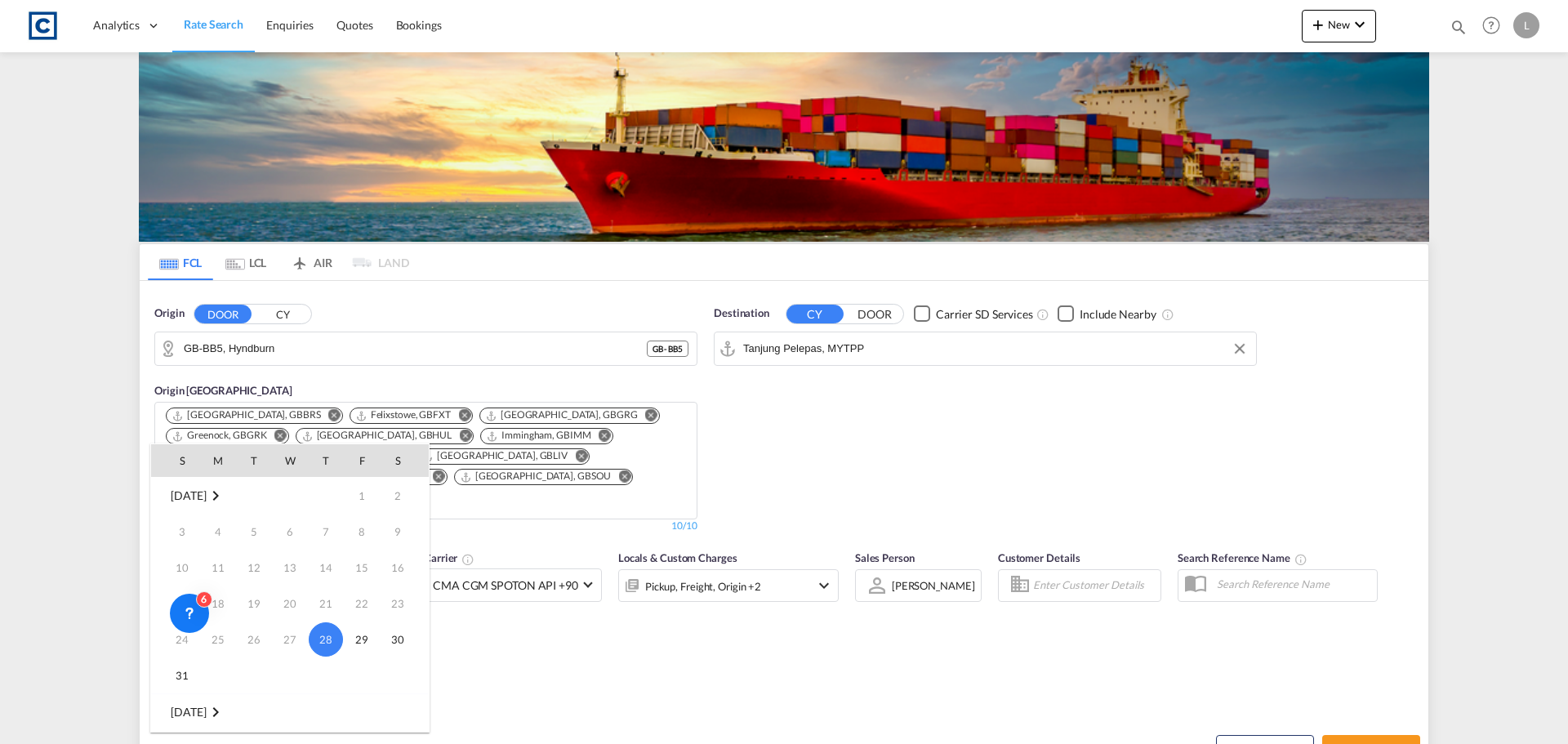
scroll to position [81, 0]
click at [212, 669] on span "1" at bounding box center [218, 665] width 32 height 32
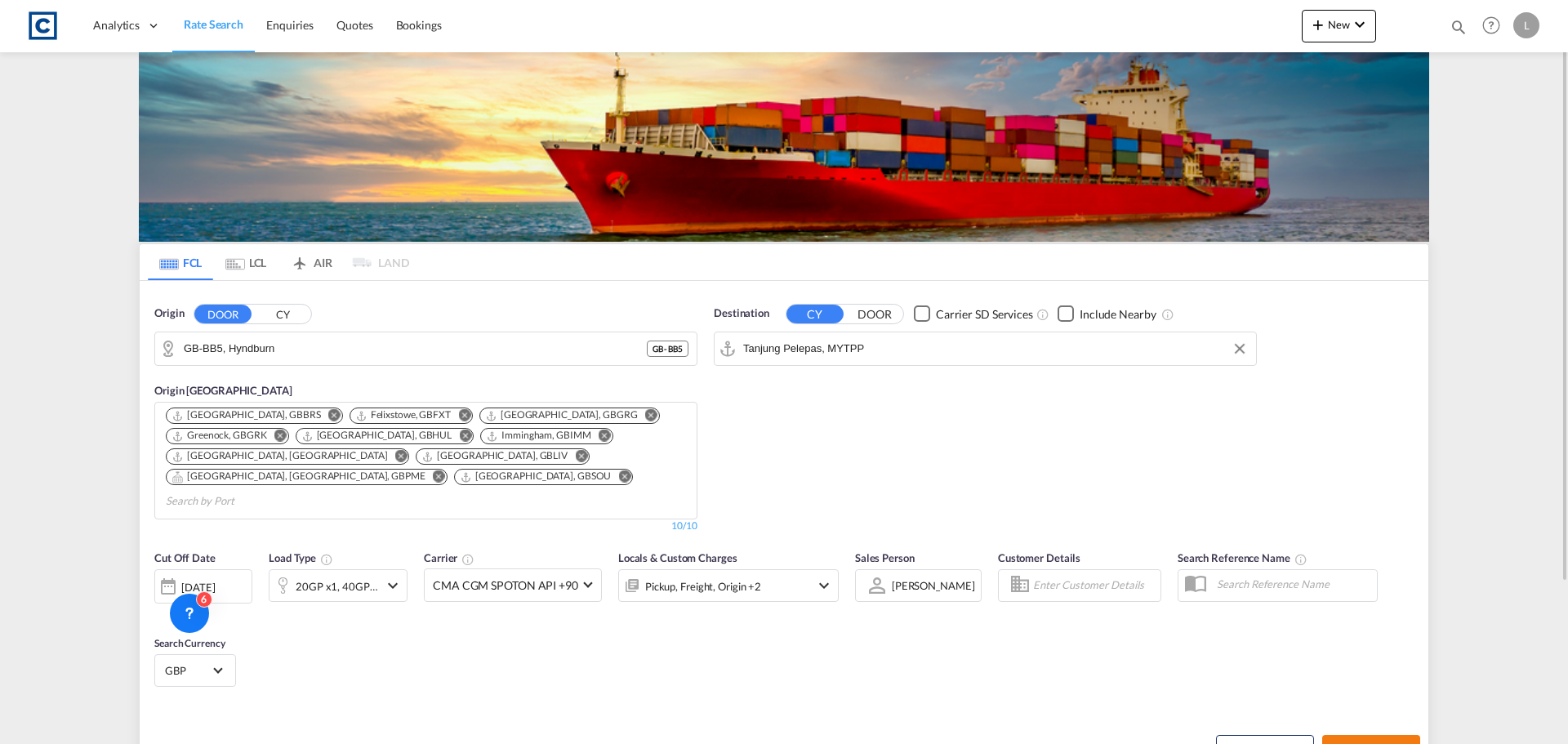
click at [1375, 743] on span "Search Rates" at bounding box center [1371, 749] width 79 height 13
type input "BB5 to MYTPP / 1 Sep 2025"
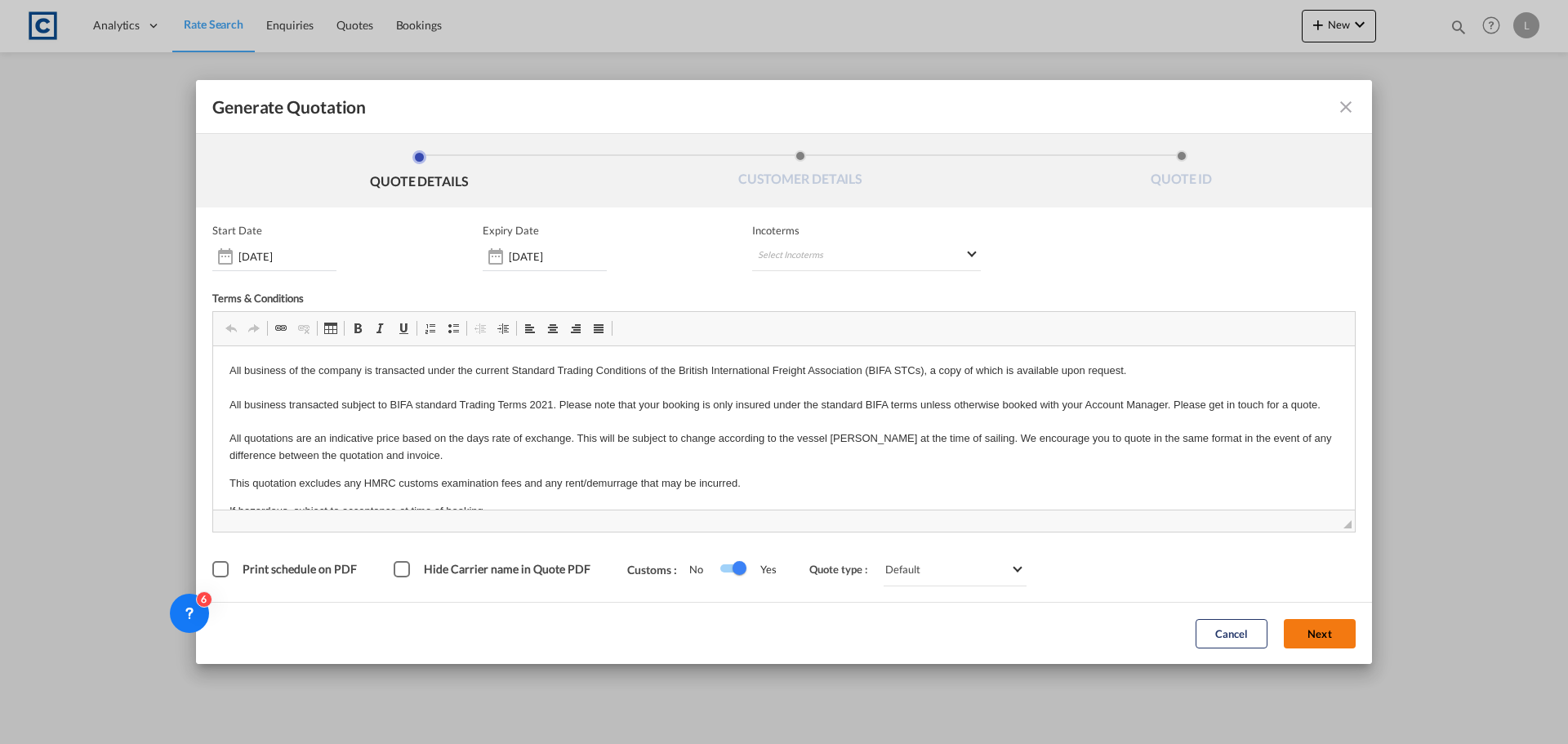
click at [1339, 631] on button "Next" at bounding box center [1320, 634] width 72 height 30
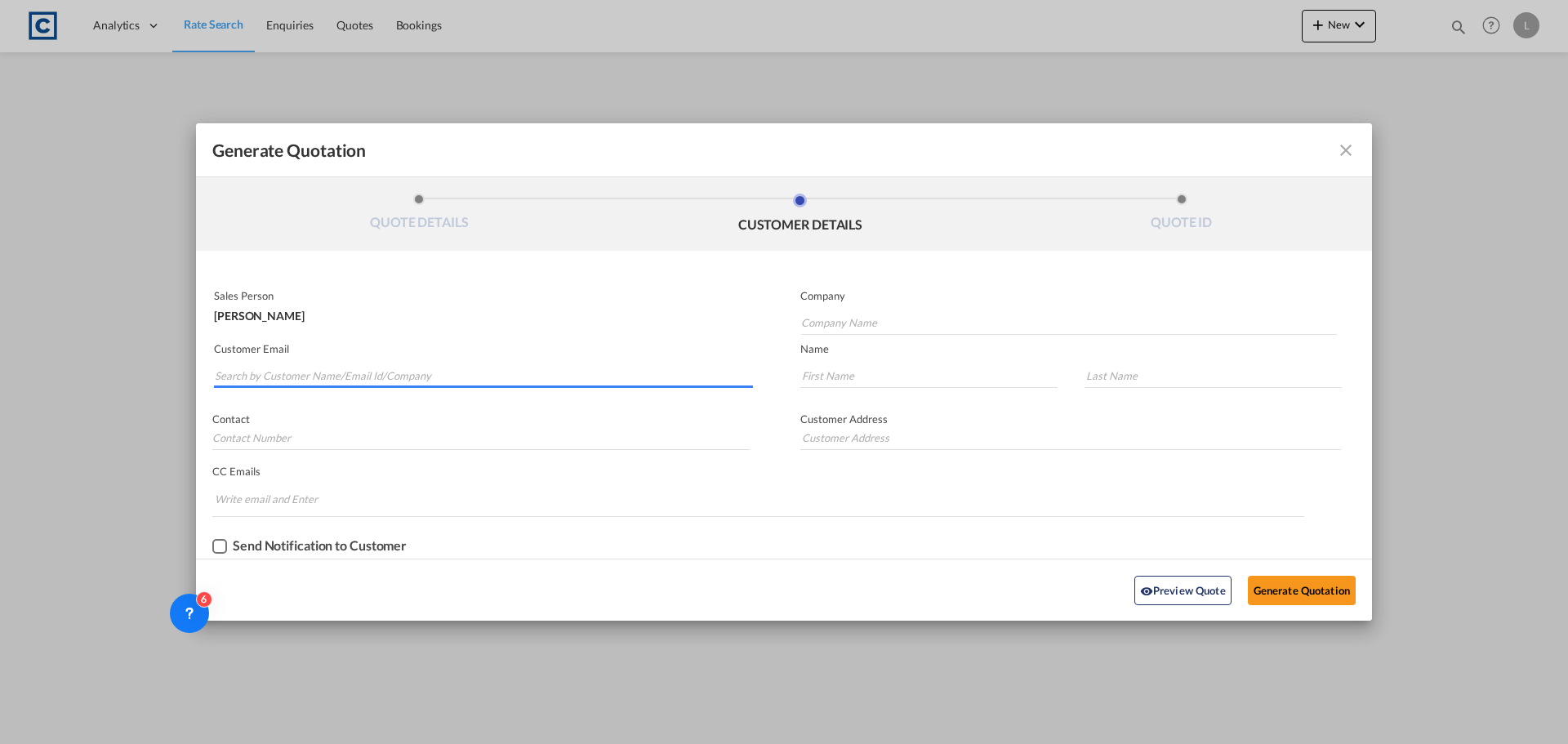
click at [408, 373] on input "Search by Customer Name/Email Id/Company" at bounding box center [484, 375] width 538 height 24
type input "wayne@ei"
click at [287, 408] on div "Wayne Nicholls wayne@ei mskip.com | Eimskip" at bounding box center [483, 410] width 539 height 44
type input "Eimskip"
type input "wayne@eimskip.com"
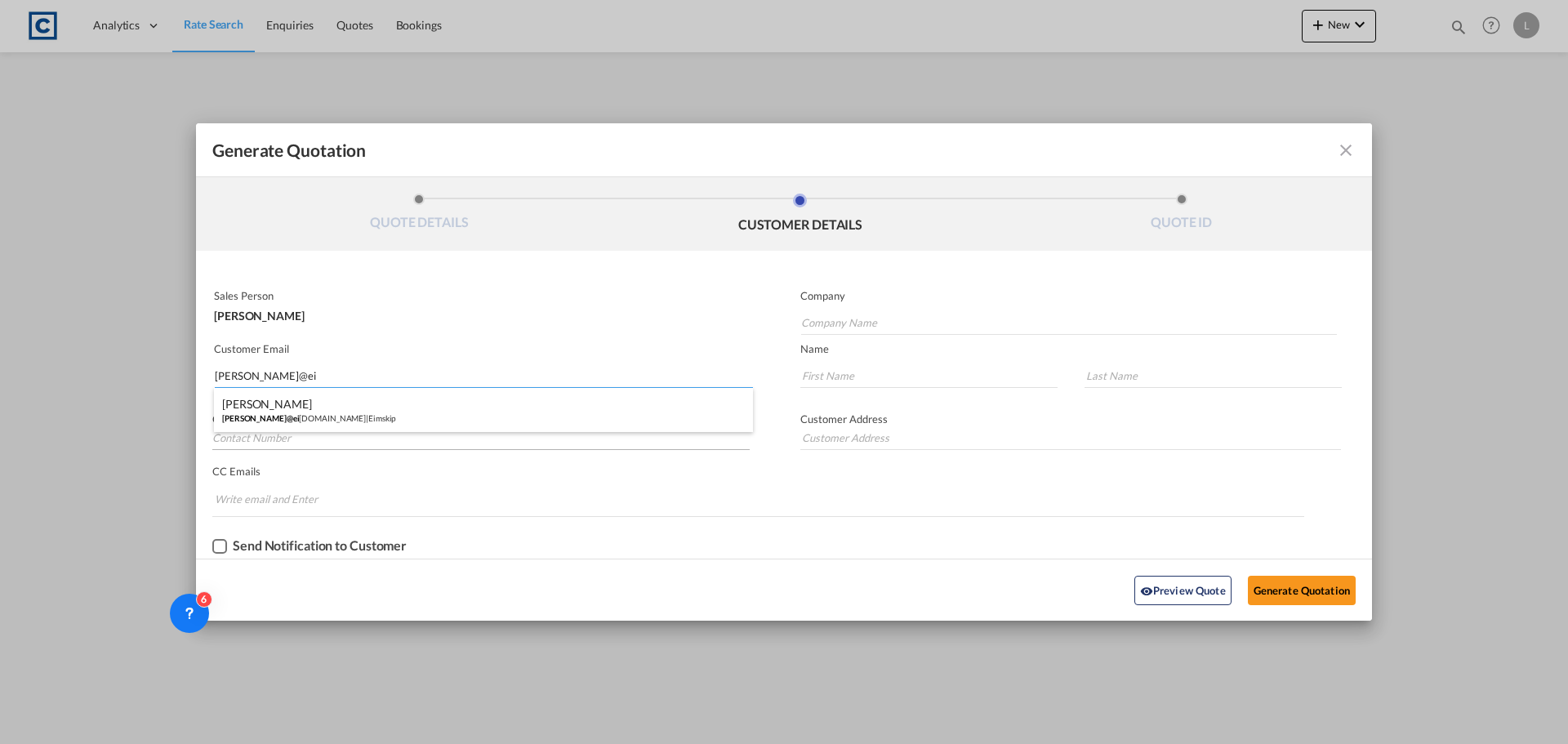
type input "Wayne"
type input "Nicholls"
type input "+44 1293 611700"
type input "Unit 6, Meadowbrook Industrial Centre, Maxwell Way, Crawley, RH10 9SA, UK"
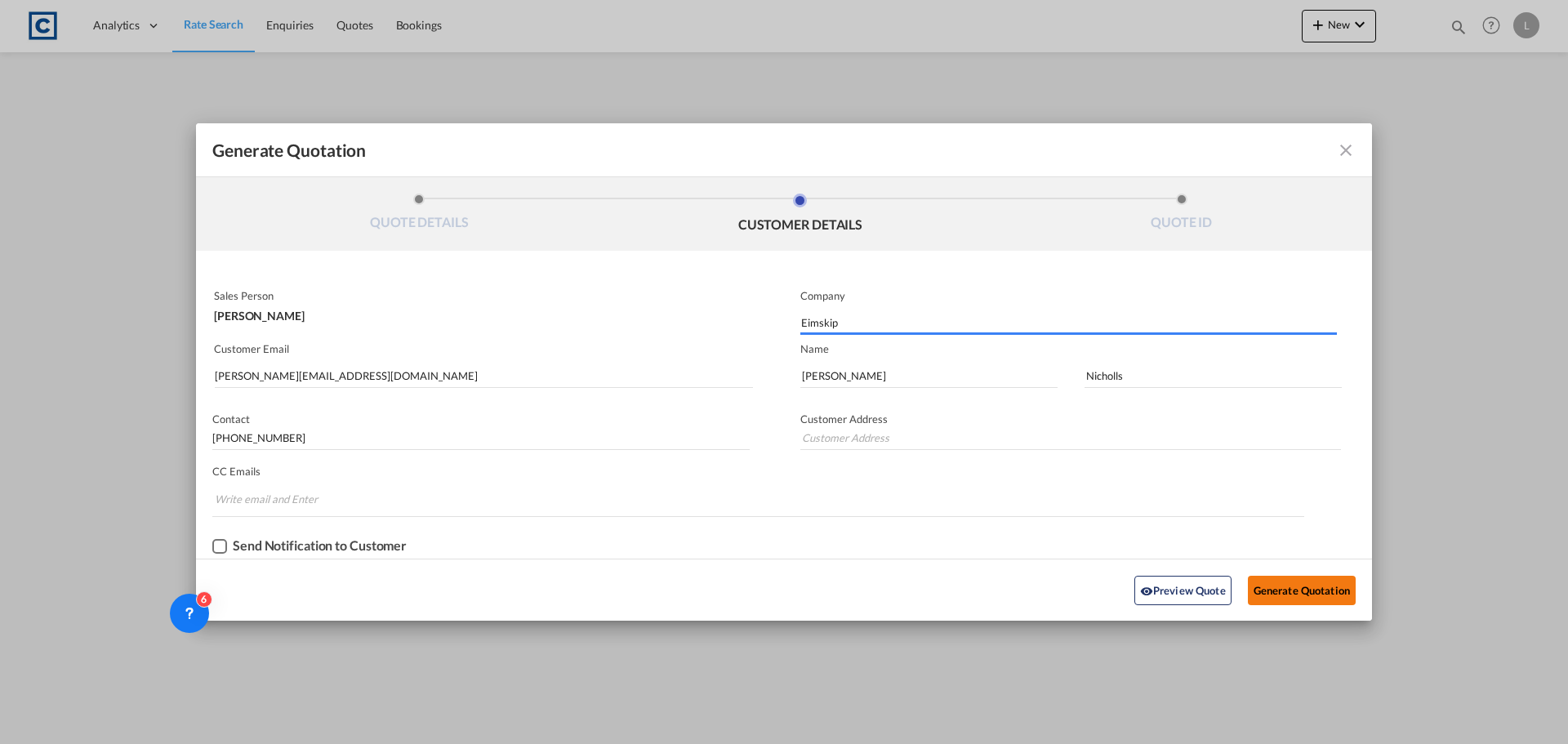
click at [1304, 592] on button "Generate Quotation" at bounding box center [1302, 590] width 107 height 30
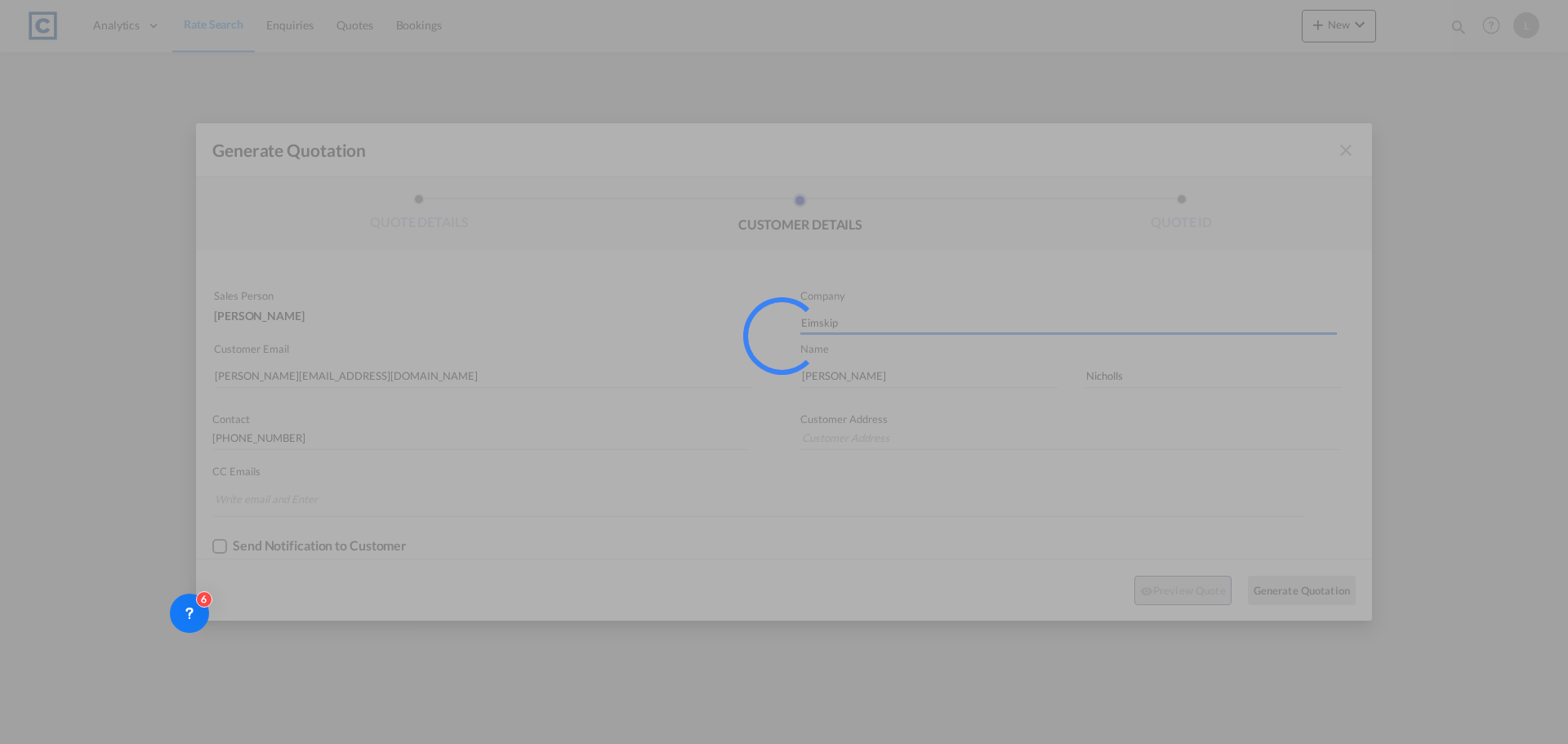
type input "Unit 6, Meadowbrook Industrial Centre, Maxwell Way, Crawley, RH10 9SA, UK"
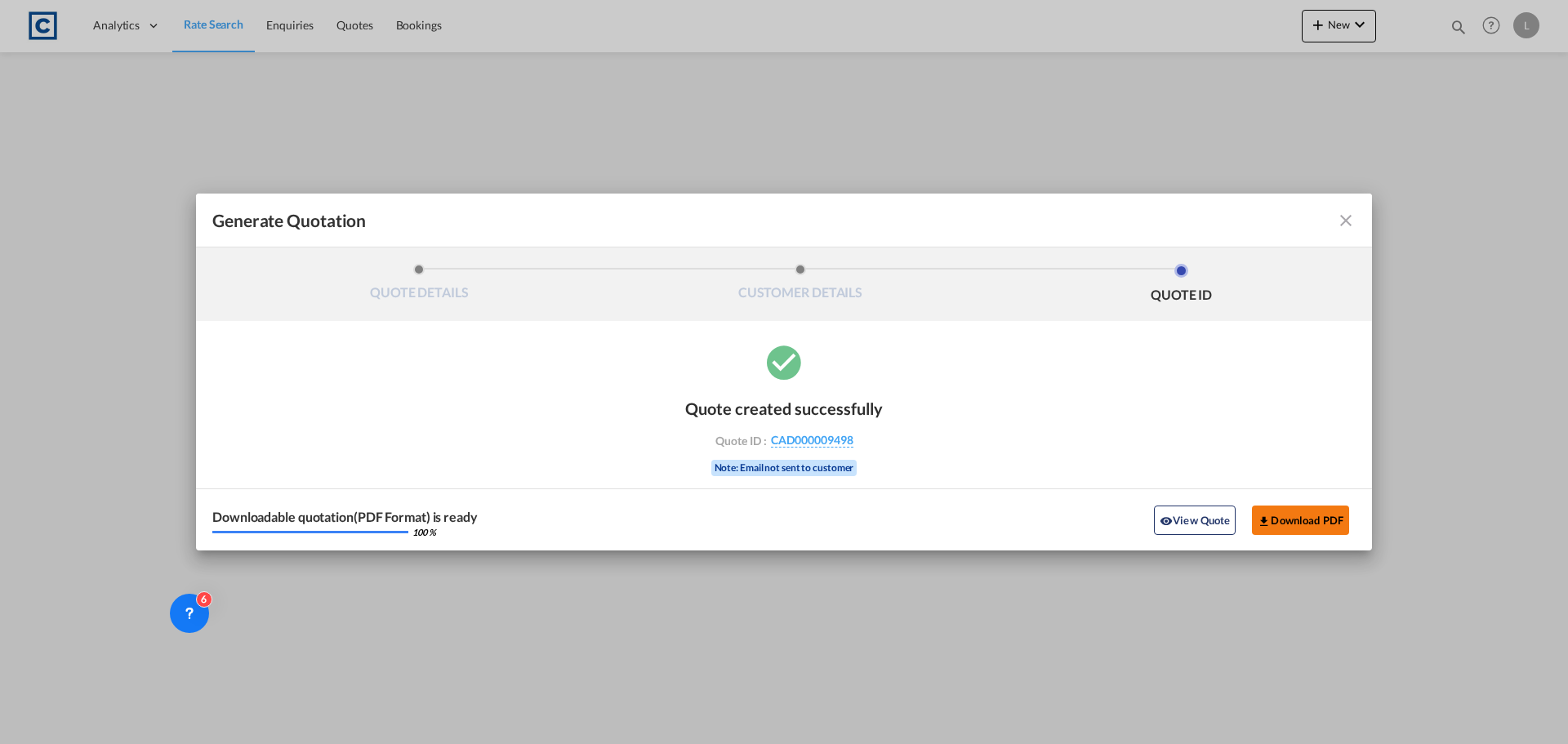
click at [1276, 524] on button "Download PDF" at bounding box center [1300, 520] width 97 height 30
click at [1340, 221] on md-icon "icon-close fg-AAA8AD cursor m-0" at bounding box center [1345, 220] width 19 height 19
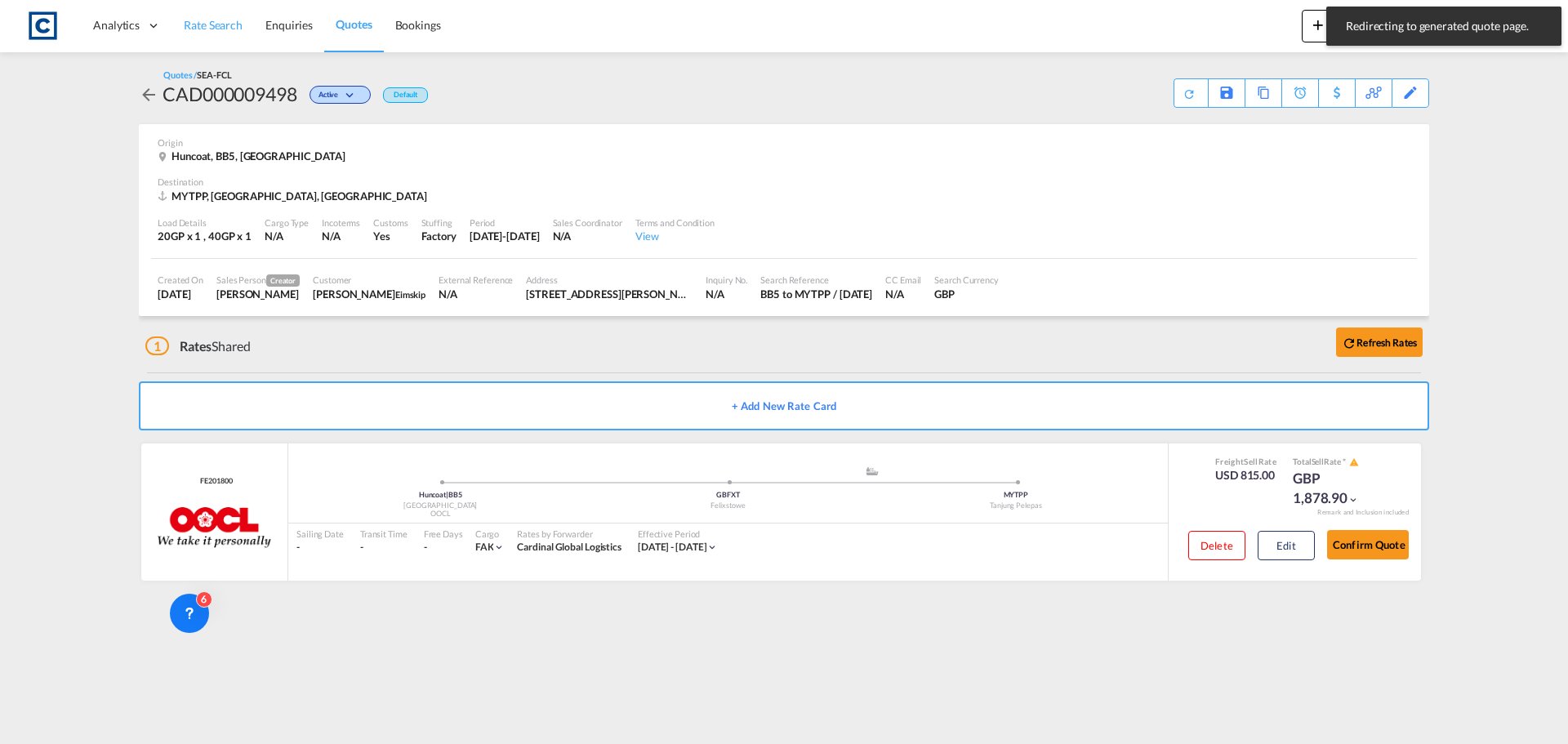
click at [222, 23] on span "Rate Search" at bounding box center [212, 25] width 59 height 14
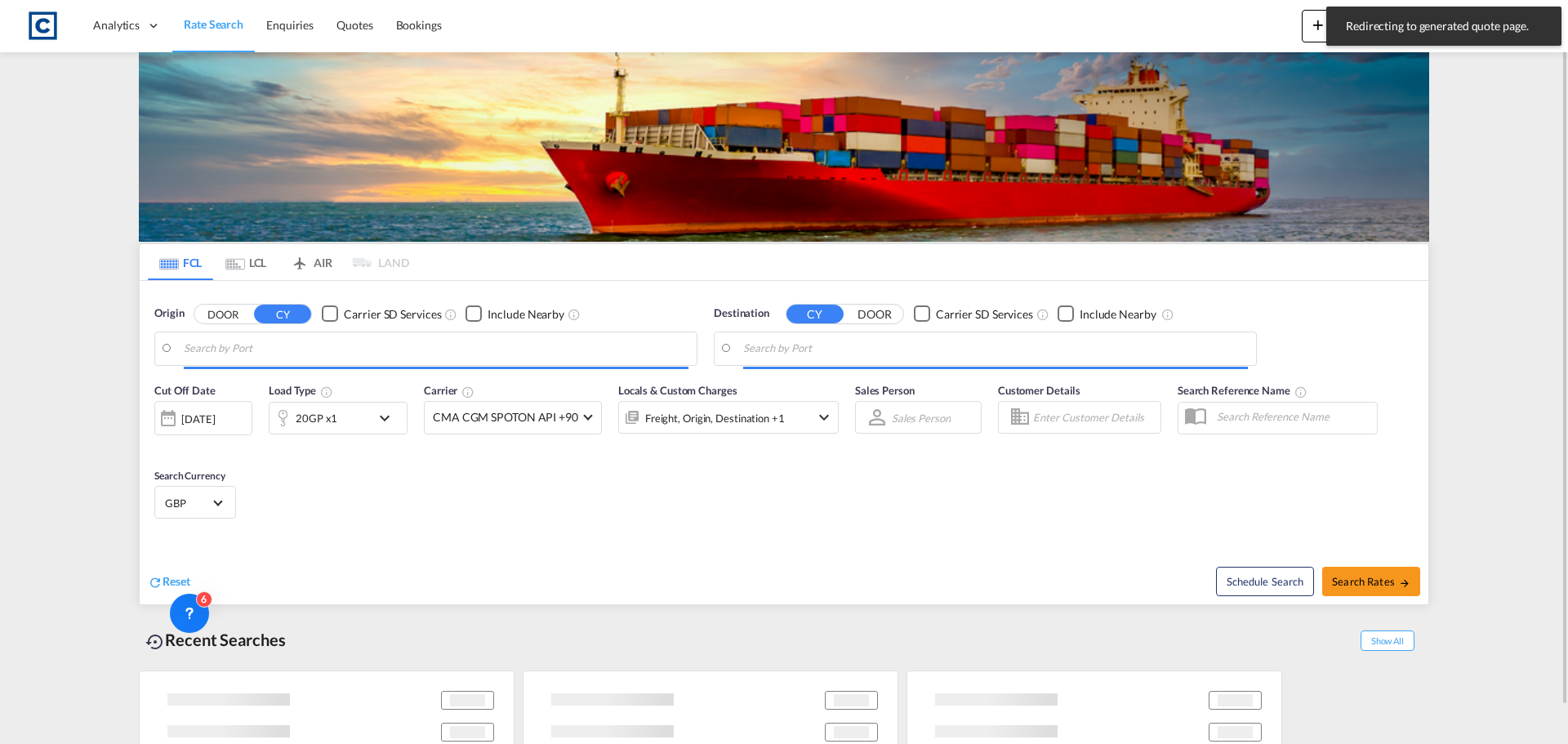
type input "GB-BB5, Hyndburn"
type input "Tanjung Pelepas, MYTPP"
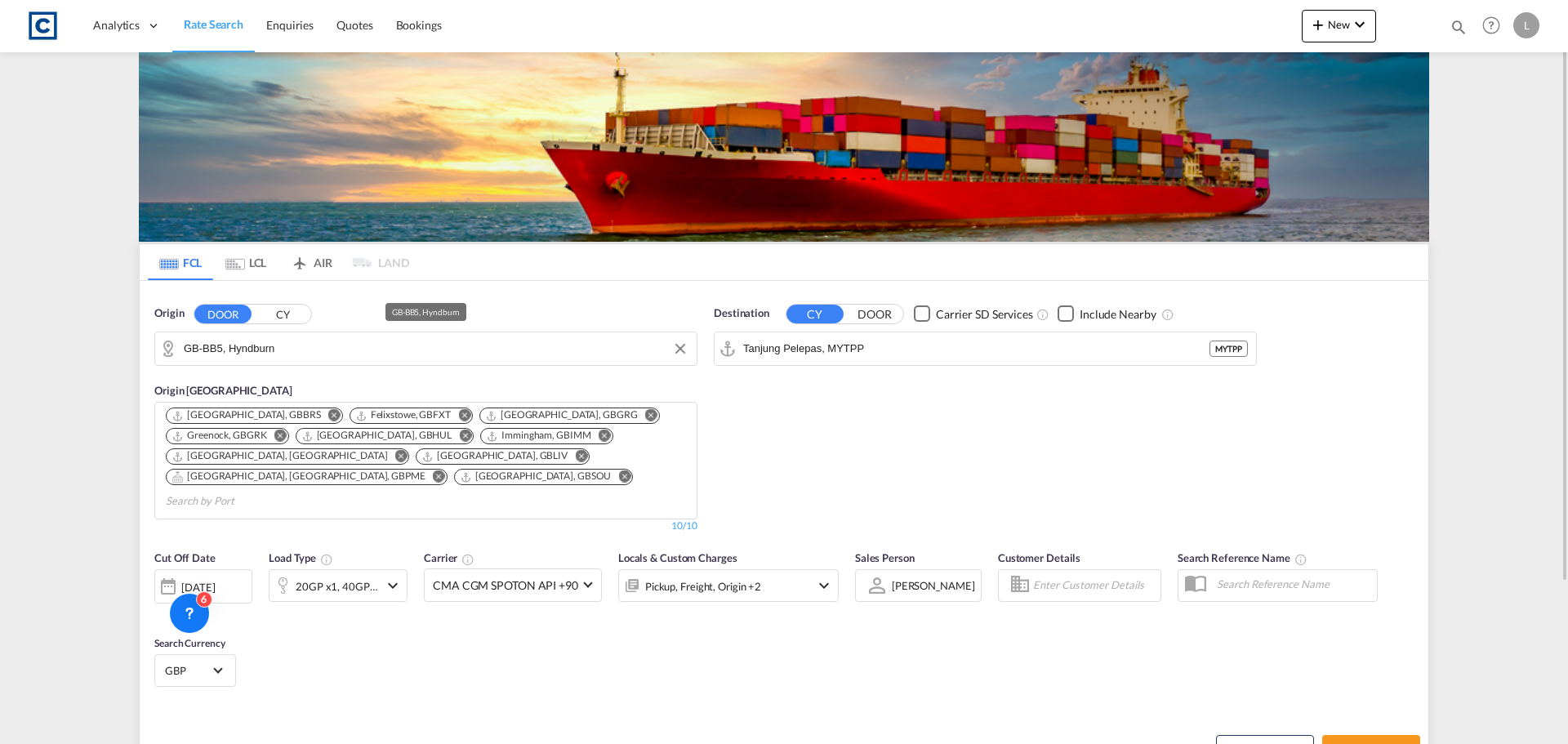
click at [431, 353] on input "GB-BB5, Hyndburn" at bounding box center [436, 348] width 505 height 24
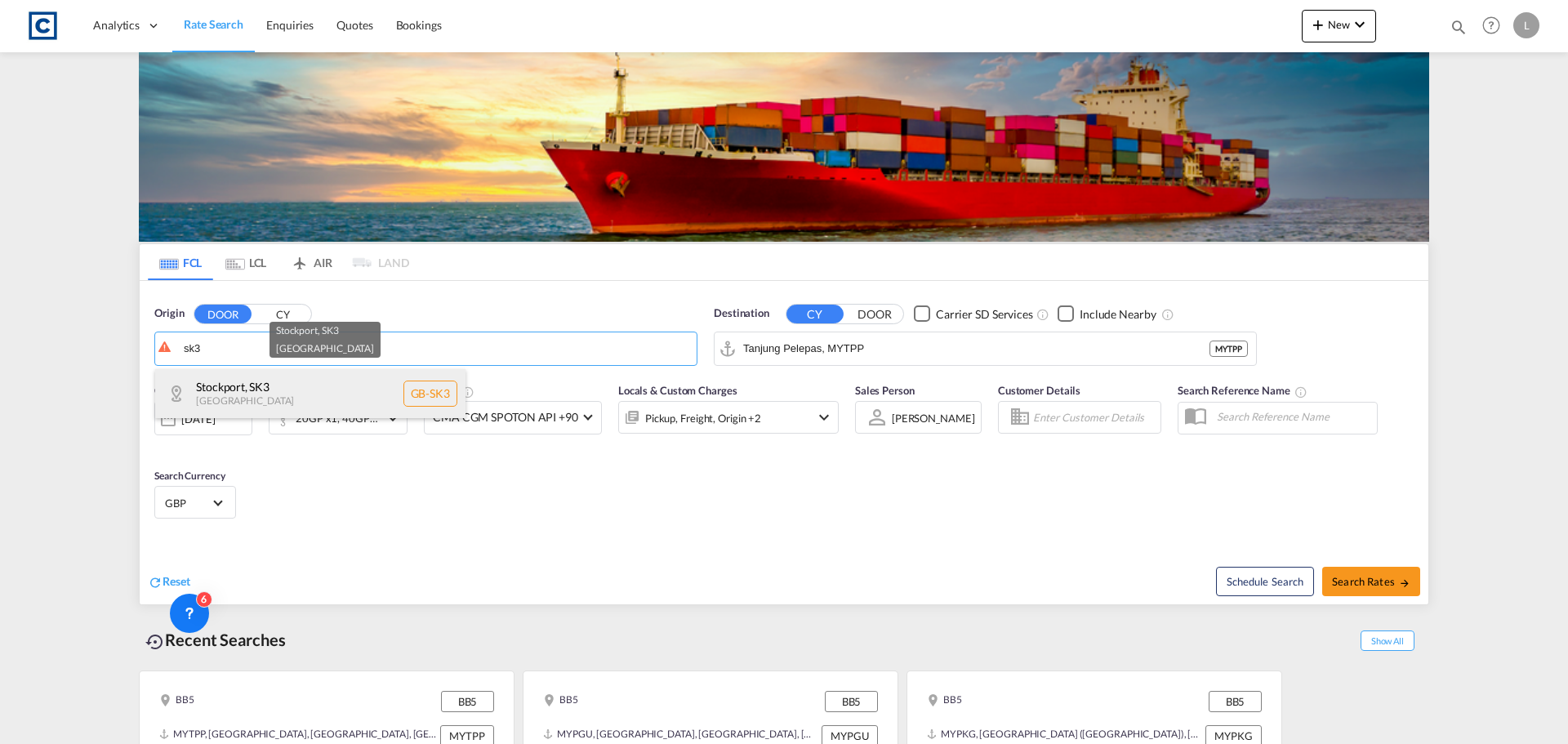
click at [266, 399] on div "Stockport , SK3 United Kingdom GB-SK3" at bounding box center [310, 394] width 310 height 49
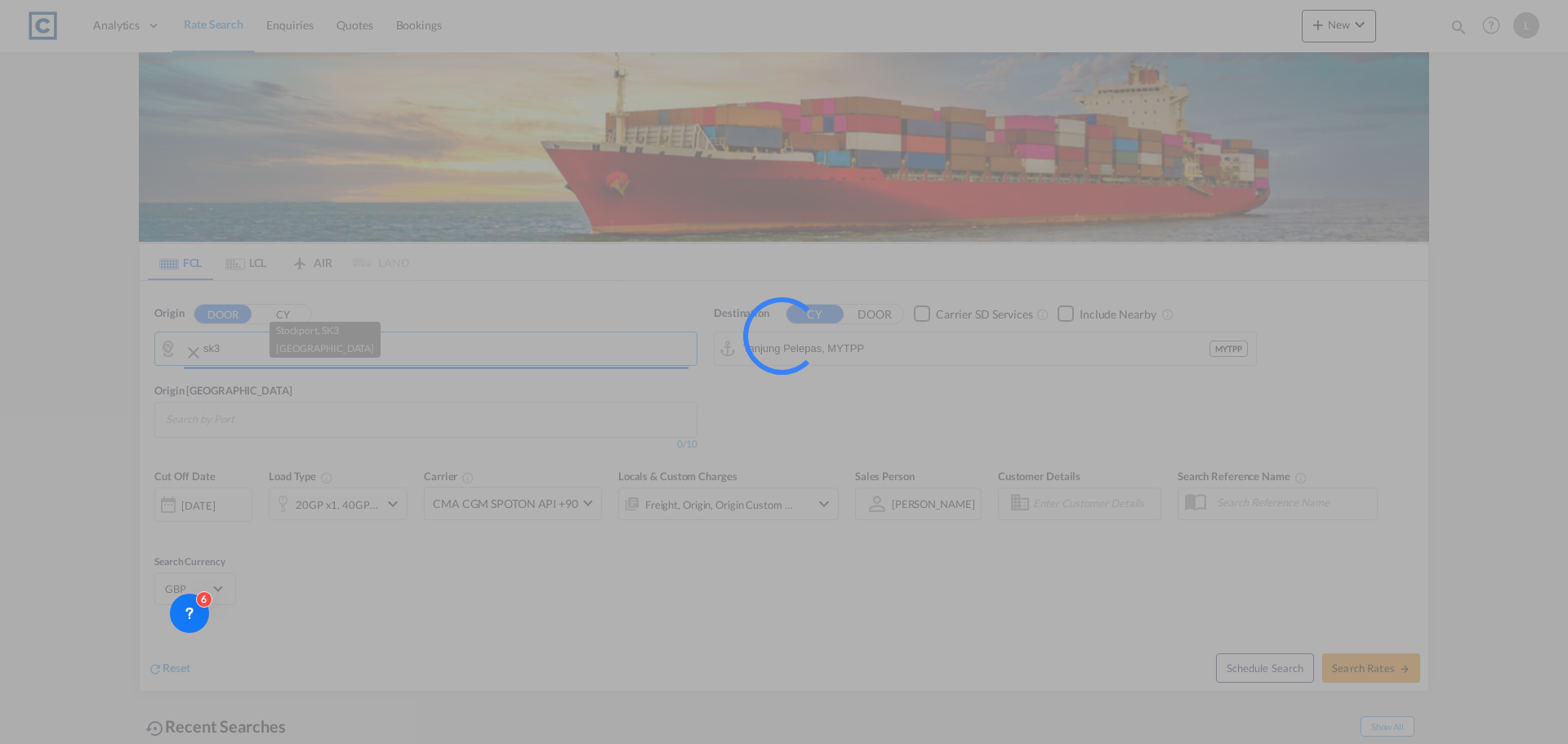
type input "GB-SK3, Stockport"
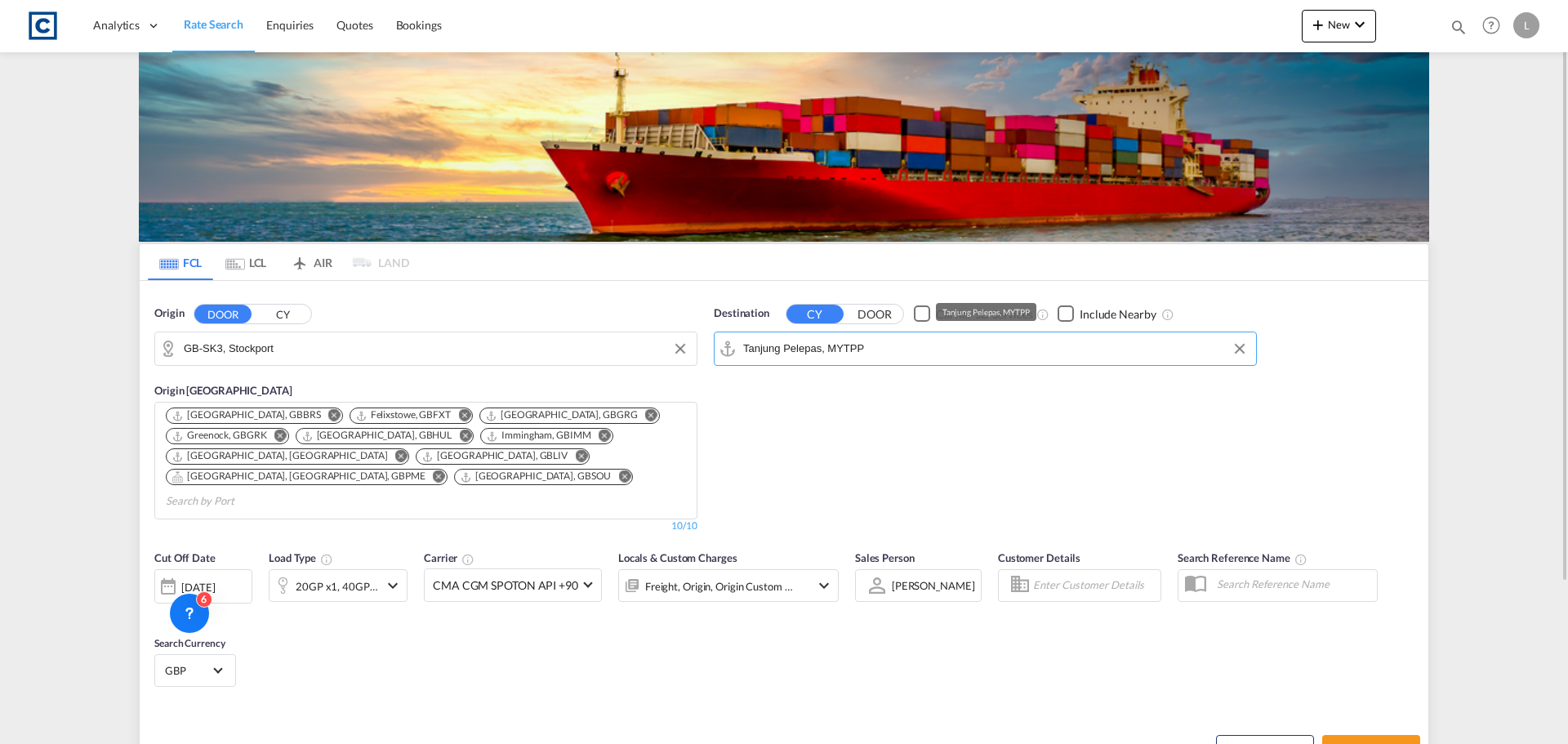
click at [841, 345] on input "Tanjung Pelepas, MYTPP" at bounding box center [996, 348] width 505 height 24
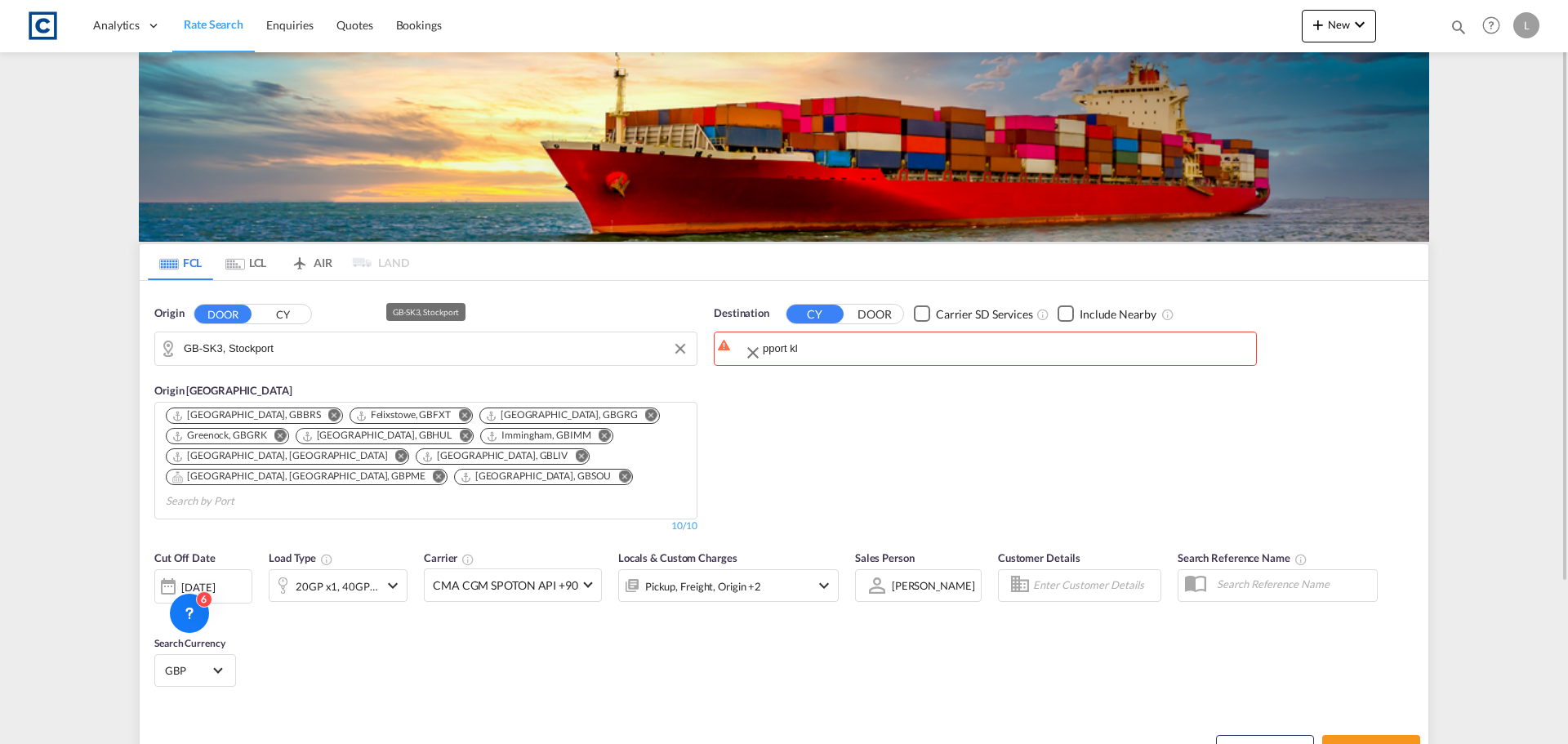
drag, startPoint x: 797, startPoint y: 355, endPoint x: 641, endPoint y: 353, distance: 156.0
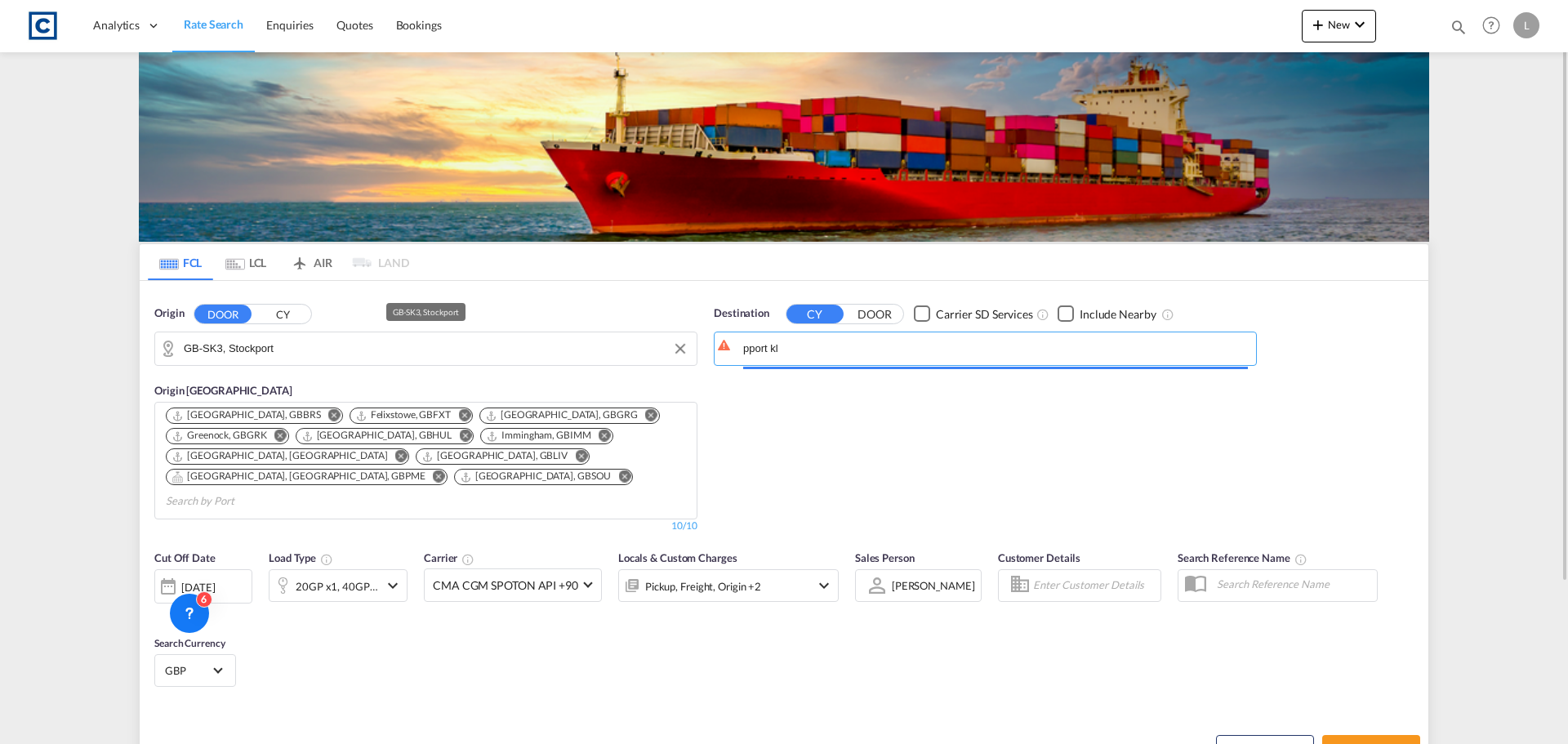
drag, startPoint x: 792, startPoint y: 345, endPoint x: 689, endPoint y: 353, distance: 103.3
click at [690, 353] on div "Origin DOOR CY GB-SK3, Stockport Origin CY Bristol, GBBRS Felixstowe, GBFXT Gra…" at bounding box center [784, 411] width 1288 height 260
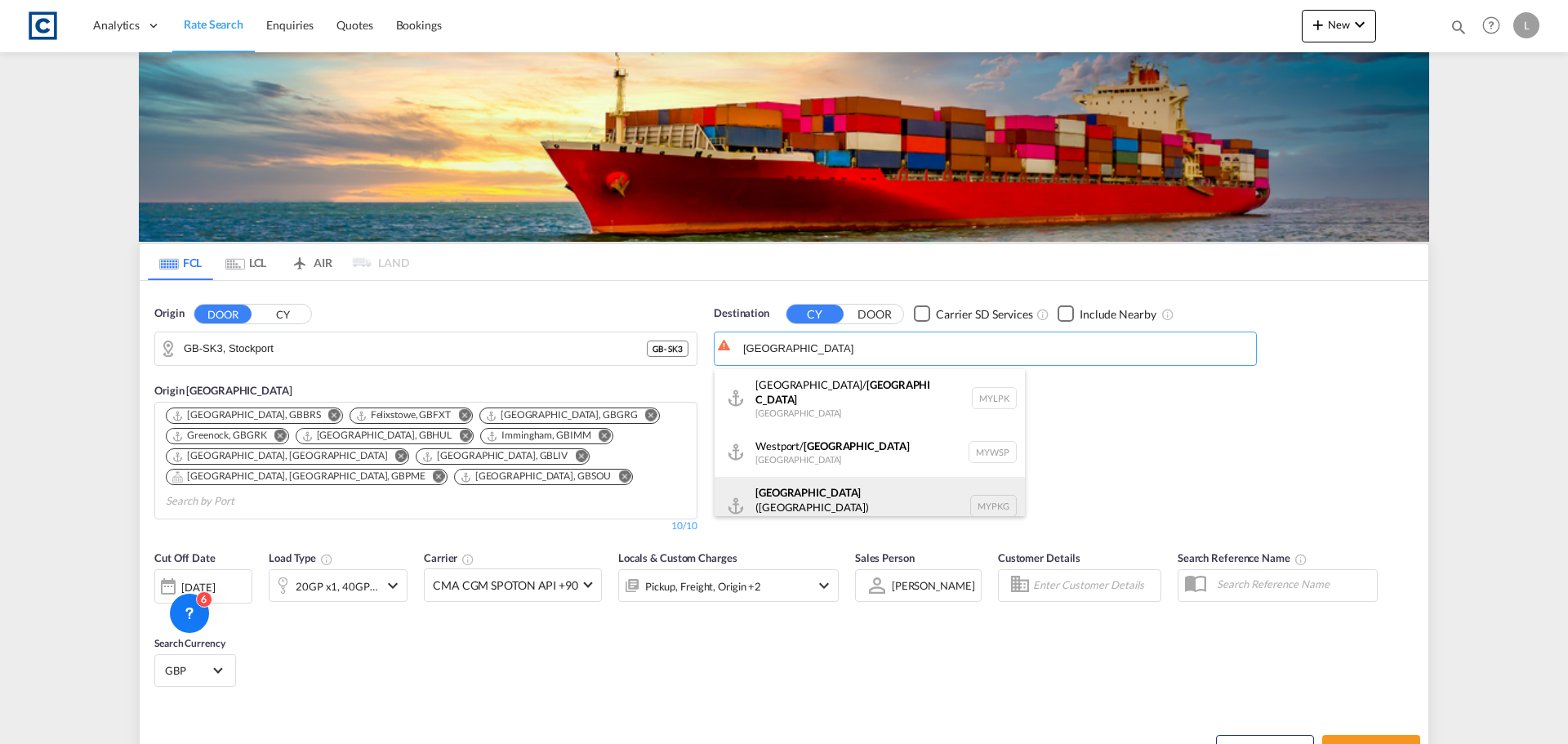
click at [805, 488] on div "Port Klang (Pelabuhan Klang) Malaysia MYPKG" at bounding box center [869, 506] width 310 height 59
type input "Port Klang (Pelabuhan Klang), MYPKG"
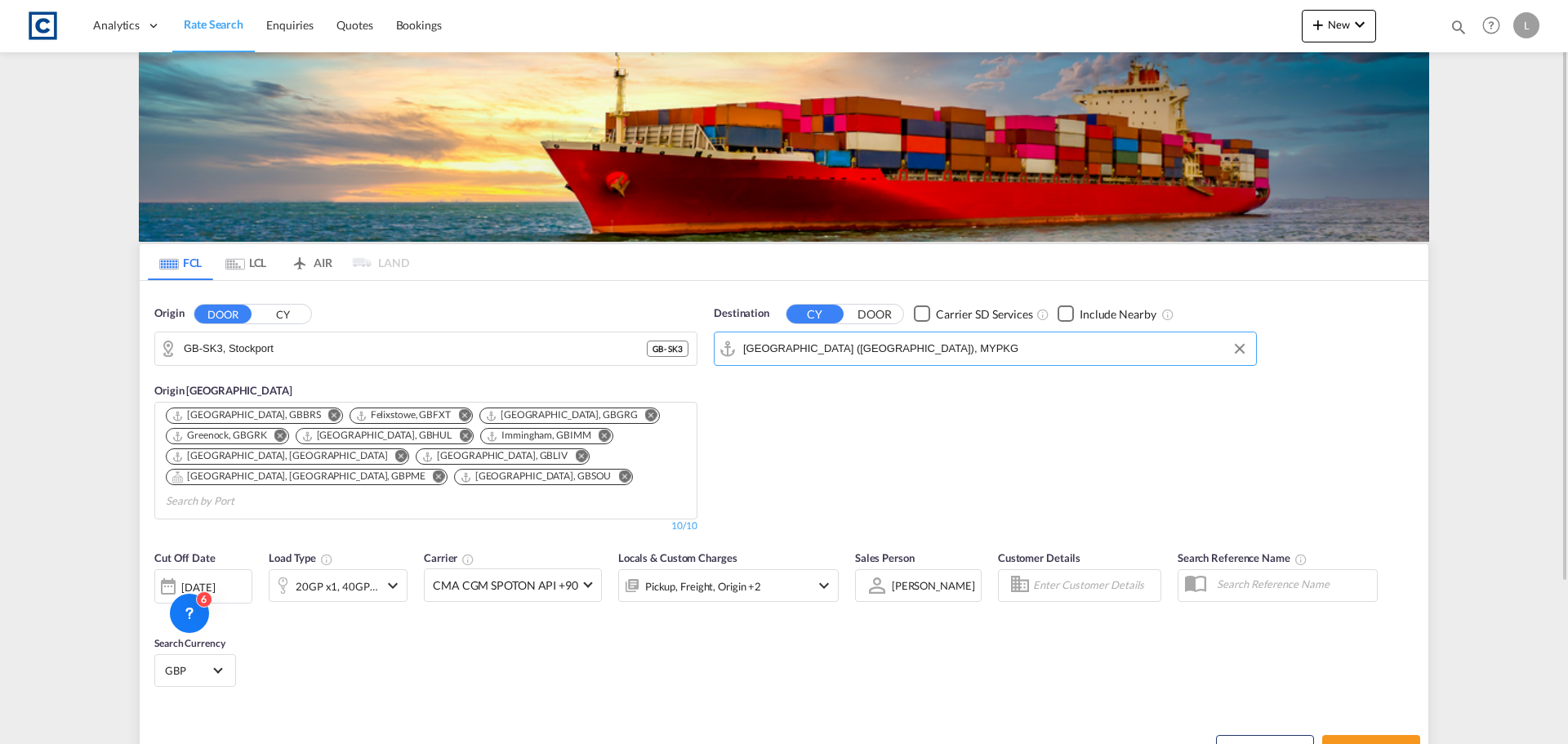
click at [215, 580] on div "[DATE]" at bounding box center [198, 587] width 33 height 15
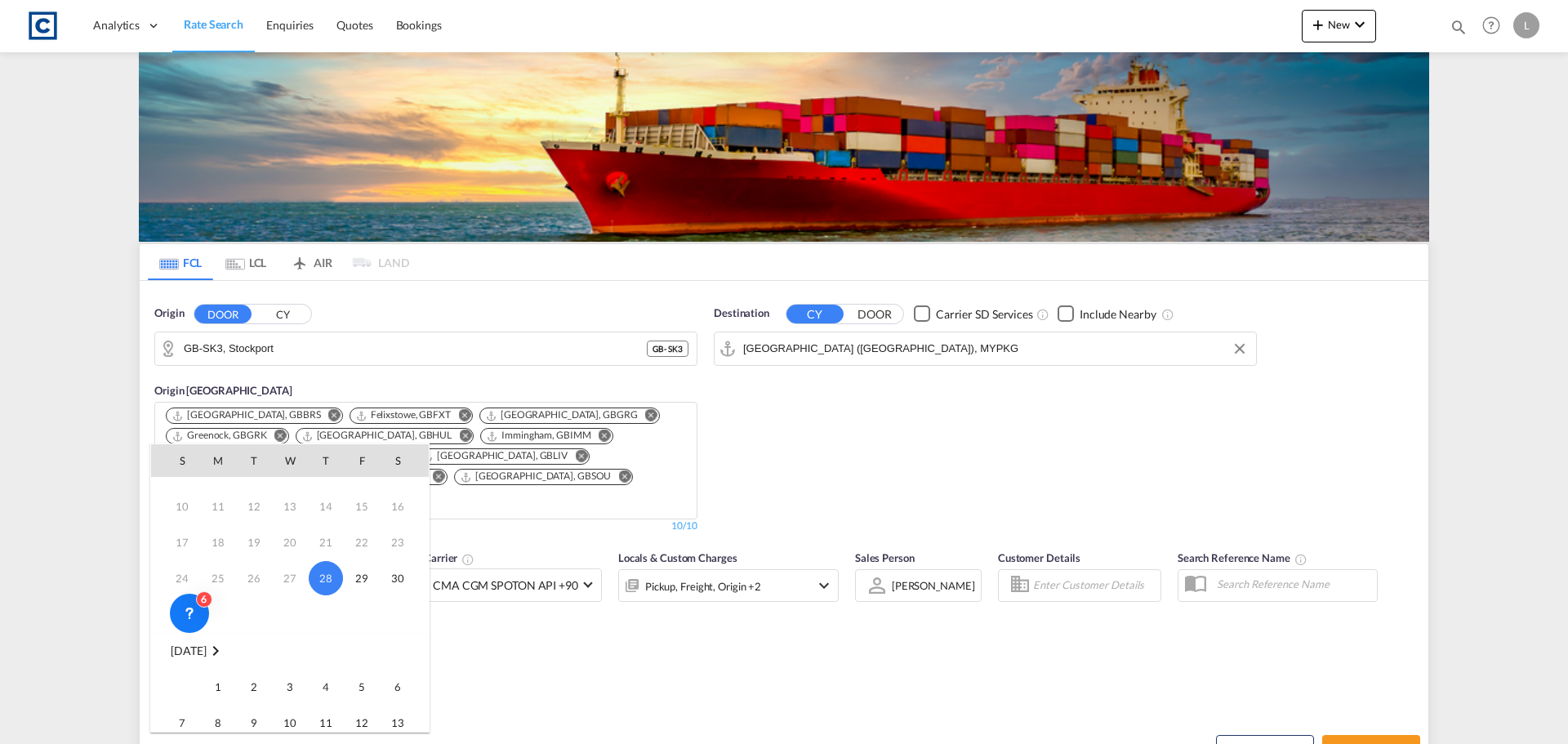
scroll to position [81, 0]
drag, startPoint x: 212, startPoint y: 671, endPoint x: 336, endPoint y: 656, distance: 124.9
click at [213, 671] on span "1" at bounding box center [218, 665] width 32 height 32
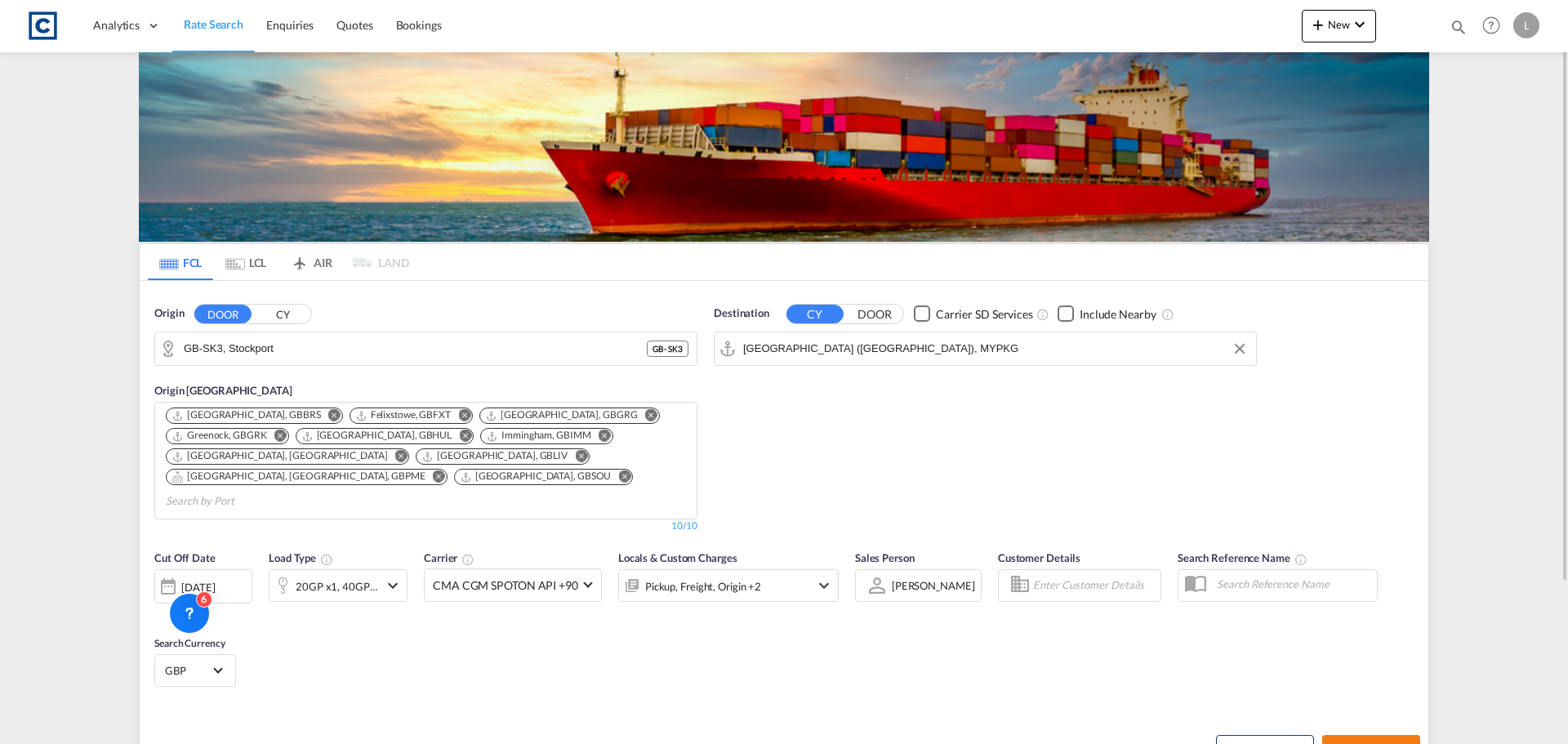
click at [1382, 734] on button "Search Rates" at bounding box center [1371, 749] width 98 height 30
type input "SK3 to MYPKG / 1 Sep 2025"
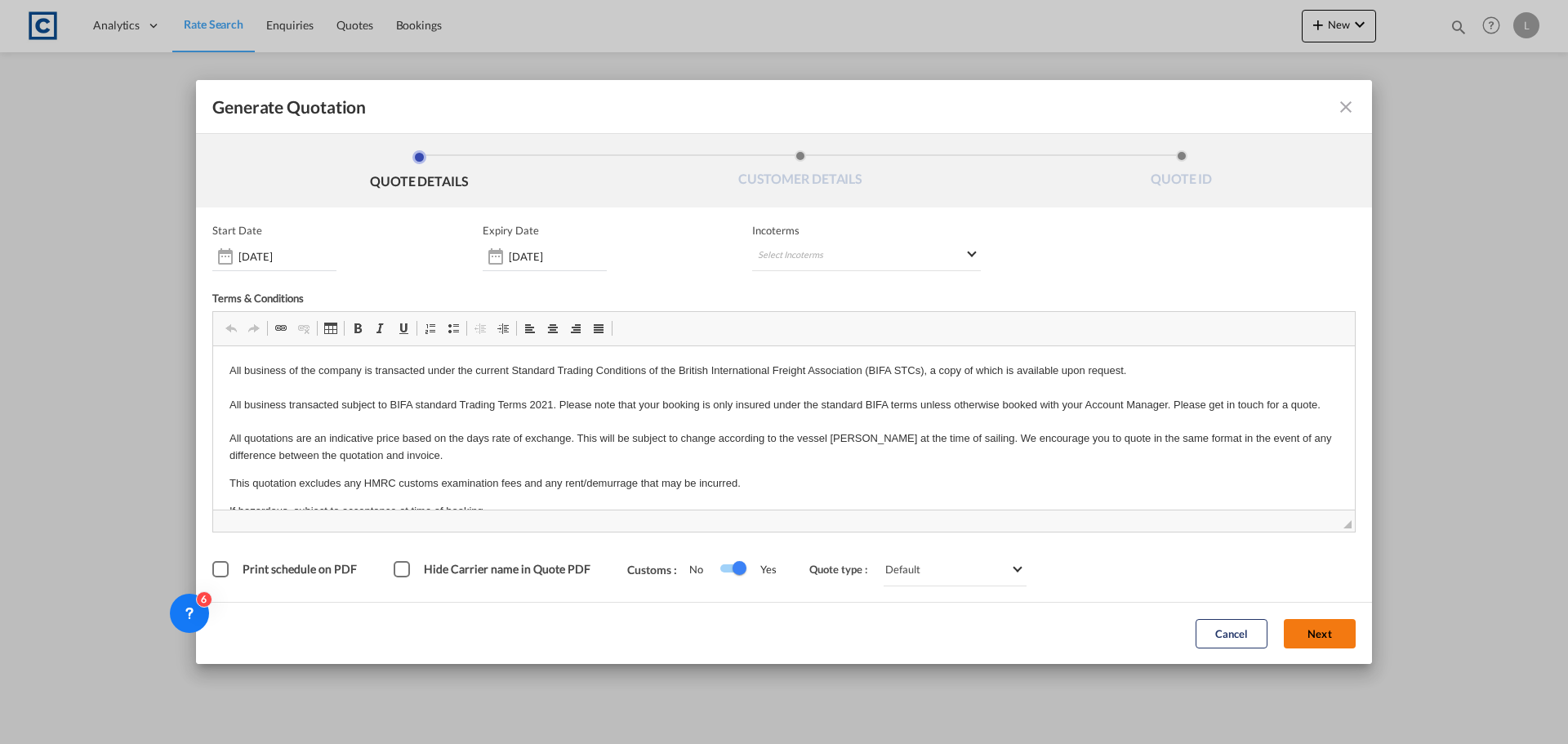
drag, startPoint x: 1315, startPoint y: 633, endPoint x: 1161, endPoint y: 558, distance: 171.3
click at [1314, 633] on button "Next" at bounding box center [1320, 634] width 72 height 30
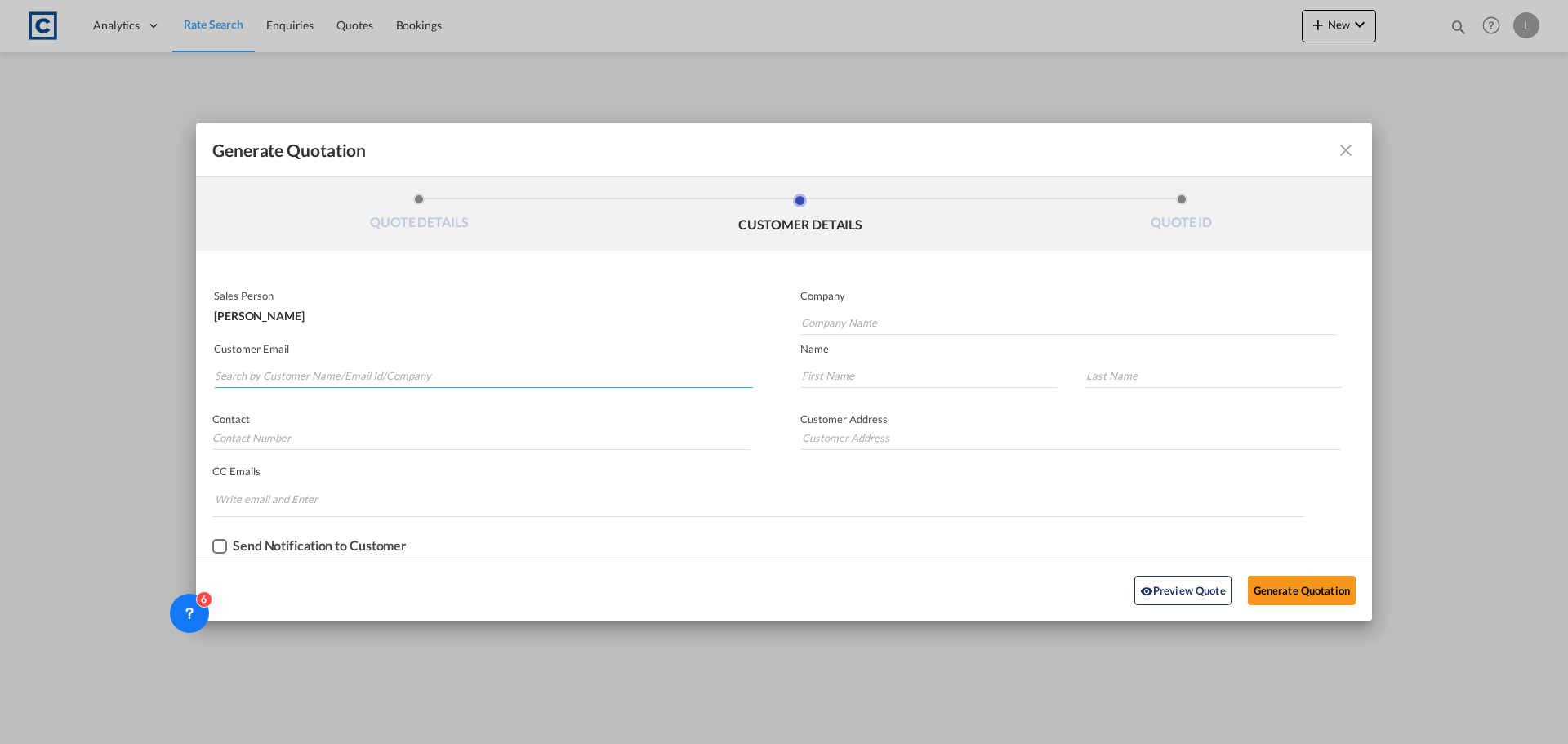
click at [426, 366] on input "Search by Customer Name/Email Id/Company" at bounding box center [484, 375] width 538 height 24
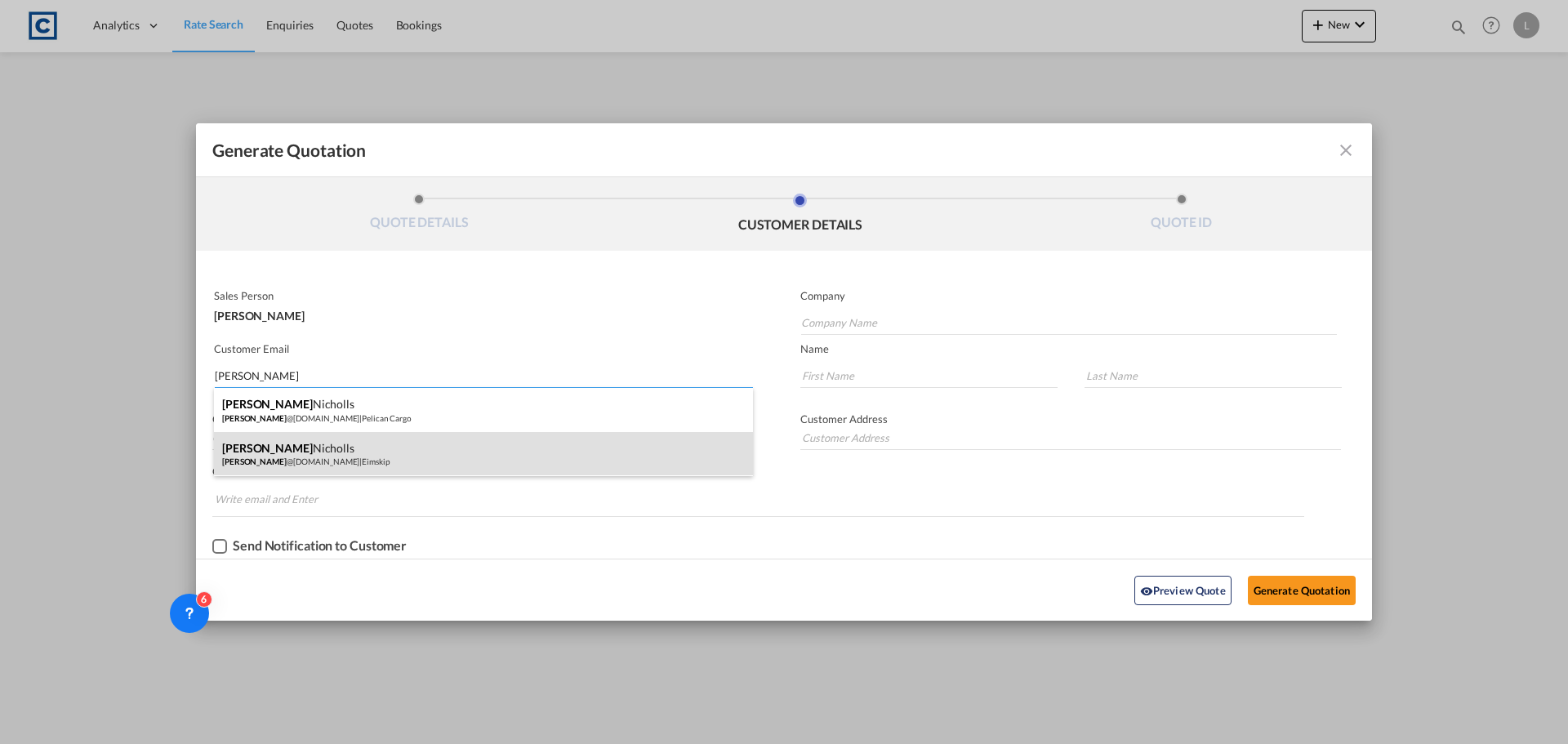
type input "wayne"
click at [342, 458] on div "Wayne Nicholls wayne @eimskip.com | Eimskip" at bounding box center [483, 454] width 539 height 44
type input "Eimskip"
type input "wayne@eimskip.com"
type input "Wayne"
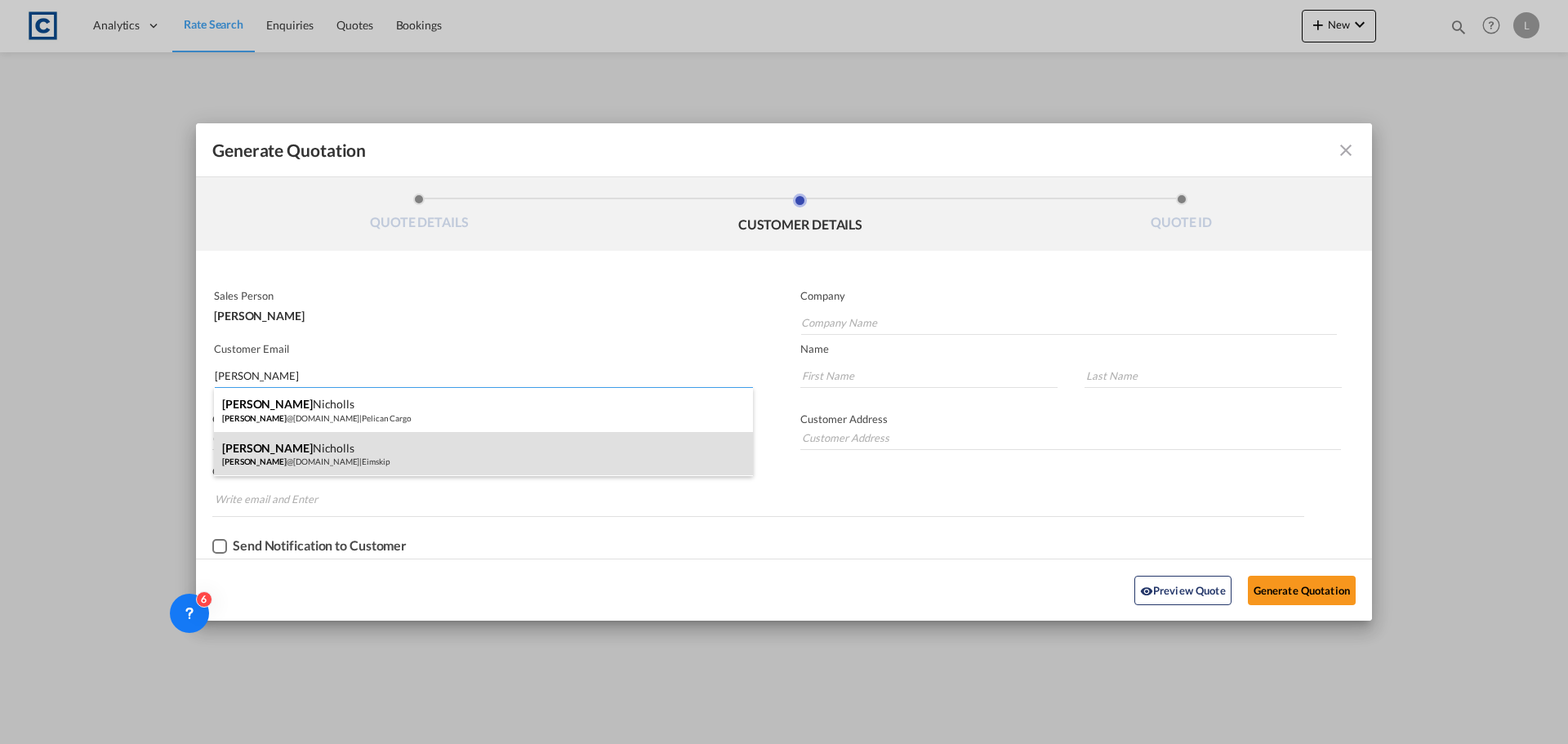
type input "Nicholls"
type input "+44 1293 611700"
type input "Unit 6, Meadowbrook Industrial Centre, Maxwell Way, Crawley, RH10 9SA, UK"
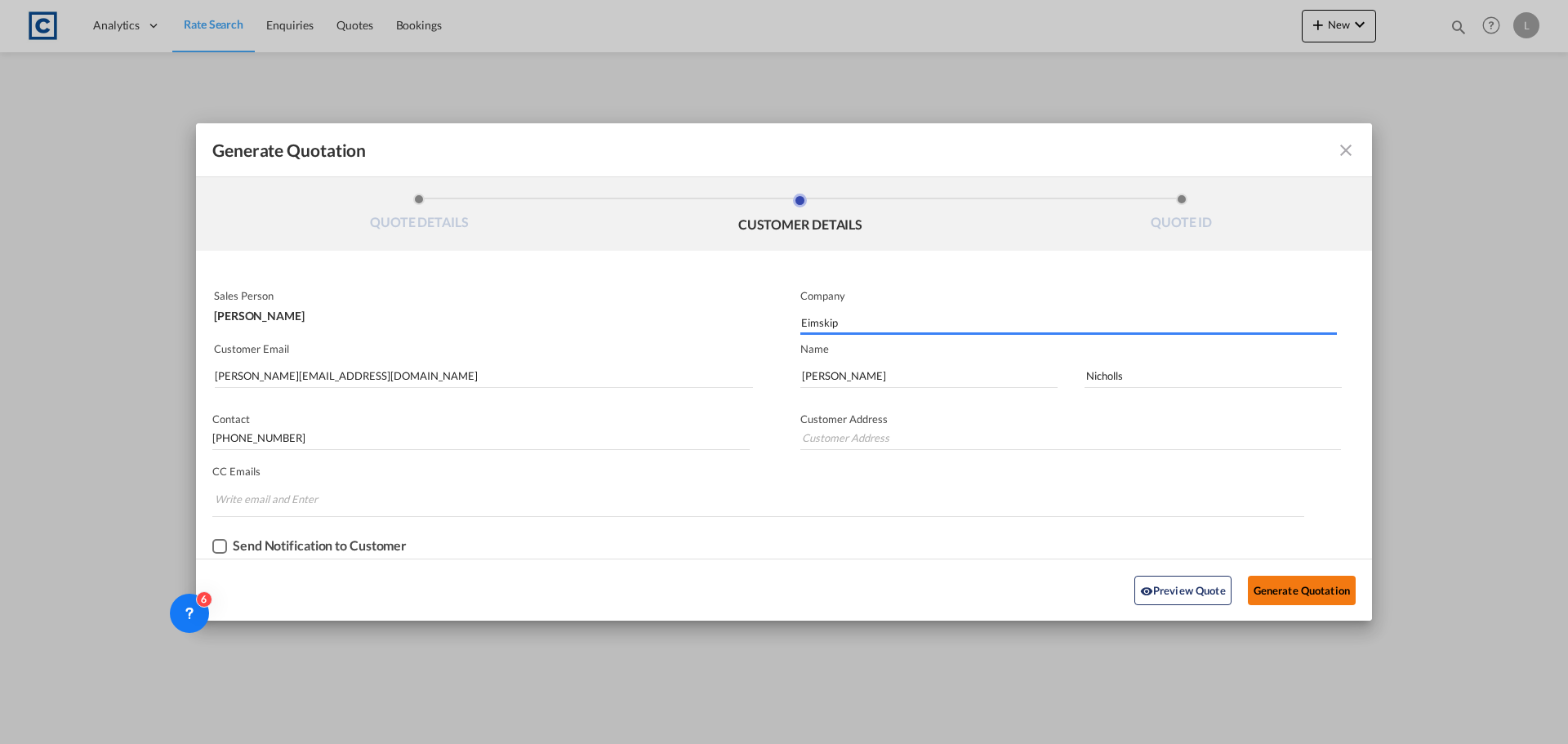
click at [1310, 588] on button "Generate Quotation" at bounding box center [1302, 590] width 107 height 30
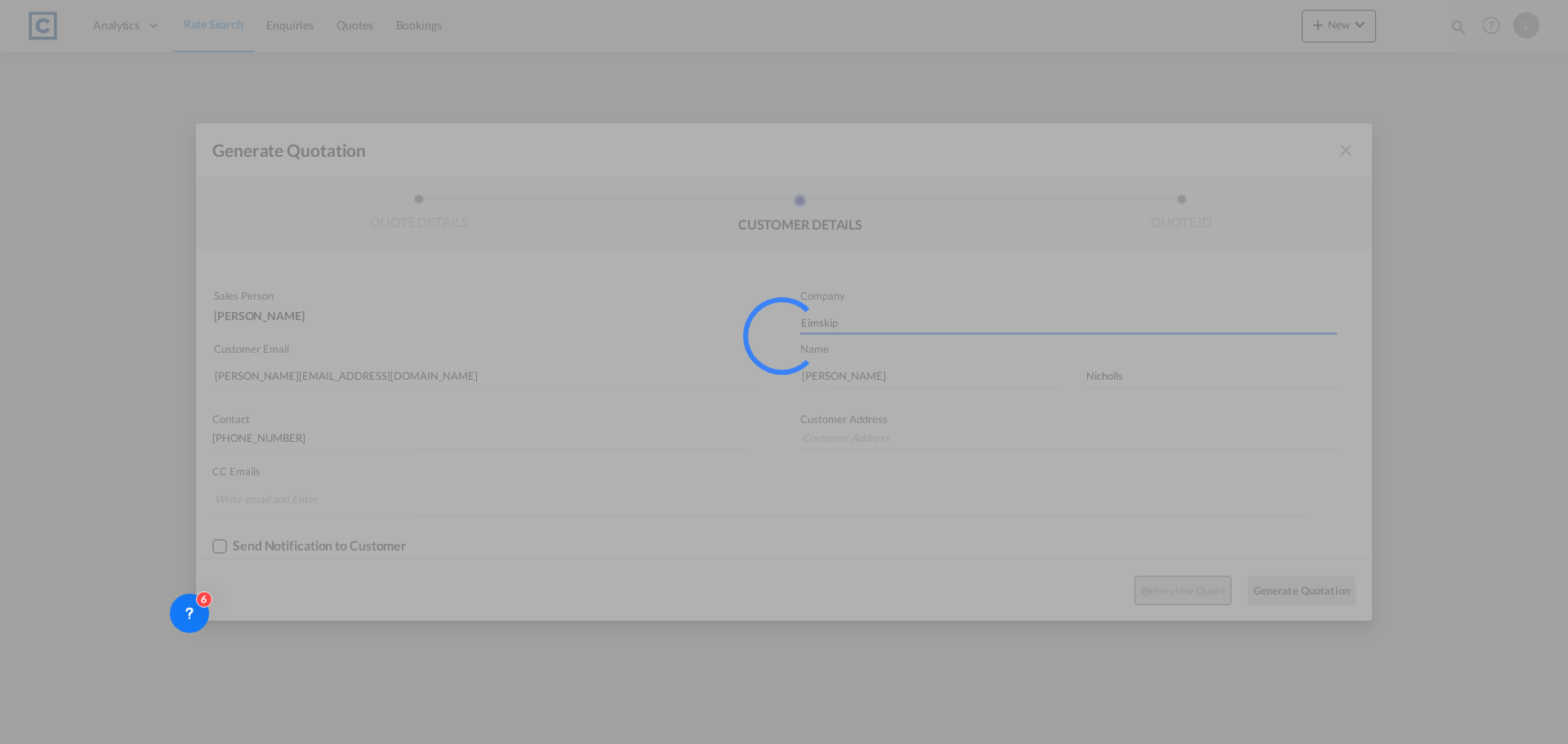
type input "Unit 6, Meadowbrook Industrial Centre, Maxwell Way, Crawley, RH10 9SA, UK"
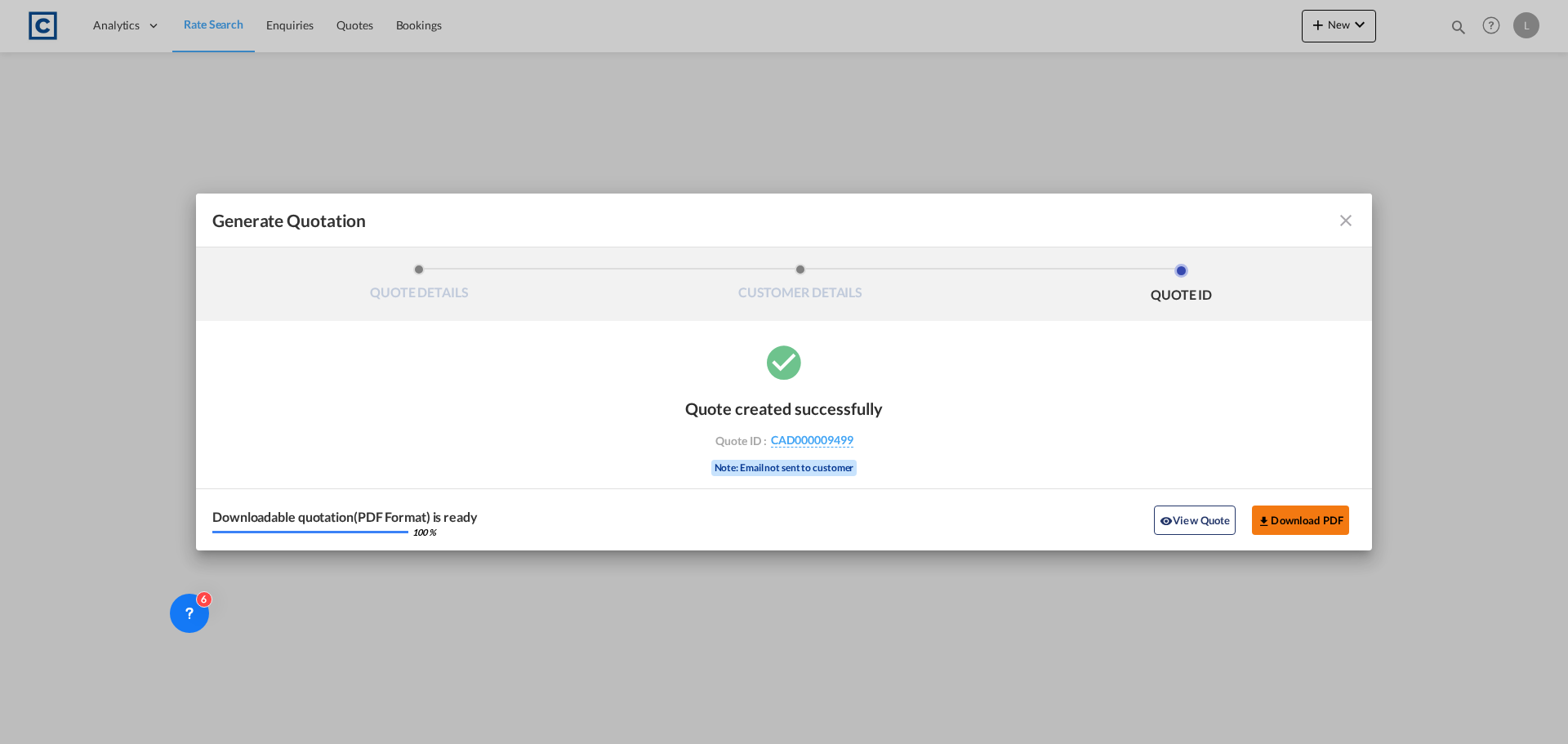
click at [1294, 523] on button "Download PDF" at bounding box center [1300, 520] width 97 height 30
drag, startPoint x: 1181, startPoint y: 222, endPoint x: 1197, endPoint y: 220, distance: 16.1
click at [1181, 222] on div "Generate Quotation" at bounding box center [784, 220] width 1143 height 21
click at [1340, 217] on md-icon "icon-close fg-AAA8AD cursor m-0" at bounding box center [1345, 220] width 19 height 19
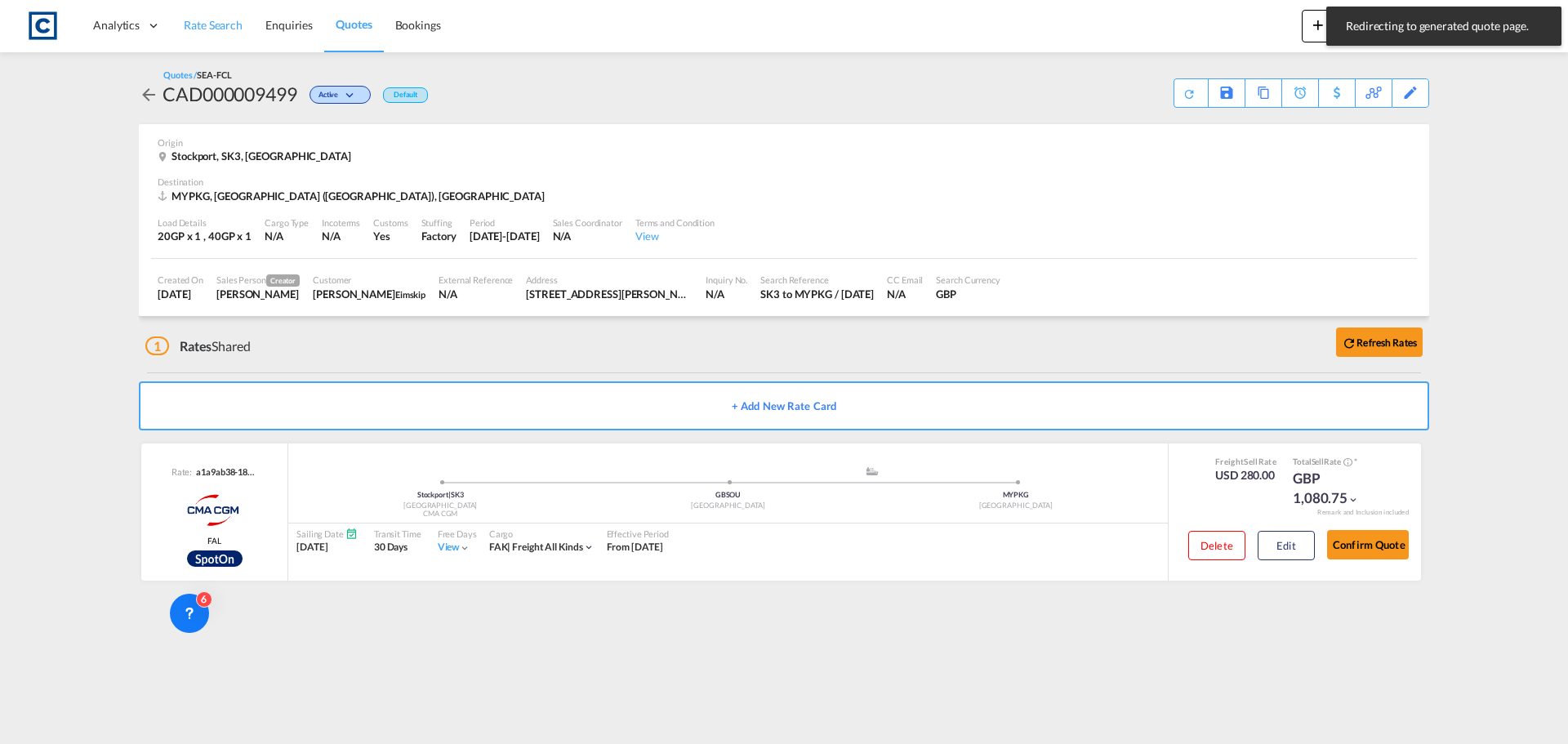
click at [218, 20] on span "Rate Search" at bounding box center [212, 25] width 59 height 14
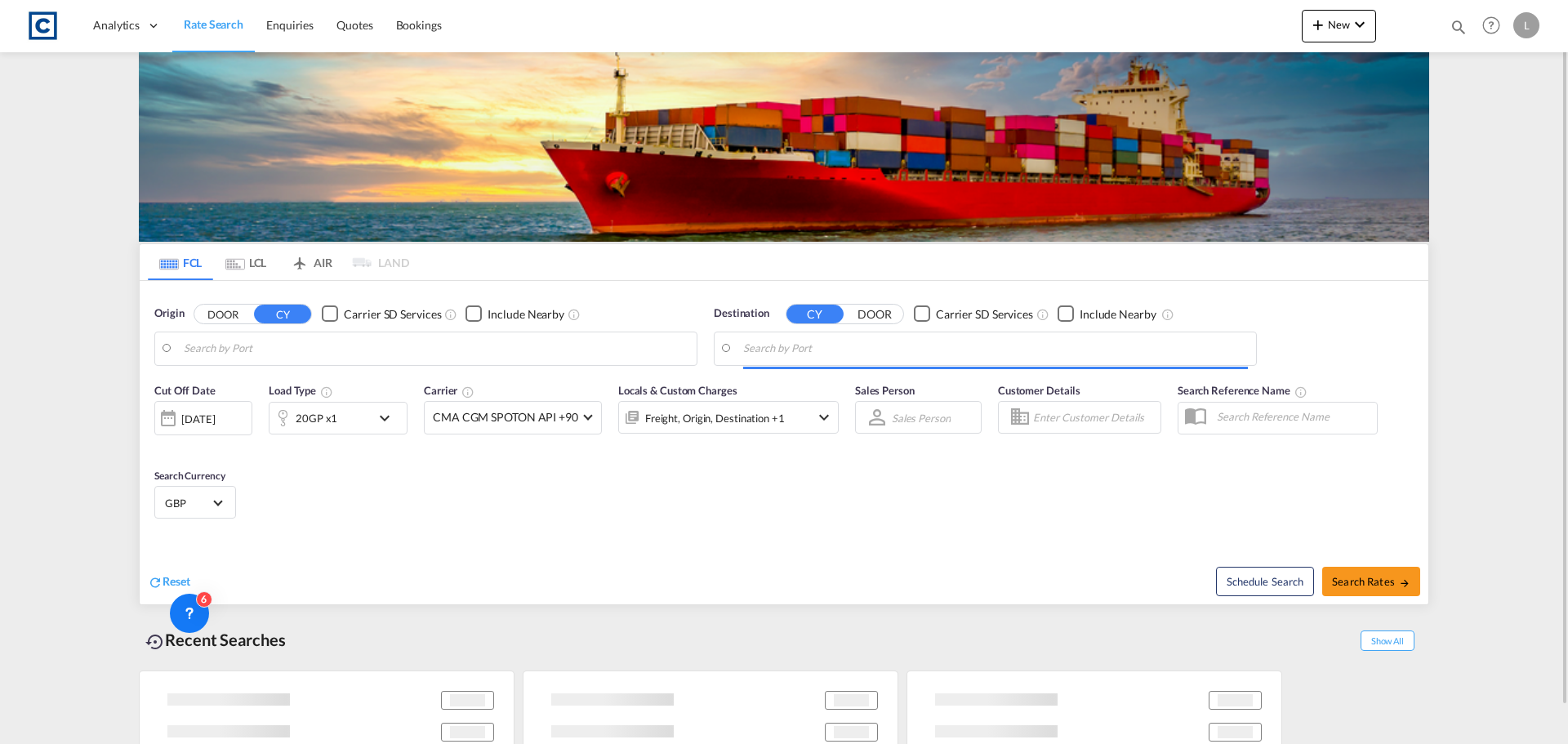
type input "GB-SK3, Stockport"
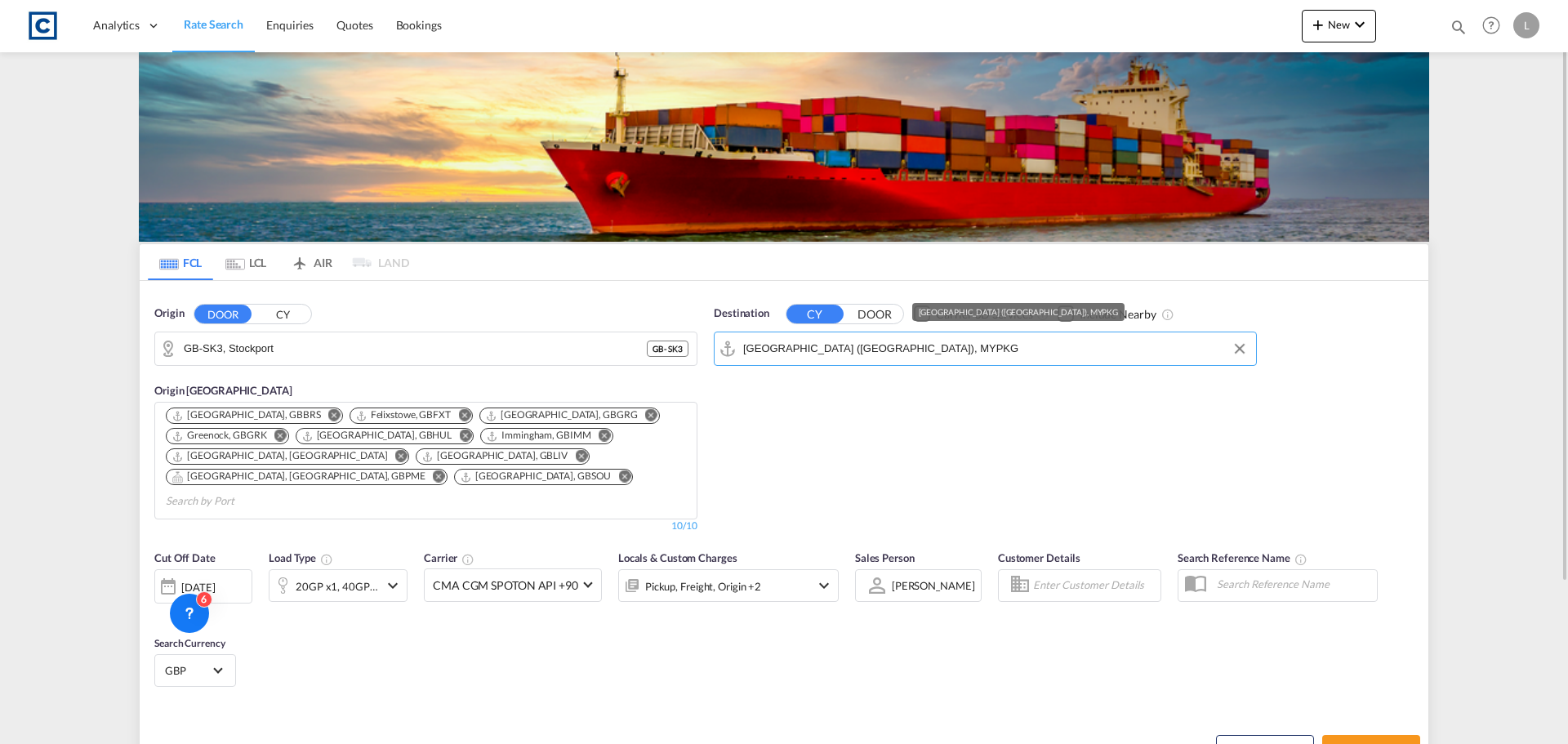
click at [779, 345] on input "Port Klang (Pelabuhan Klang), MYPKG" at bounding box center [996, 348] width 505 height 24
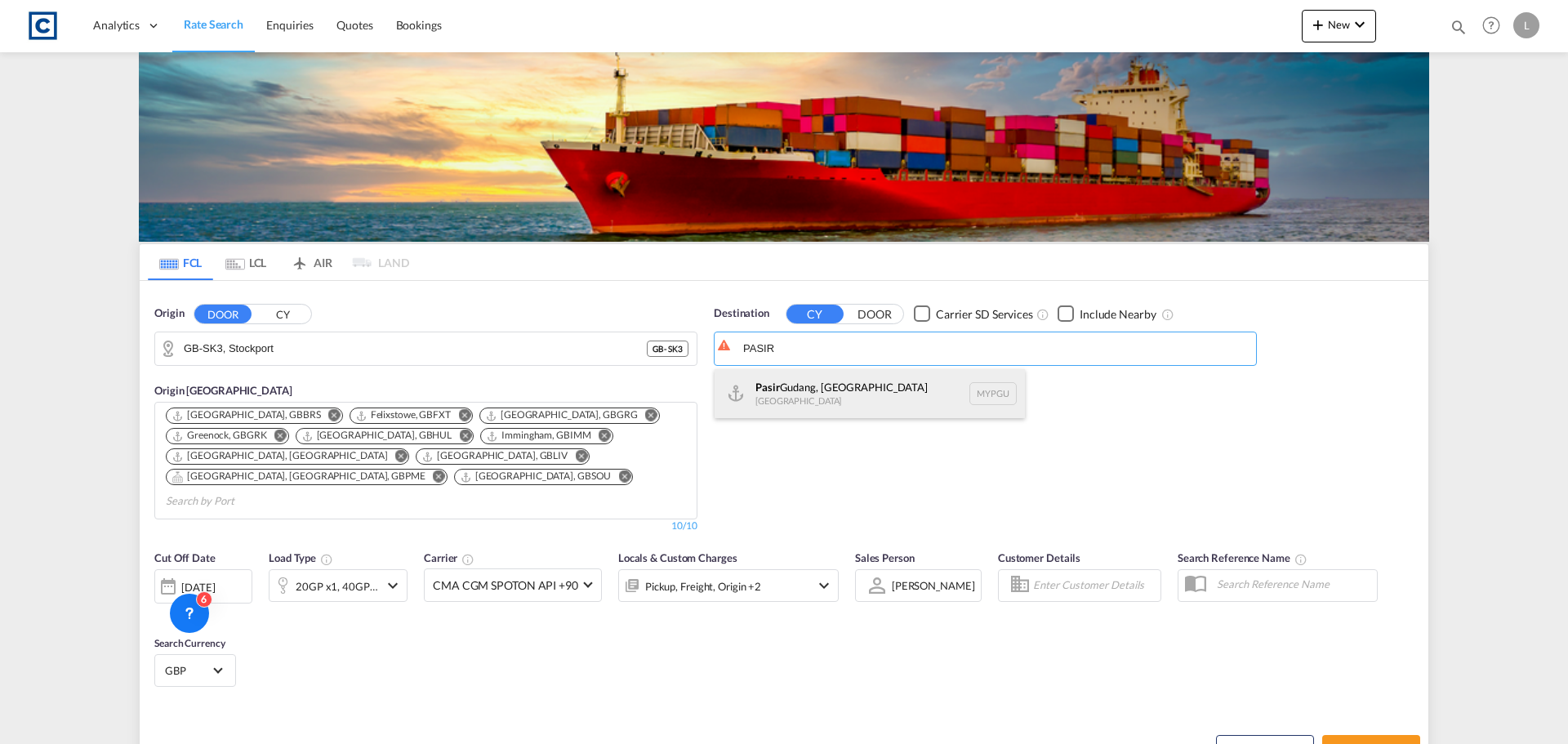
click at [825, 391] on div "Pasir Gudang, Johor Malaysia MYPGU" at bounding box center [869, 394] width 310 height 49
type input "Pasir Gudang, Johor, MYPGU"
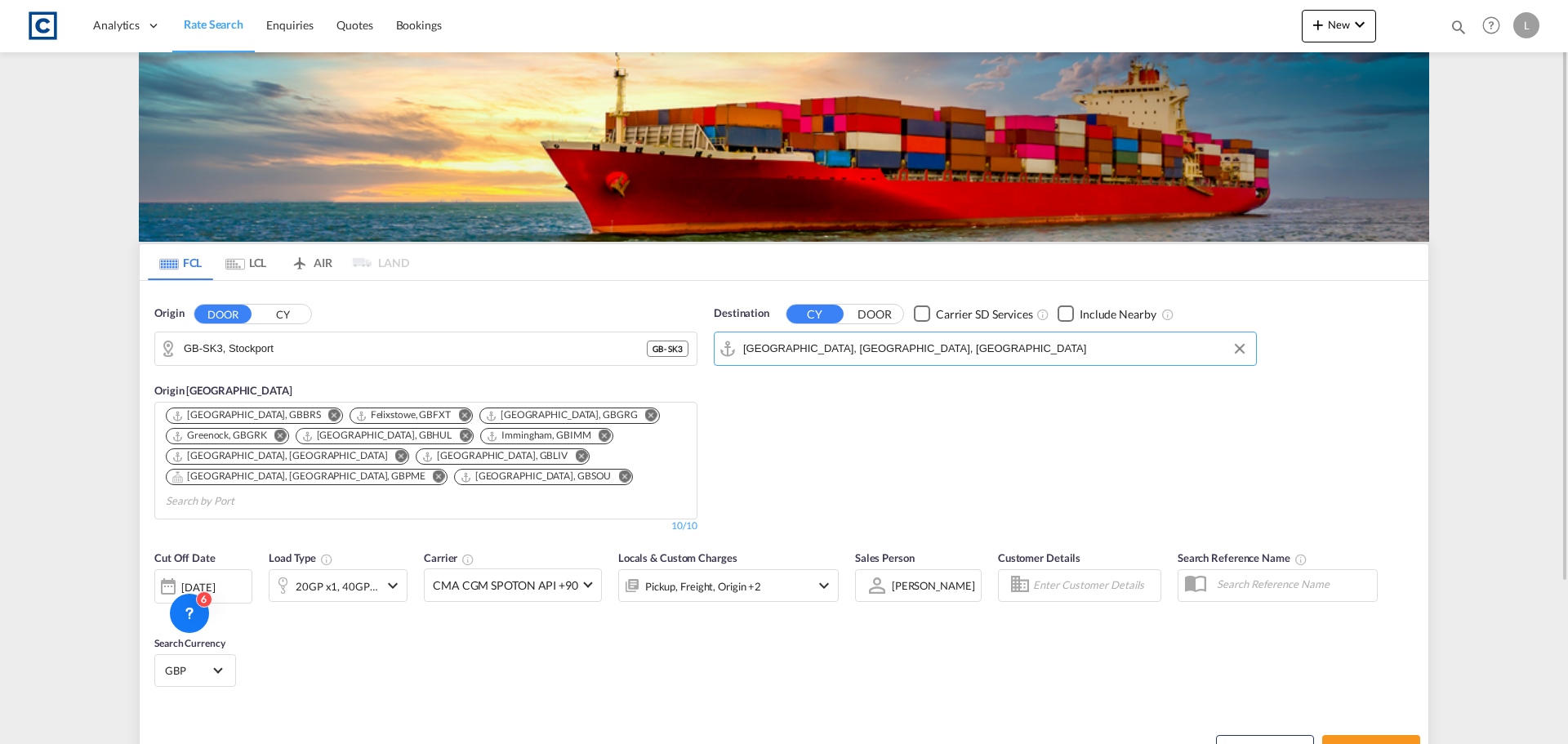
click at [215, 580] on div "[DATE]" at bounding box center [198, 587] width 33 height 15
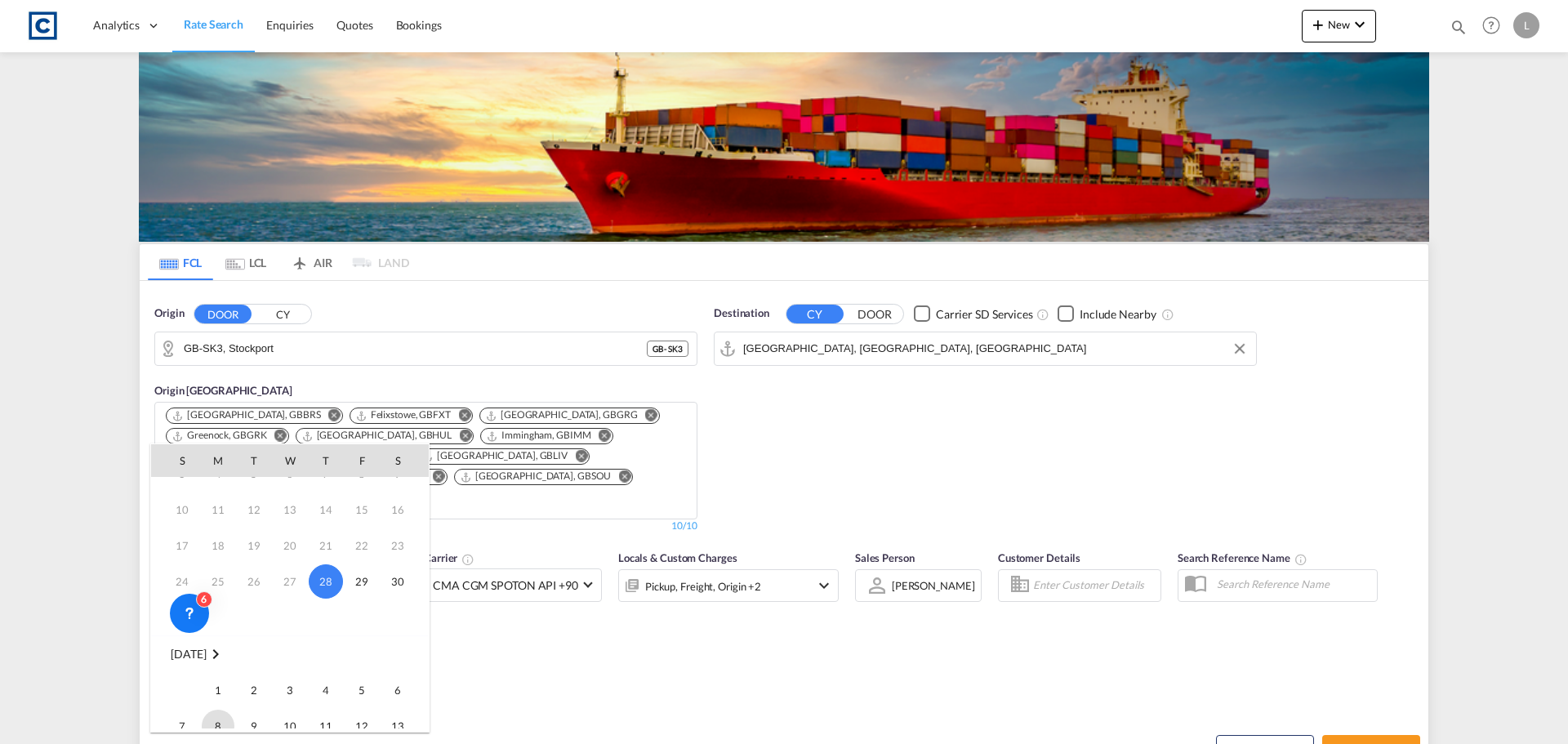
scroll to position [81, 0]
click at [215, 667] on span "1" at bounding box center [218, 665] width 32 height 32
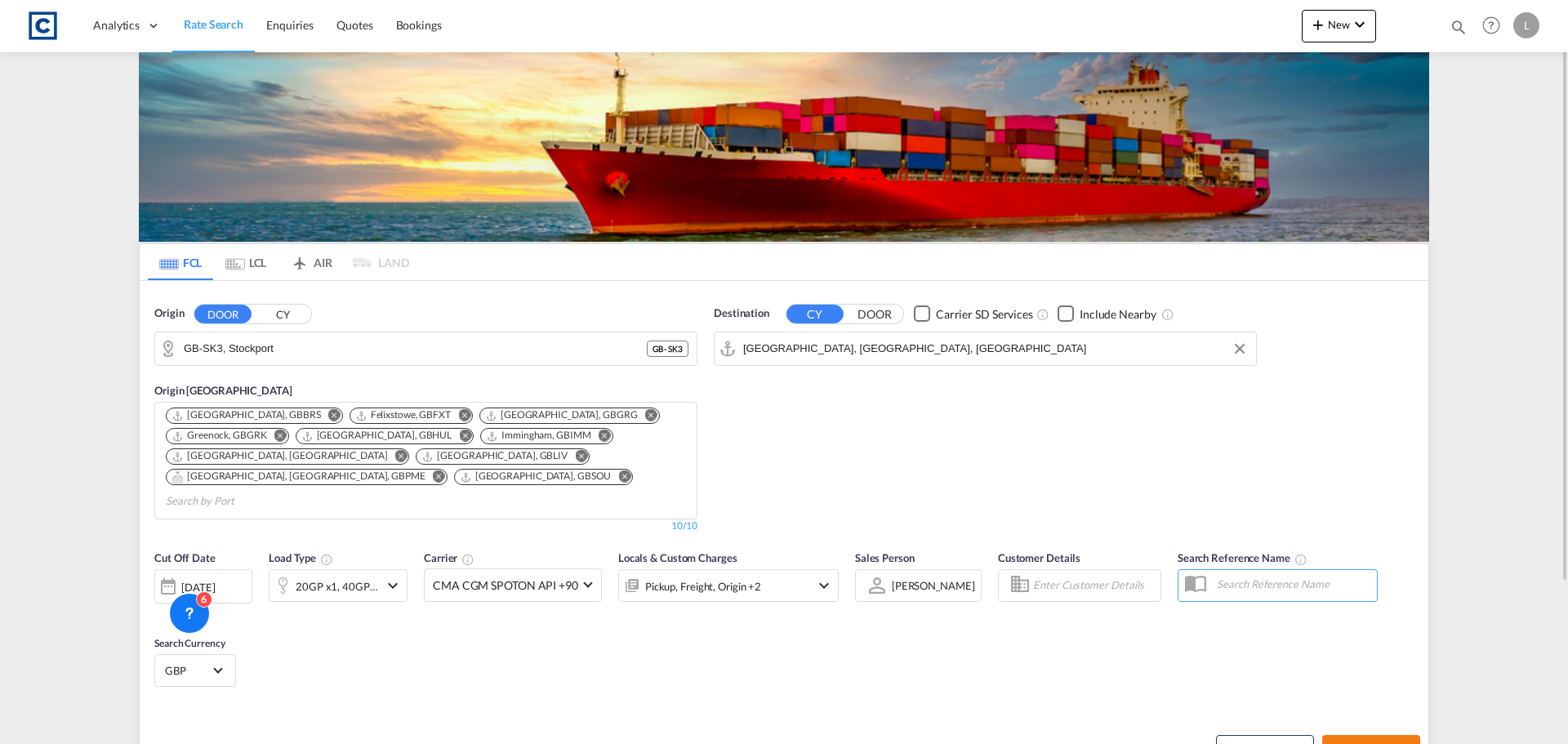
click at [1366, 734] on button "Search Rates" at bounding box center [1371, 749] width 98 height 30
type input "SK3 to MYPGU / 1 Sep 2025"
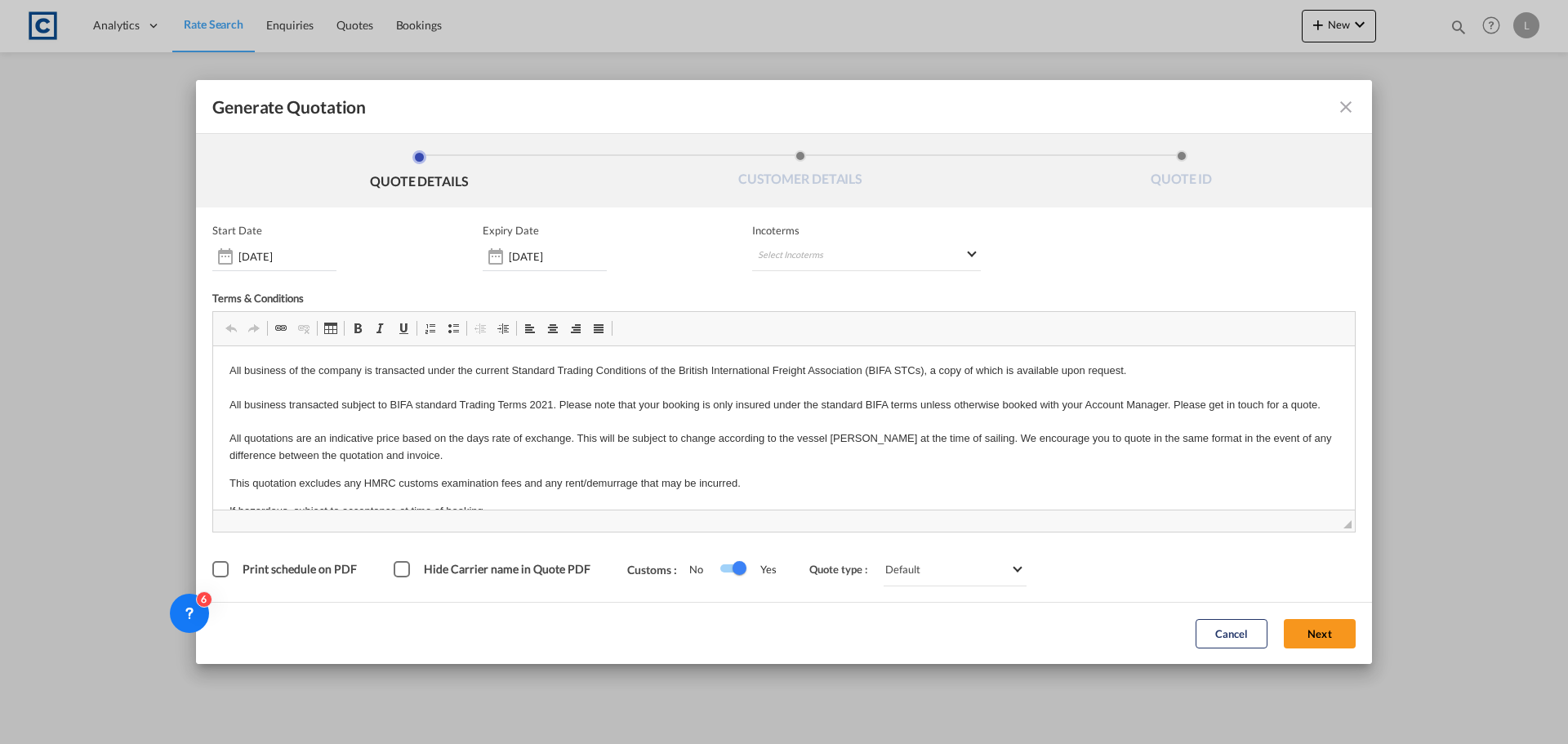
click at [1316, 637] on button "Next" at bounding box center [1320, 634] width 72 height 30
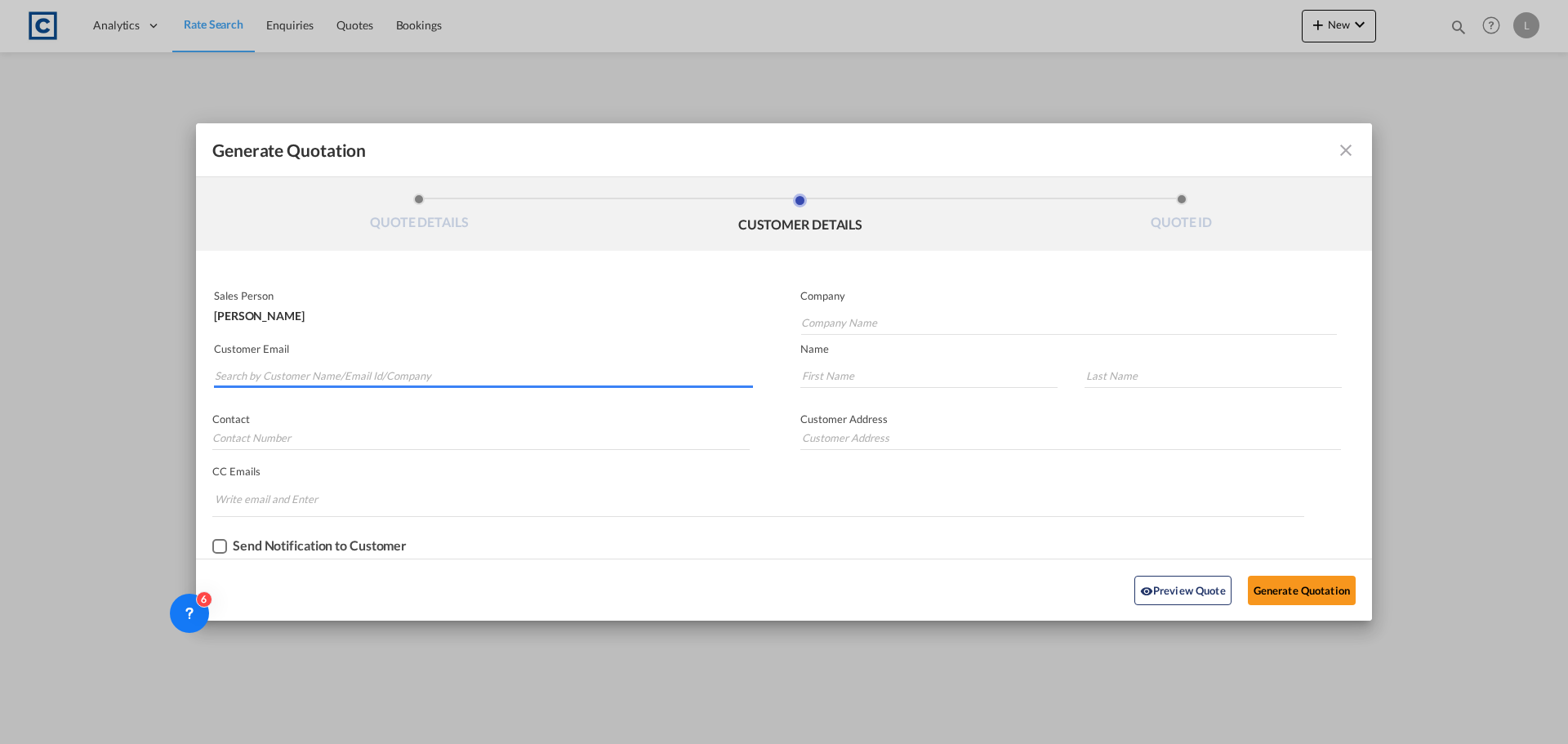
click at [476, 375] on input "Search by Customer Name/Email Id/Company" at bounding box center [484, 375] width 538 height 24
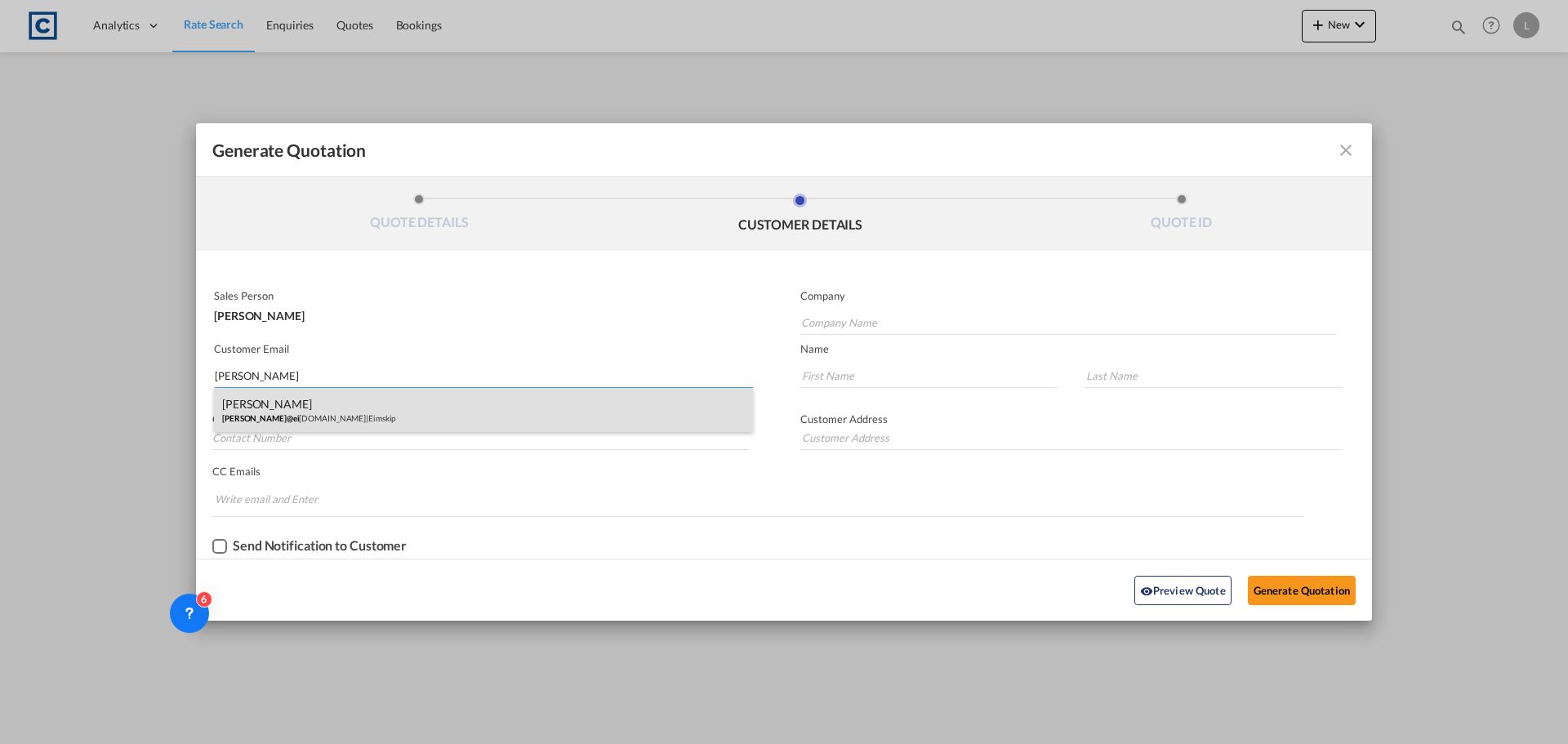
type input "WAYNE@EI"
click at [363, 417] on div "Wayne Nicholls wayne@ei mskip.com | Eimskip" at bounding box center [483, 410] width 539 height 44
type input "Eimskip"
type input "wayne@eimskip.com"
type input "Wayne"
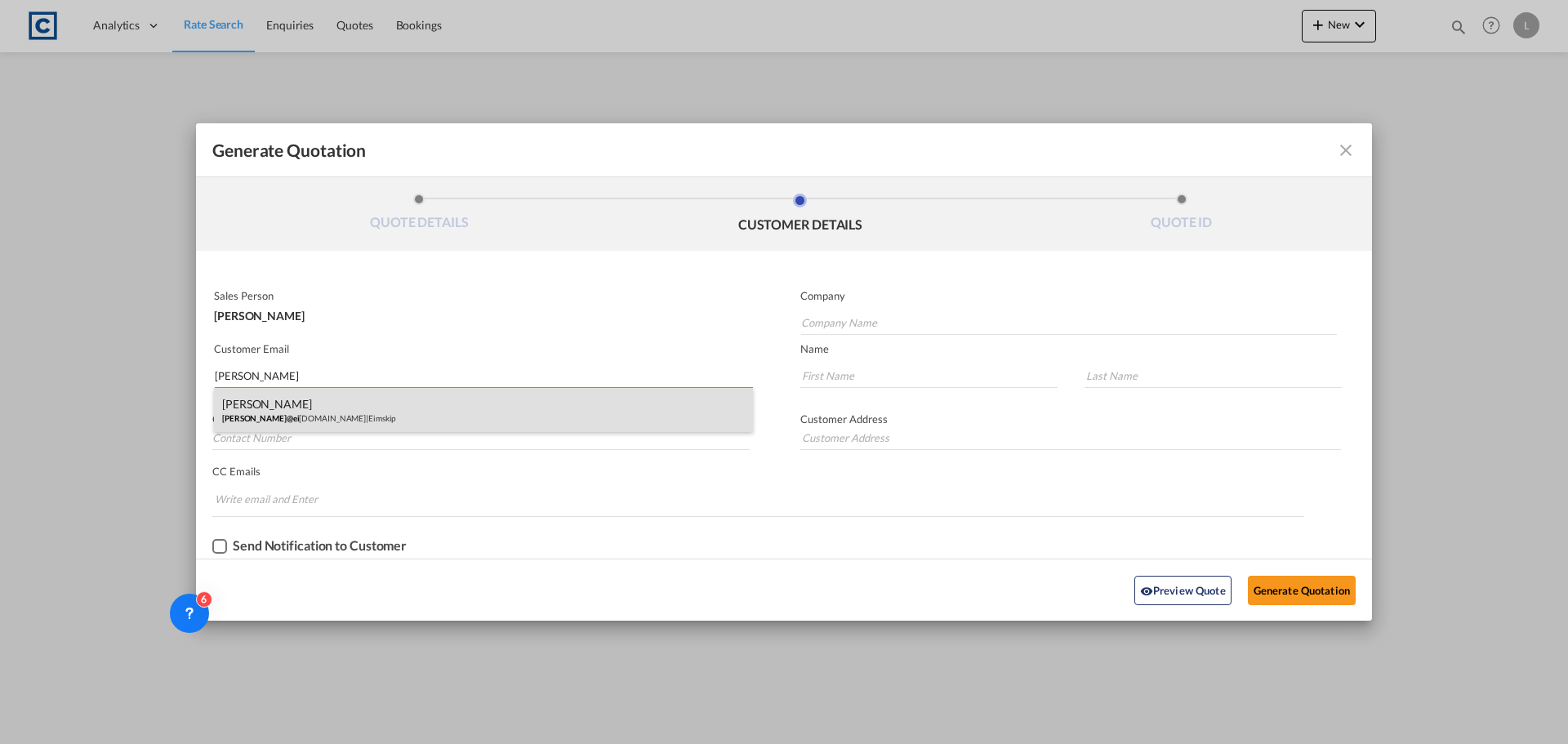
type input "Nicholls"
type input "+44 1293 611700"
type input "Unit 6, Meadowbrook Industrial Centre, Maxwell Way, Crawley, RH10 9SA, UK"
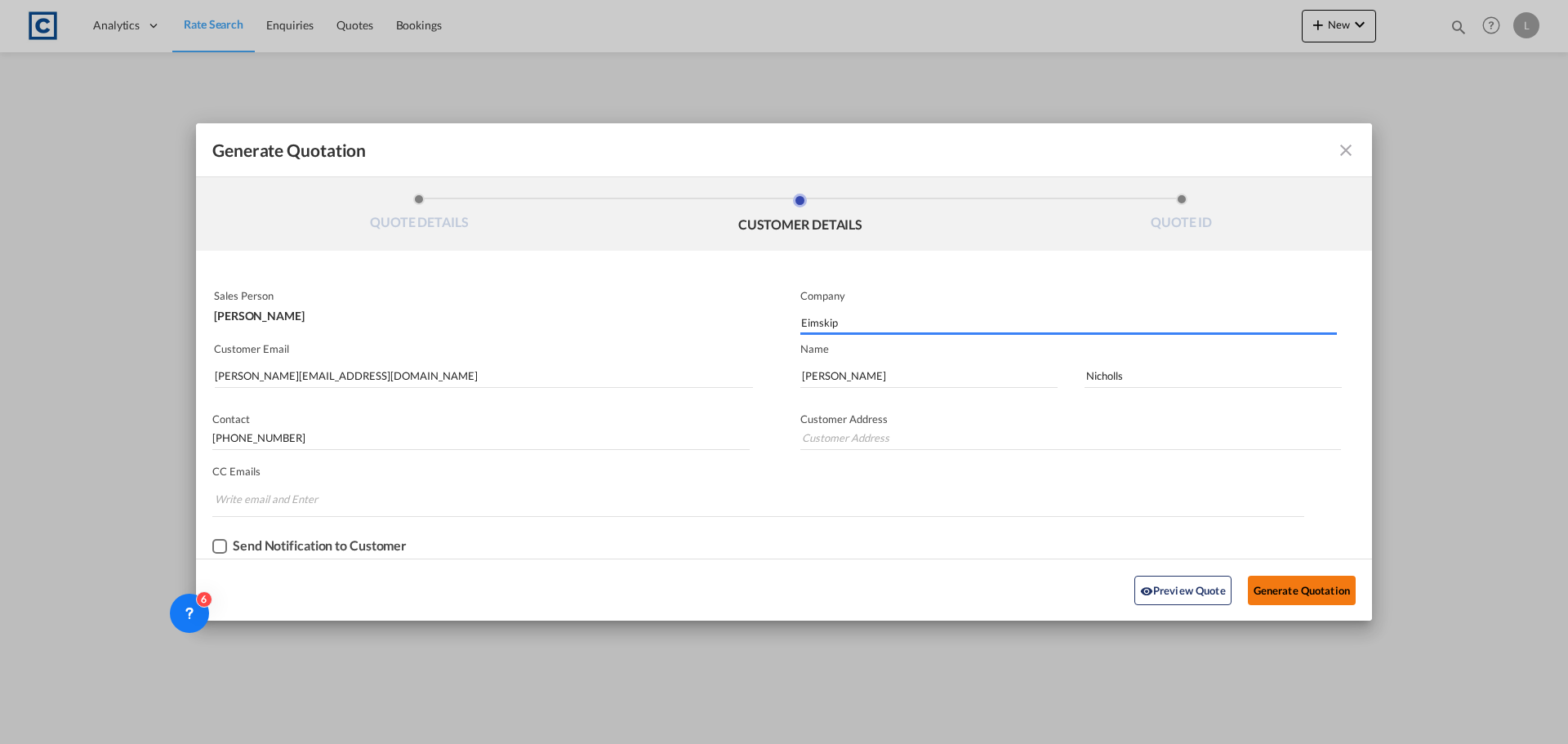
click at [1294, 589] on button "Generate Quotation" at bounding box center [1302, 590] width 107 height 30
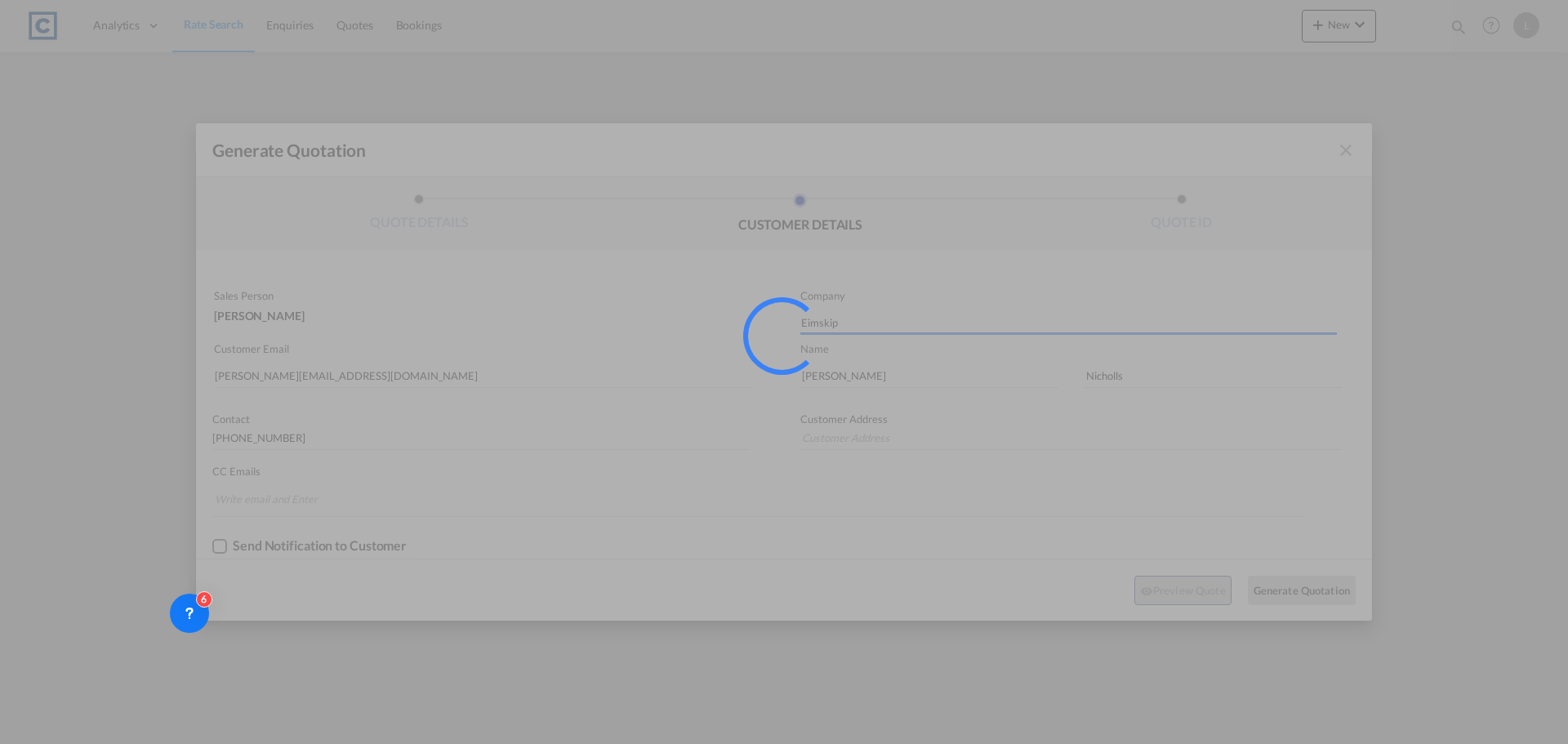
type input "Unit 6, Meadowbrook Industrial Centre, Maxwell Way, Crawley, RH10 9SA, UK"
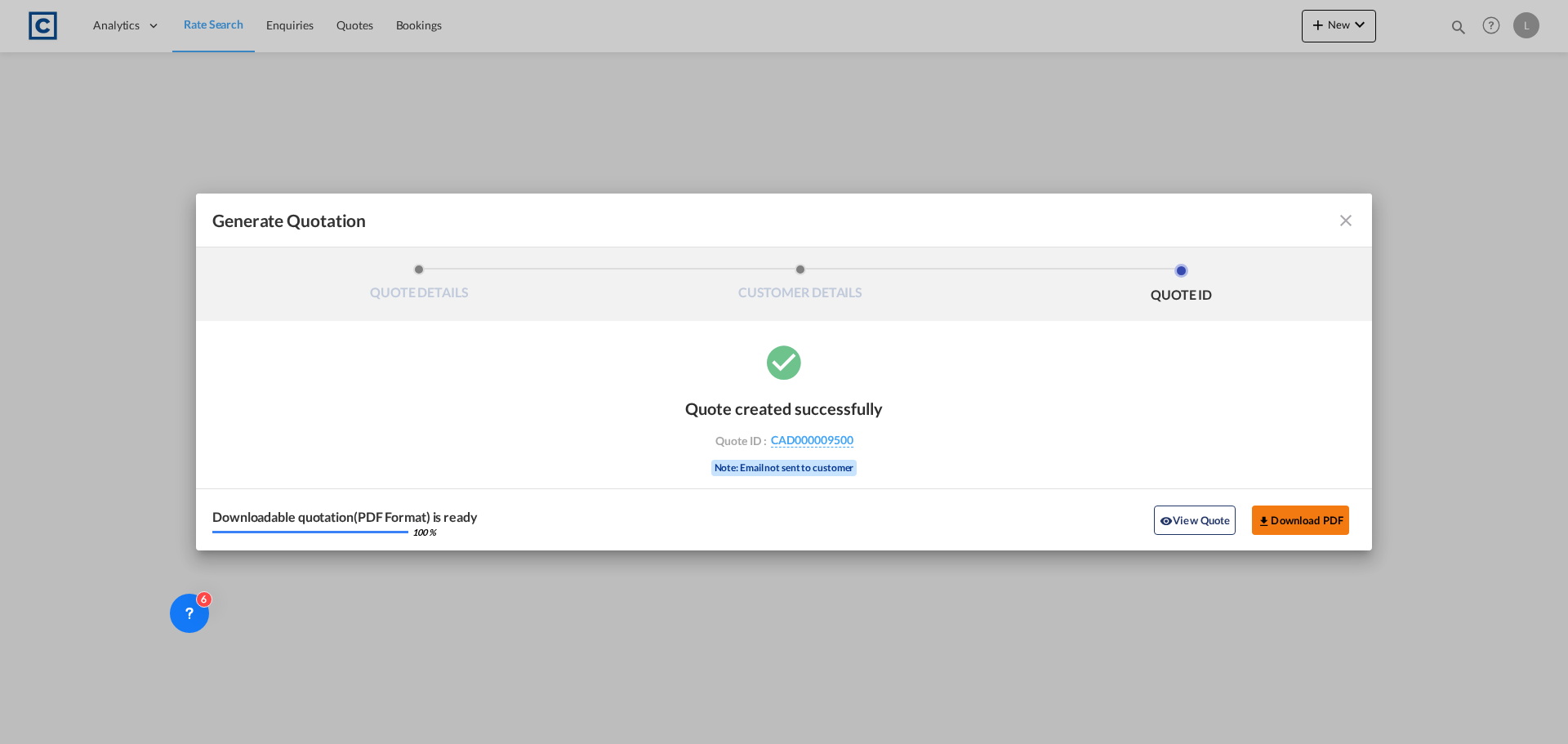
click at [1313, 524] on button "Download PDF" at bounding box center [1300, 520] width 97 height 30
click at [1348, 219] on md-icon "icon-close fg-AAA8AD cursor m-0" at bounding box center [1345, 220] width 19 height 19
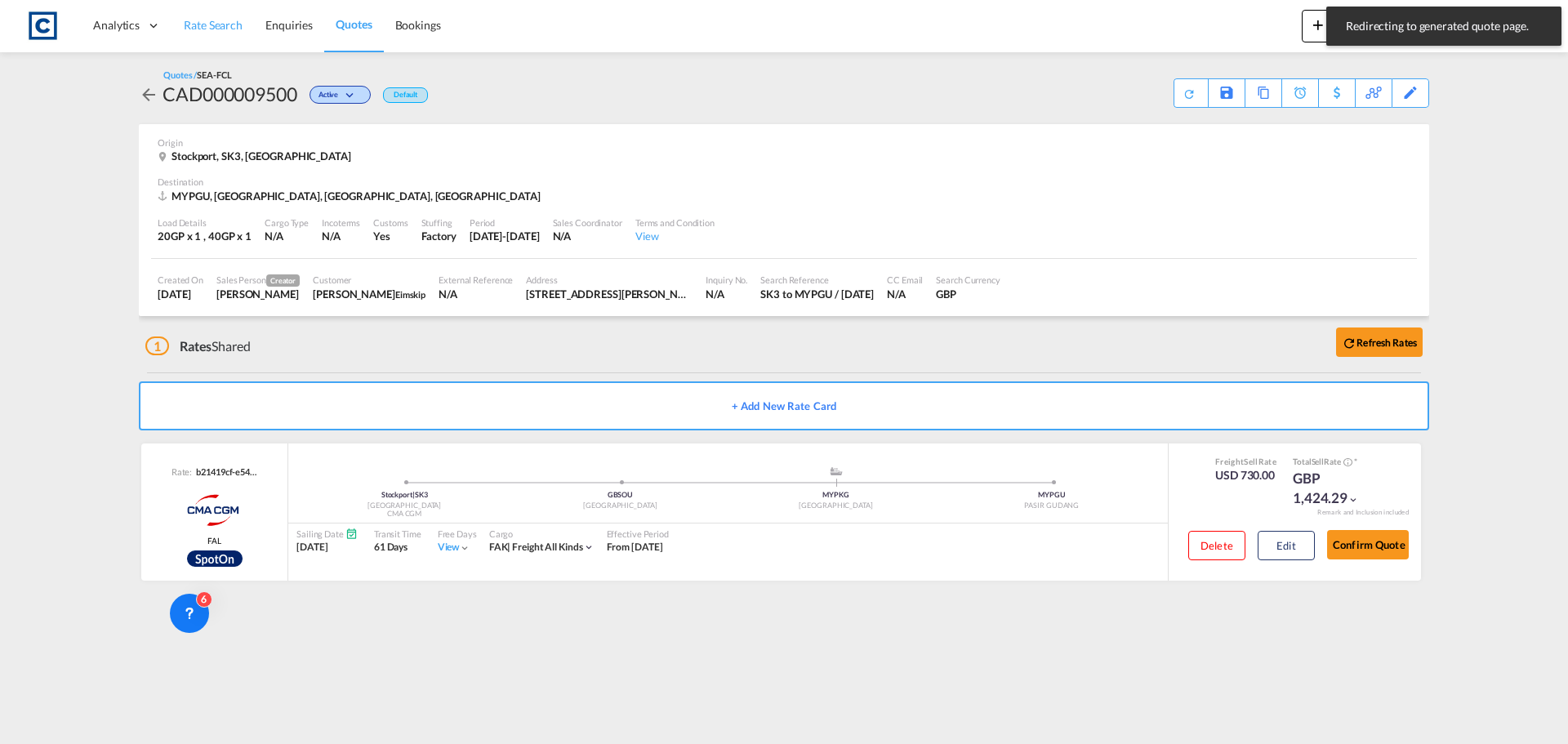
click at [201, 25] on span "Rate Search" at bounding box center [212, 25] width 59 height 14
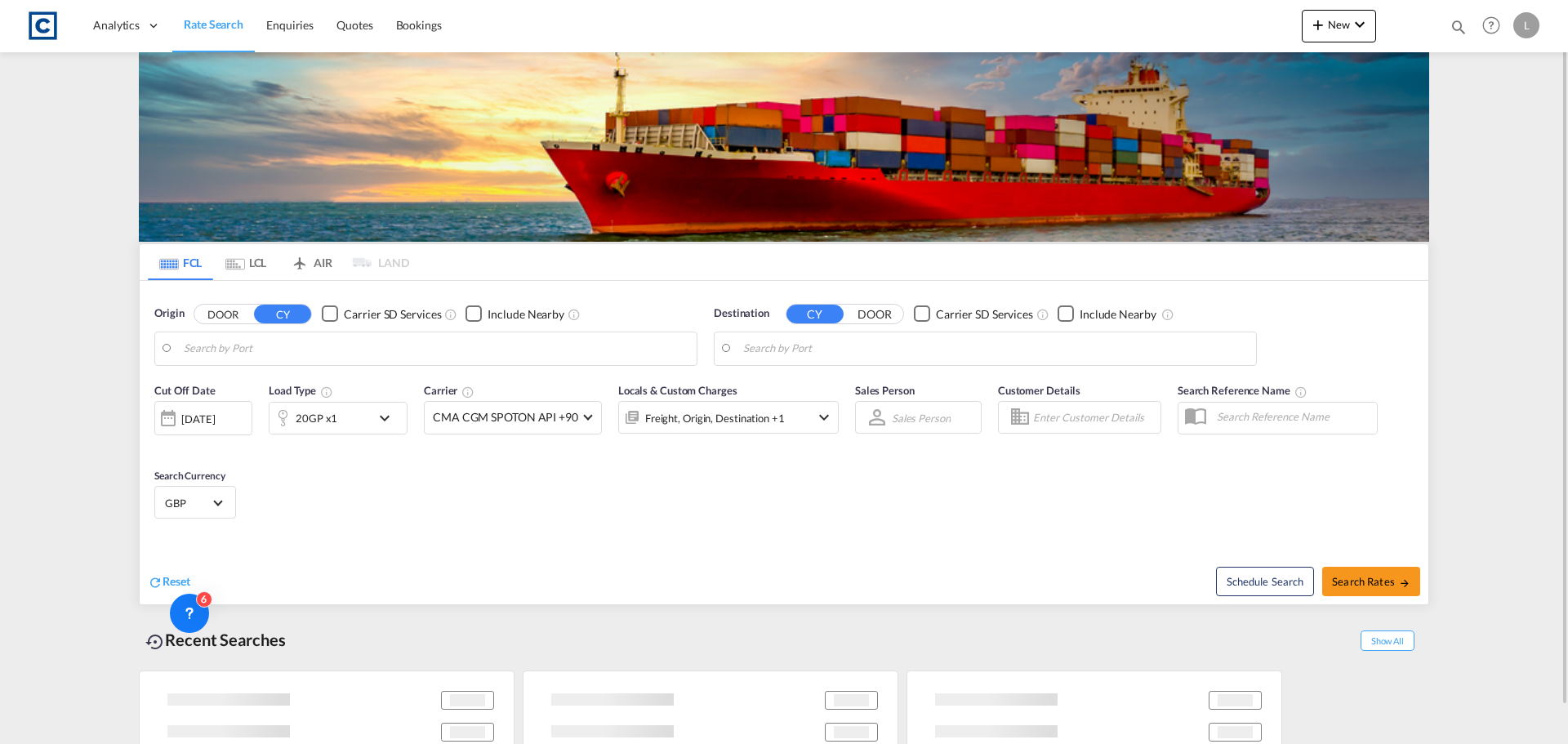
type input "GB-SK3, Stockport"
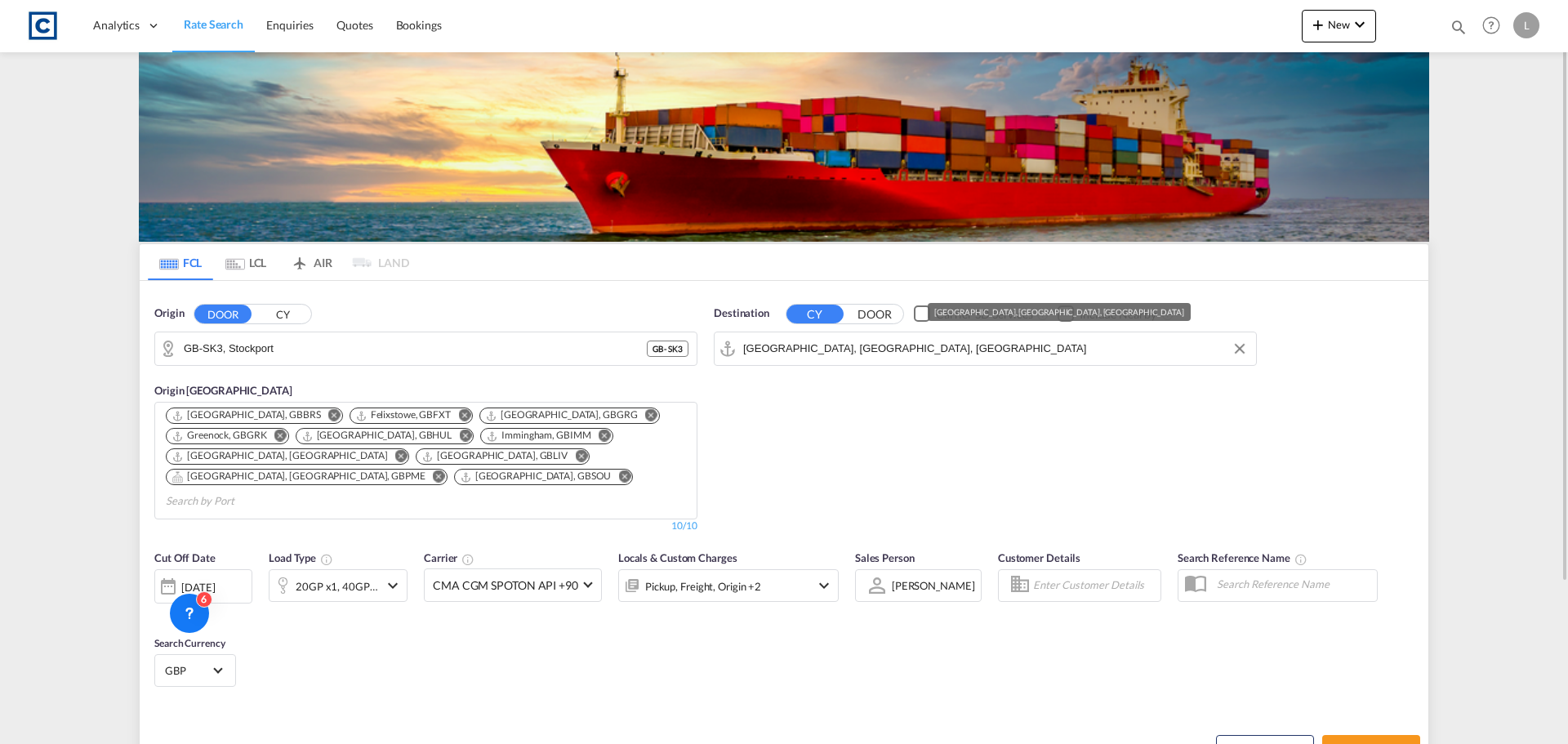
click at [789, 349] on input "Pasir Gudang, Johor, MYPGU" at bounding box center [996, 348] width 505 height 24
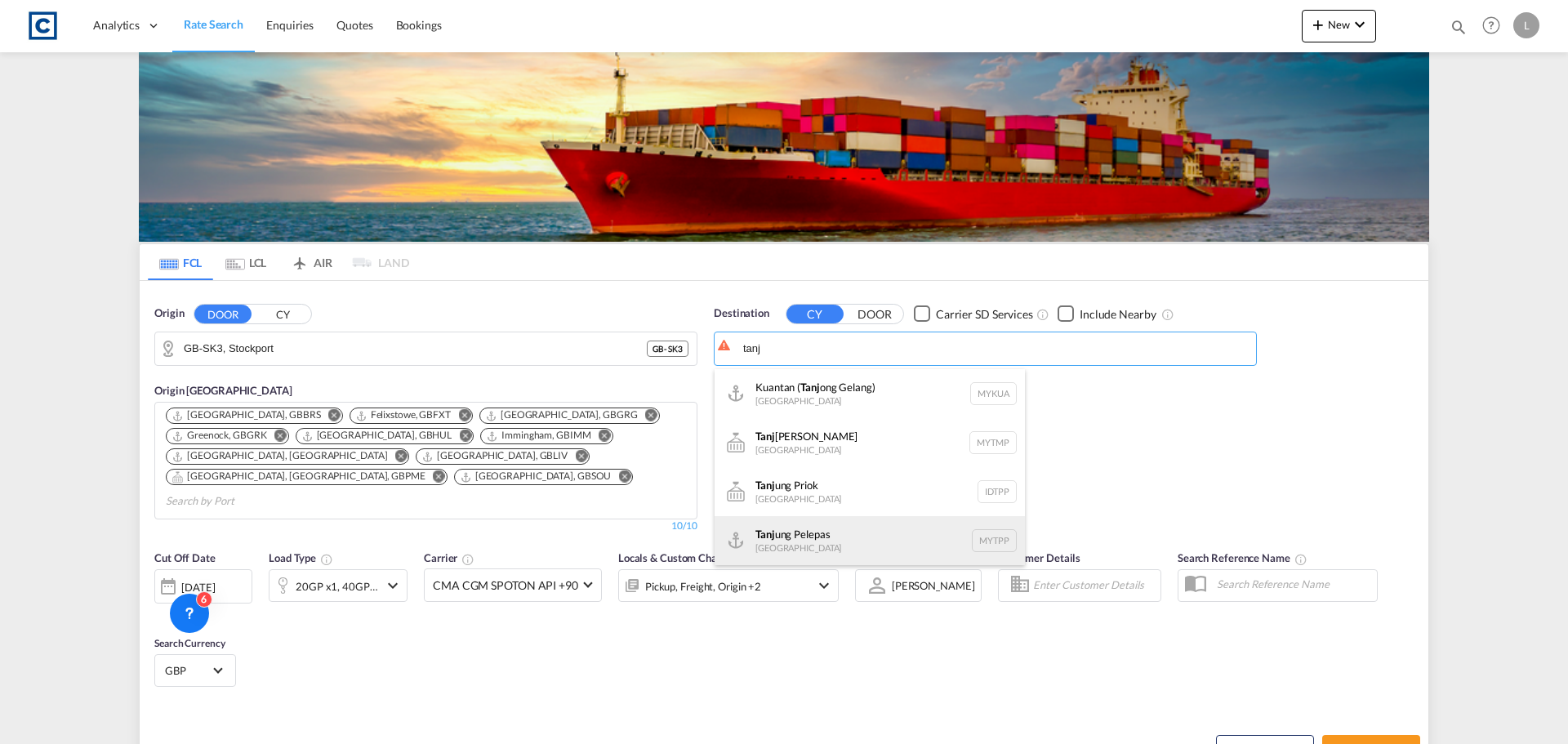
click at [822, 539] on div "Tanj ung Pelepas Malaysia MYTPP" at bounding box center [869, 541] width 310 height 49
type input "Tanjung Pelepas, MYTPP"
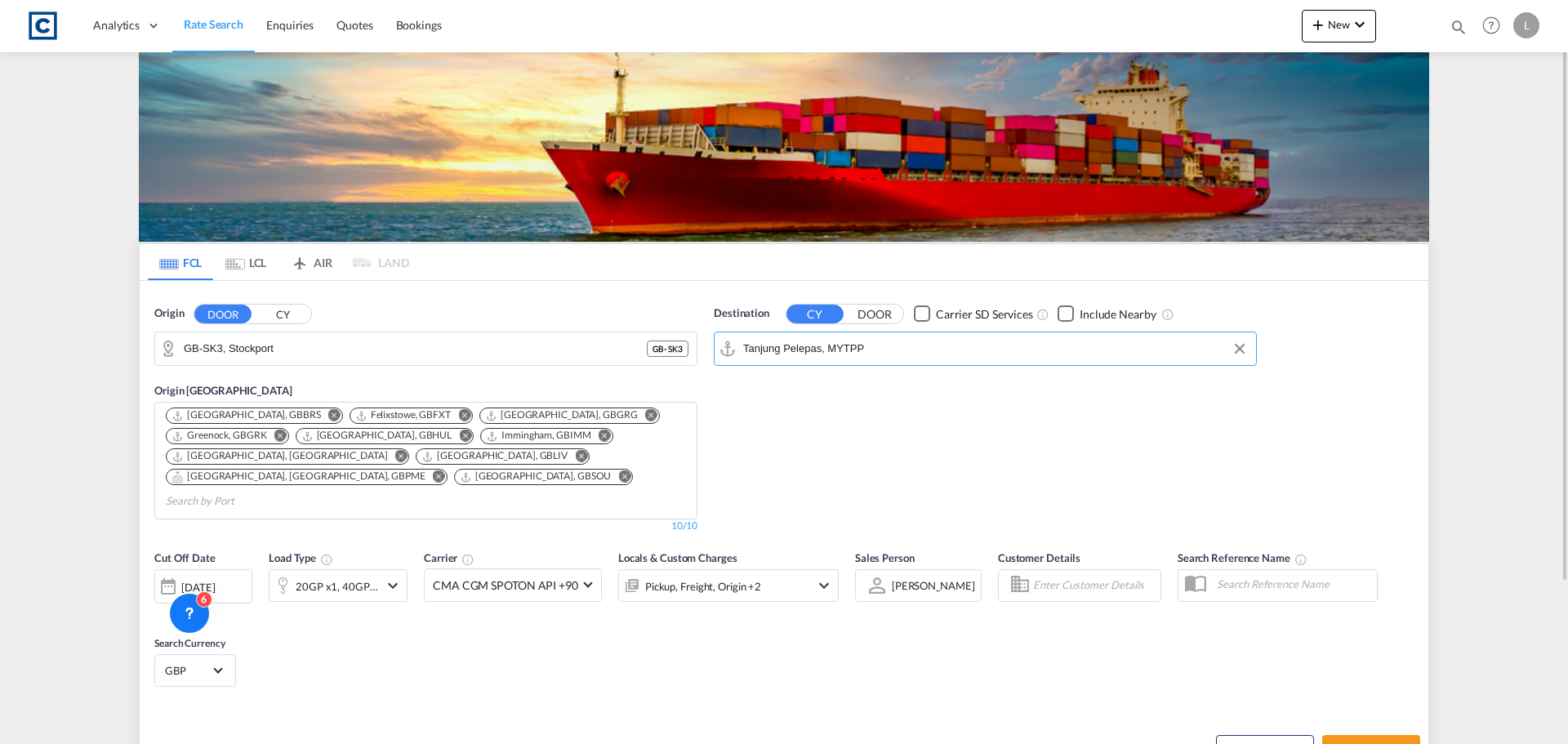
click at [215, 580] on div "[DATE]" at bounding box center [198, 587] width 33 height 15
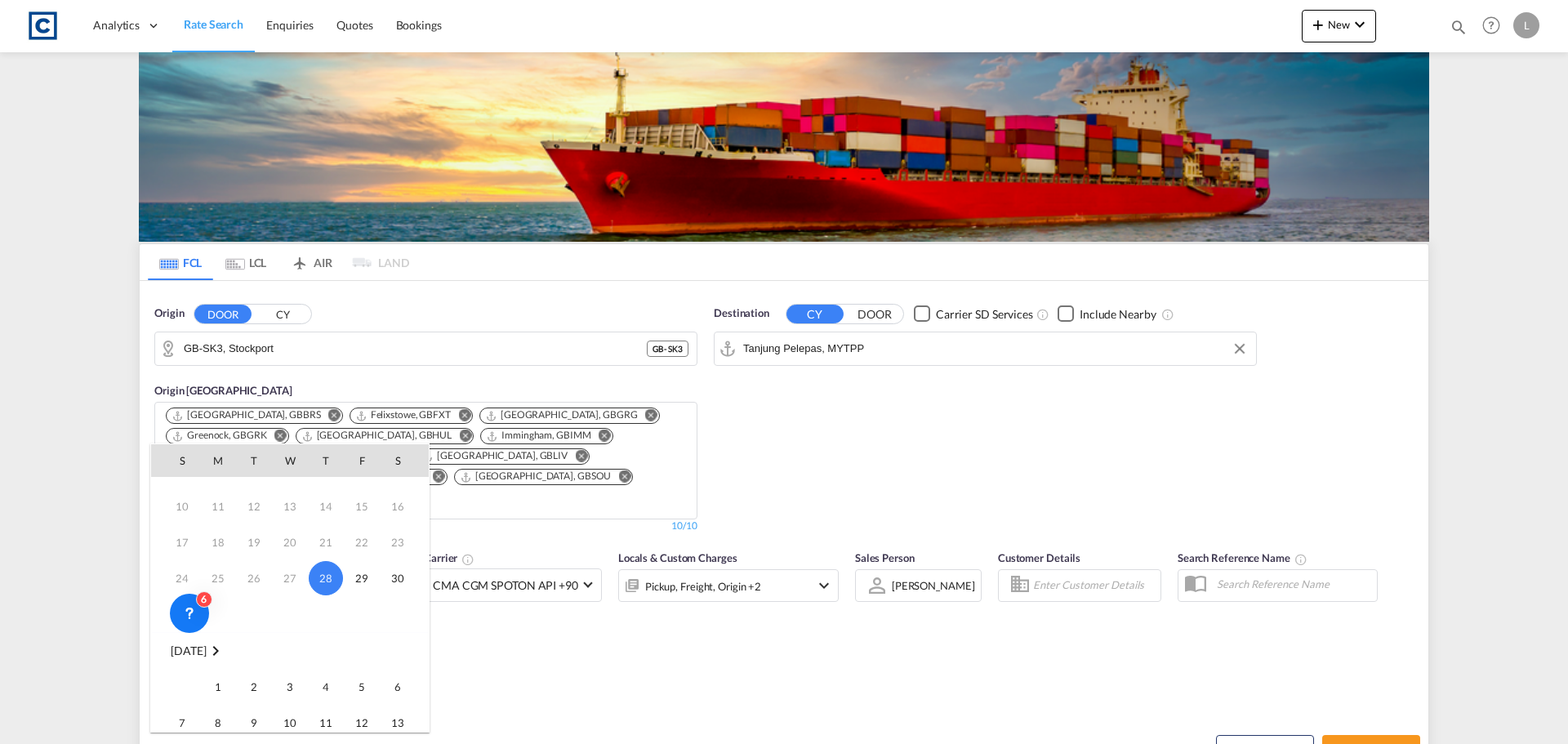
scroll to position [81, 0]
click at [221, 672] on span "1" at bounding box center [218, 665] width 32 height 32
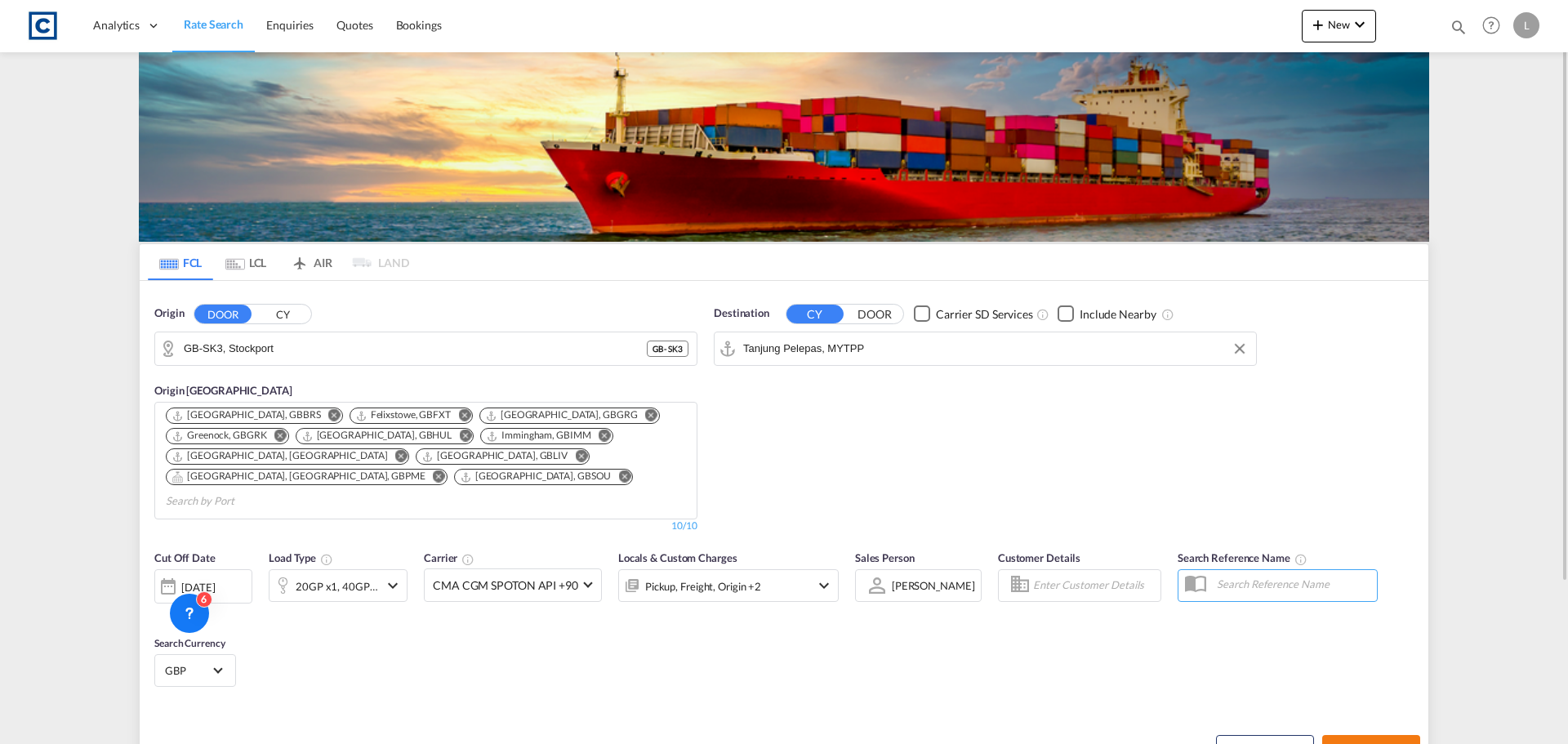
click at [1365, 743] on span "Search Rates" at bounding box center [1371, 749] width 79 height 13
type input "SK3 to MYTPP / 1 Sep 2025"
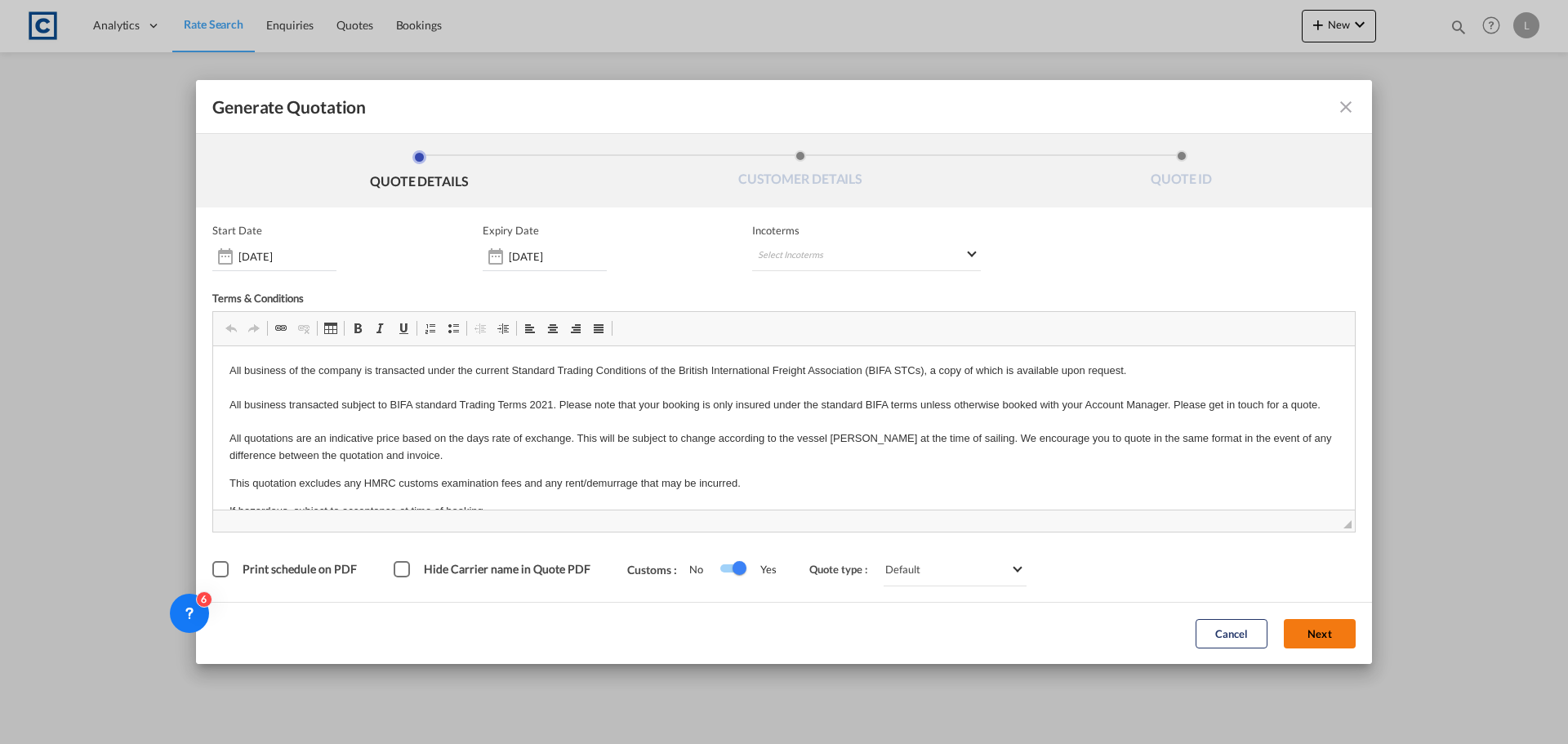
click at [1339, 635] on button "Next" at bounding box center [1320, 634] width 72 height 30
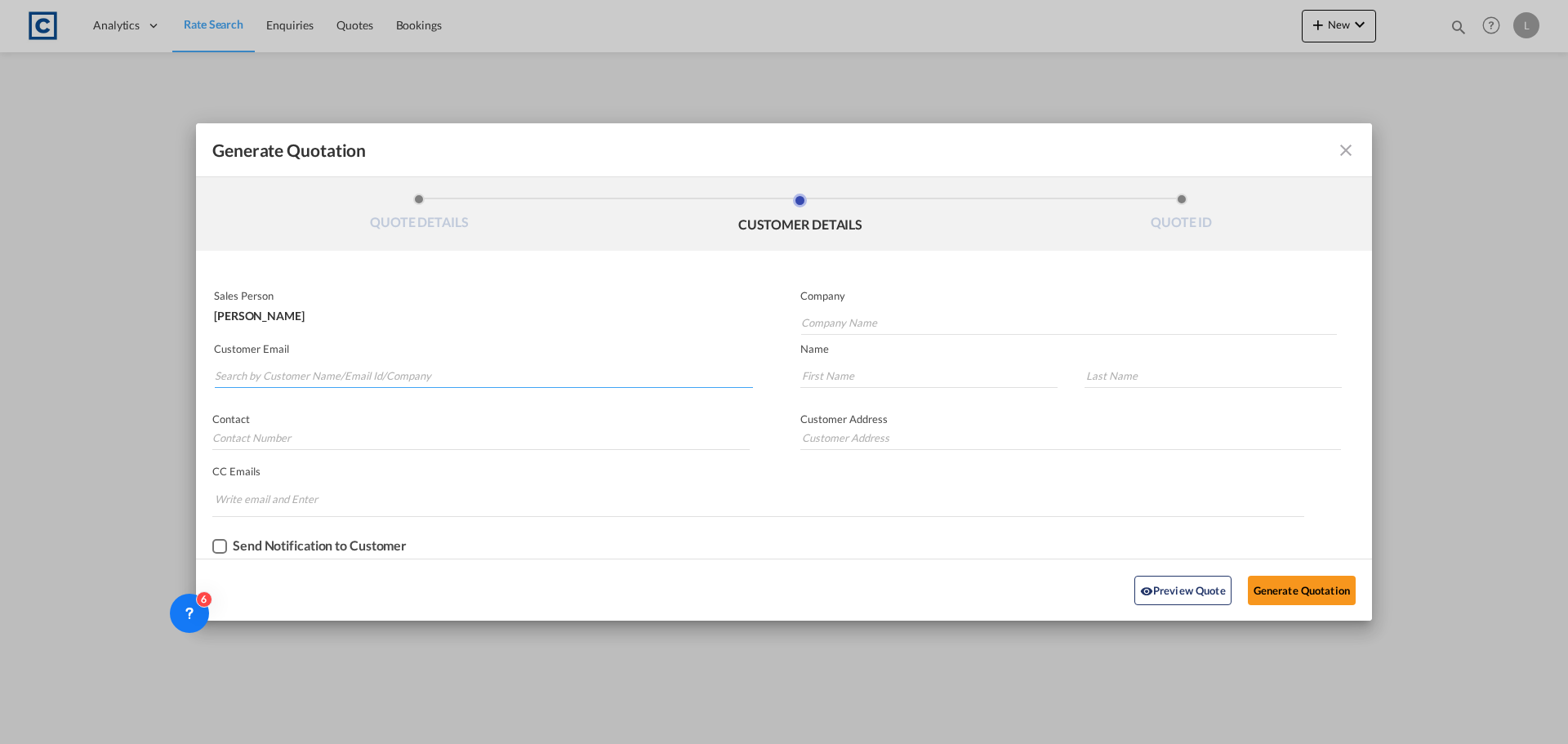
click at [511, 384] on input "Search by Customer Name/Email Id/Company" at bounding box center [484, 375] width 538 height 24
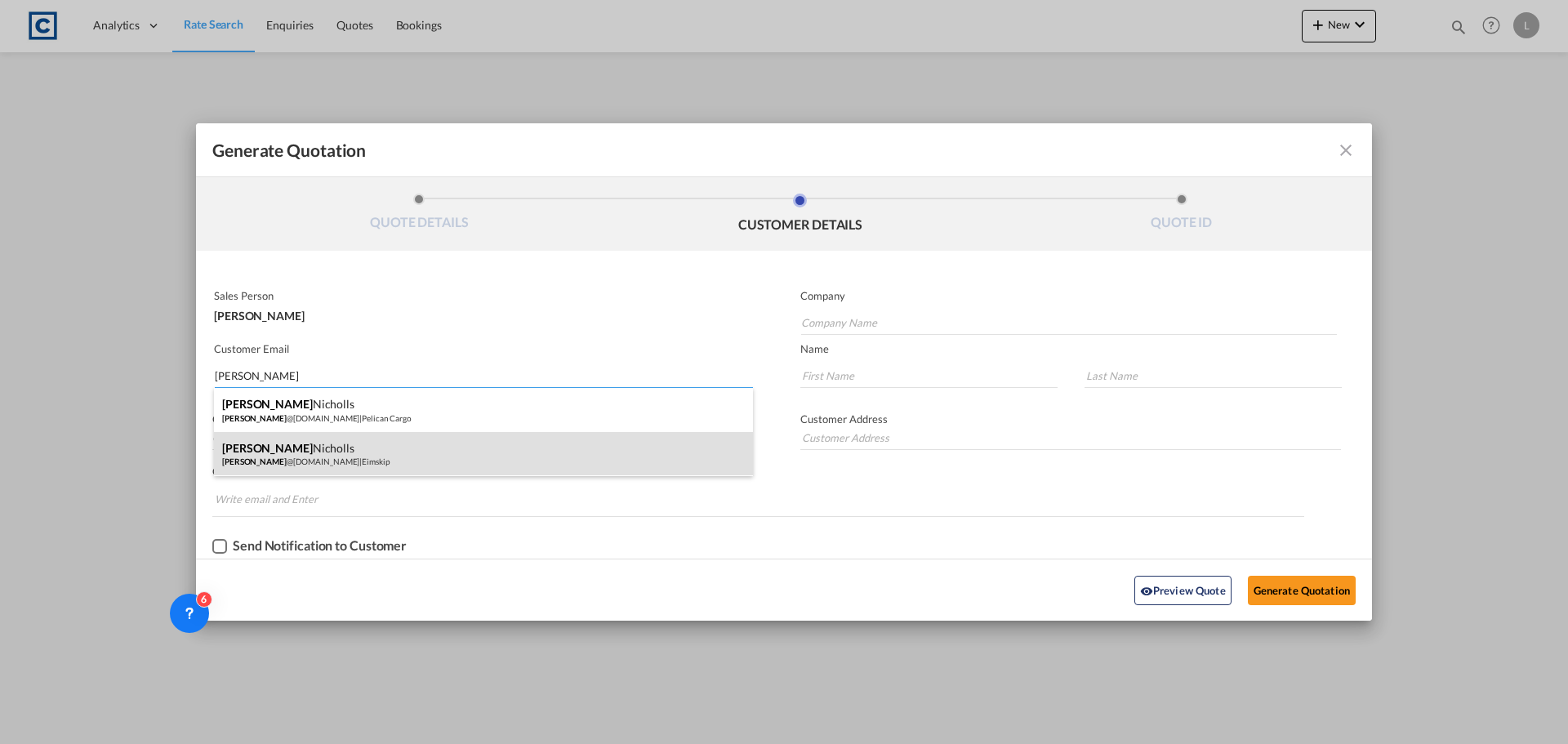
type input "wayne"
click at [334, 458] on div "Wayne Nicholls wayne @eimskip.com | Eimskip" at bounding box center [483, 454] width 539 height 44
type input "Eimskip"
type input "wayne@eimskip.com"
type input "Wayne"
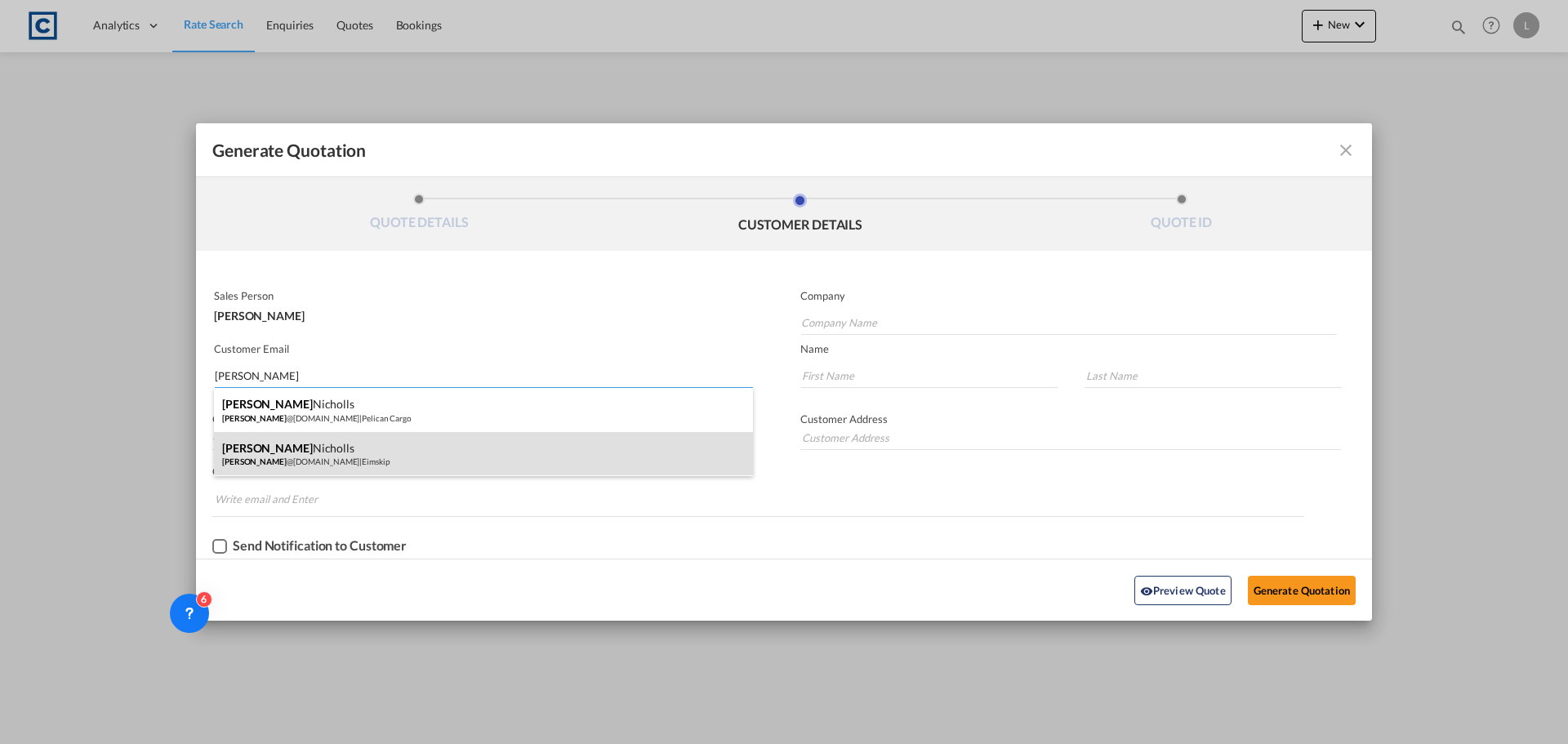
type input "Nicholls"
type input "+44 1293 611700"
type input "Unit 6, Meadowbrook Industrial Centre, Maxwell Way, Crawley, RH10 9SA, UK"
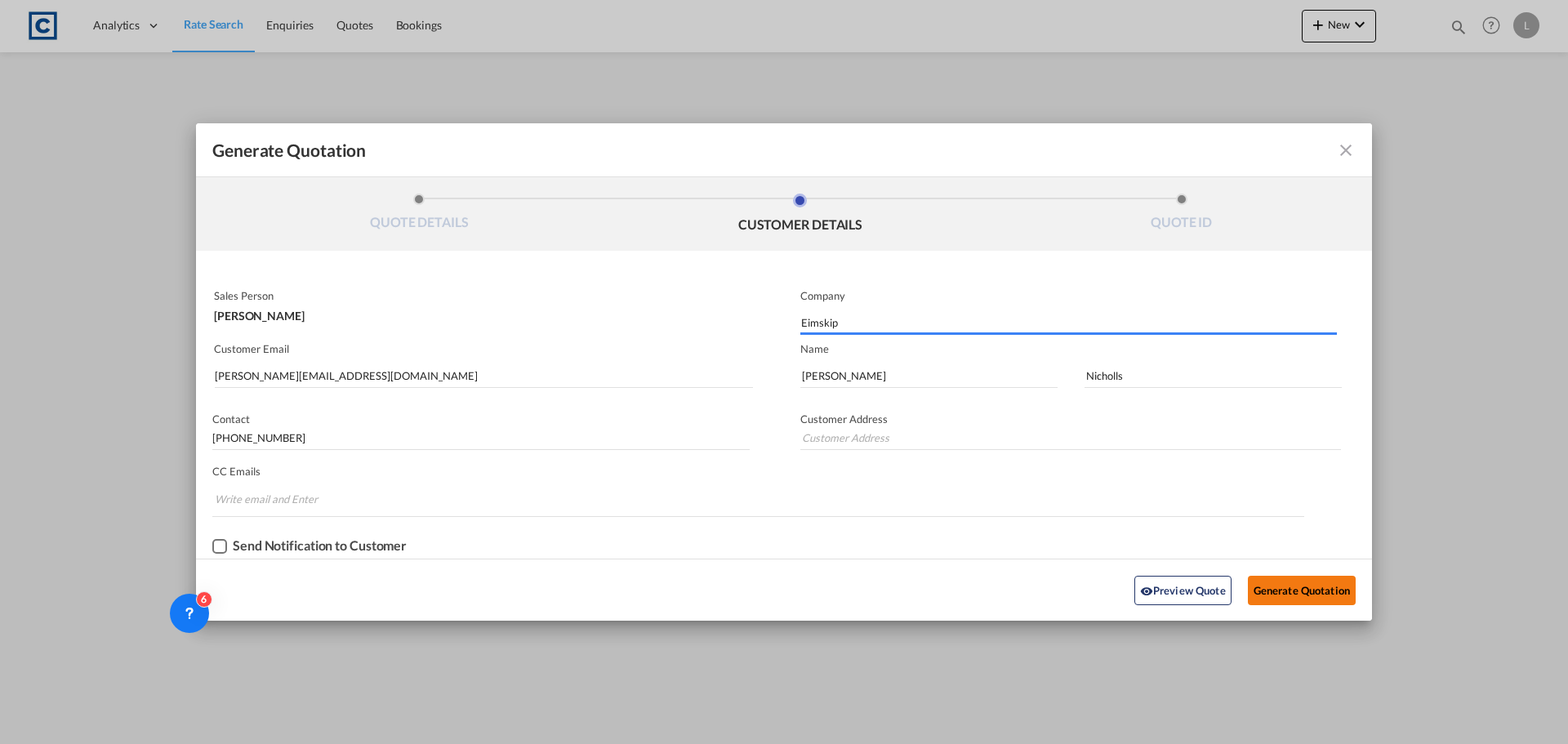
click at [1325, 585] on button "Generate Quotation" at bounding box center [1302, 590] width 107 height 30
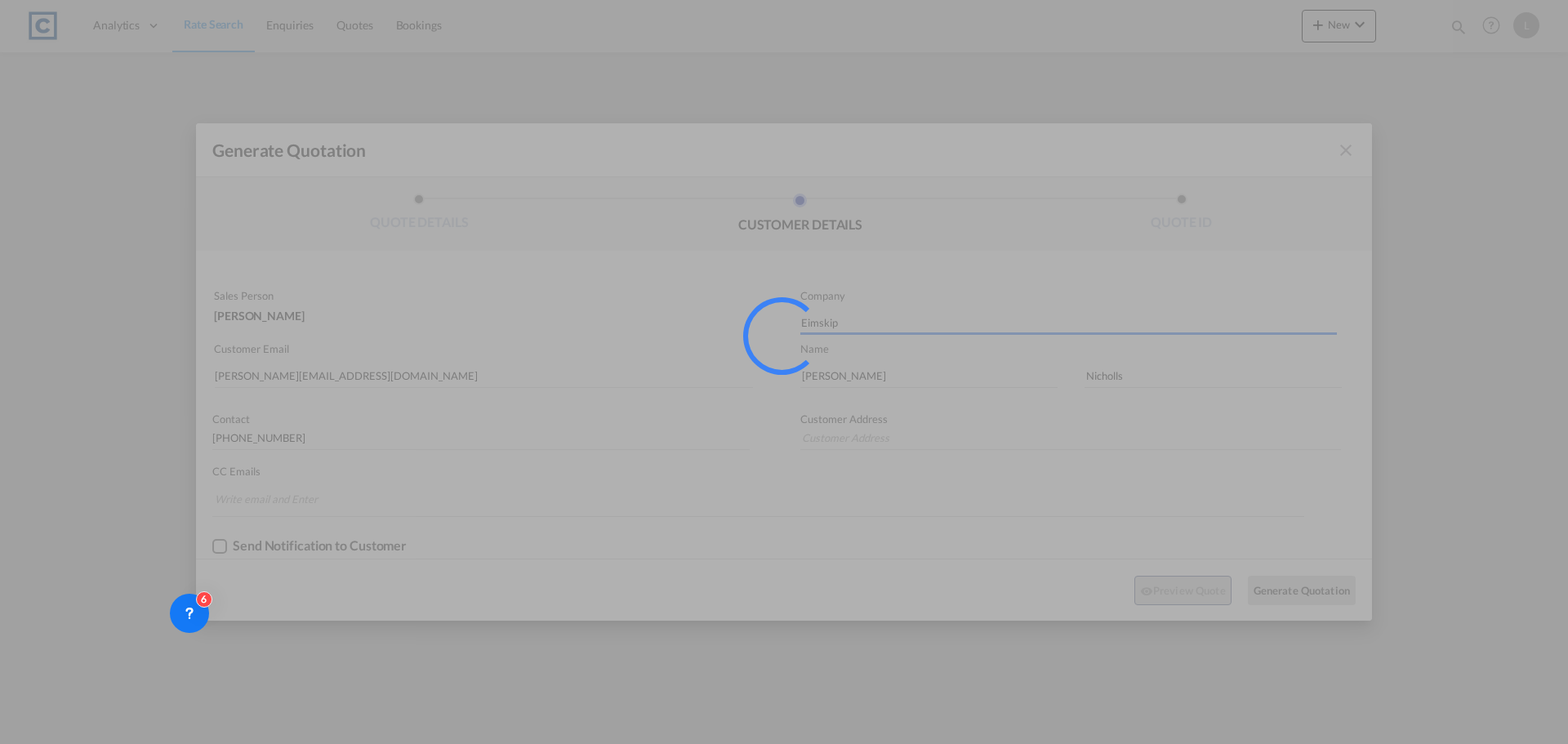
type input "Unit 6, Meadowbrook Industrial Centre, Maxwell Way, Crawley, RH10 9SA, UK"
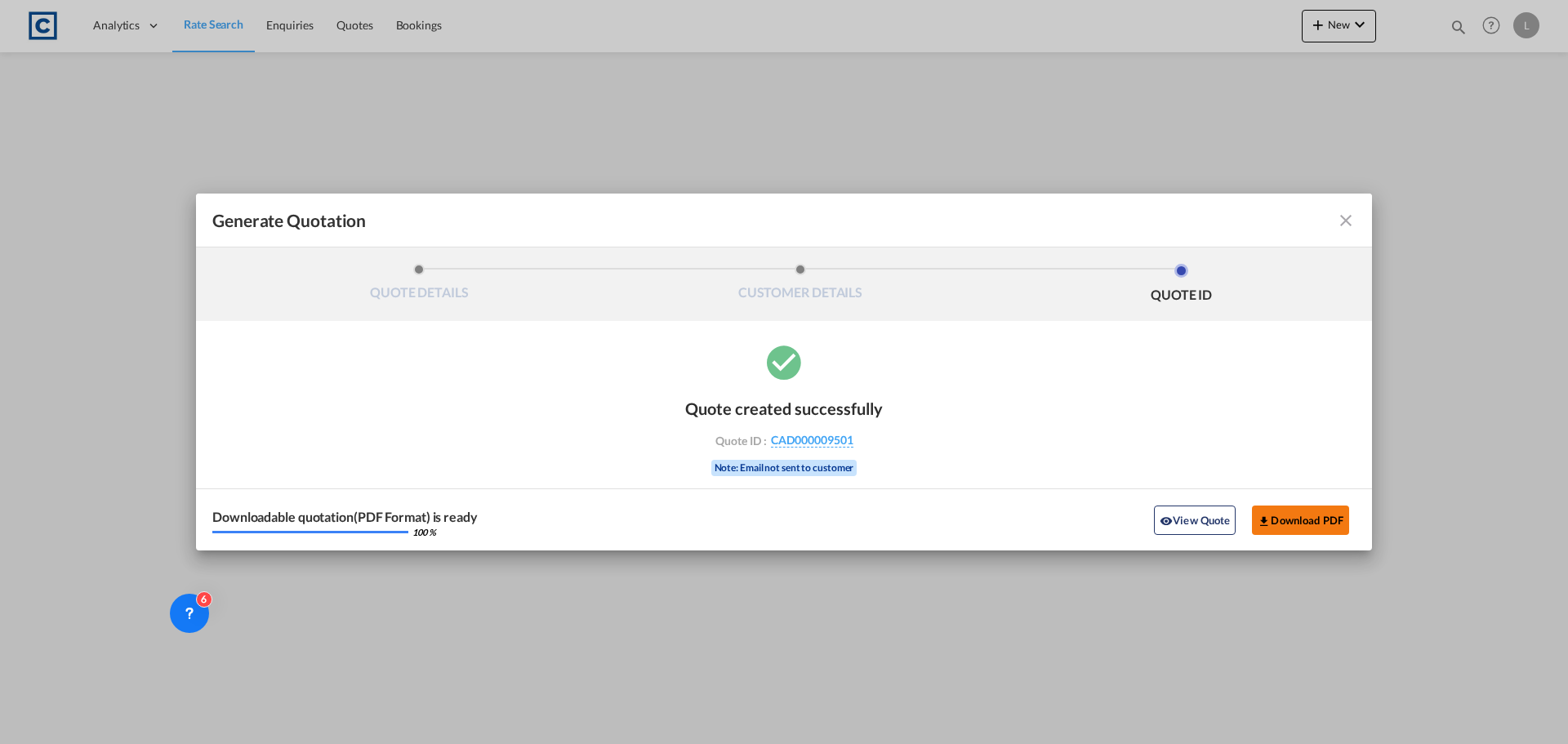
click at [1300, 523] on button "Download PDF" at bounding box center [1300, 520] width 97 height 30
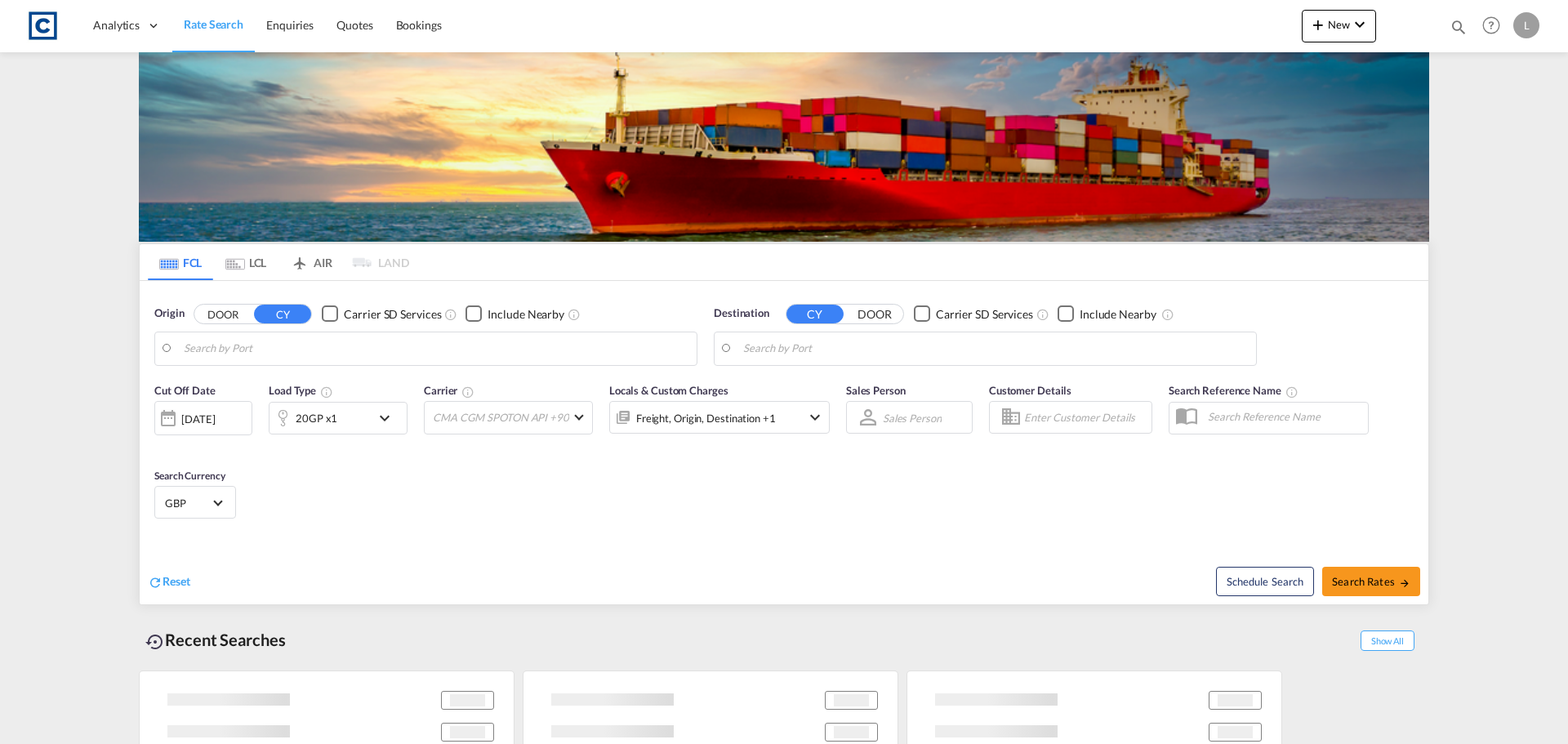
type input "GB-SK3, Stockport"
type input "Tanjung Pelepas, MYTPP"
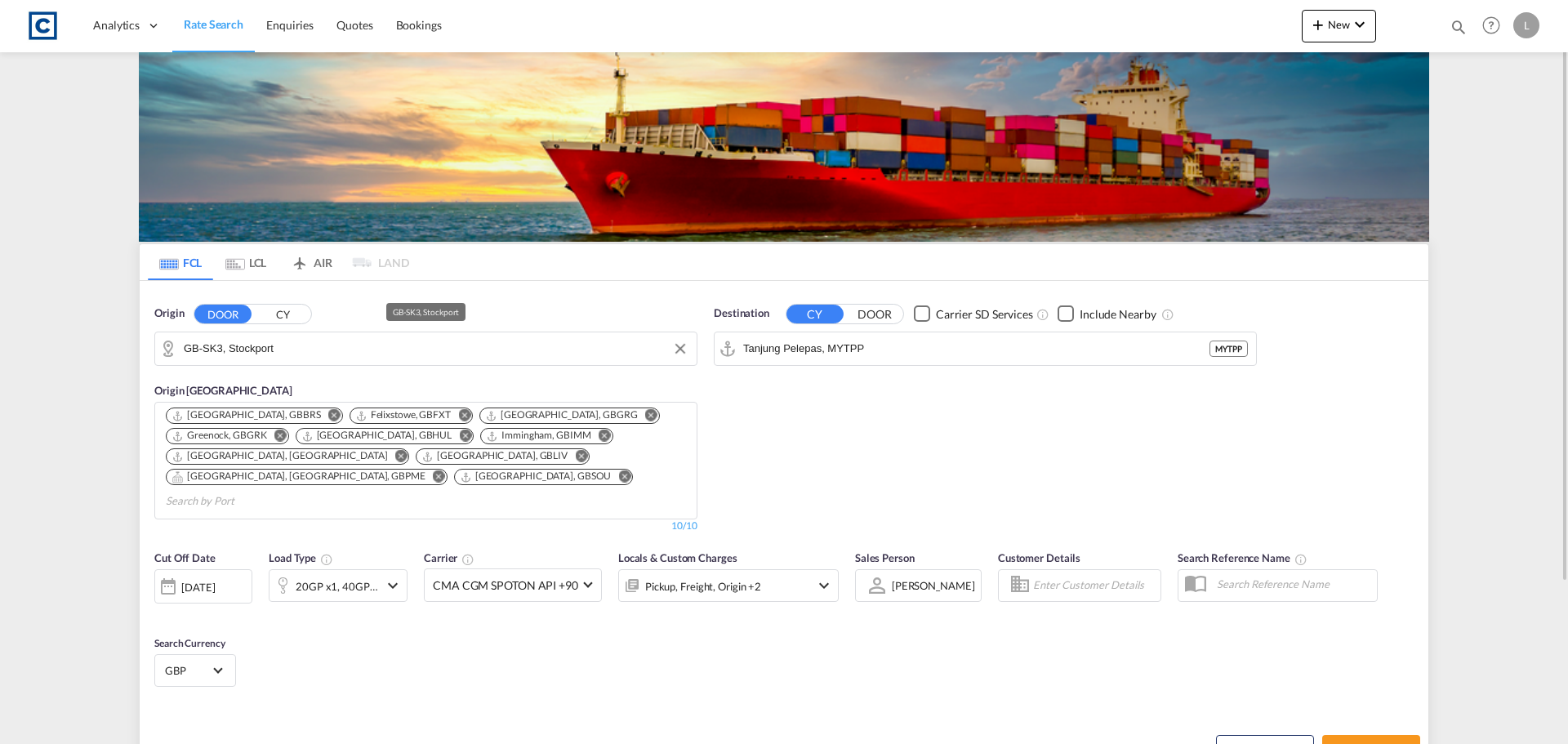
click at [265, 347] on input "GB-SK3, Stockport" at bounding box center [436, 348] width 505 height 24
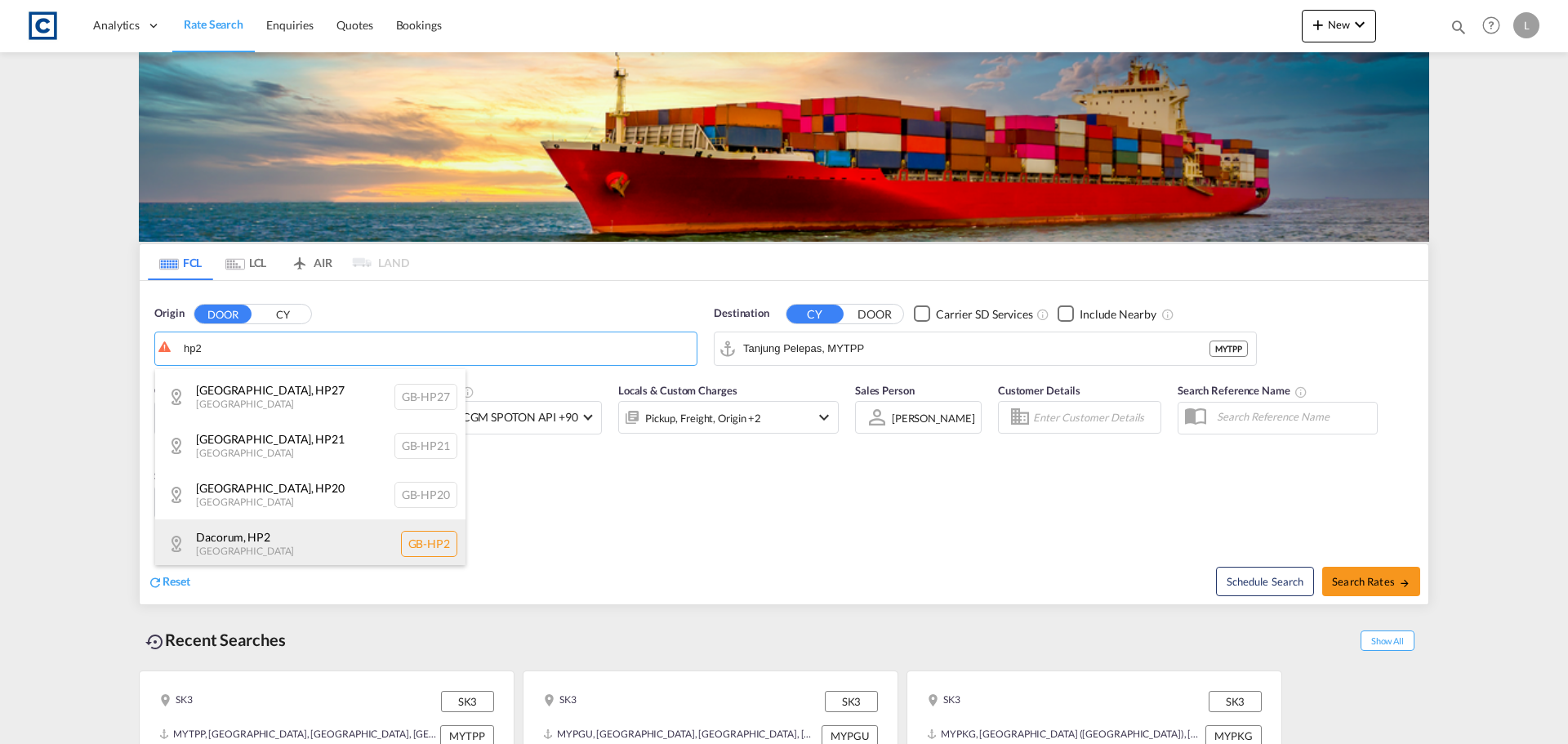
scroll to position [98, 0]
click at [287, 546] on div "Dacorum , HP2 United Kingdom GB-HP2" at bounding box center [310, 541] width 310 height 49
type input "GB-HP2, Dacorum"
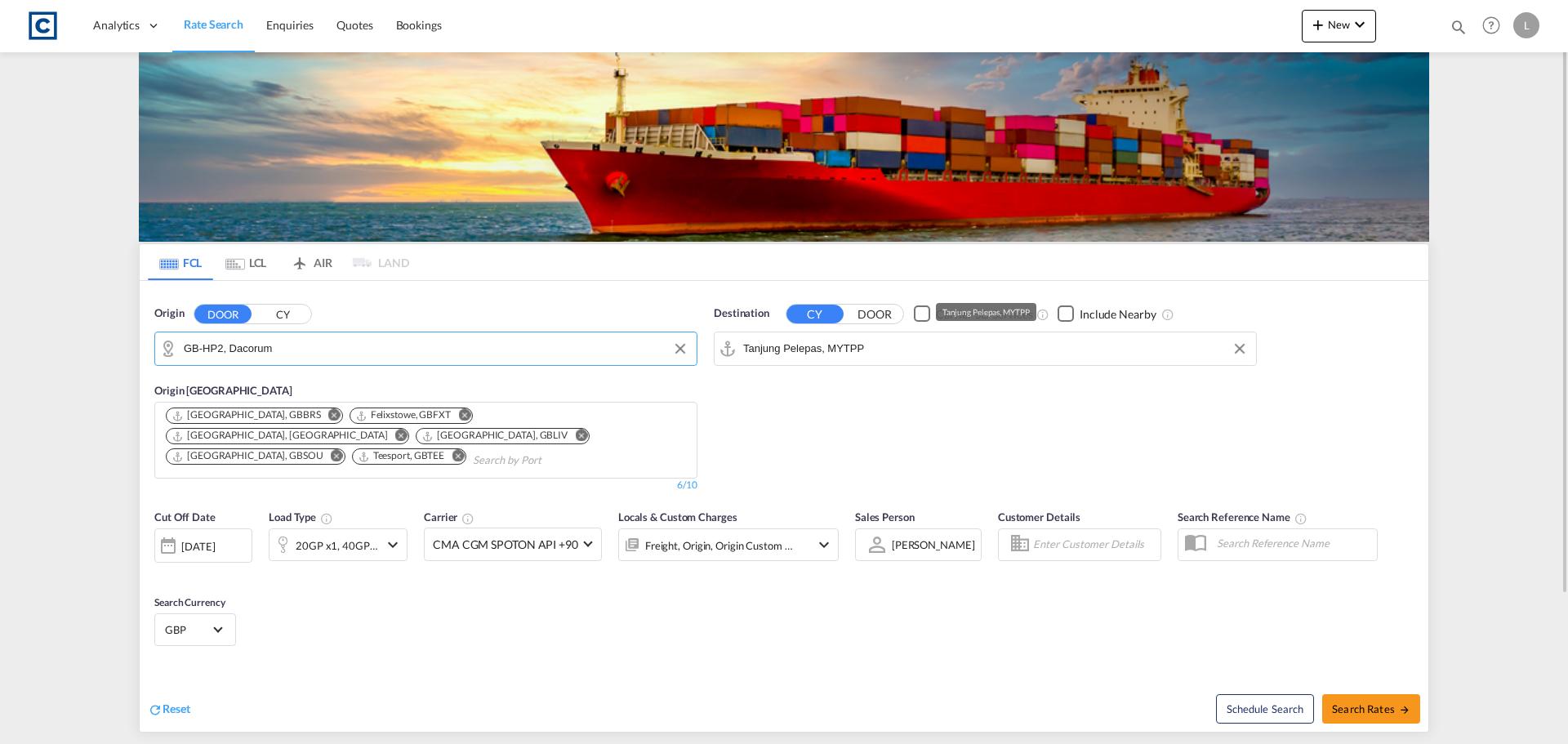
click at [910, 345] on input "Tanjung Pelepas, MYTPP" at bounding box center [996, 348] width 505 height 24
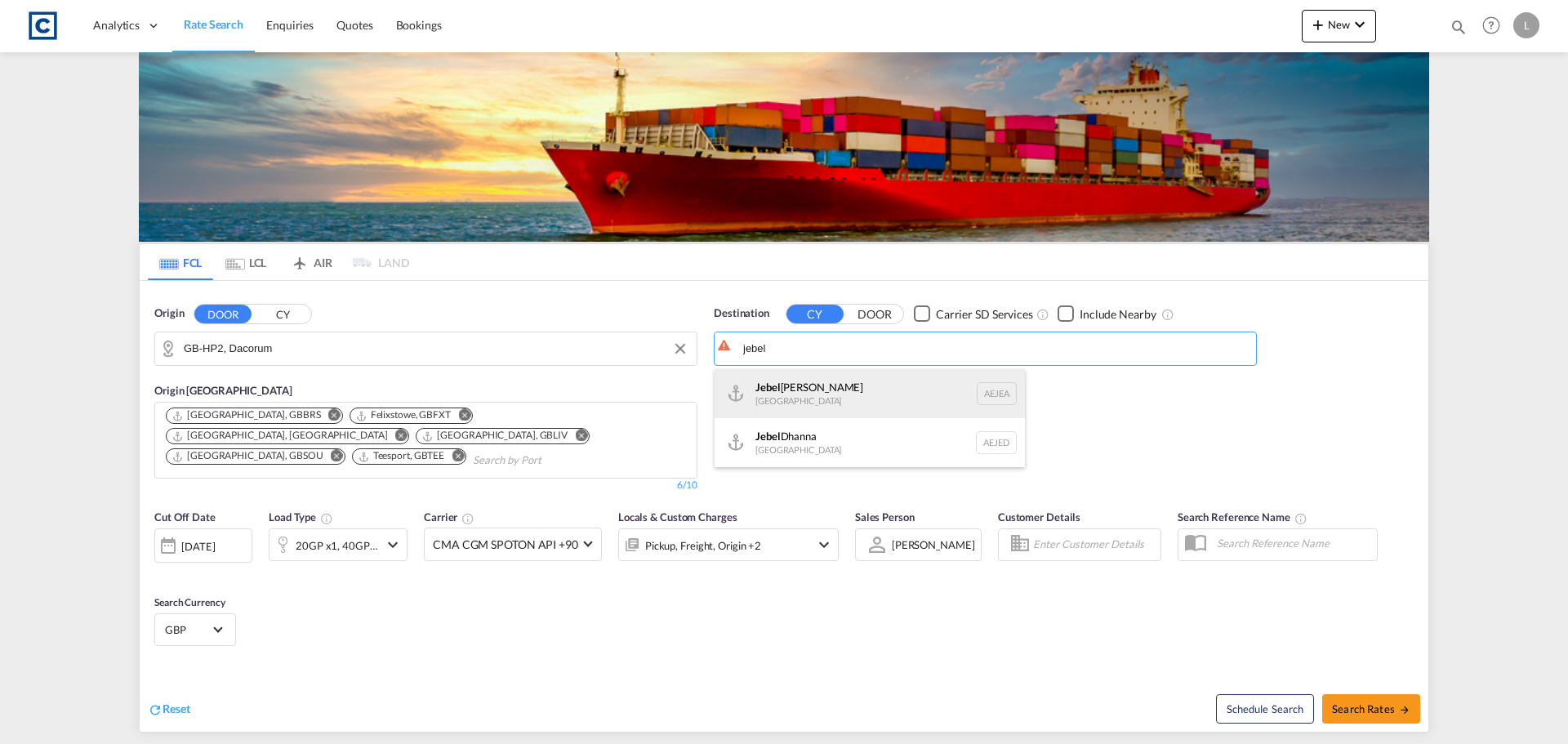
click at [862, 403] on div "Jebel Ali United Arab Emirates AEJEA" at bounding box center [869, 394] width 310 height 49
type input "[GEOGRAPHIC_DATA], [GEOGRAPHIC_DATA]"
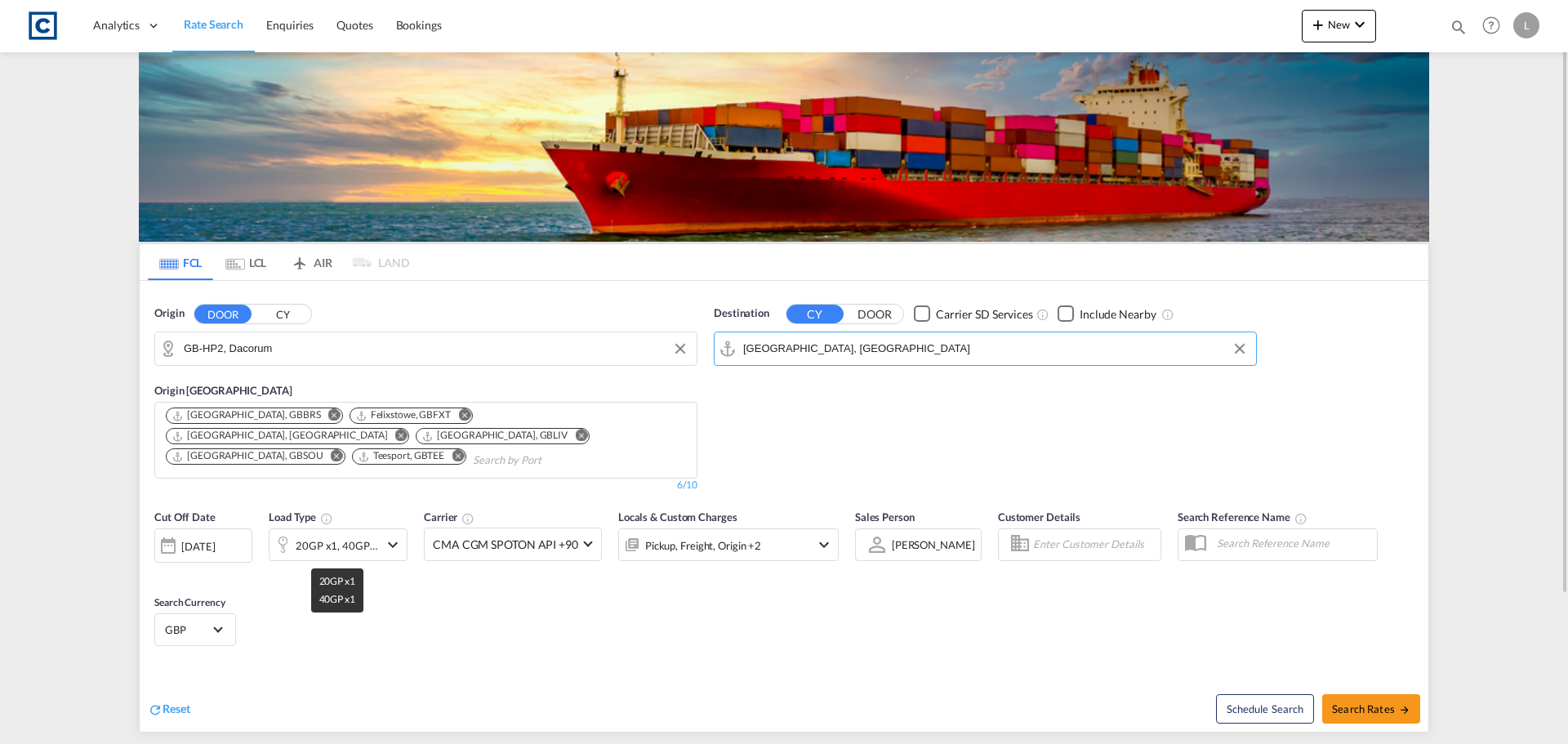
click at [377, 541] on div "20GP x1, 40GP x1" at bounding box center [336, 545] width 83 height 23
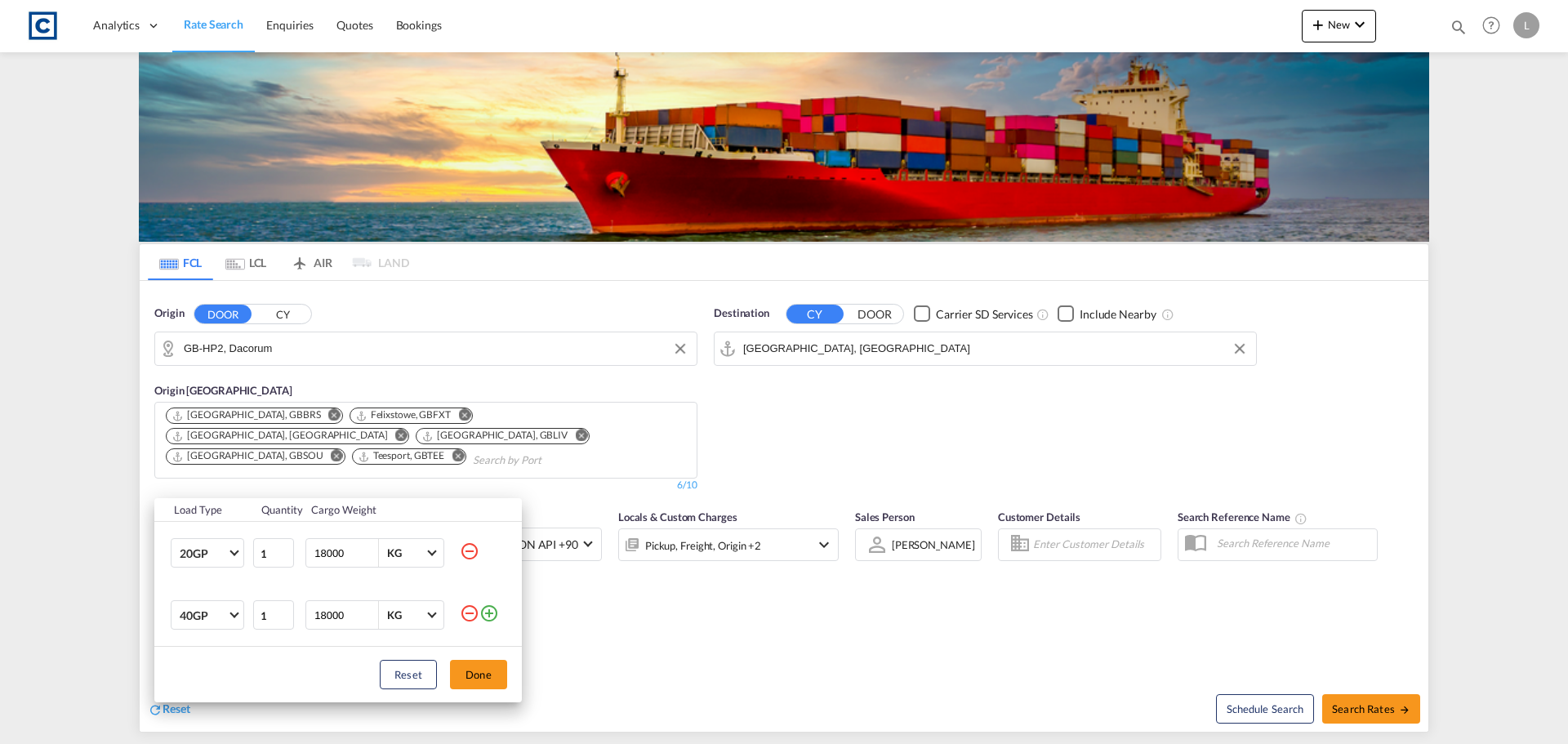
click at [475, 549] on md-icon "icon-minus-circle-outline" at bounding box center [469, 551] width 19 height 19
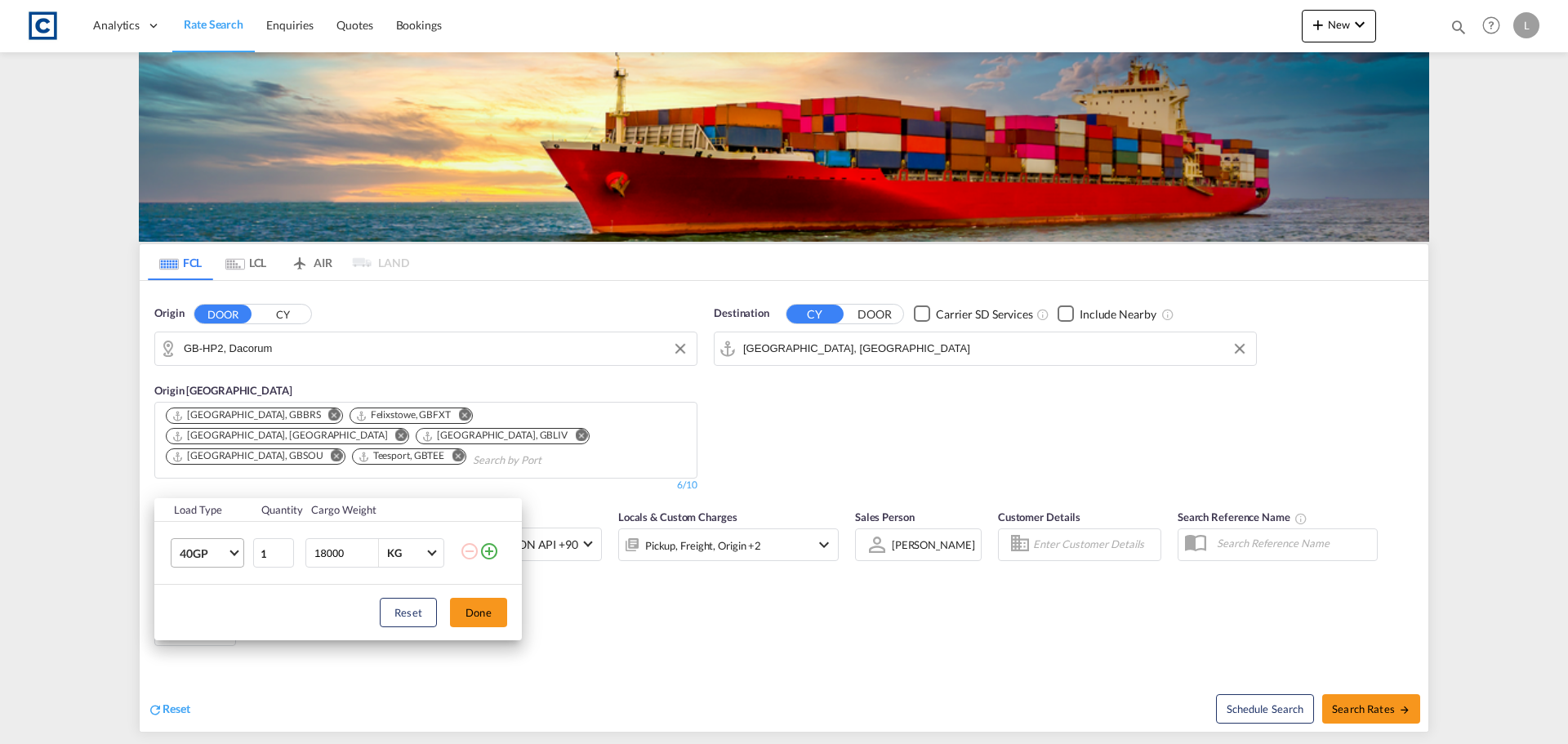
click at [204, 560] on span "40GP" at bounding box center [204, 554] width 47 height 17
click at [216, 596] on md-option "40HC" at bounding box center [222, 592] width 111 height 39
drag, startPoint x: 350, startPoint y: 557, endPoint x: 205, endPoint y: 558, distance: 145.0
click at [206, 558] on tr "40HC 1 18000 KG KG" at bounding box center [338, 553] width 368 height 63
type input "26000"
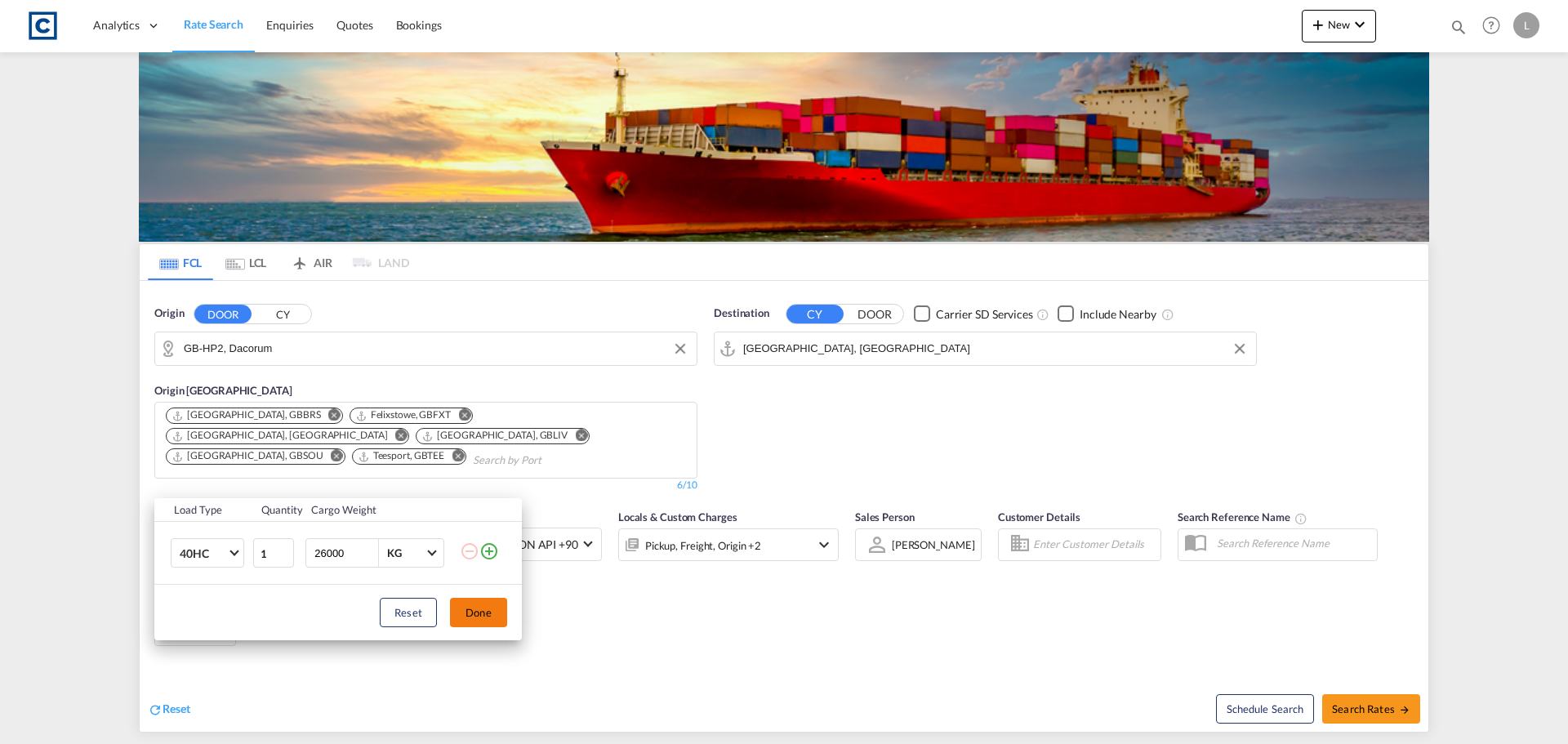
click at [494, 608] on button "Done" at bounding box center [478, 612] width 57 height 30
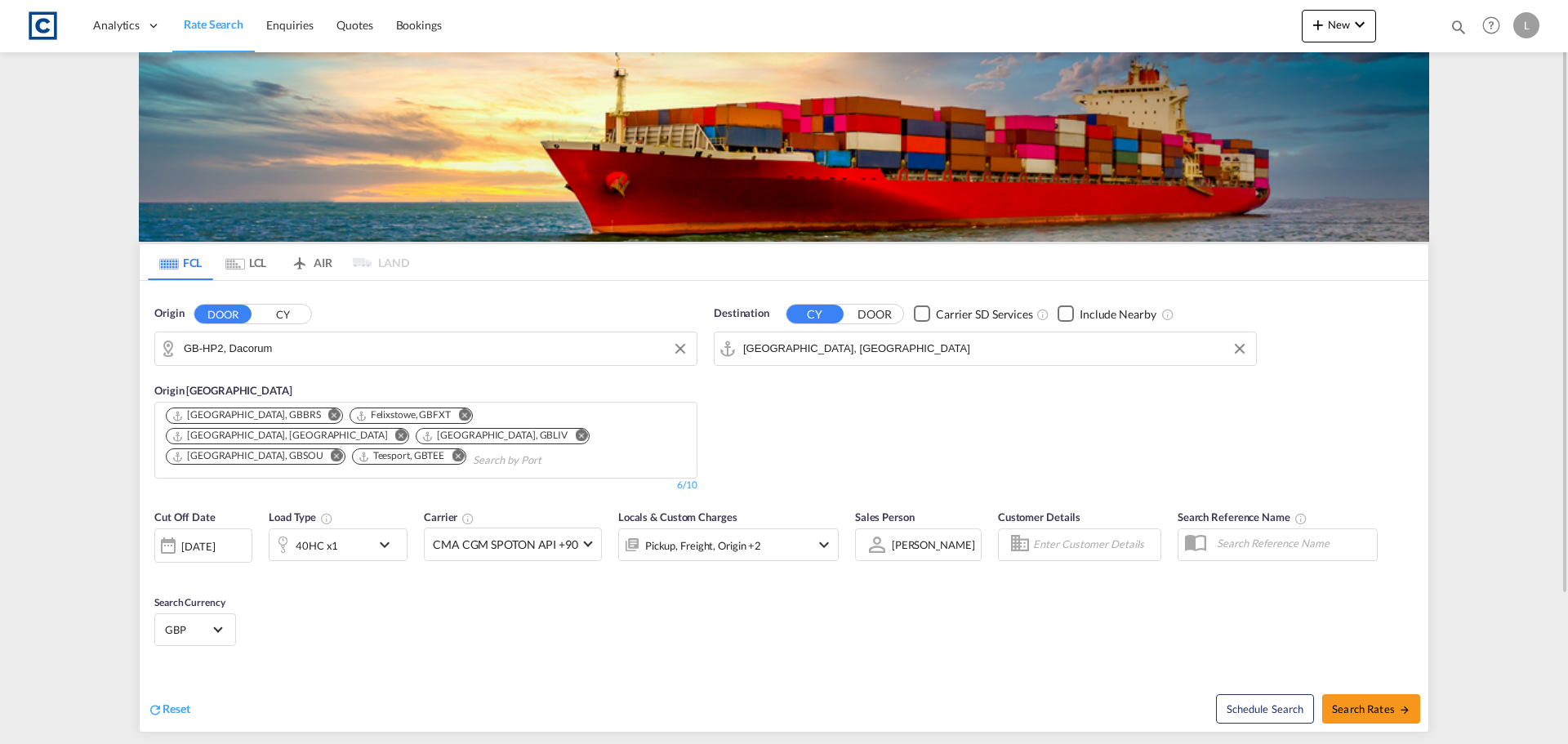
click at [211, 552] on div "[DATE]" at bounding box center [198, 546] width 33 height 15
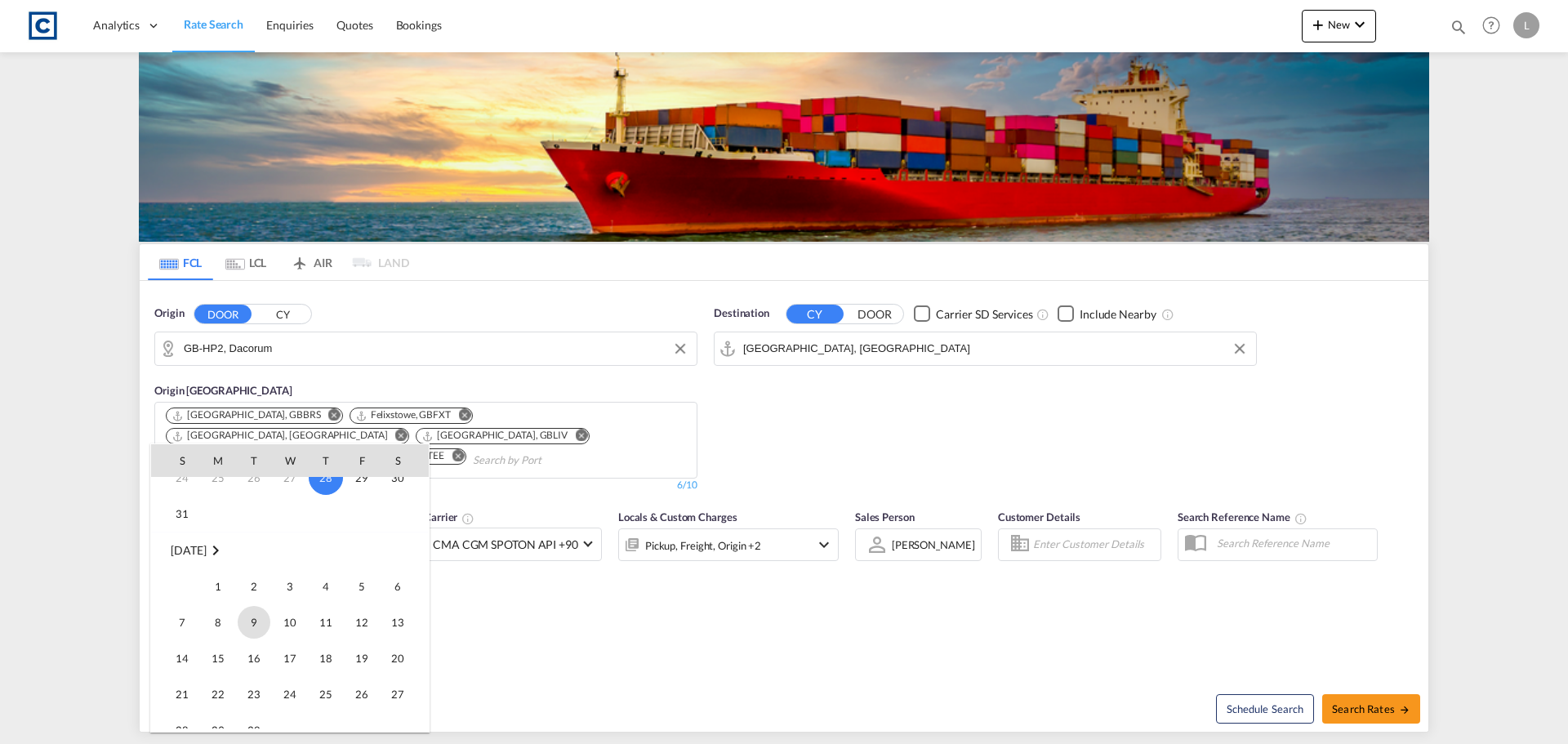
scroll to position [163, 0]
click at [223, 589] on span "1" at bounding box center [218, 584] width 32 height 32
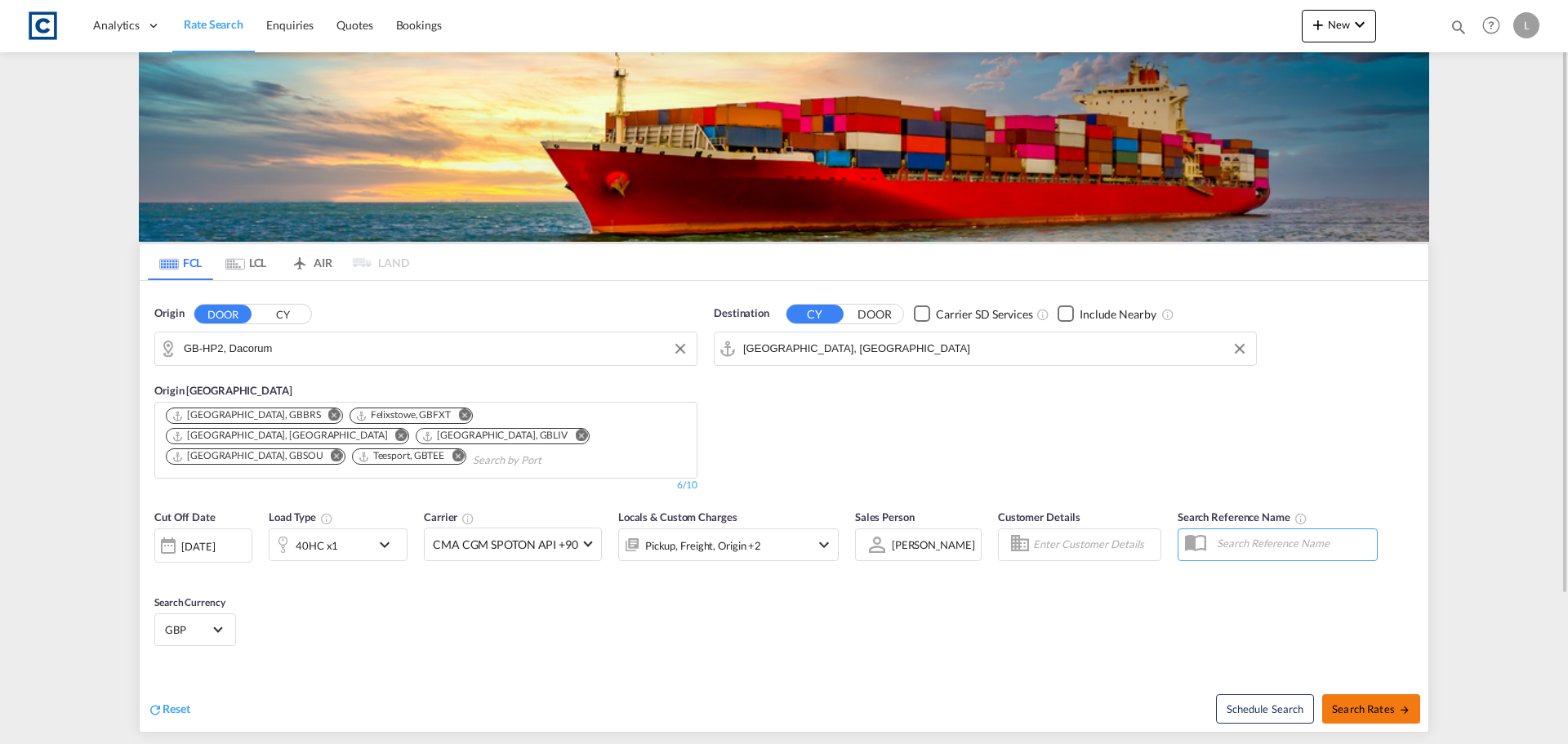
click at [1381, 714] on span "Search Rates" at bounding box center [1371, 708] width 79 height 13
type input "HP2 to AEJEA / 1 Sep 2025"
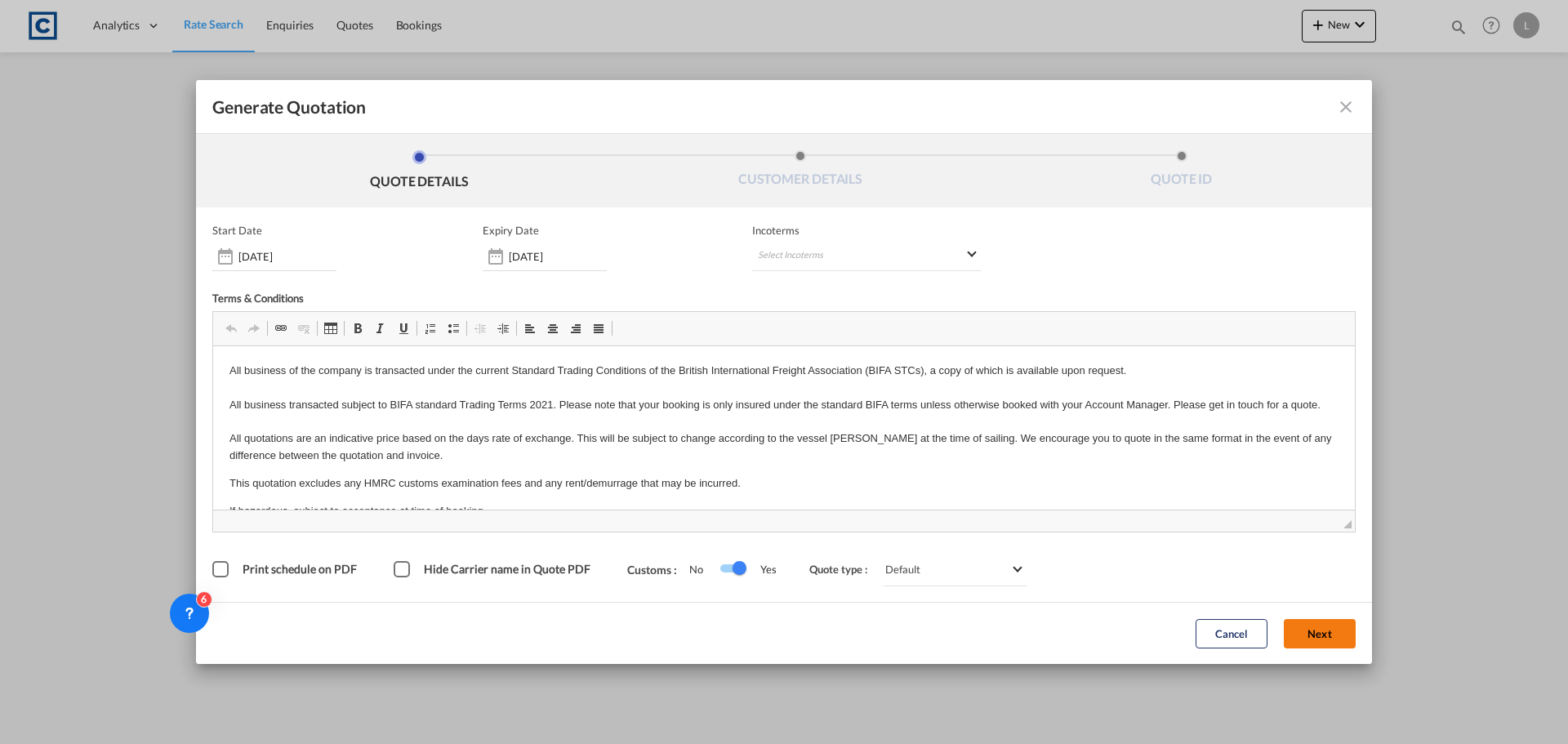
click at [1323, 642] on button "Next" at bounding box center [1320, 634] width 72 height 30
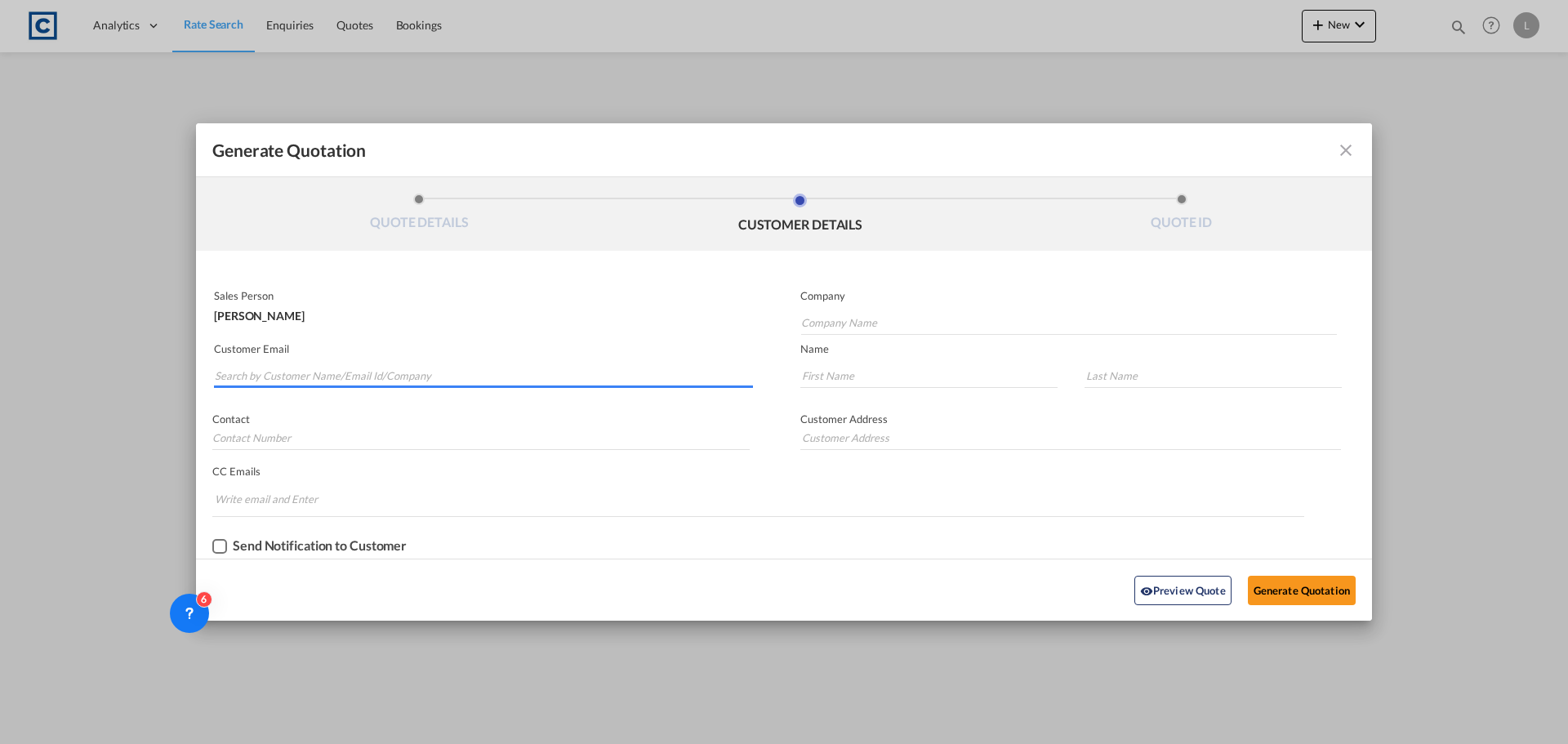
click at [423, 368] on input "Search by Customer Name/Email Id/Company" at bounding box center [484, 375] width 538 height 24
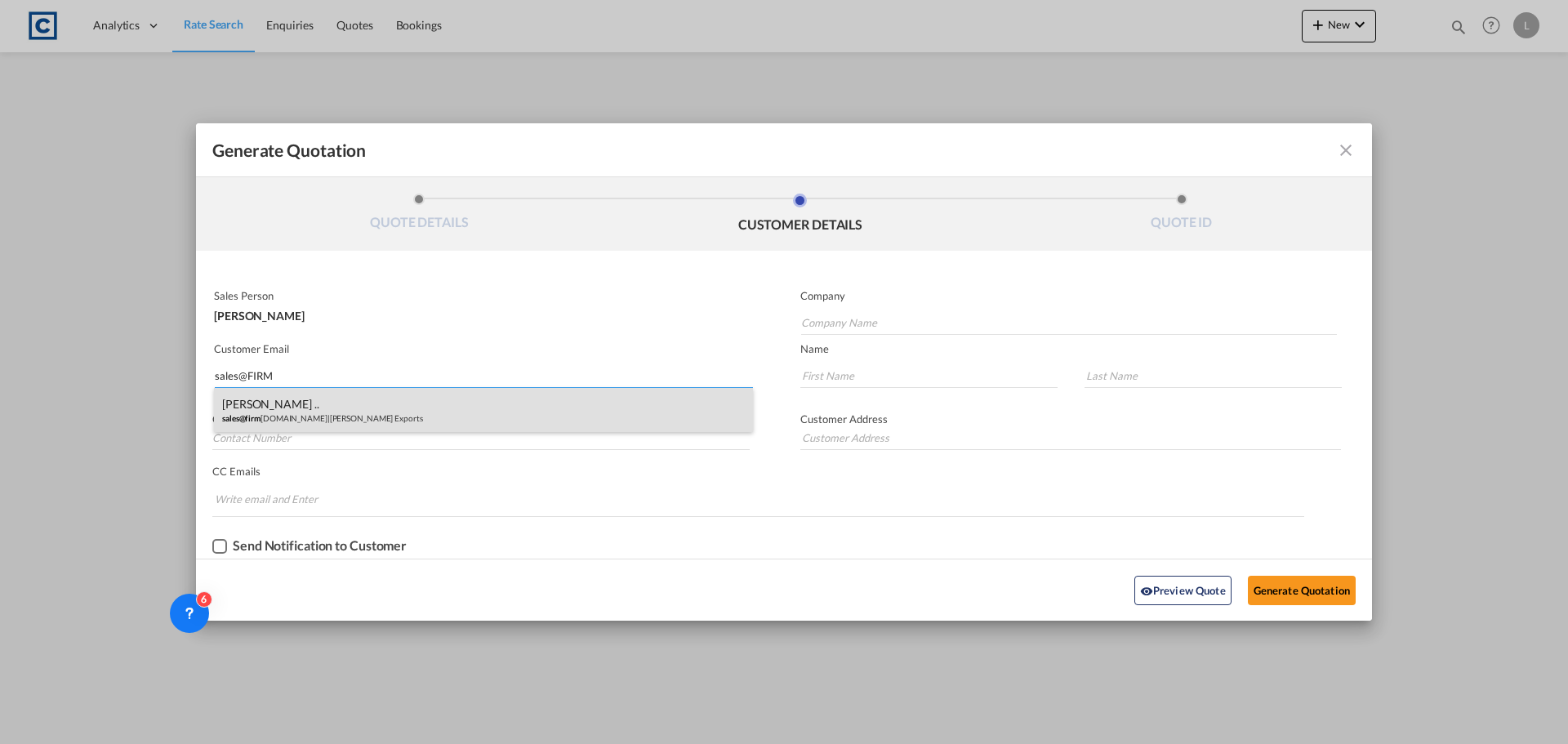
type input "sales@FIRM"
click at [293, 412] on div "Neerraj .. sales@firm anexport.com | Firman Exports" at bounding box center [483, 410] width 539 height 44
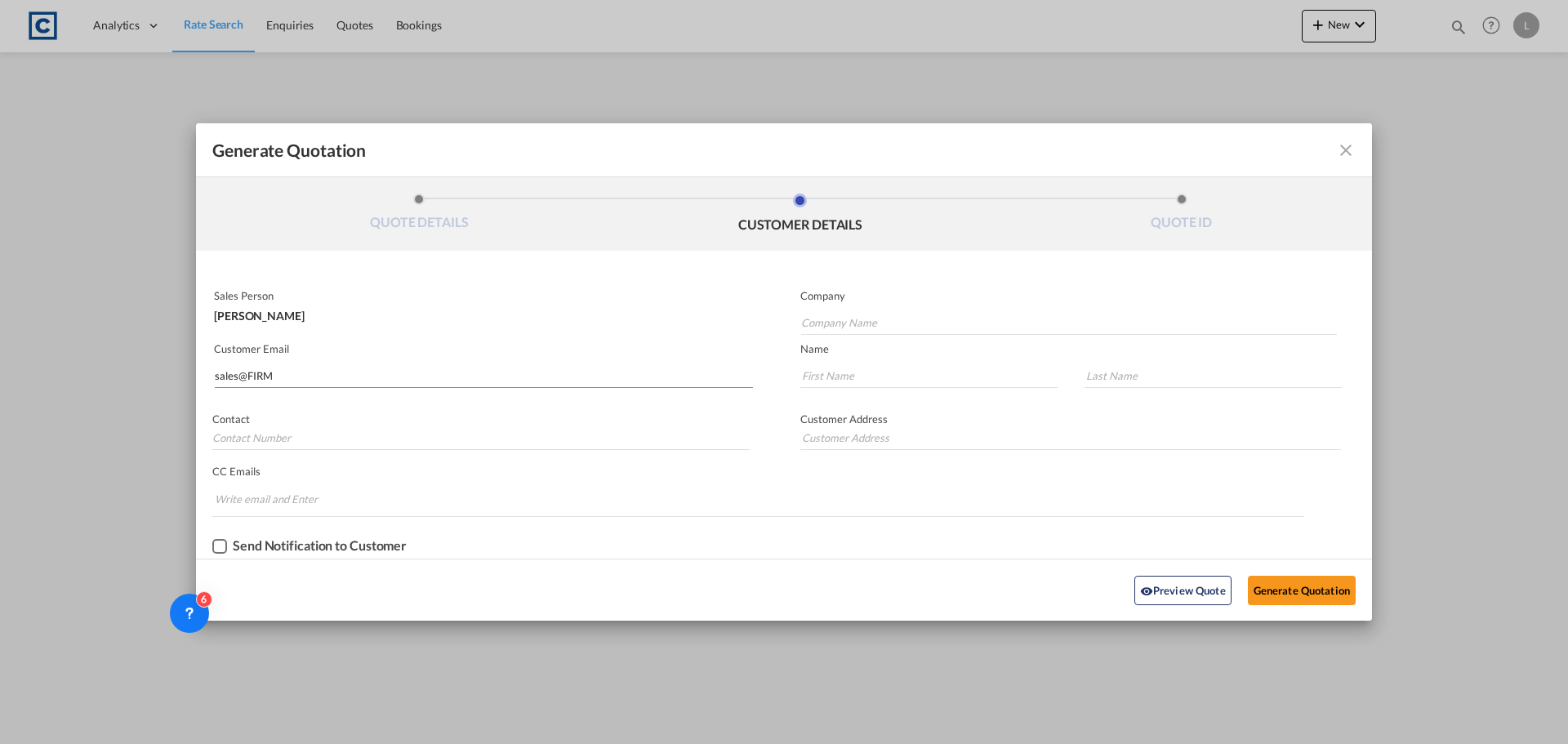
type input "Firman Exports"
type input "sales@firmanexport.com"
type input "Neerraj"
type input ".."
type input "01895622142"
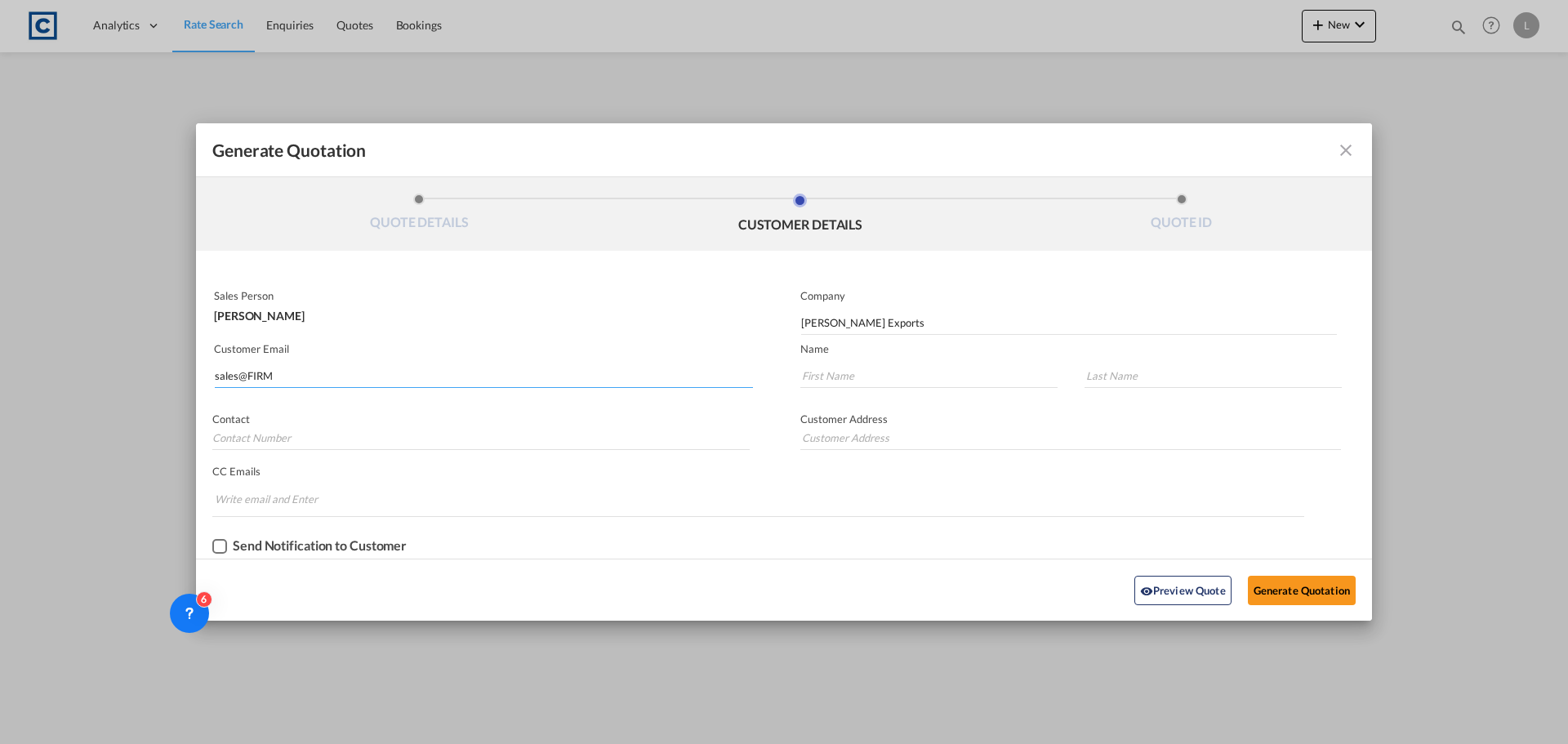
type input "2 Manor Road Ruislip HA4 7LB"
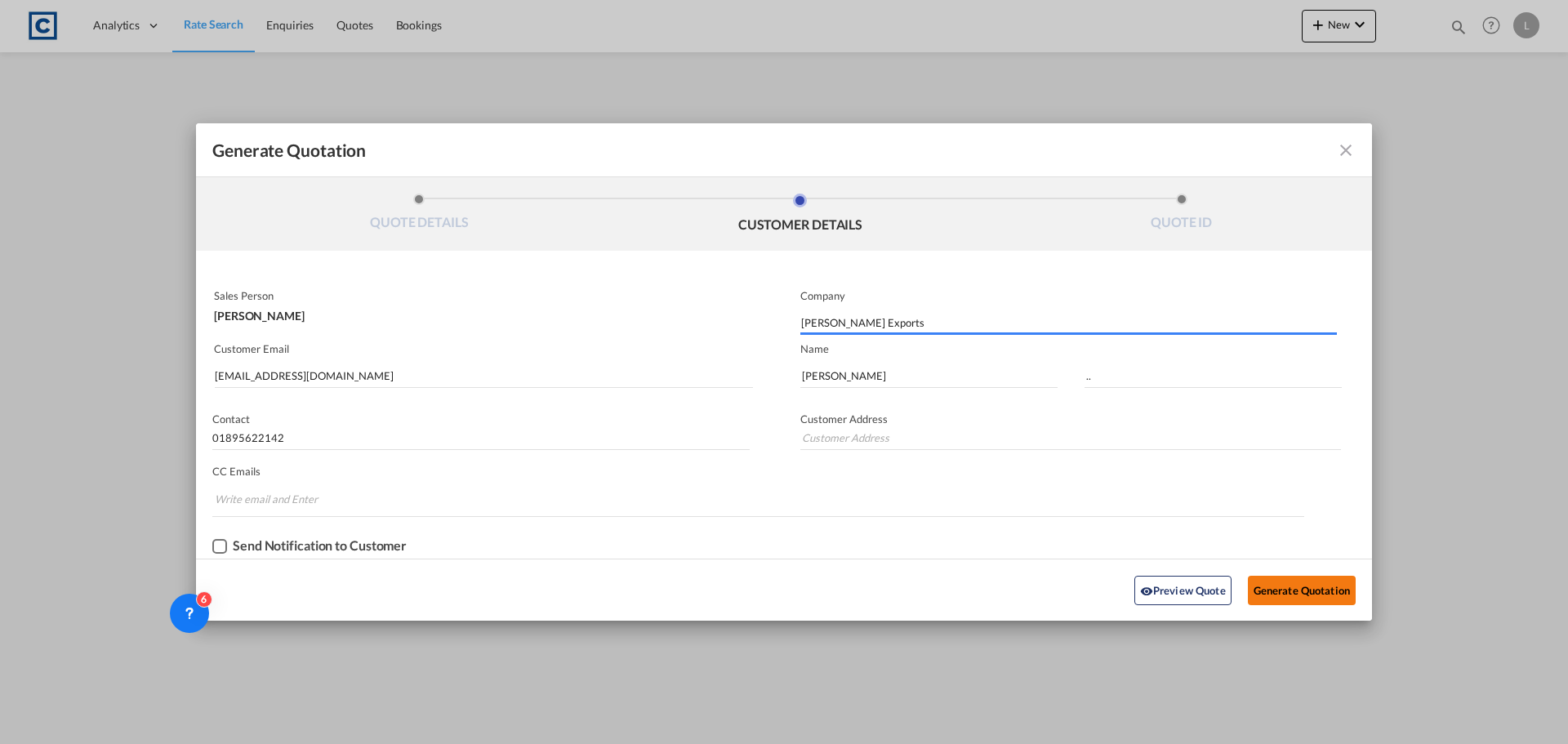
type input "2 Manor Road Ruislip HA4 7LB"
click at [1298, 583] on button "Generate Quotation" at bounding box center [1302, 590] width 107 height 30
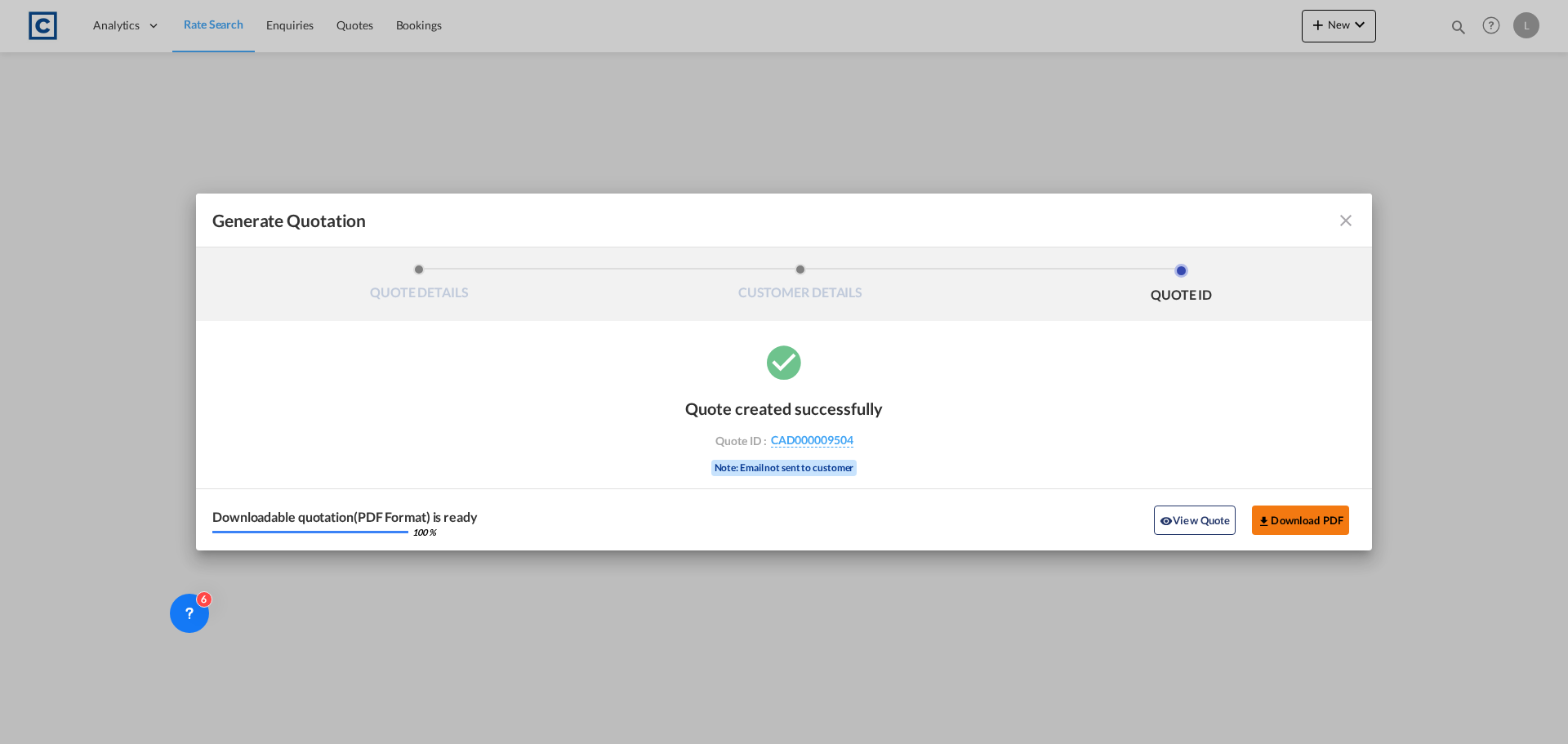
click at [1317, 523] on button "Download PDF" at bounding box center [1300, 520] width 97 height 30
click at [1353, 217] on md-icon "icon-close fg-AAA8AD cursor m-0" at bounding box center [1345, 220] width 19 height 19
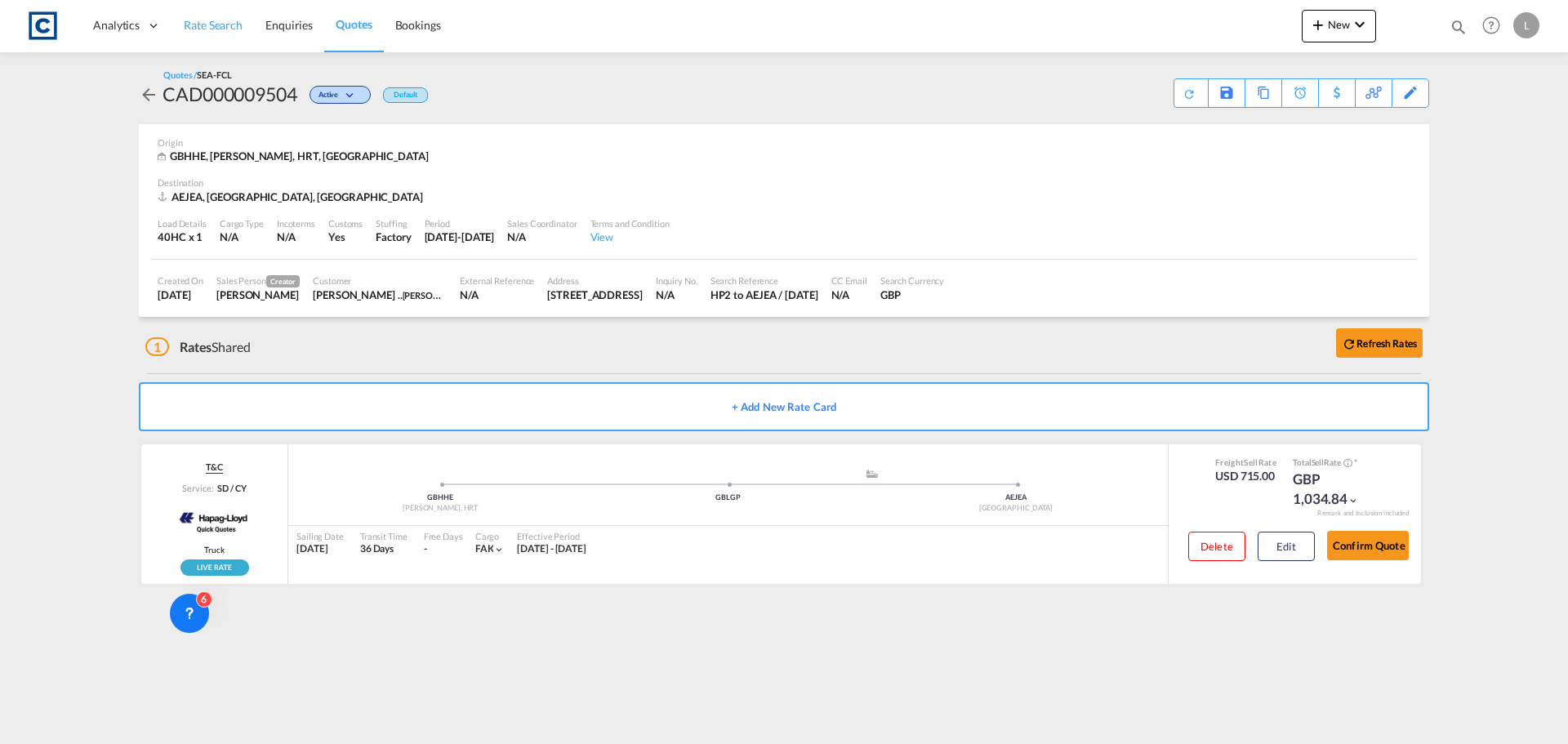
click at [186, 26] on span "Rate Search" at bounding box center [212, 25] width 59 height 14
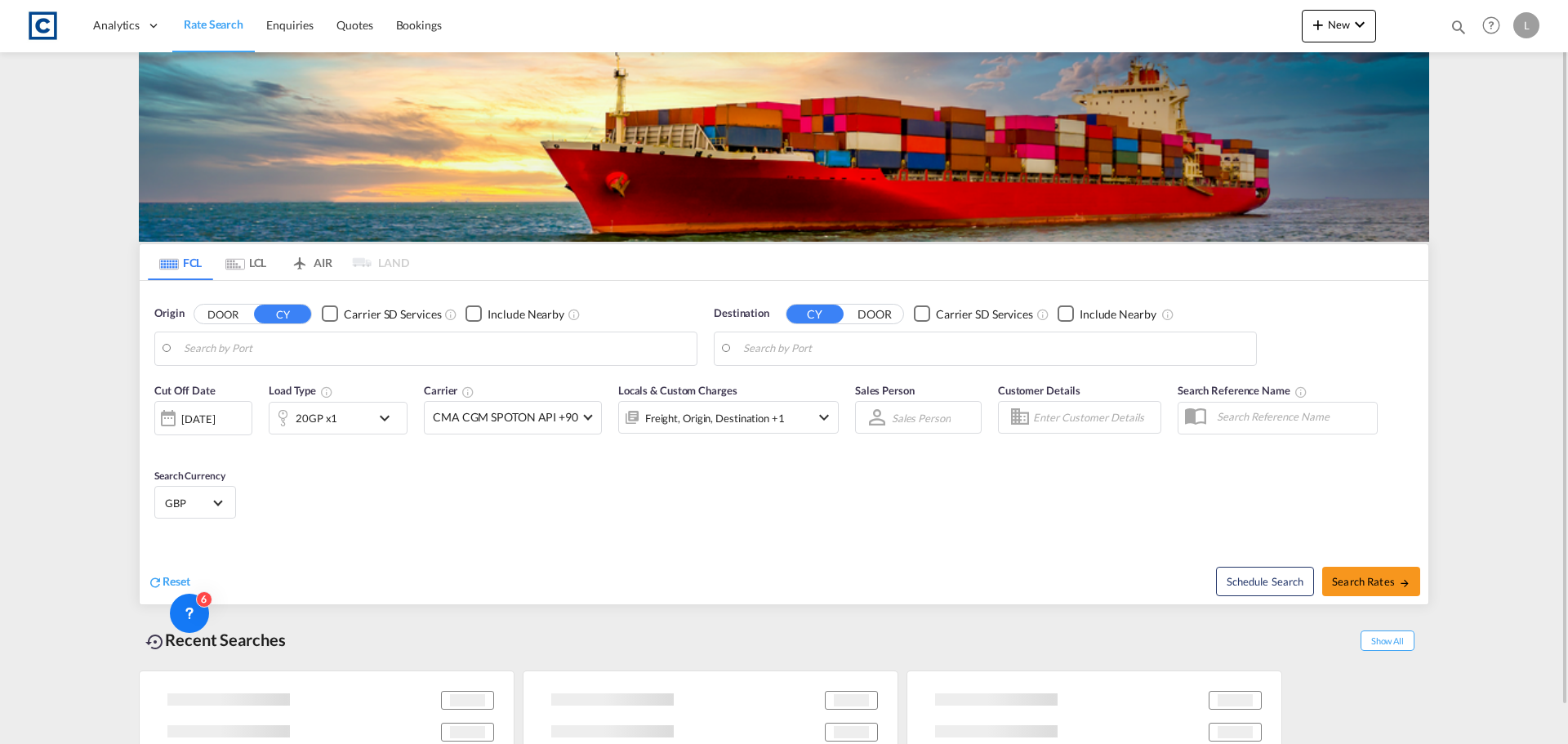
type input "GB-HP2, Dacorum"
type input "[GEOGRAPHIC_DATA], [GEOGRAPHIC_DATA]"
